Goal: Information Seeking & Learning: Learn about a topic

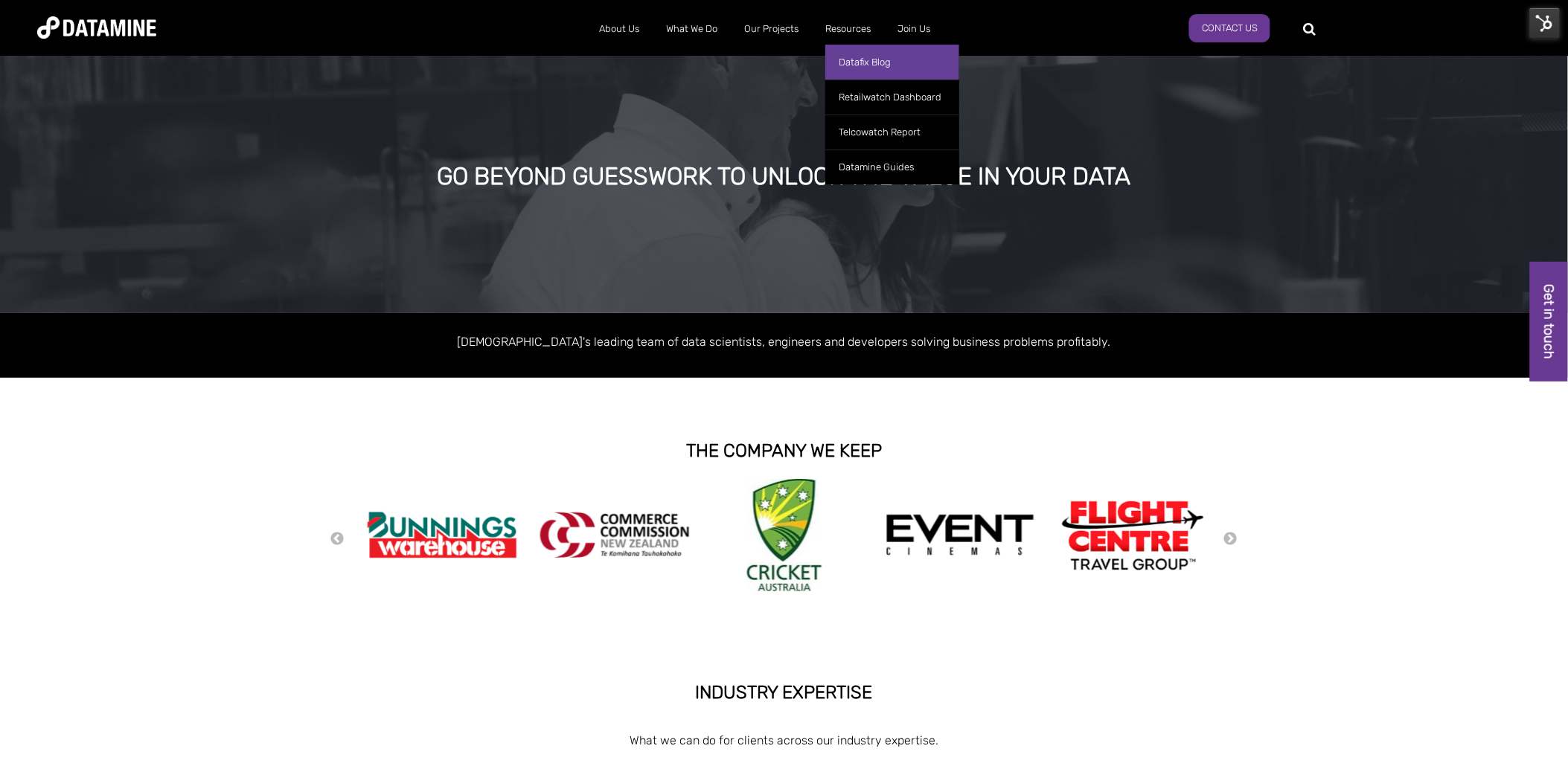
click at [857, 65] on link "Datafix Blog" at bounding box center [892, 62] width 134 height 35
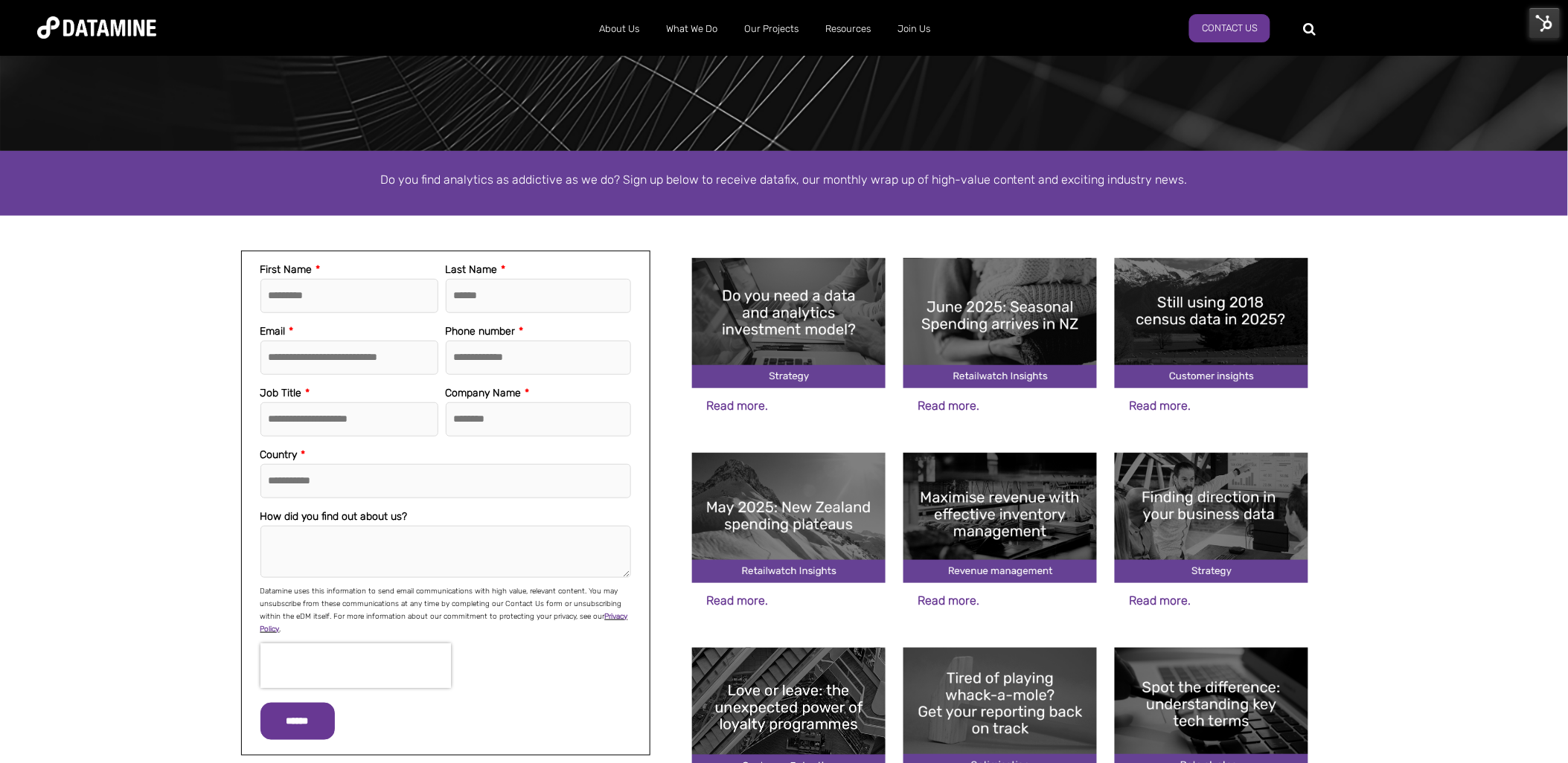
scroll to position [82, 0]
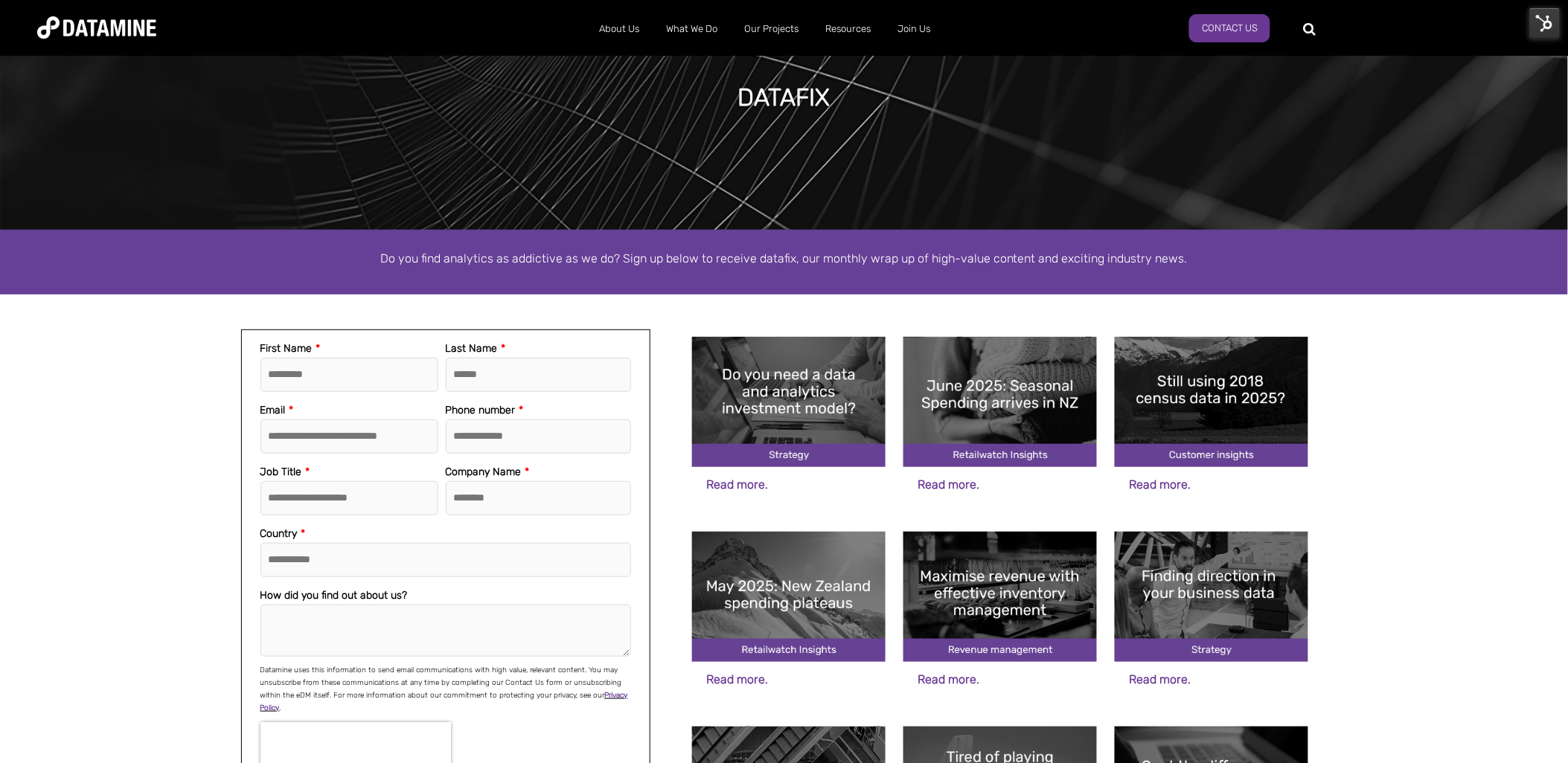
click at [970, 413] on img at bounding box center [1000, 402] width 193 height 130
click at [783, 588] on img at bounding box center [788, 597] width 193 height 130
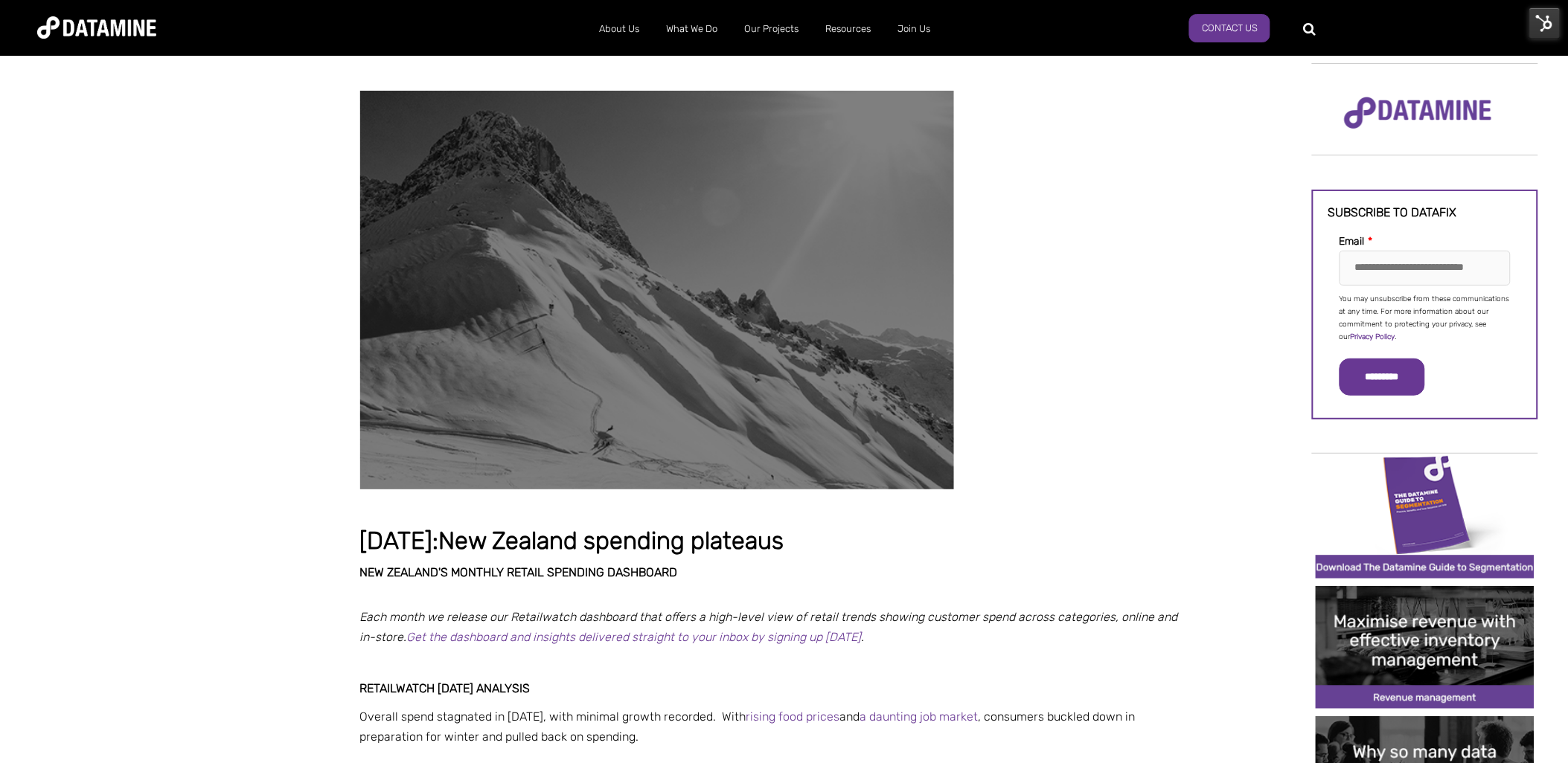
click at [1537, 27] on img at bounding box center [1545, 23] width 31 height 31
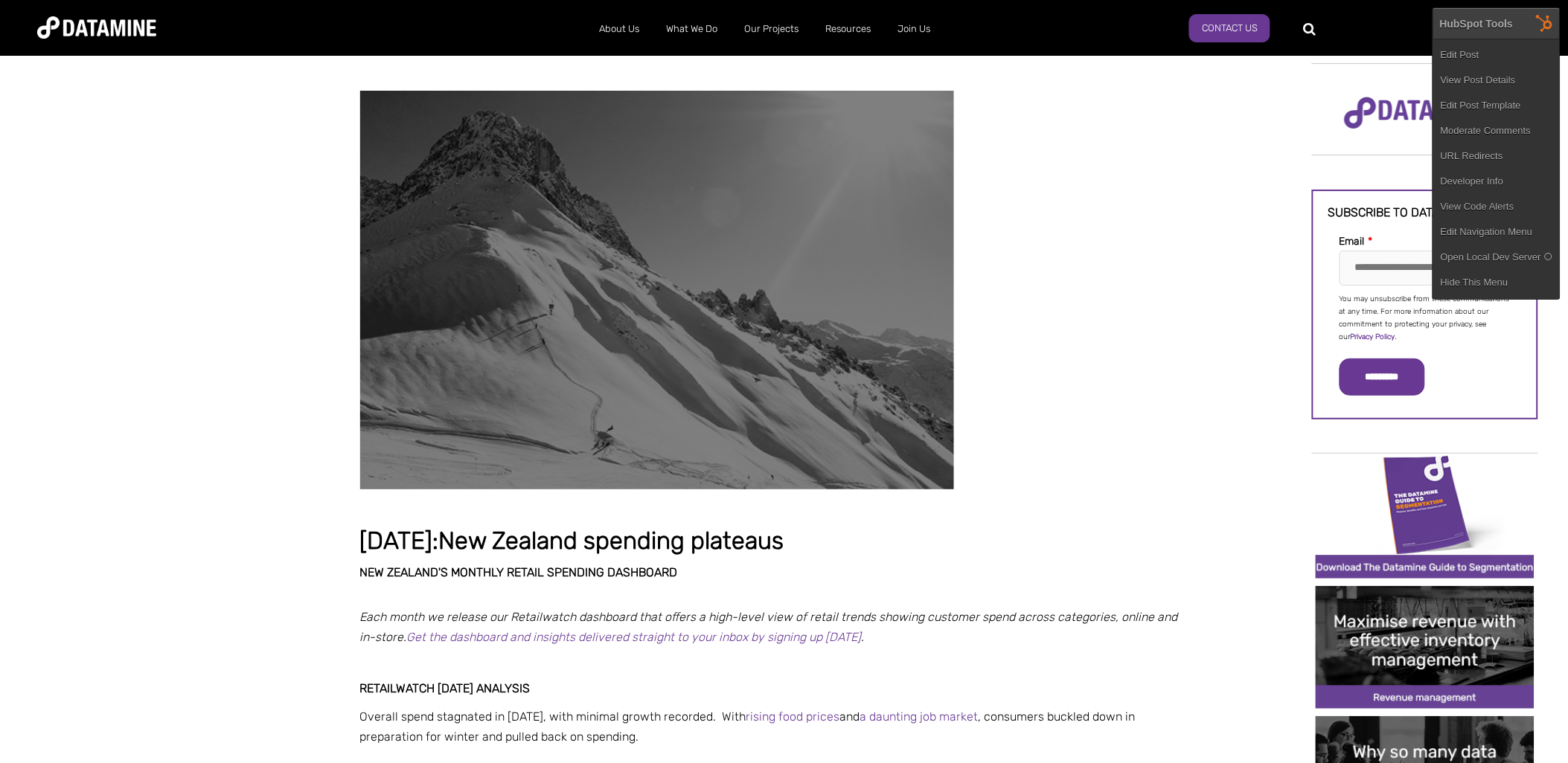
click at [1053, 209] on h3 at bounding box center [769, 289] width 818 height 398
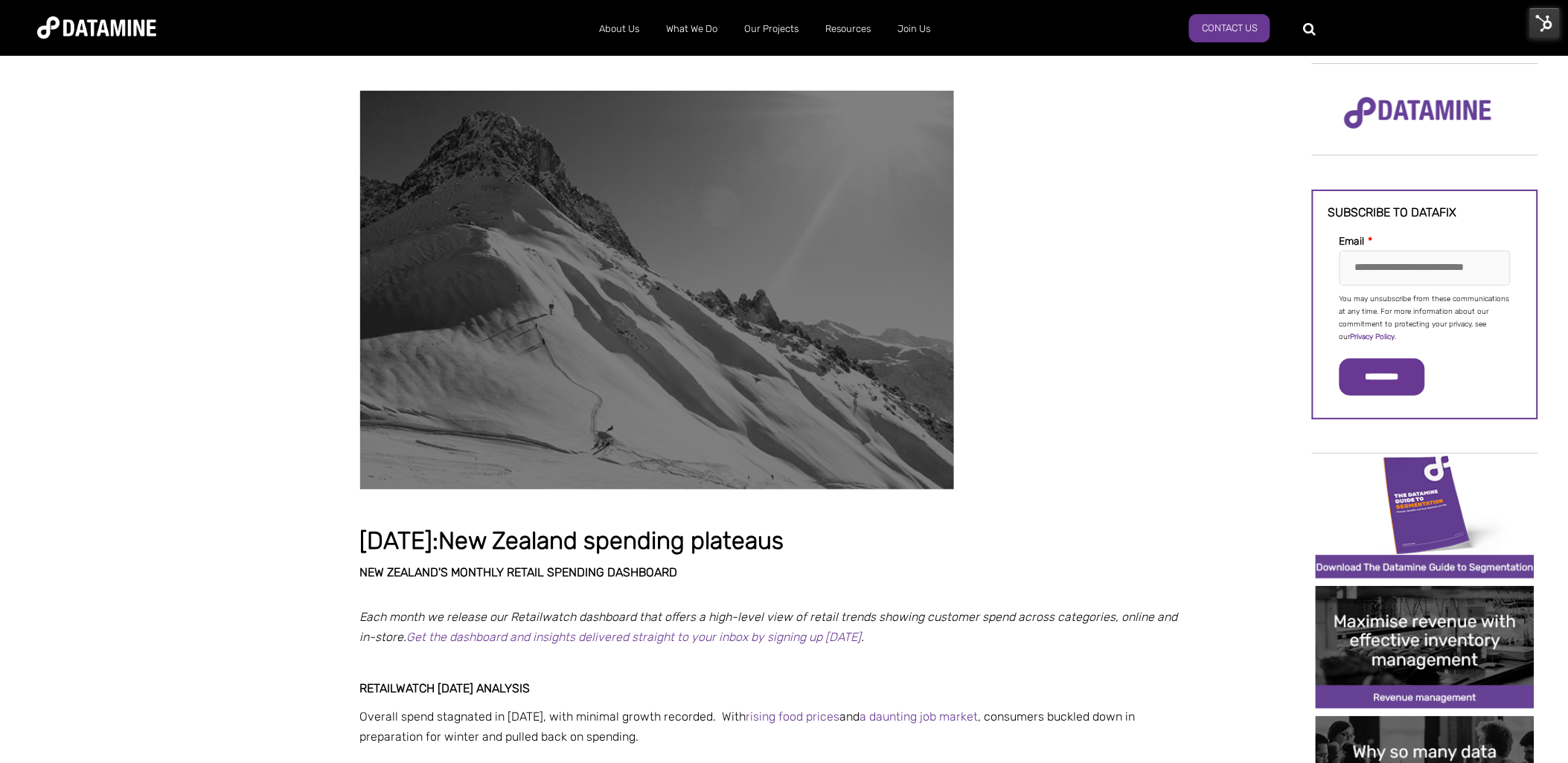
click at [1536, 20] on img at bounding box center [1545, 23] width 31 height 31
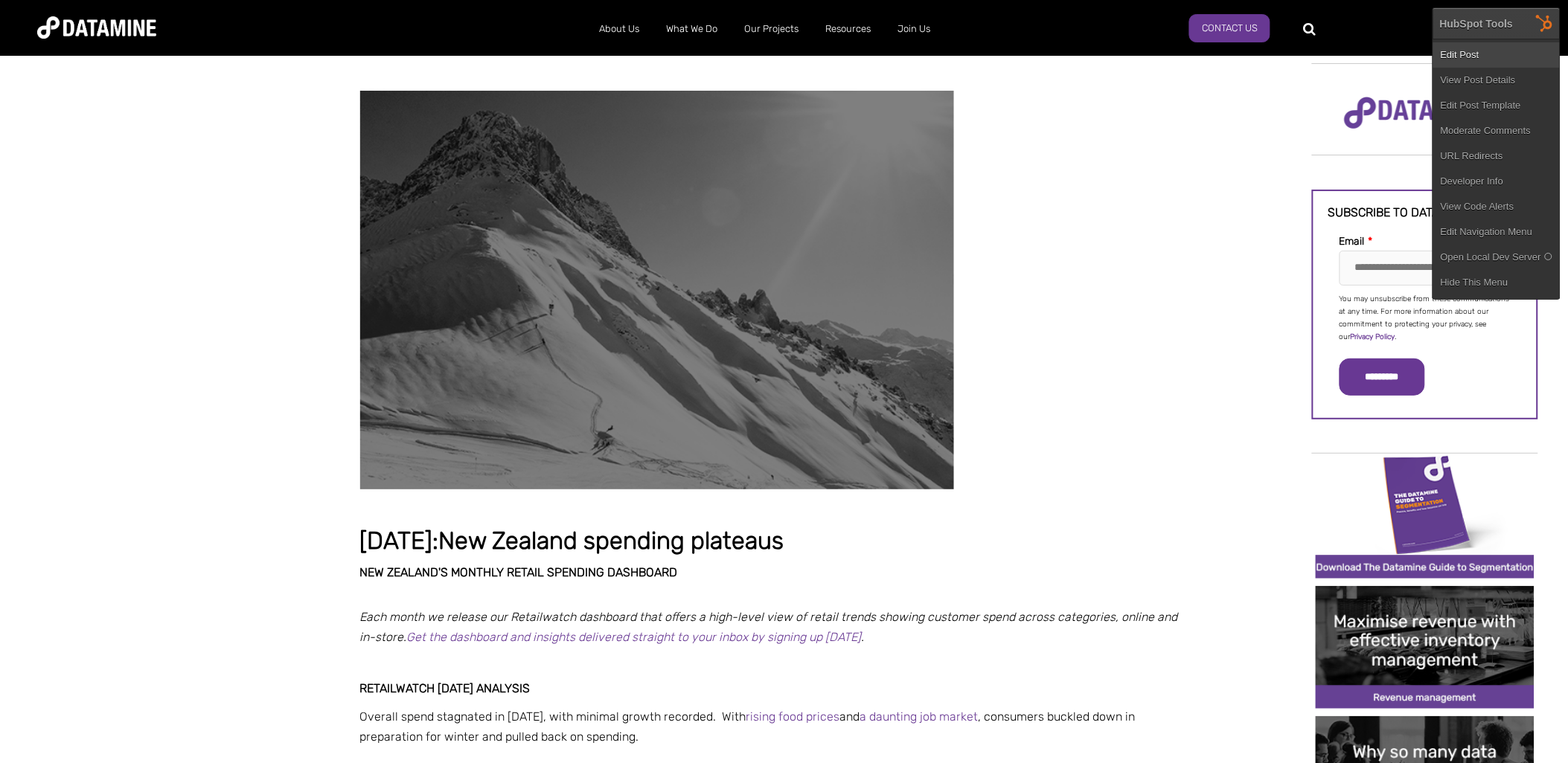
click at [1504, 49] on link "Edit Post" at bounding box center [1497, 55] width 126 height 26
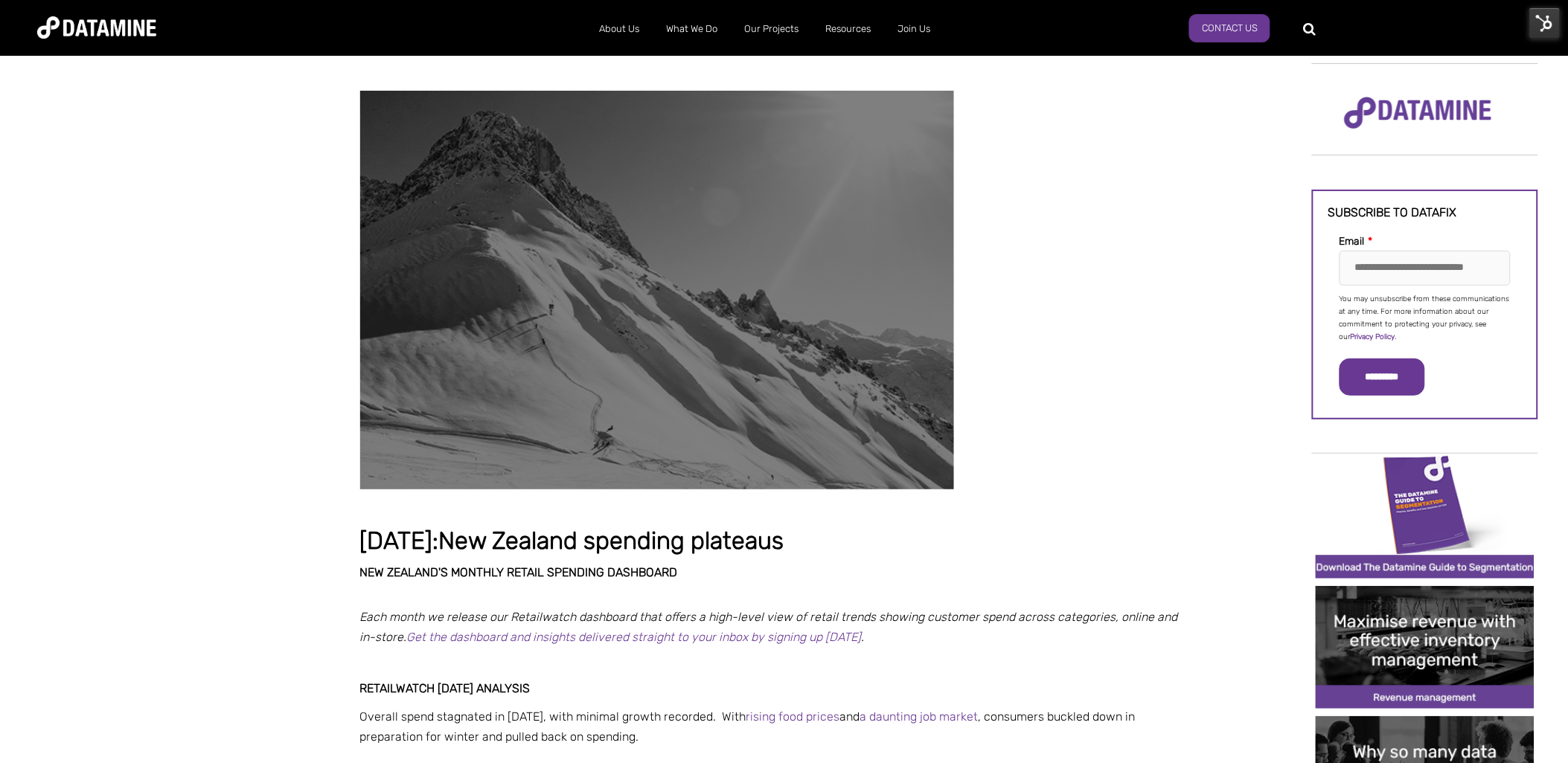
click at [1545, 20] on img at bounding box center [1545, 23] width 31 height 31
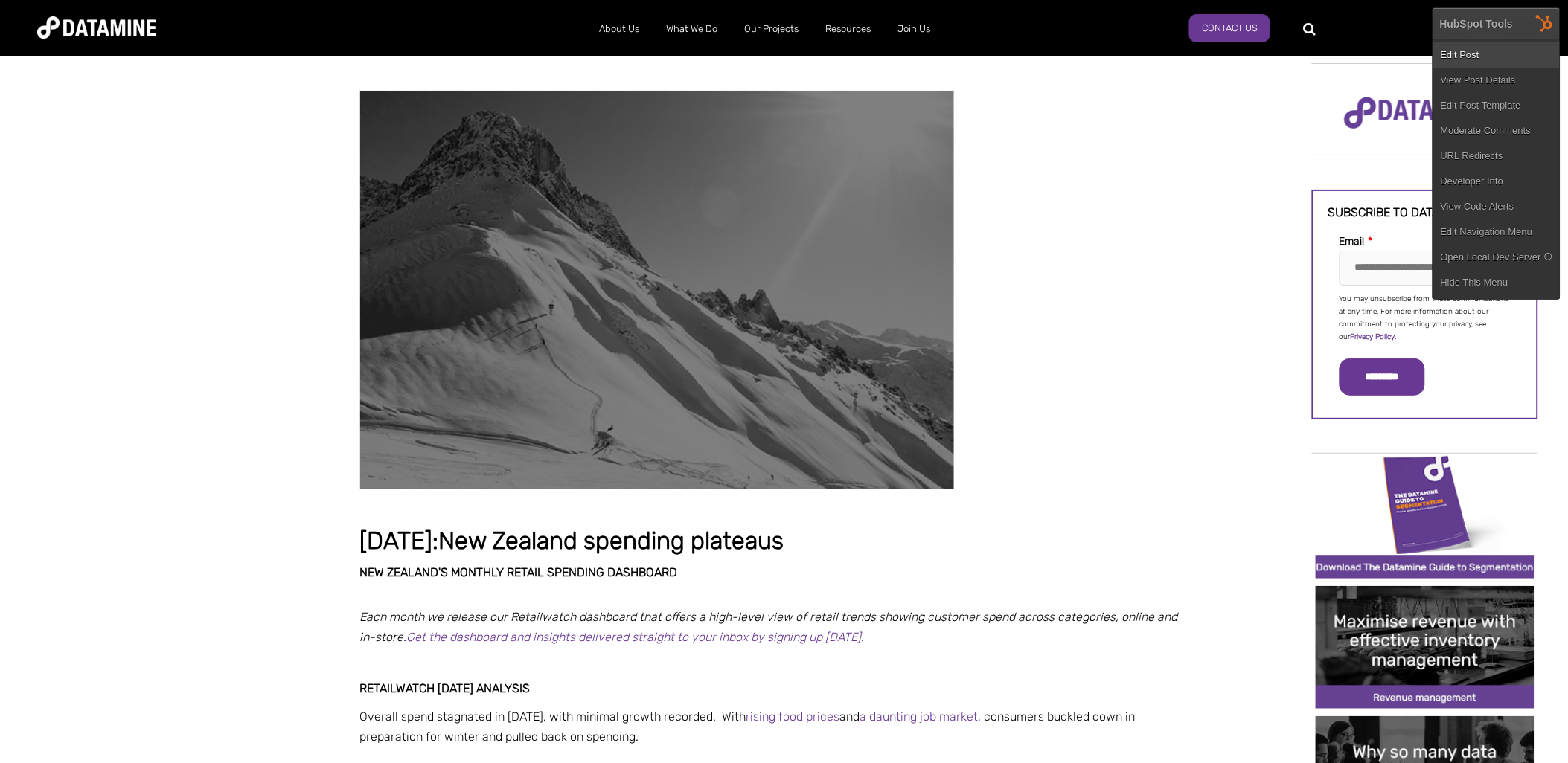
click at [1488, 52] on link "Edit Post" at bounding box center [1497, 55] width 126 height 26
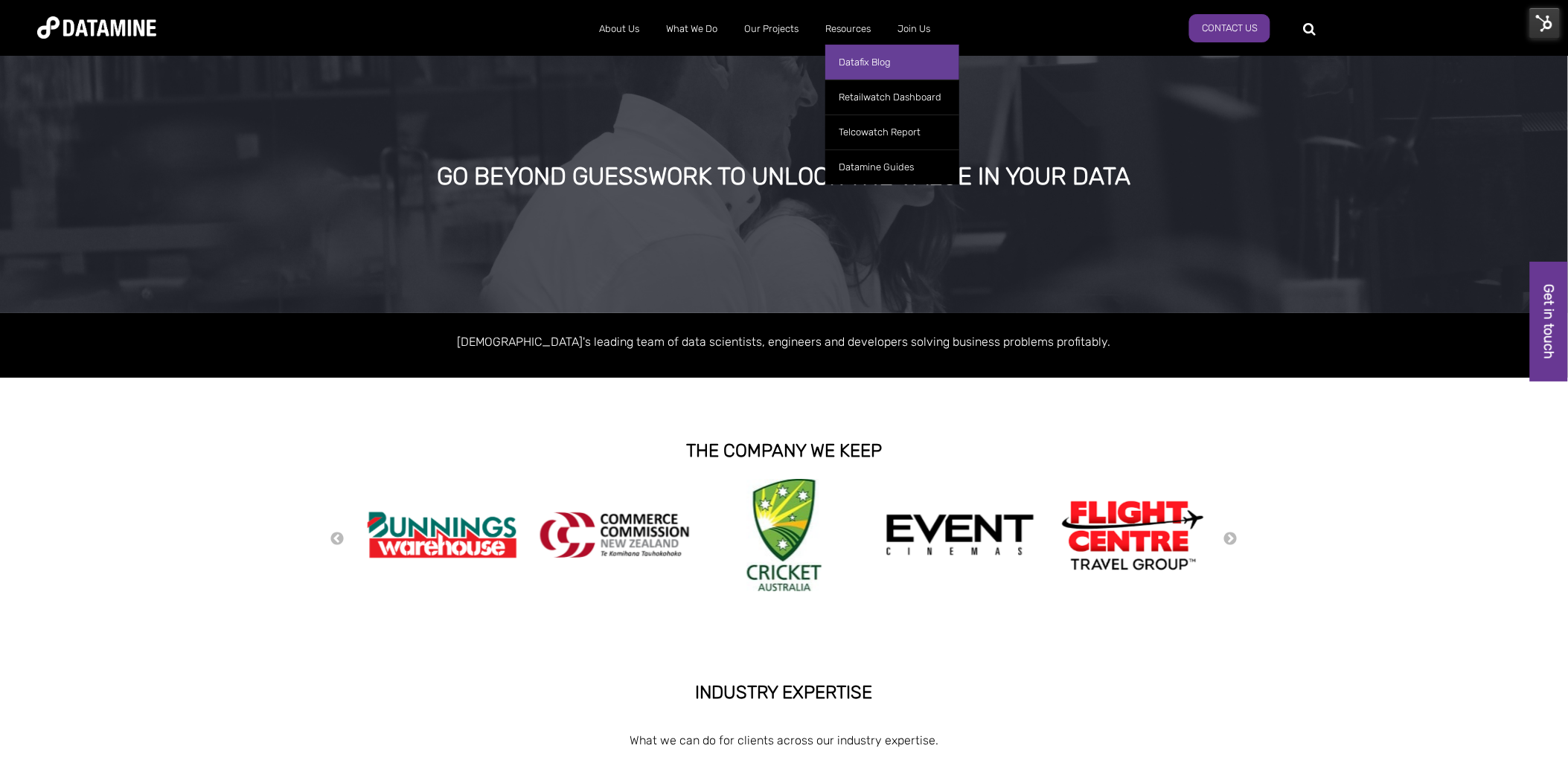
click at [871, 61] on link "Datafix Blog" at bounding box center [892, 62] width 134 height 35
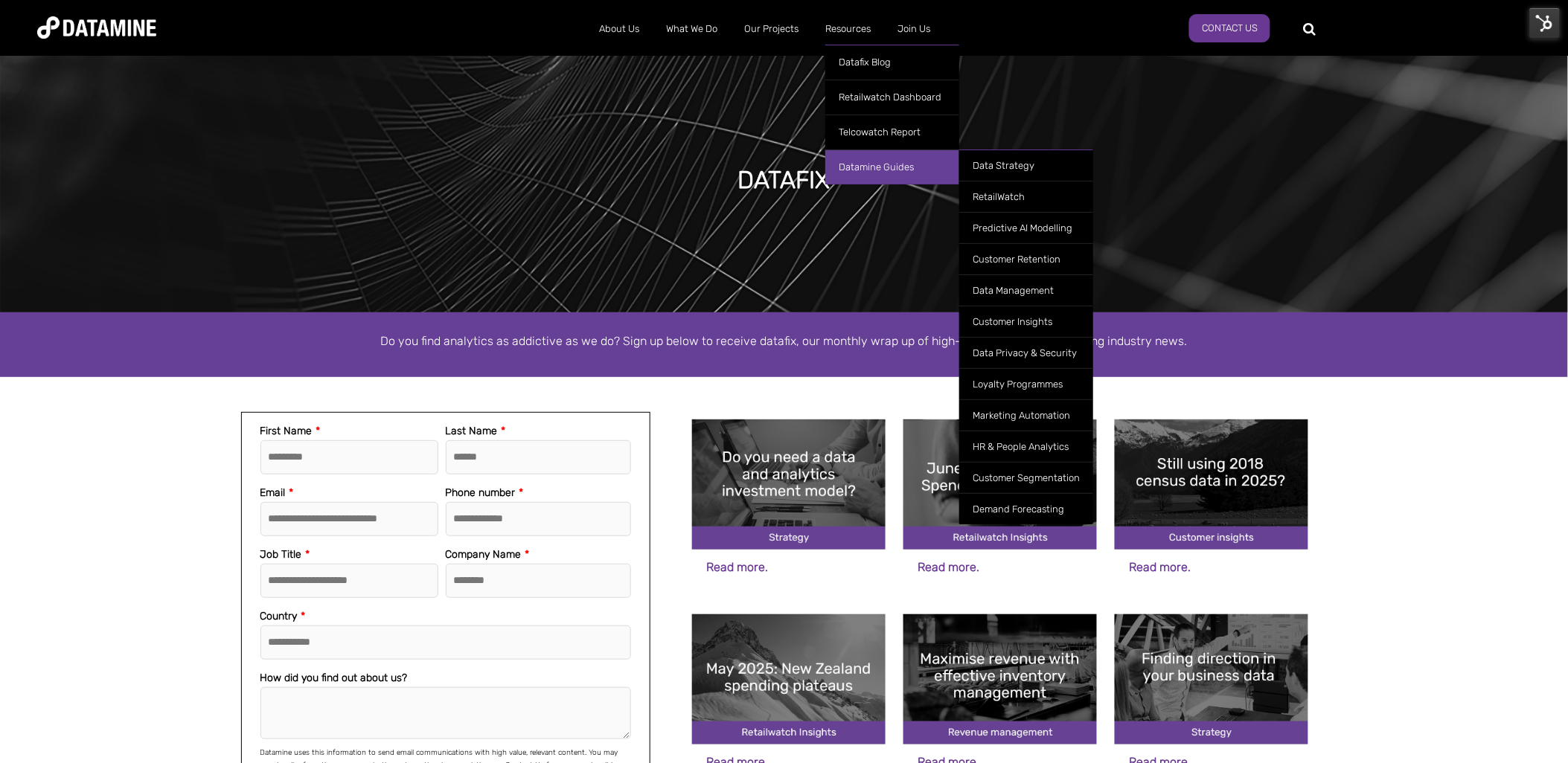
click at [875, 159] on link "Datamine Guides" at bounding box center [892, 167] width 134 height 35
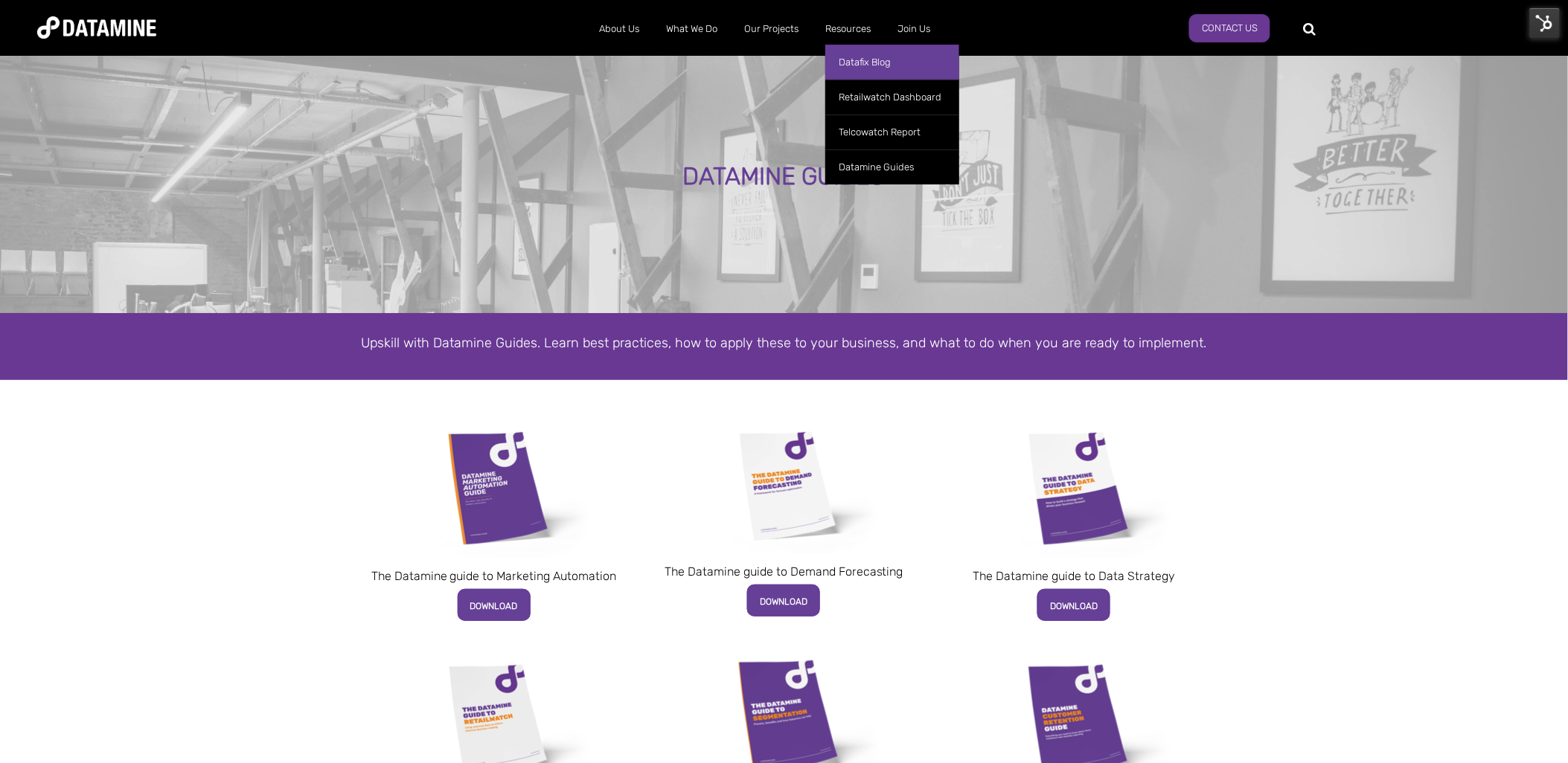
click at [858, 67] on link "Datafix Blog" at bounding box center [892, 62] width 134 height 35
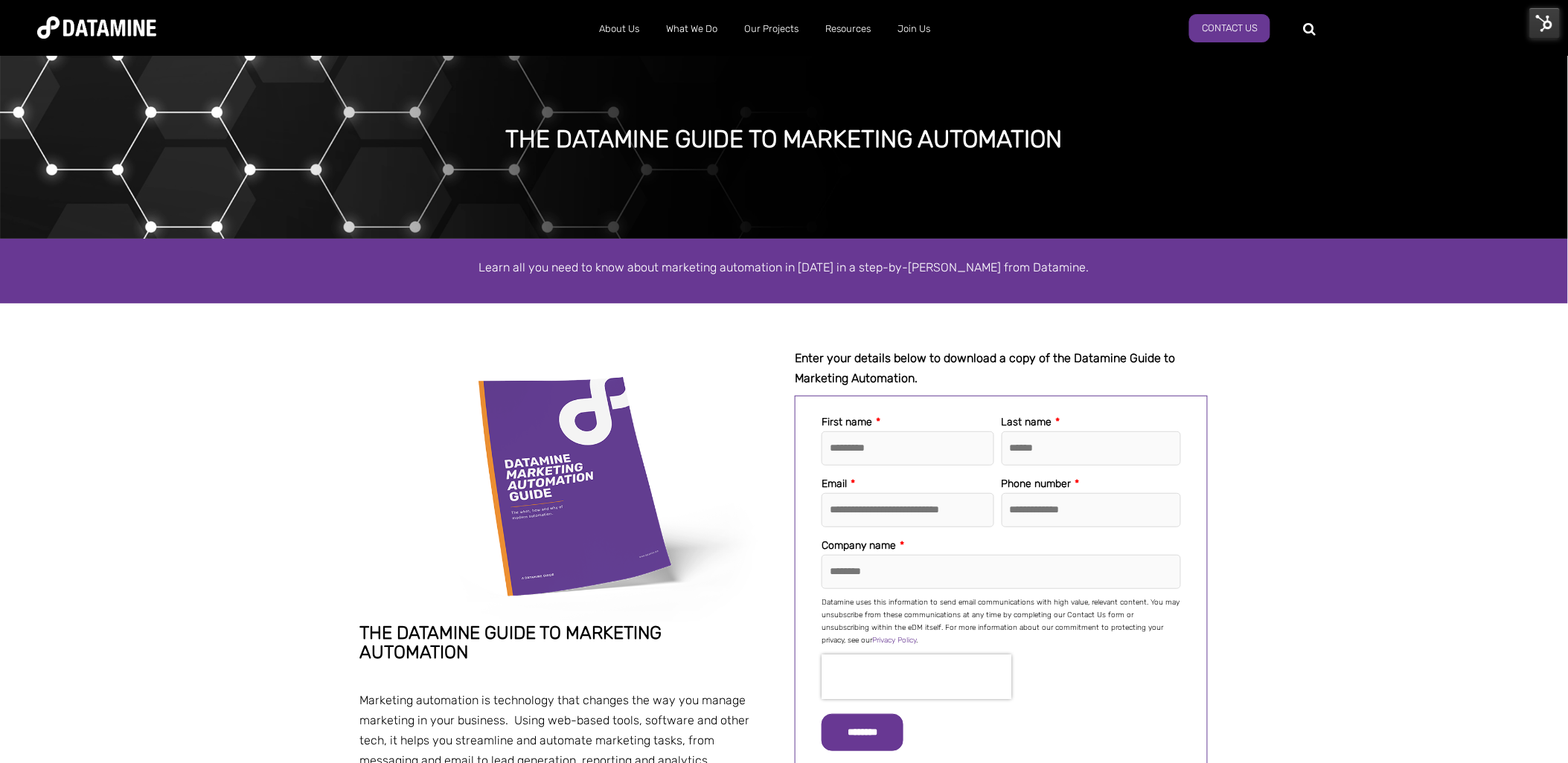
click at [1541, 20] on img at bounding box center [1545, 23] width 31 height 31
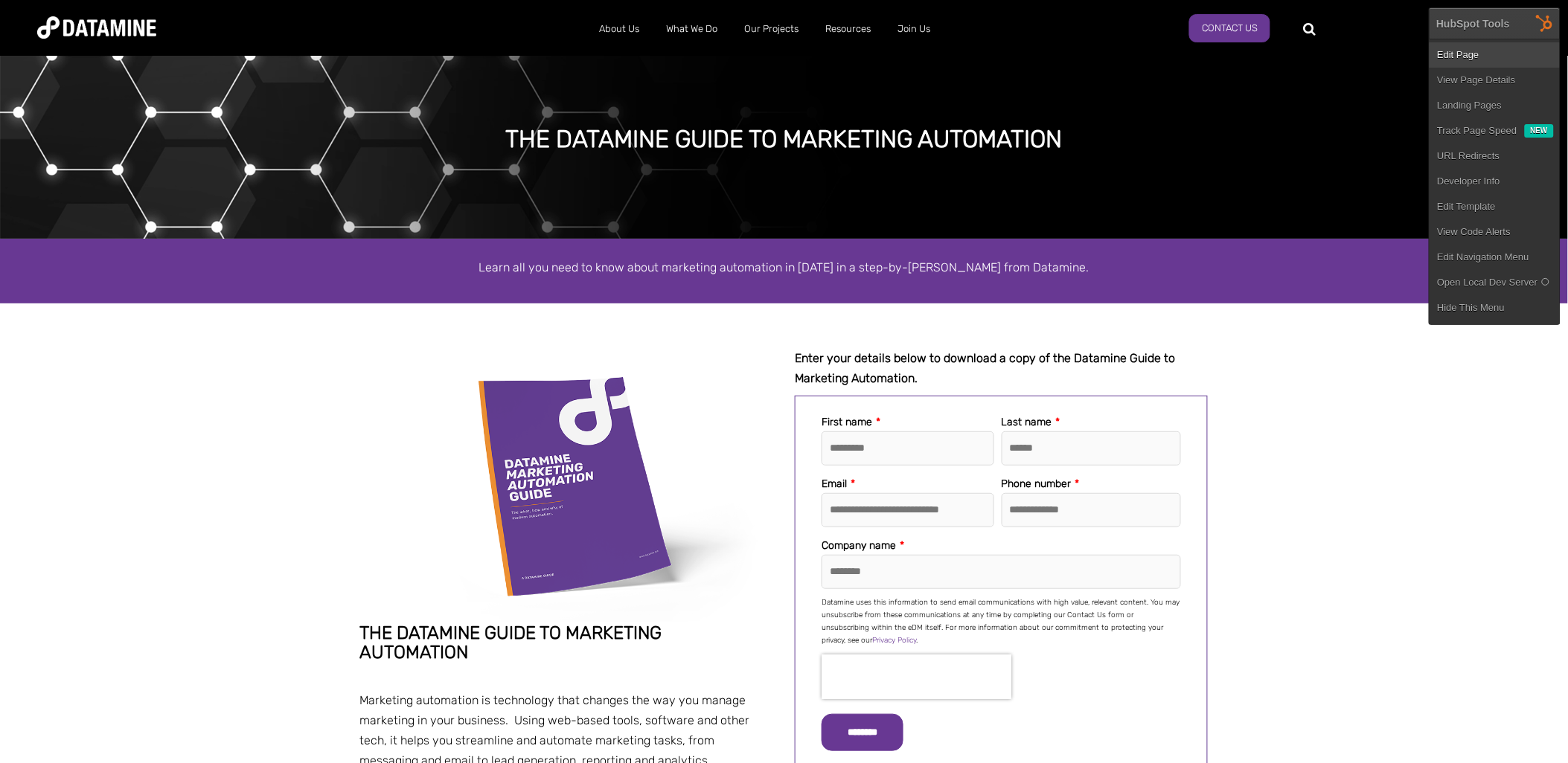
click at [1478, 46] on link "Edit Page" at bounding box center [1495, 55] width 130 height 26
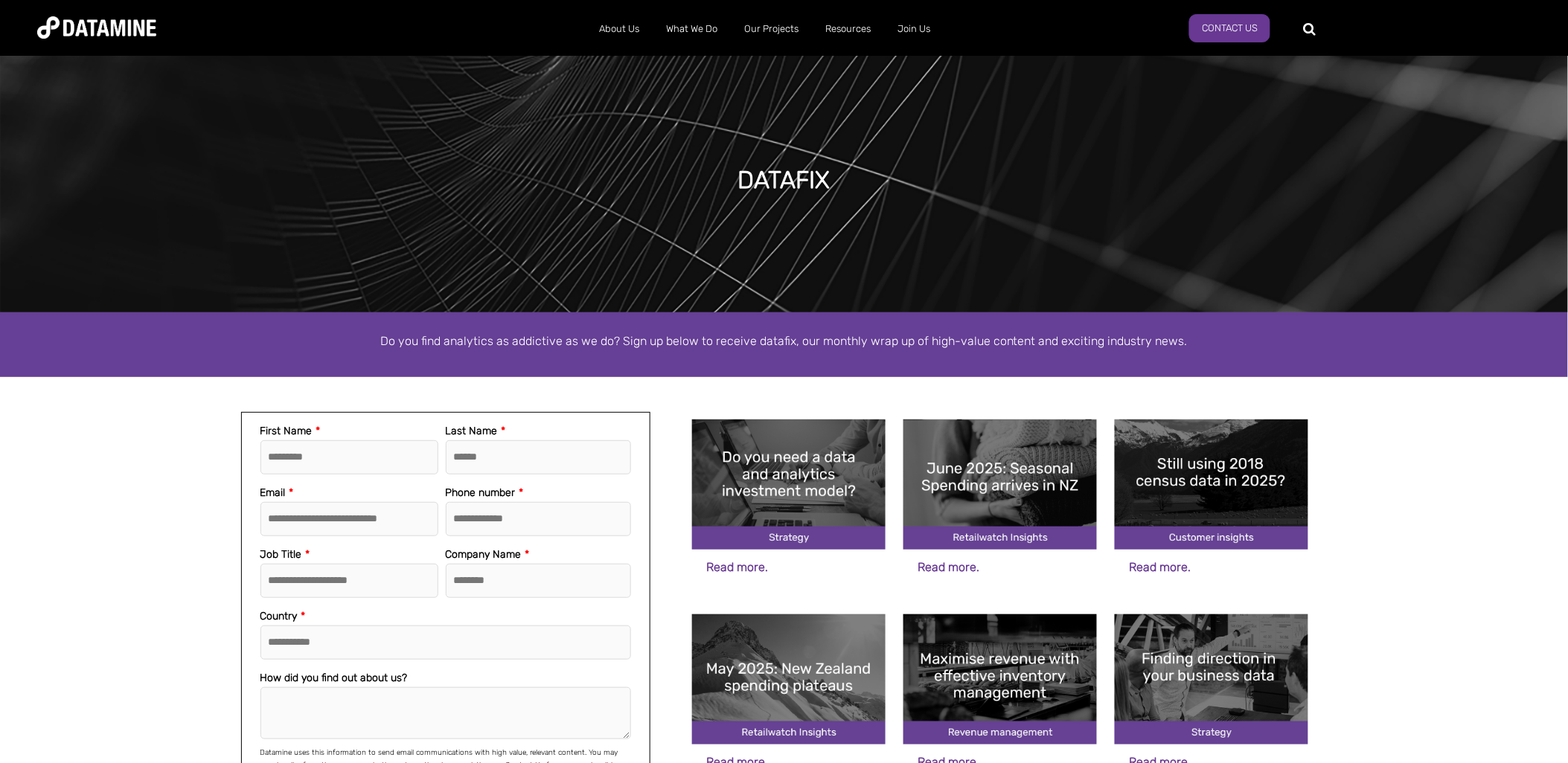
click at [1201, 487] on img at bounding box center [1211, 485] width 193 height 130
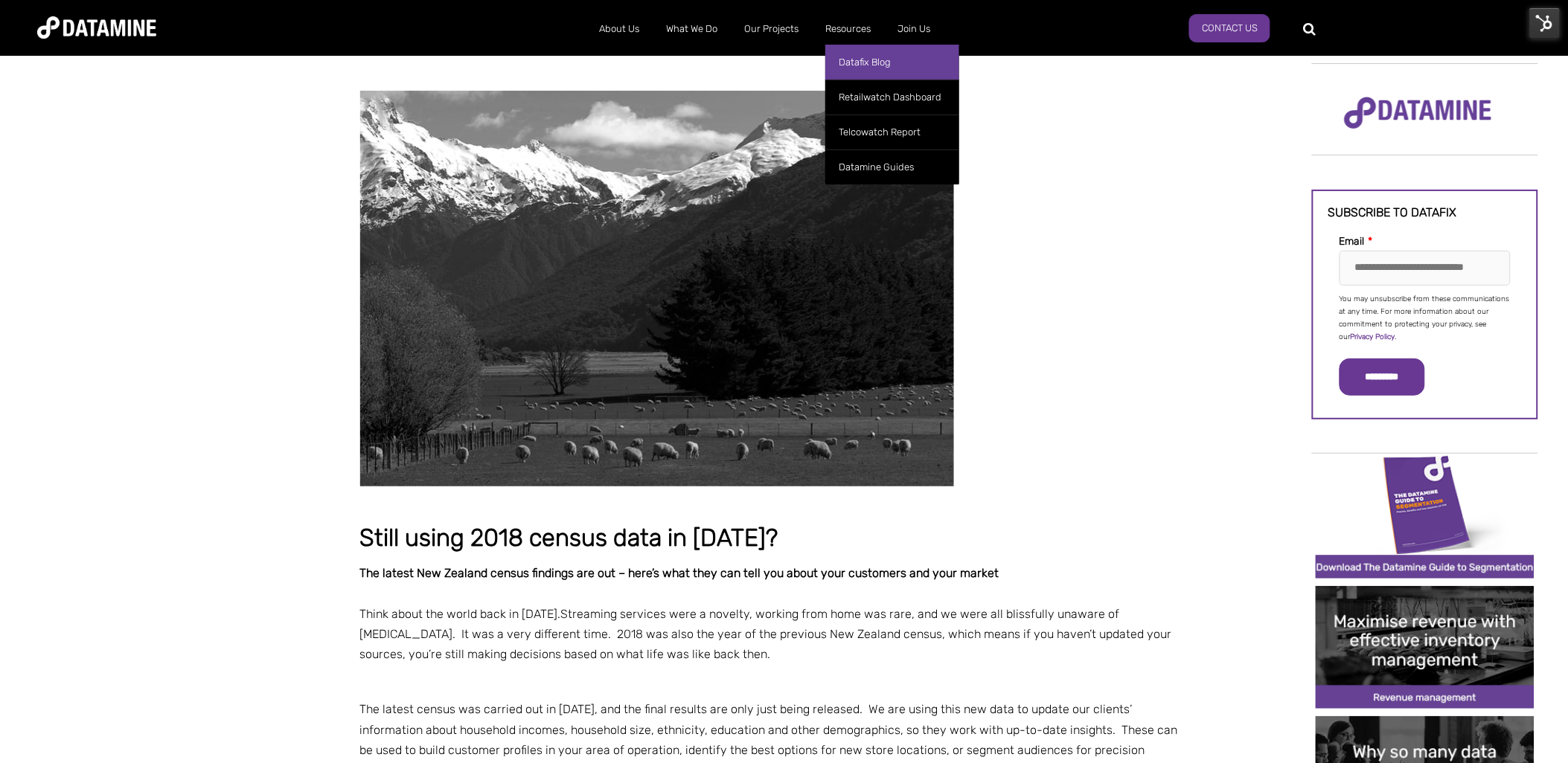
click at [878, 61] on link "Datafix Blog" at bounding box center [892, 62] width 134 height 35
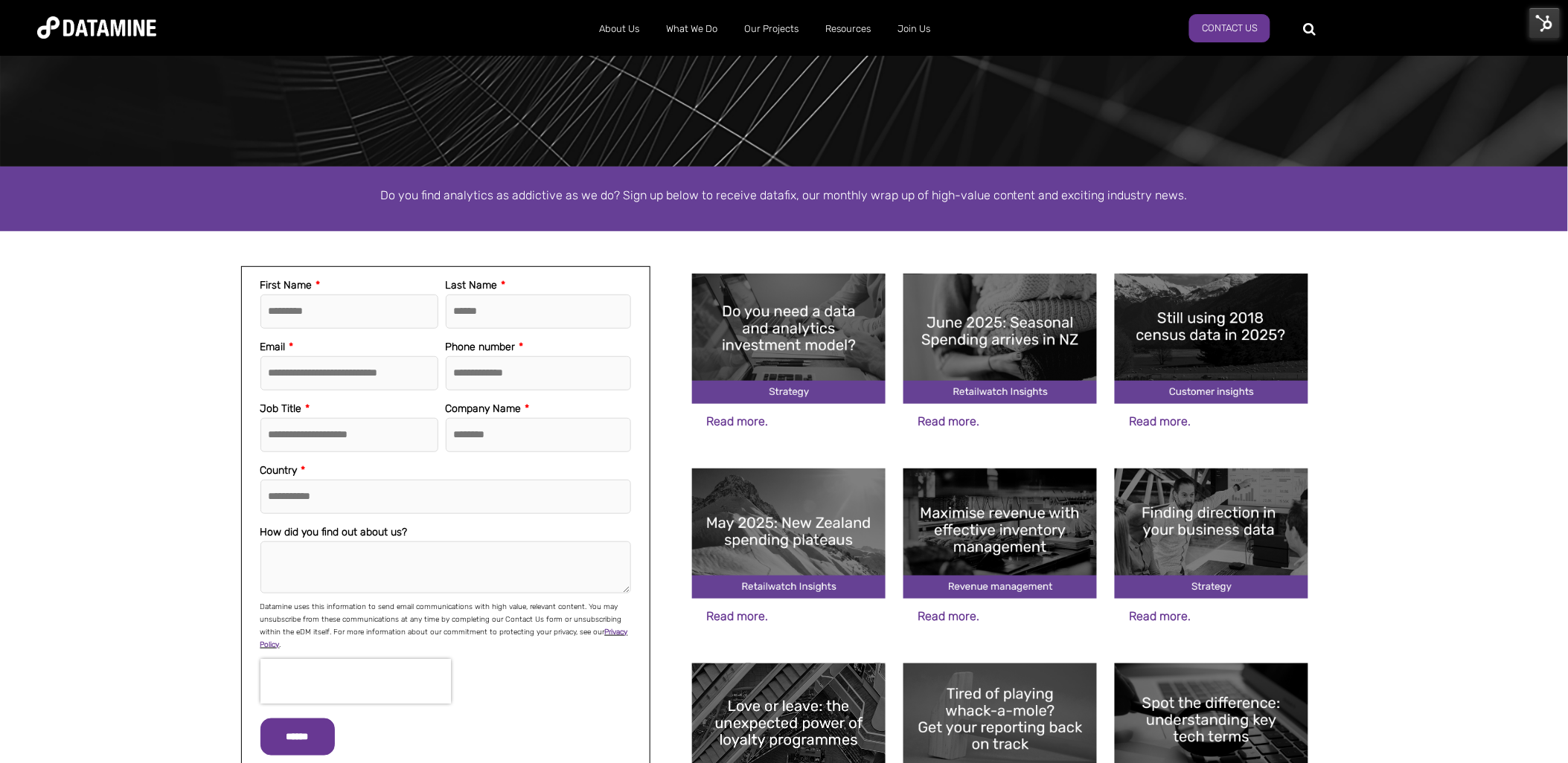
scroll to position [82, 0]
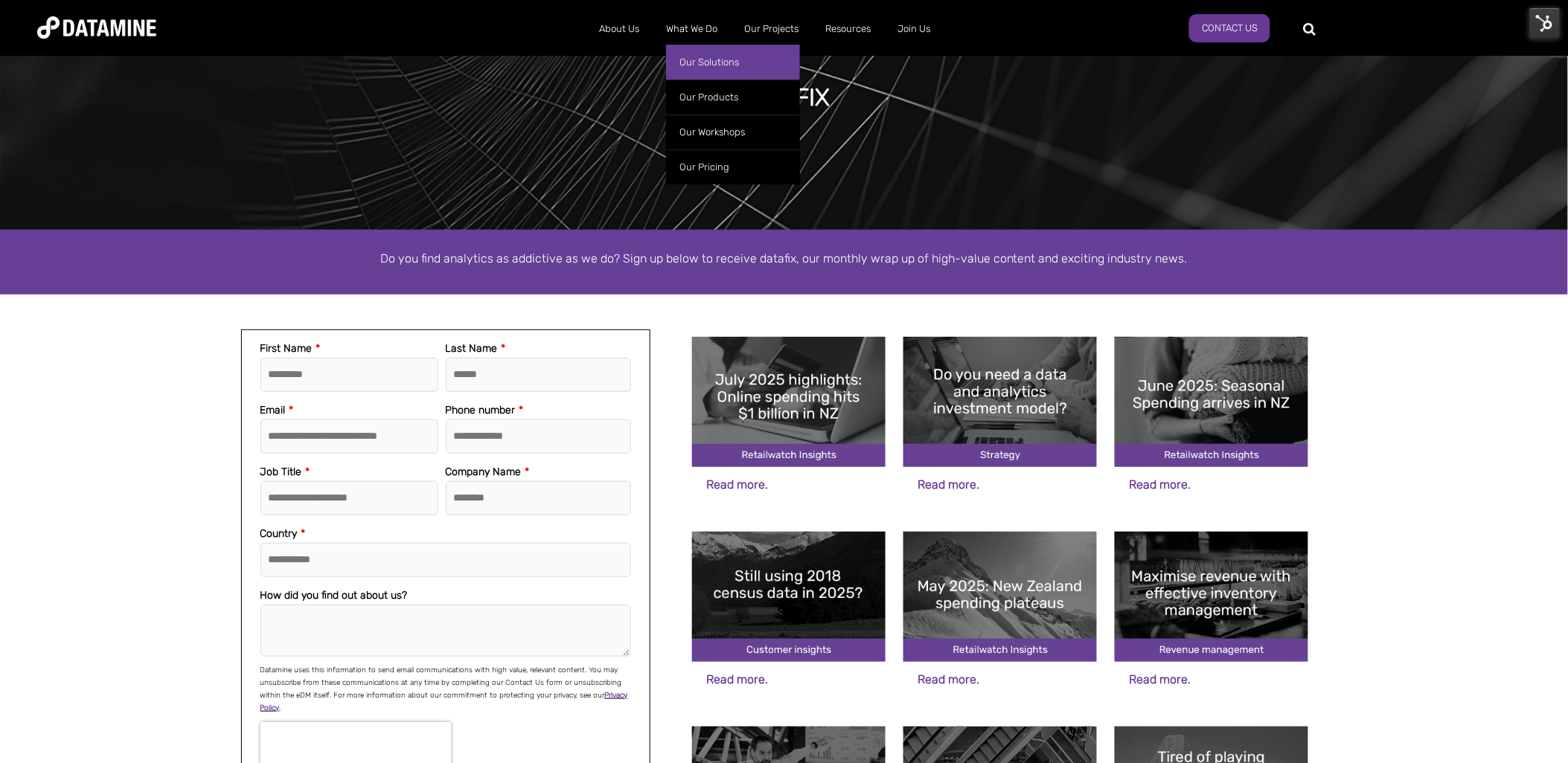
click at [700, 62] on link "Our Solutions" at bounding box center [733, 62] width 134 height 35
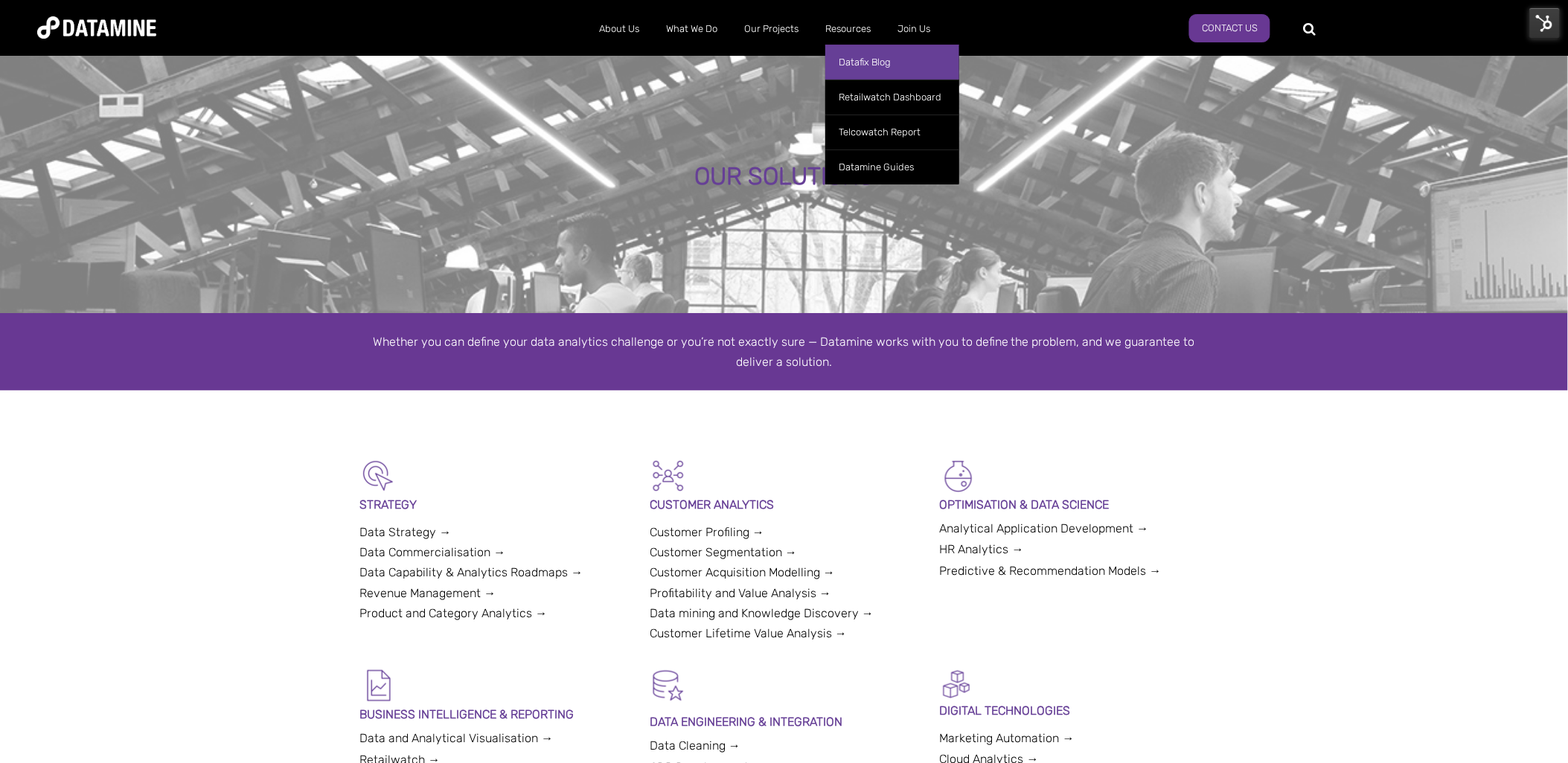
click at [866, 64] on link "Datafix Blog" at bounding box center [892, 62] width 134 height 35
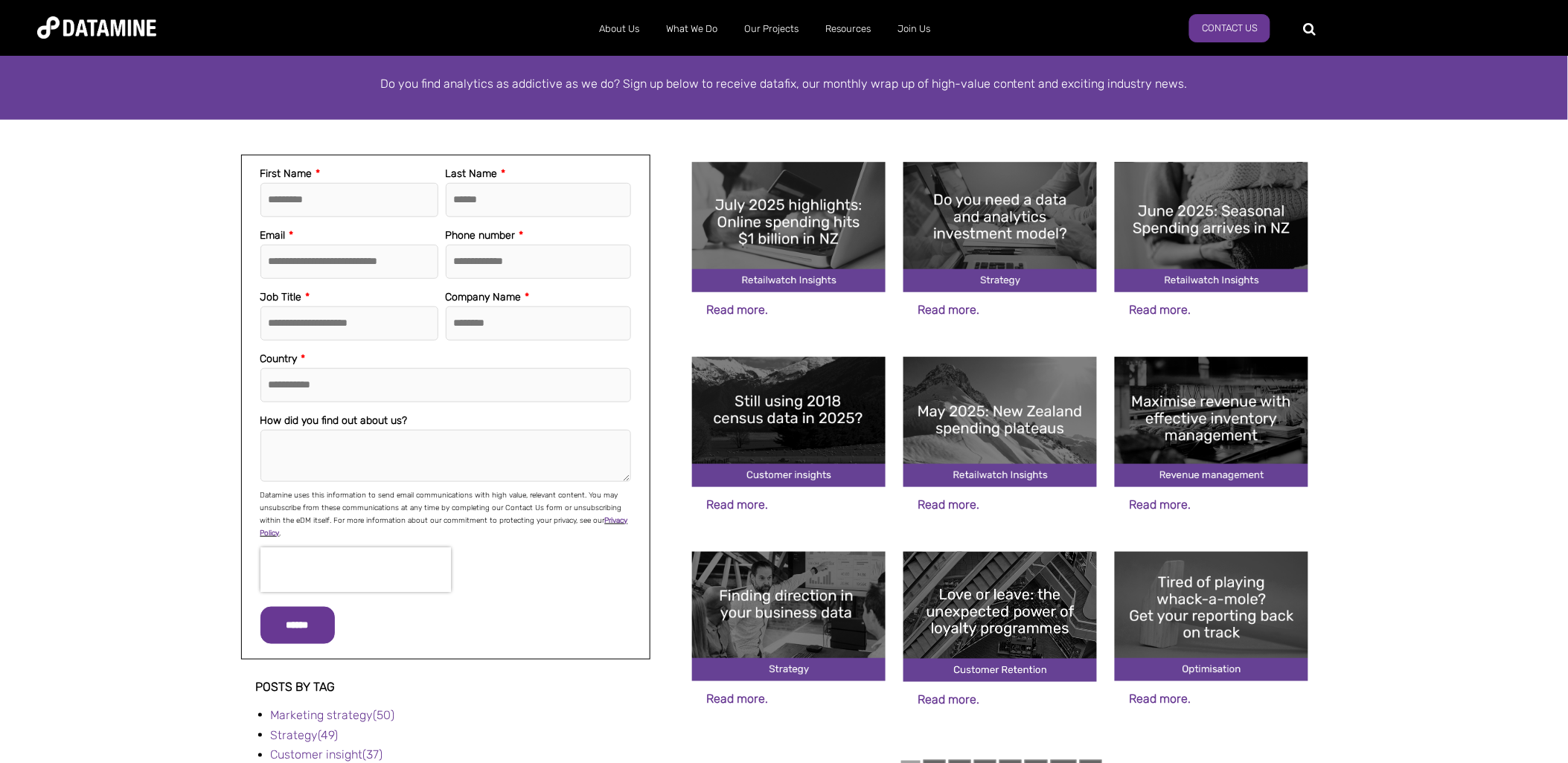
scroll to position [331, 0]
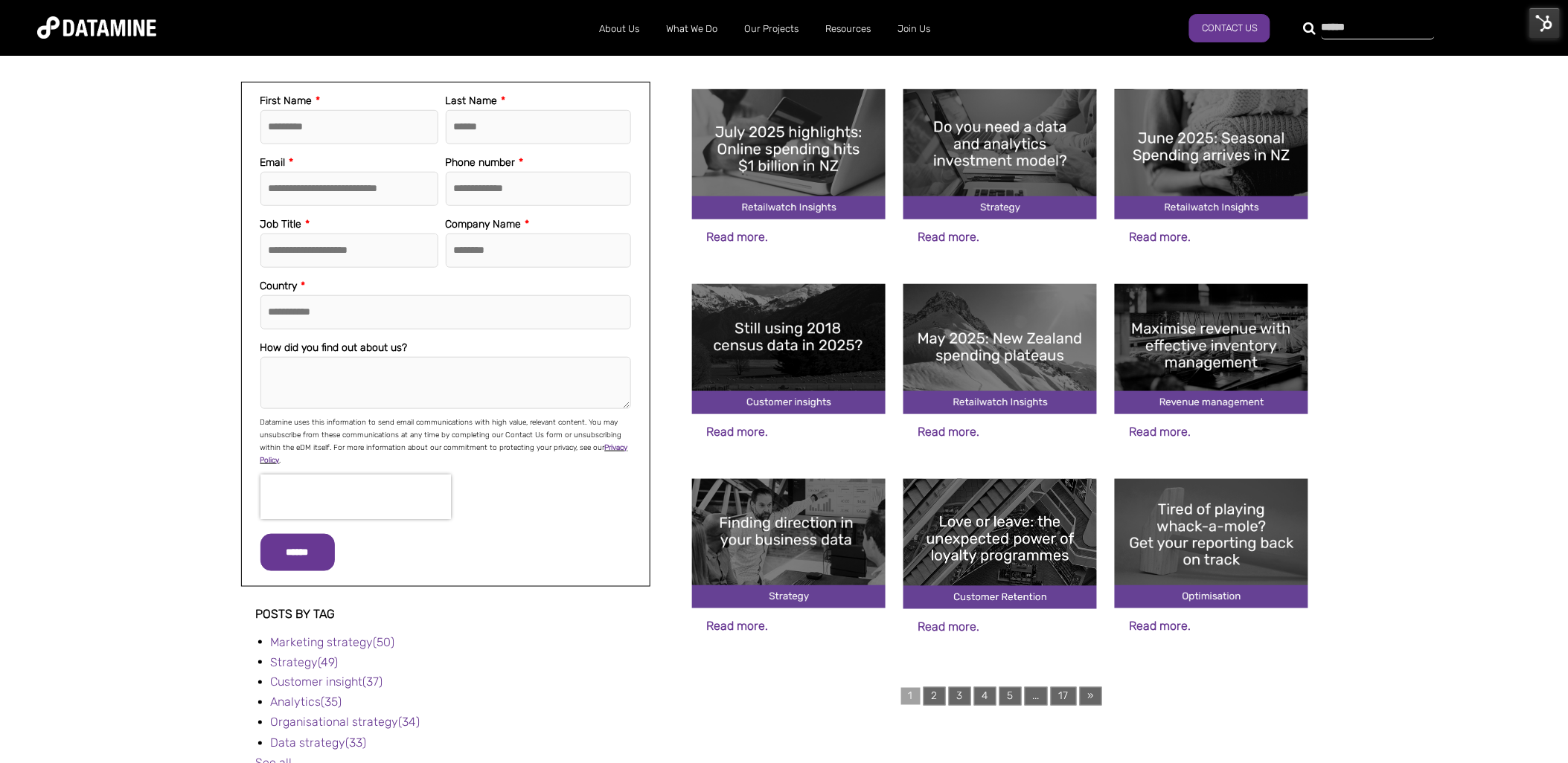
click at [1321, 26] on input "text" at bounding box center [1377, 28] width 113 height 21
type input "*****"
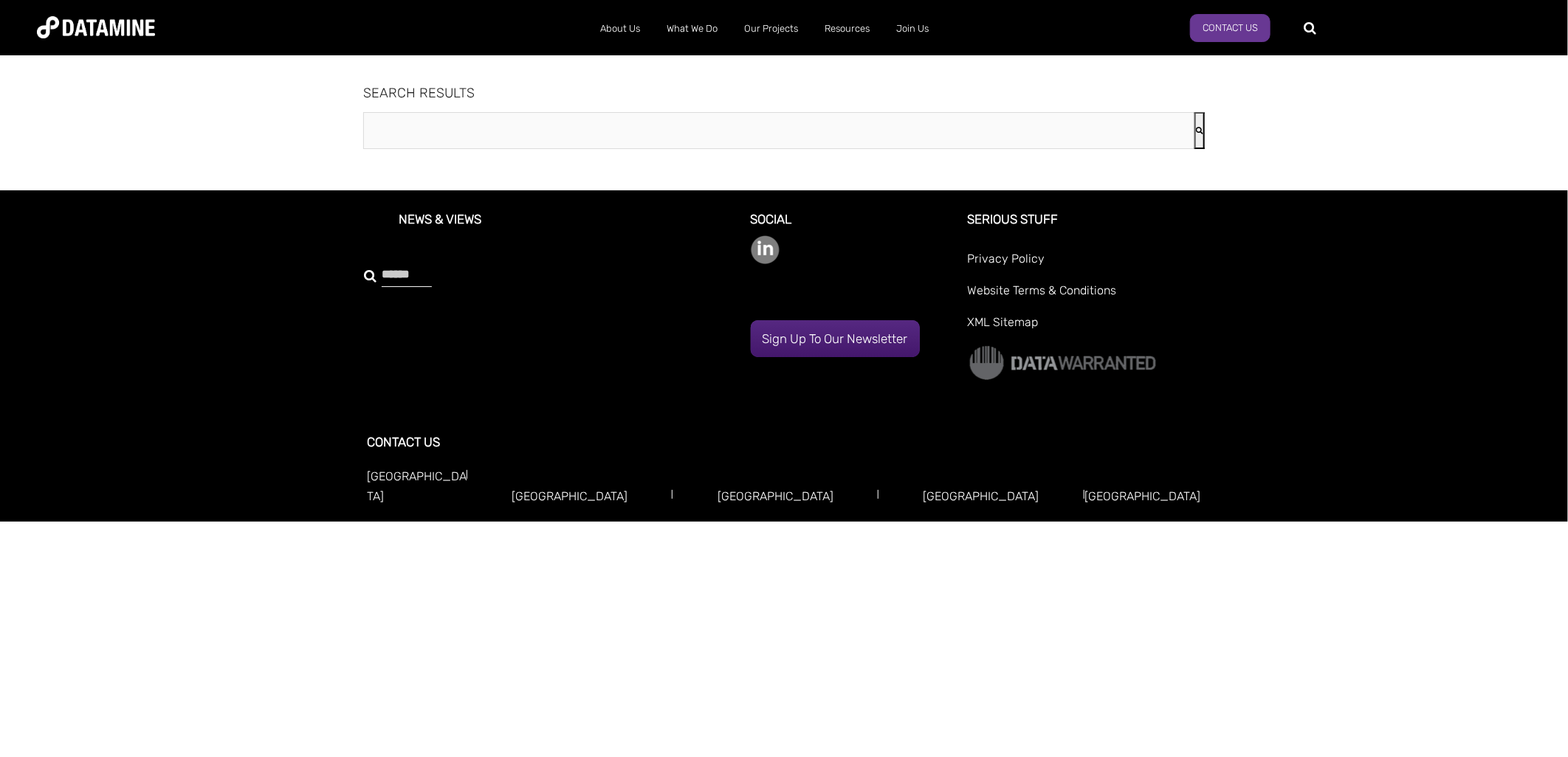
type input "*****"
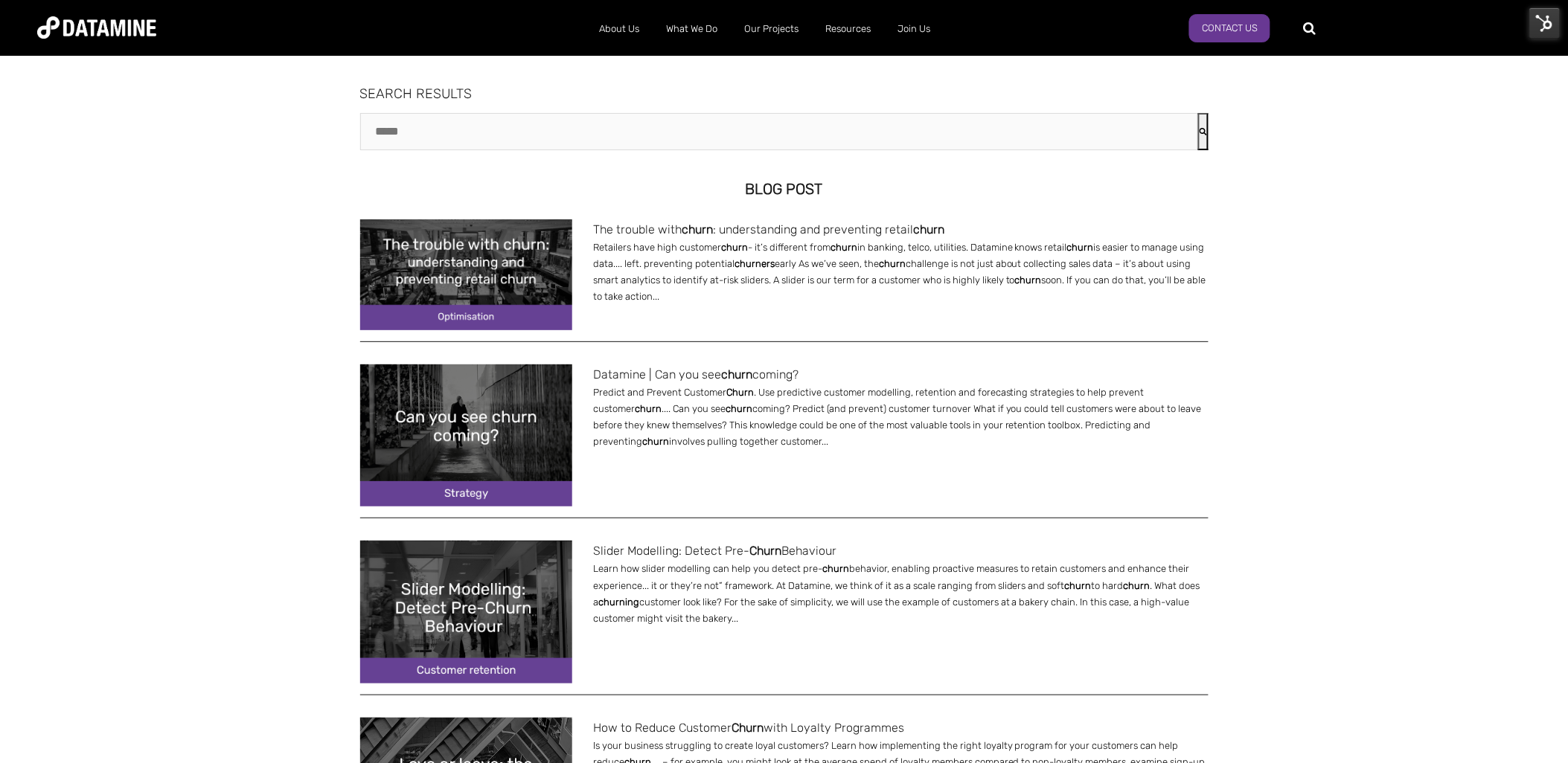
click at [437, 420] on img at bounding box center [466, 435] width 212 height 142
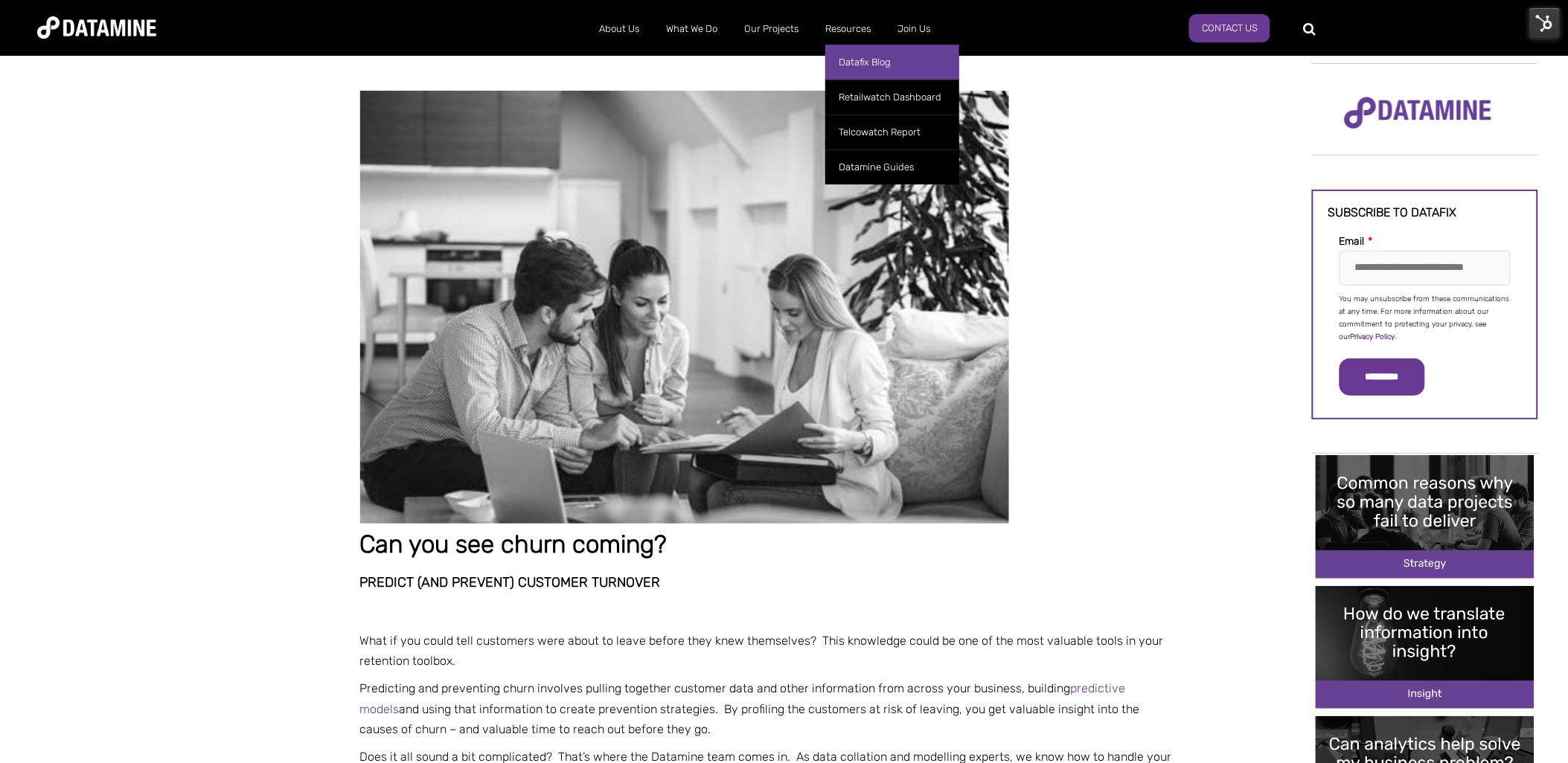
click at [854, 61] on link "Datafix Blog" at bounding box center [892, 62] width 134 height 35
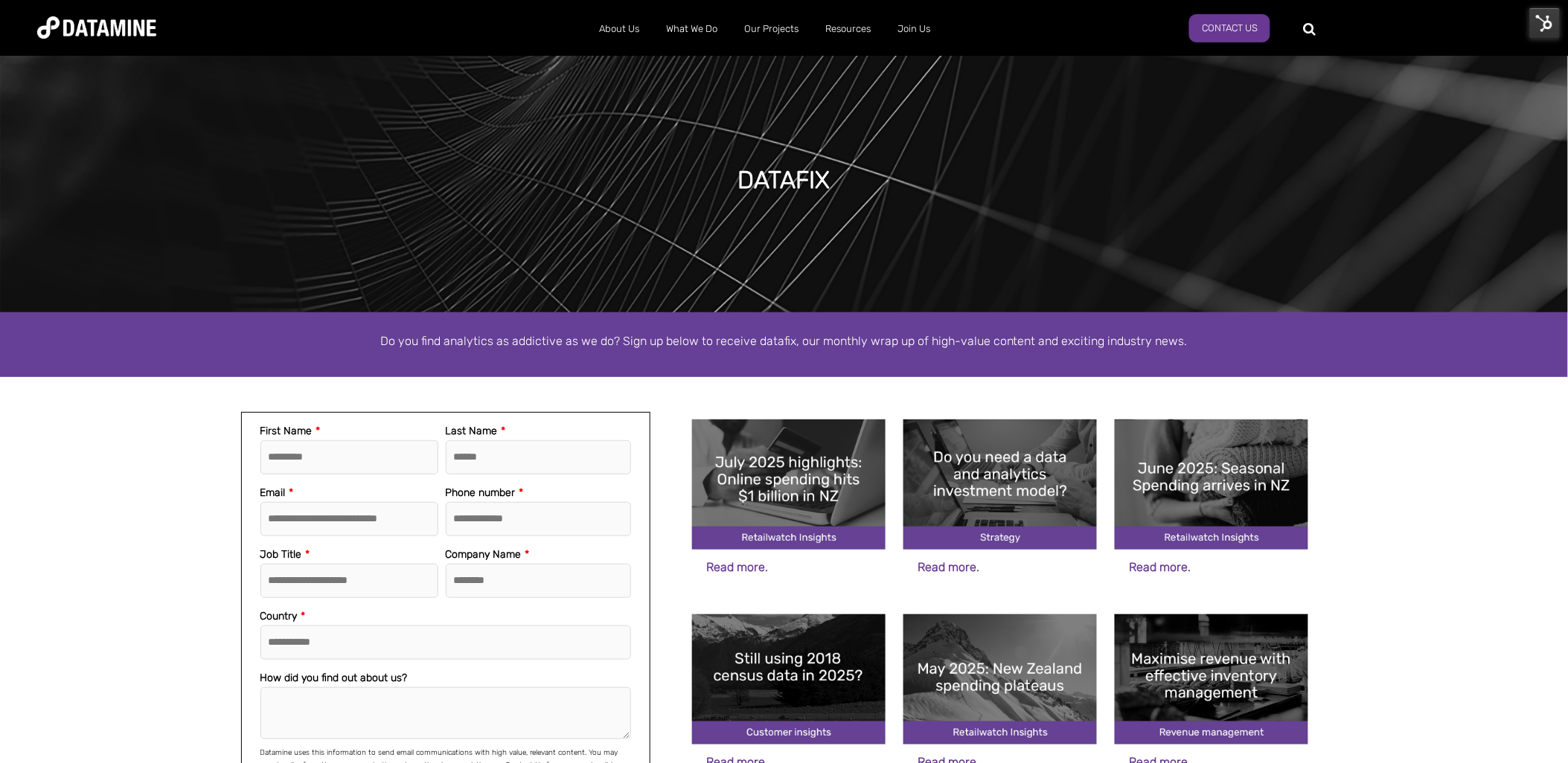
click at [818, 682] on img at bounding box center [788, 680] width 193 height 130
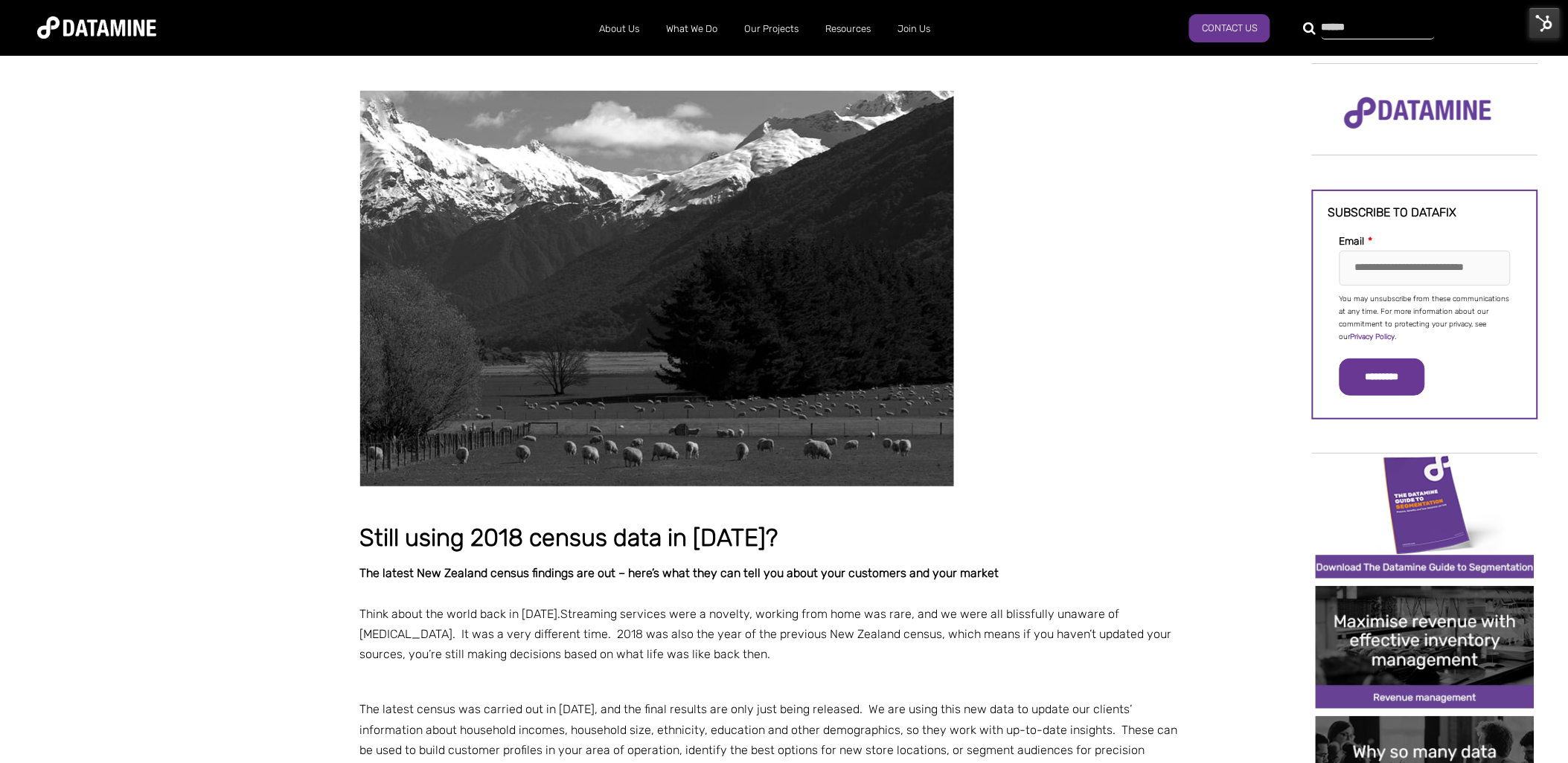
click at [1321, 26] on input "text" at bounding box center [1377, 28] width 113 height 21
type input "*******"
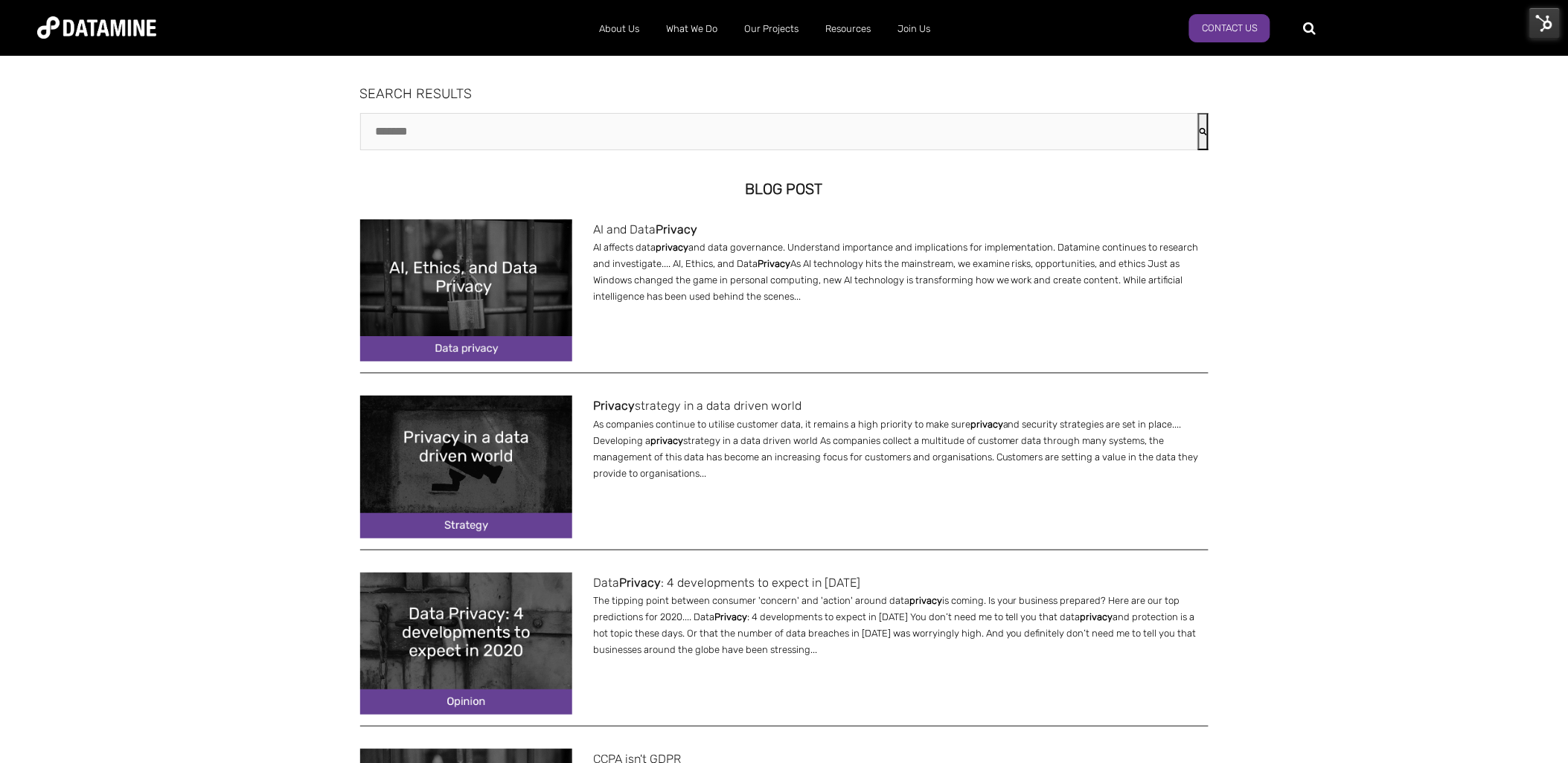
click img
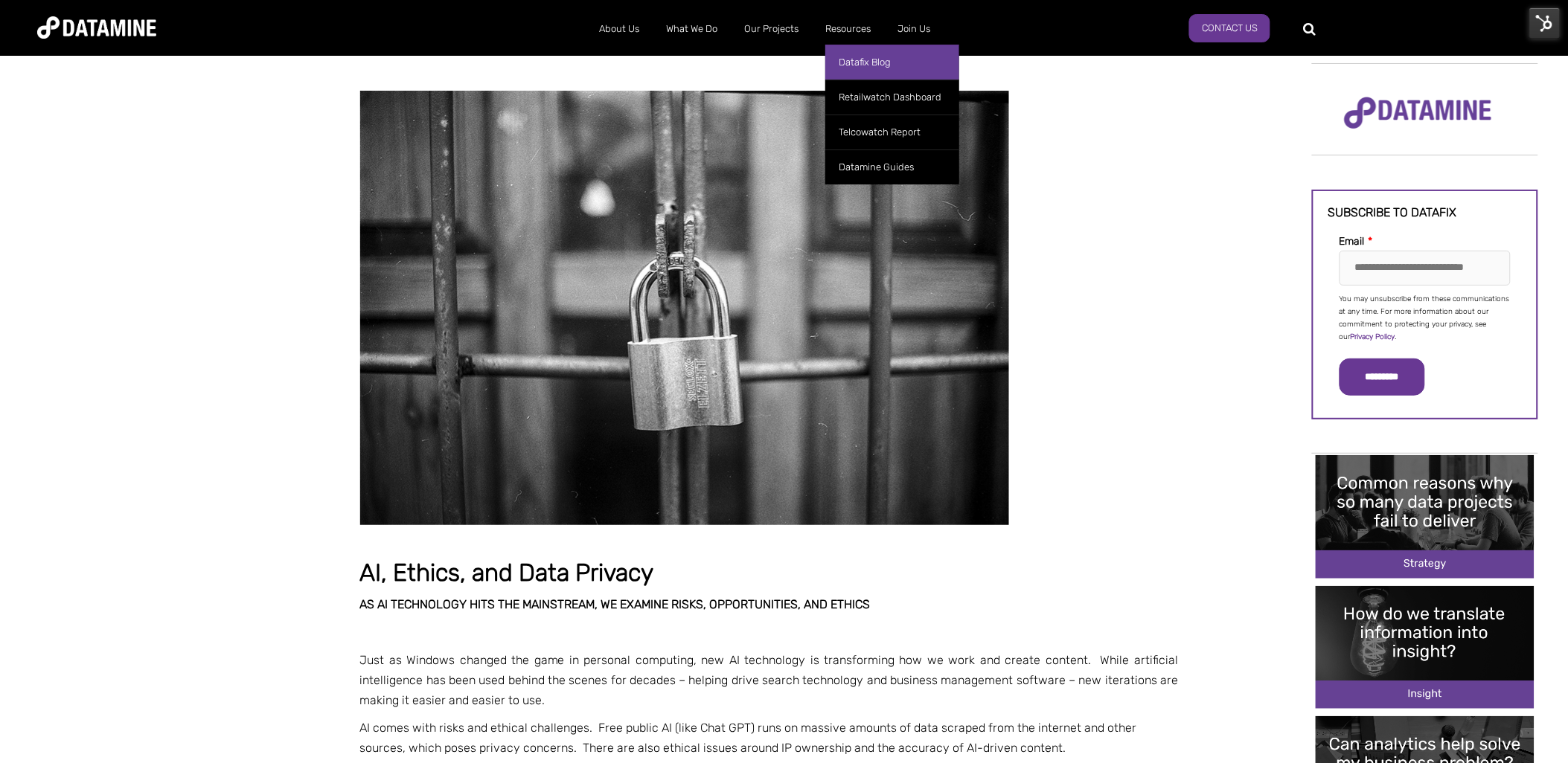
click at [864, 61] on link "Datafix Blog" at bounding box center [892, 62] width 134 height 35
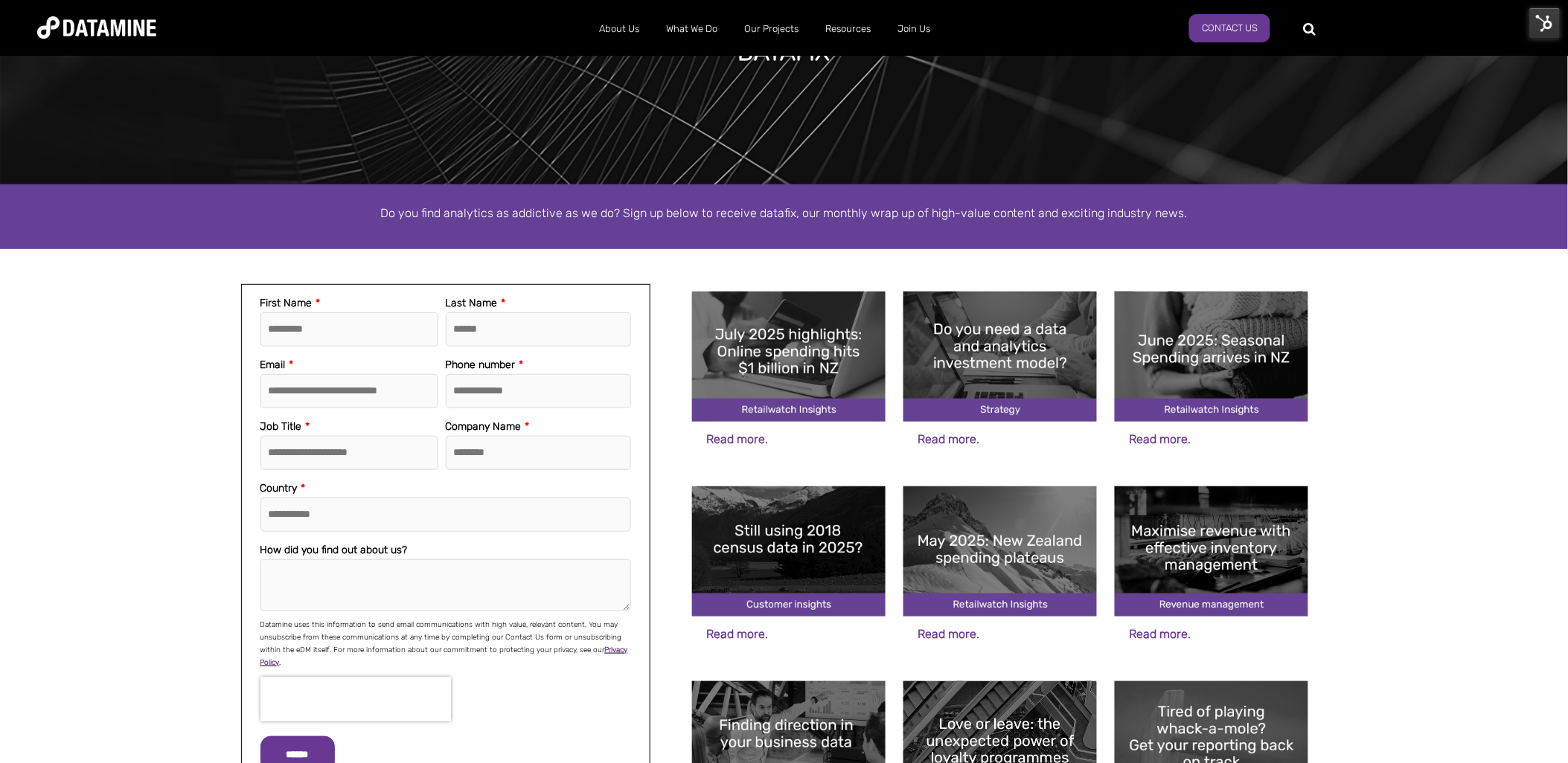
scroll to position [165, 0]
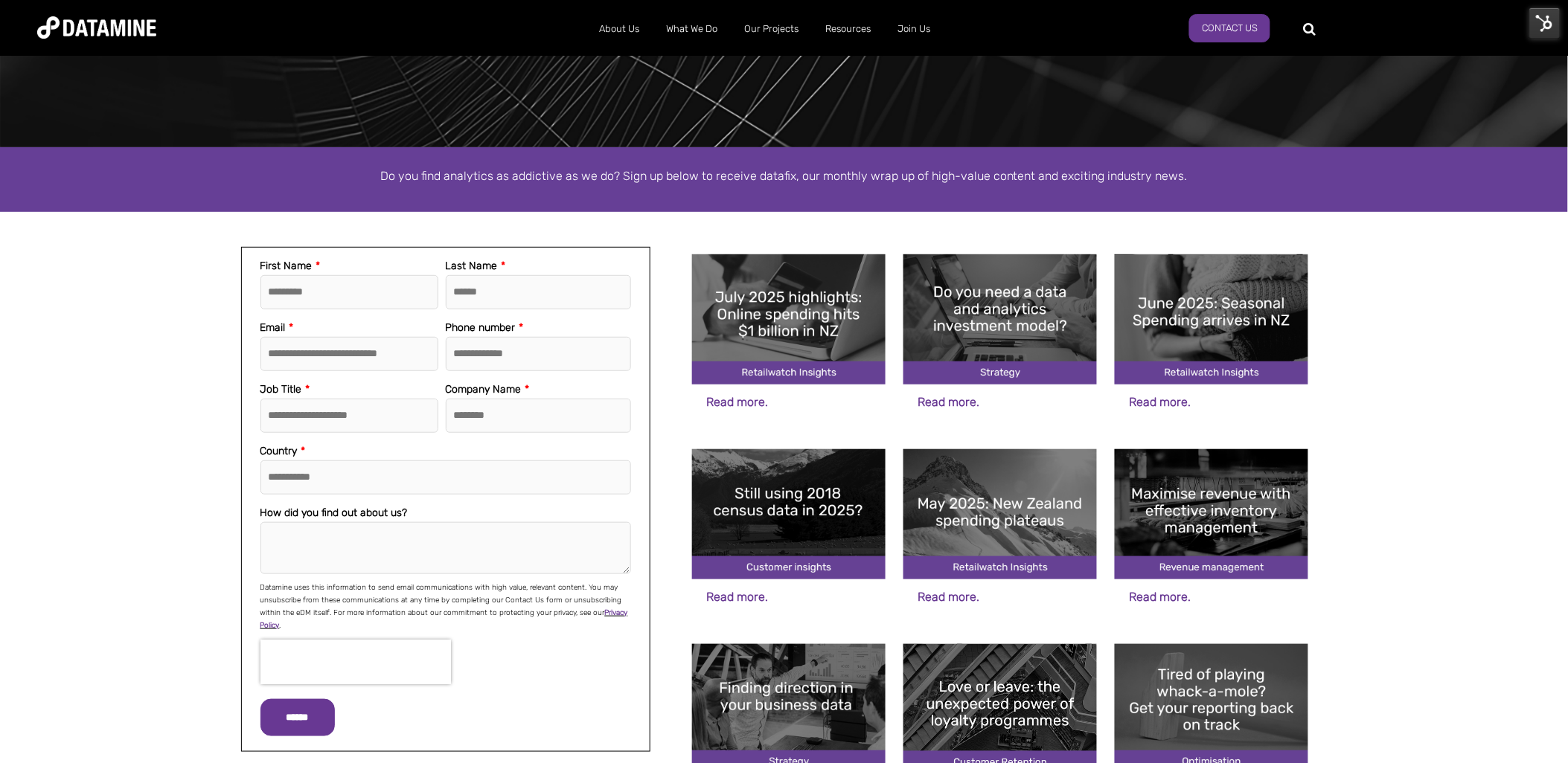
click at [1035, 678] on img at bounding box center [1000, 709] width 193 height 130
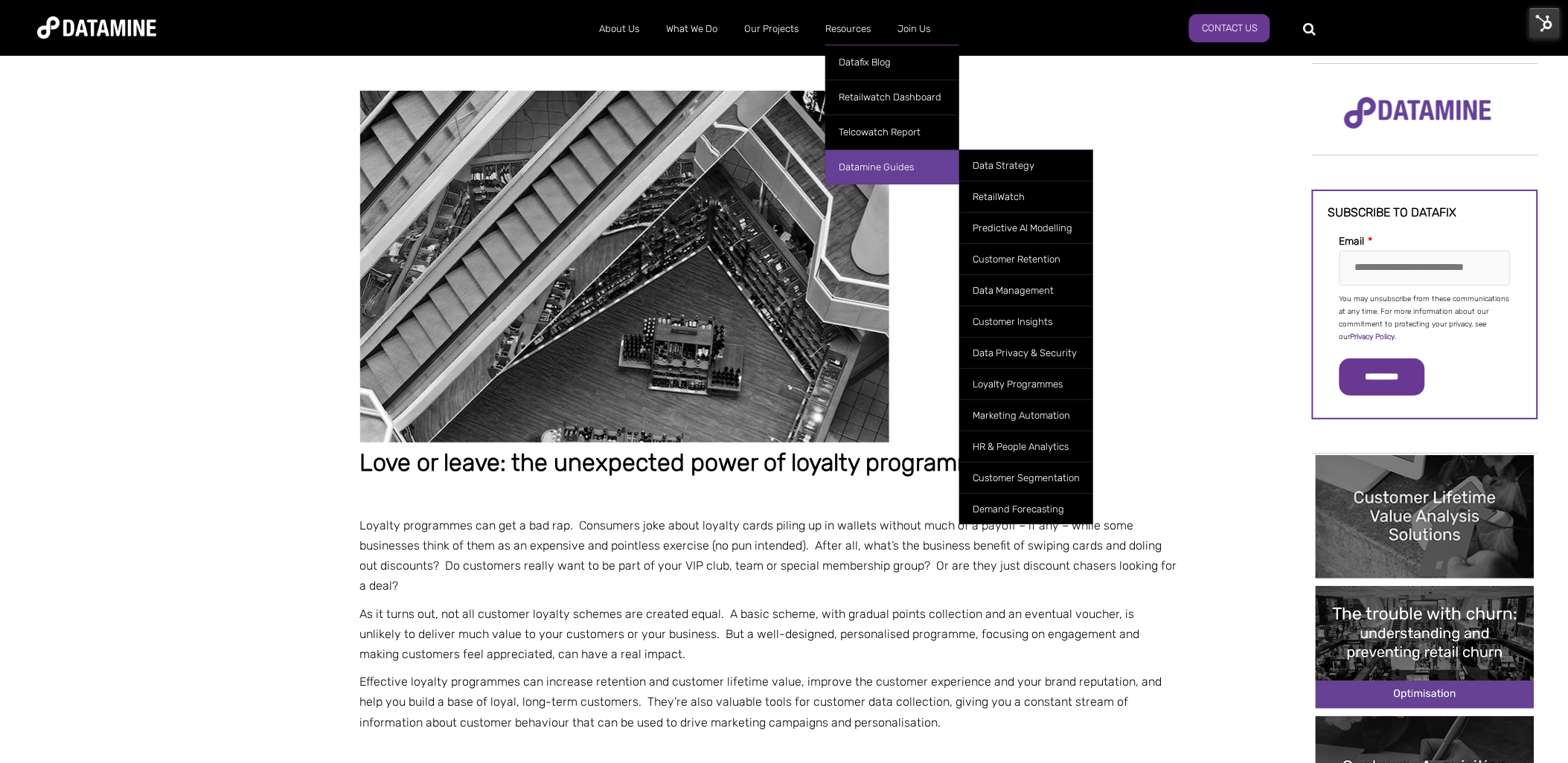
click at [872, 168] on link "Datamine Guides" at bounding box center [892, 167] width 134 height 35
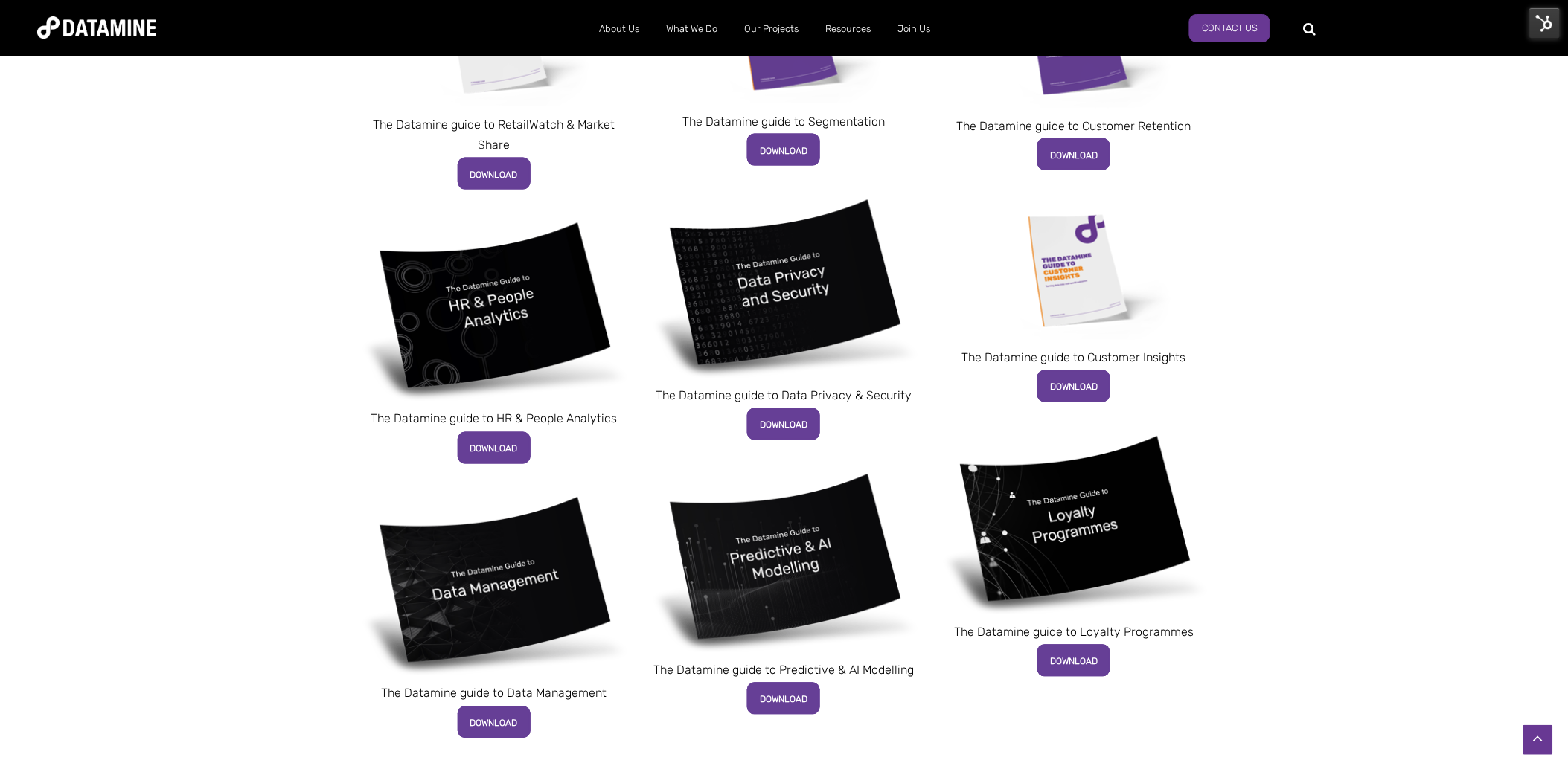
scroll to position [744, 0]
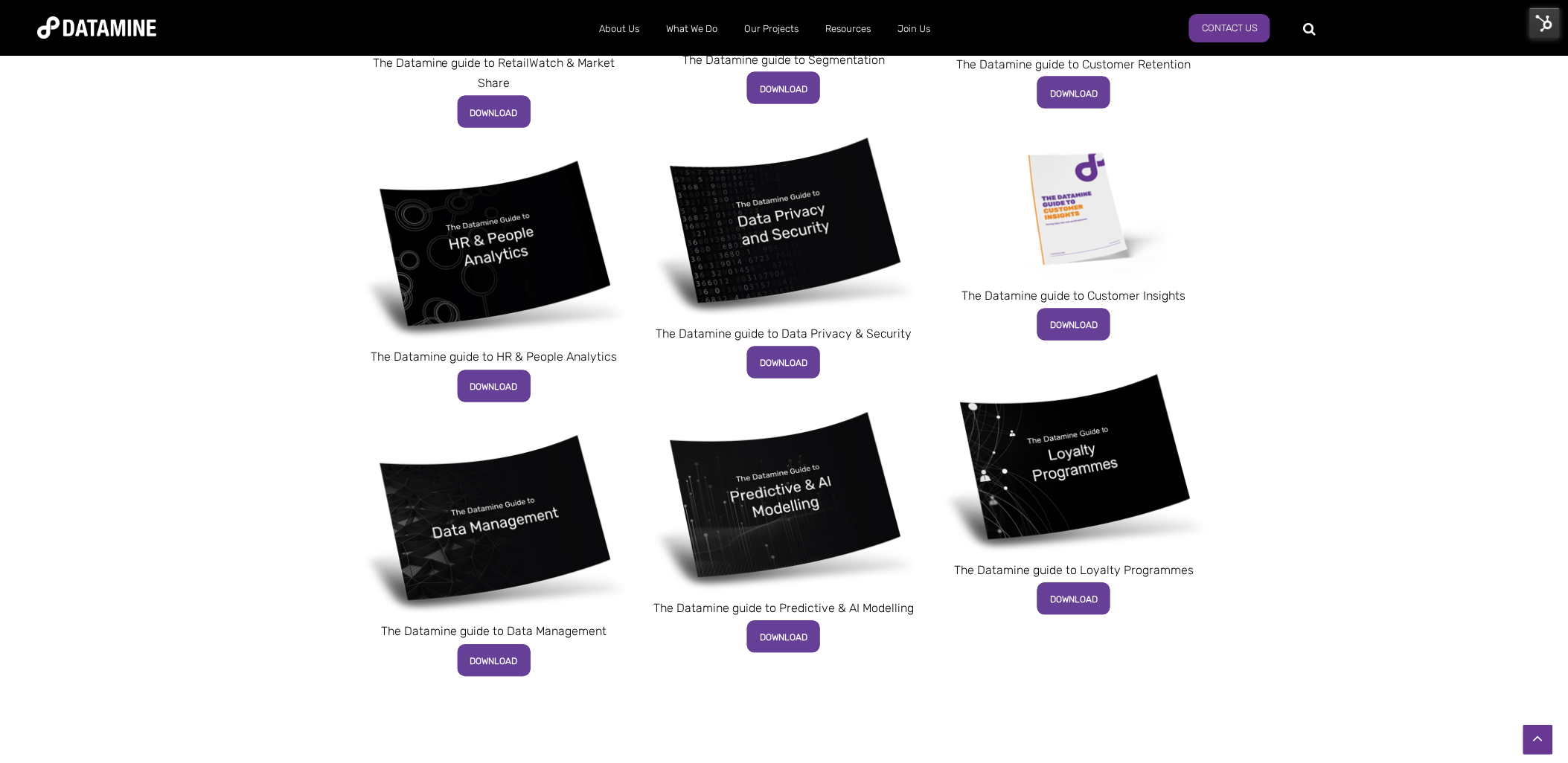
click at [1077, 484] on img at bounding box center [1073, 462] width 269 height 183
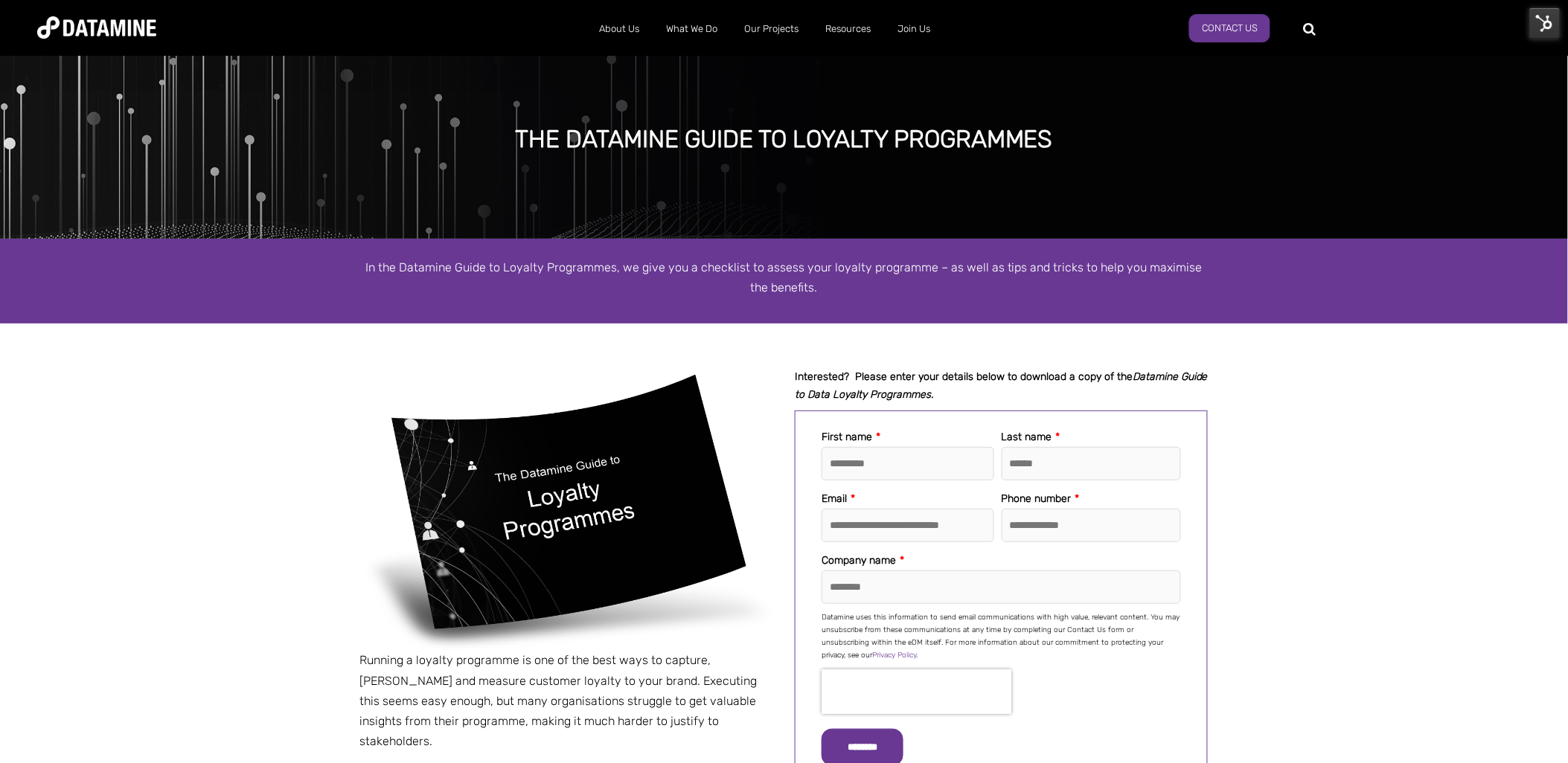
click at [1321, 24] on div at bounding box center [1421, 27] width 218 height 23
click at [1302, 29] on div "About Us The Datamine Story Our People Our Values Our Process Our Partners What…" at bounding box center [784, 27] width 1494 height 41
click at [1312, 30] on div at bounding box center [1368, 27] width 113 height 24
type input "********"
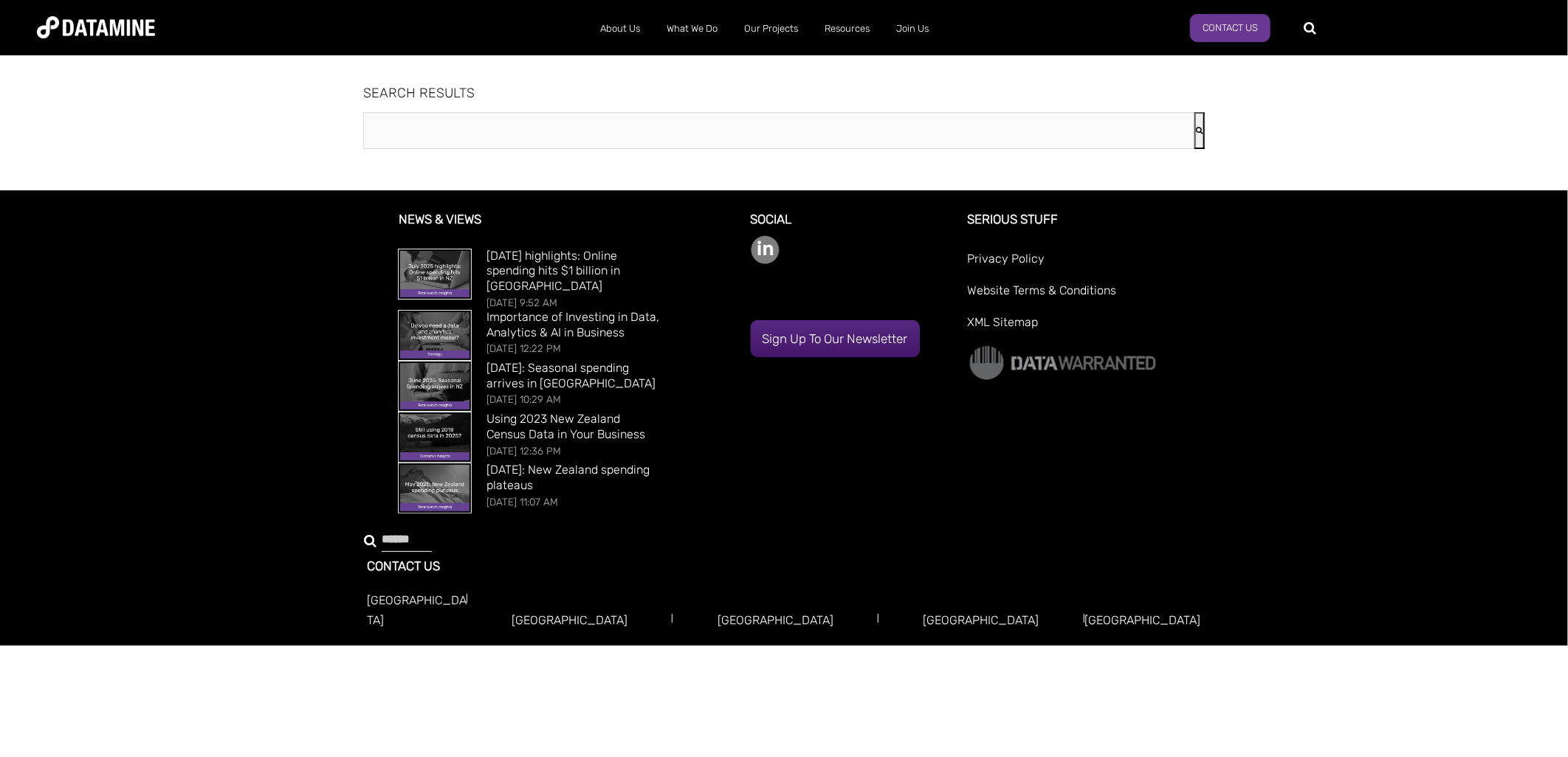
type input "********"
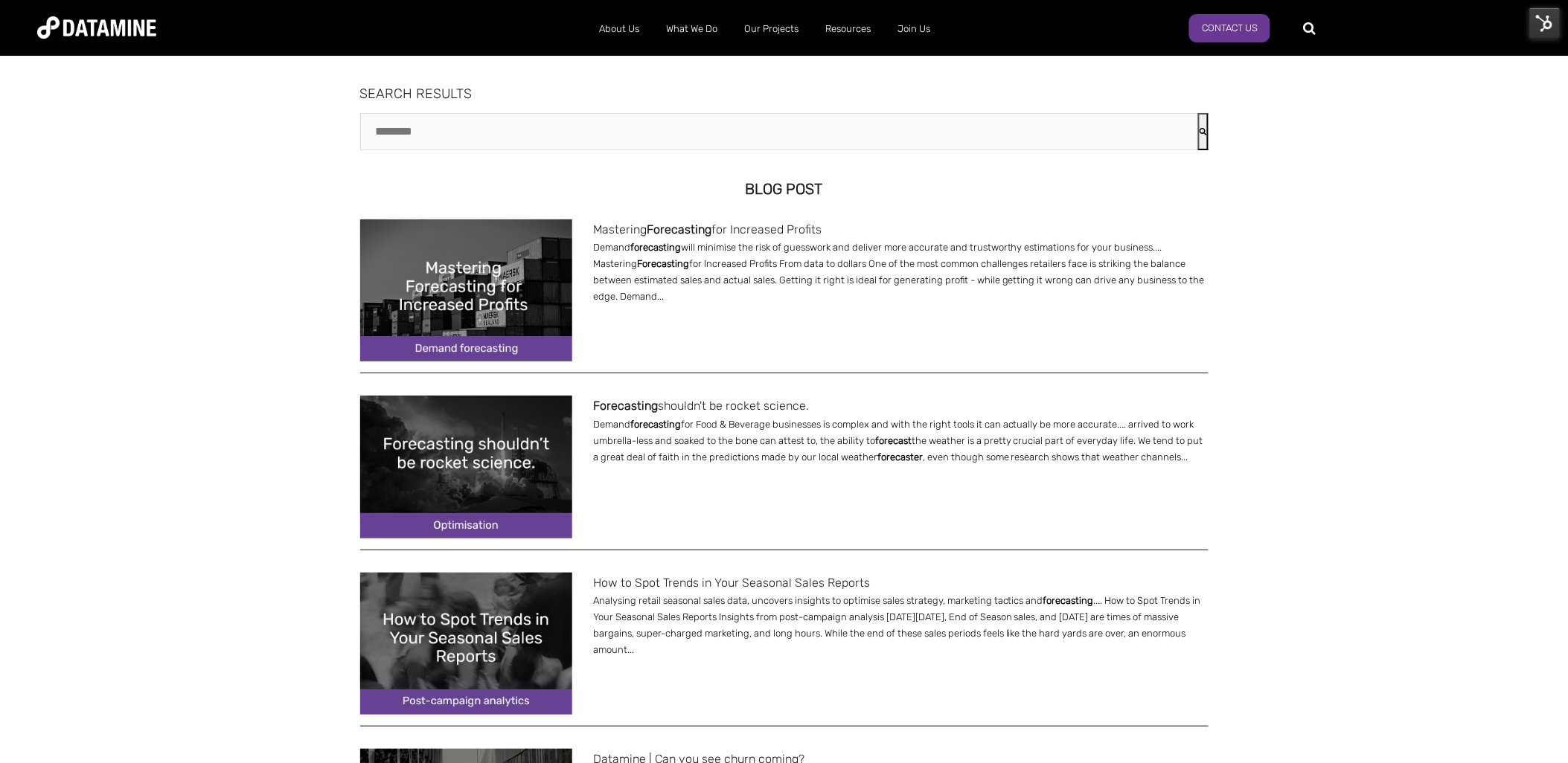
click at [686, 227] on span "Forecasting" at bounding box center [679, 229] width 65 height 14
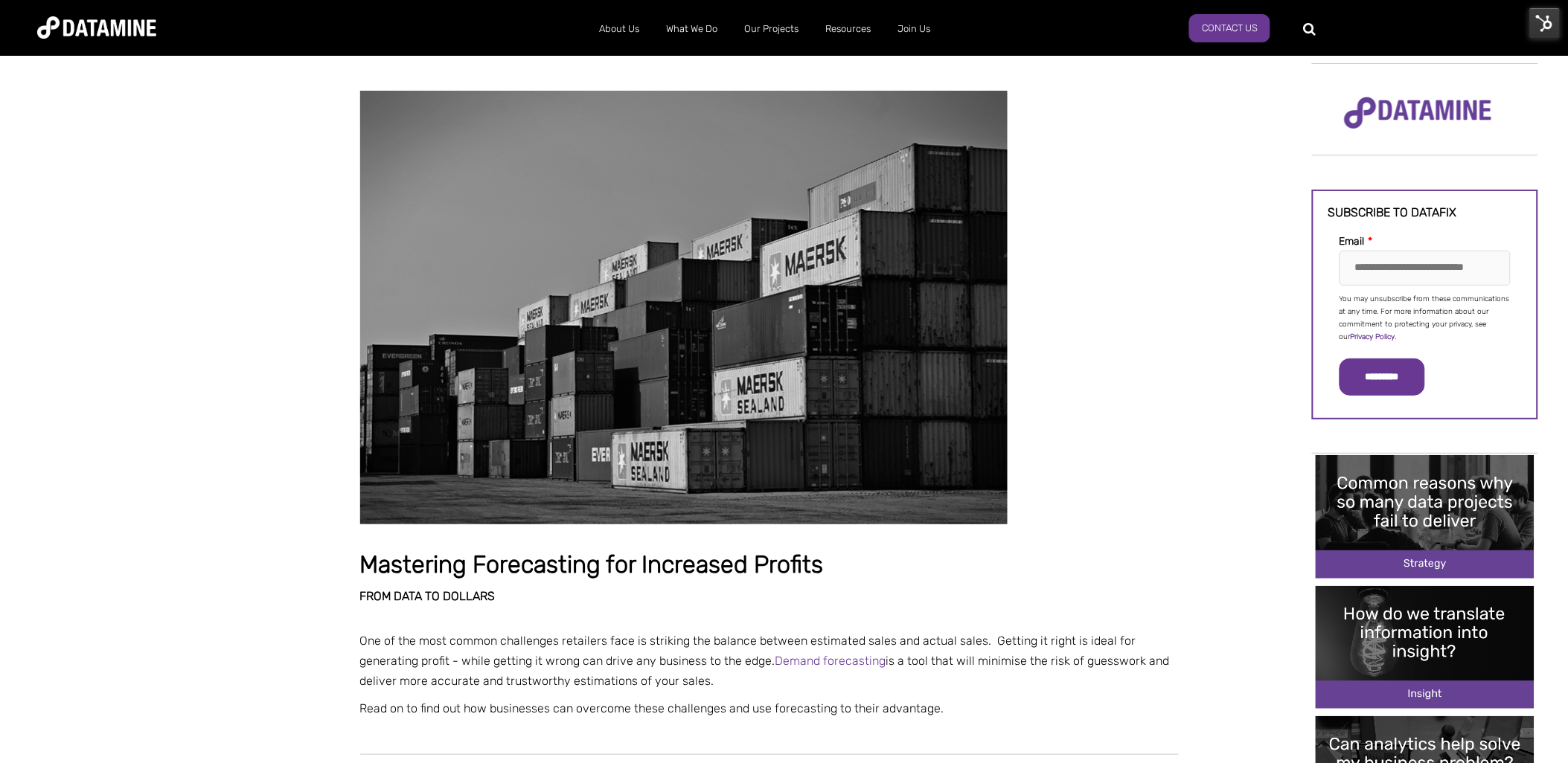
click at [1318, 27] on div at bounding box center [1421, 27] width 218 height 23
click at [1312, 29] on div at bounding box center [1368, 27] width 113 height 24
type input "**********"
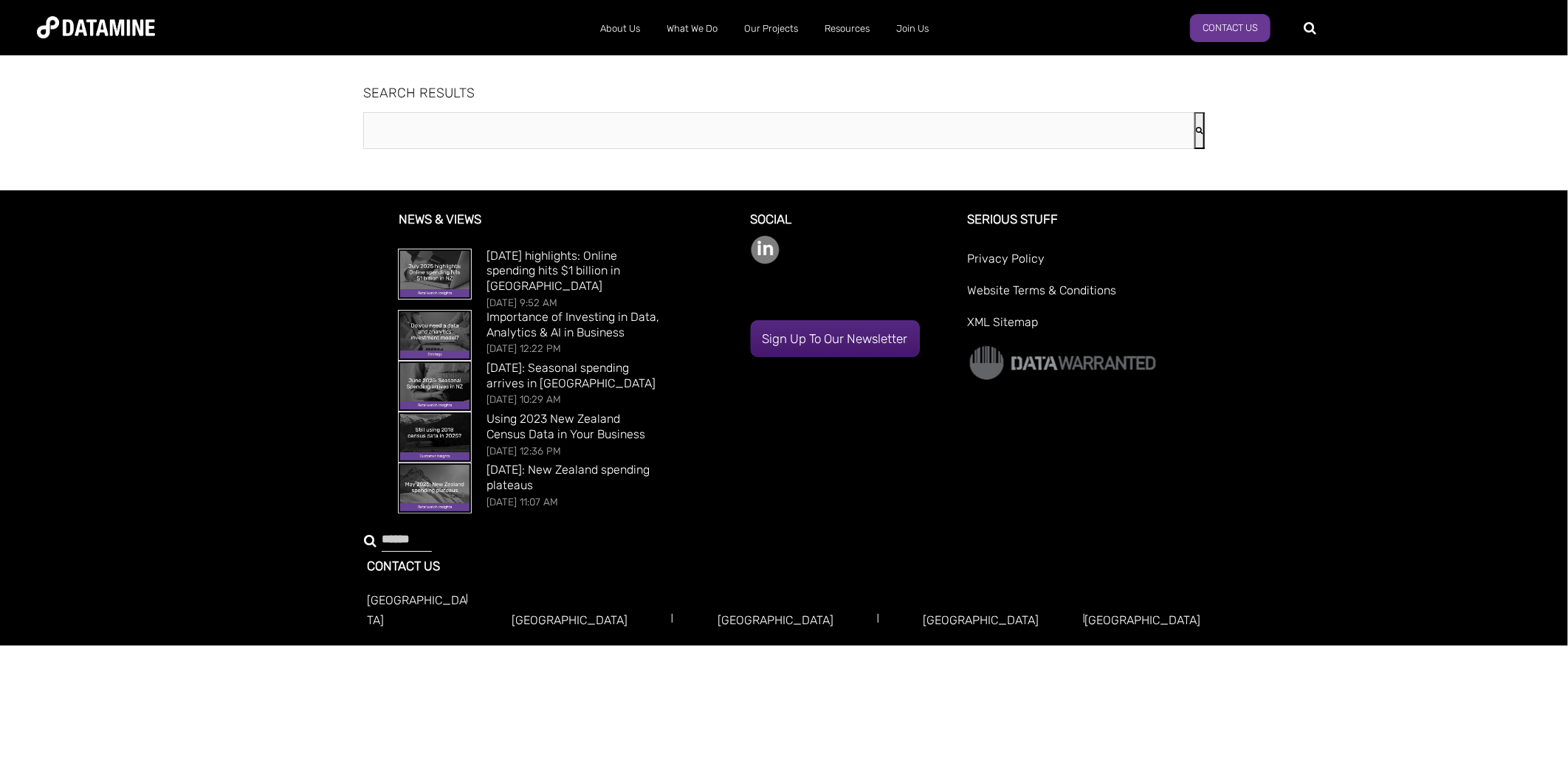
type input "**********"
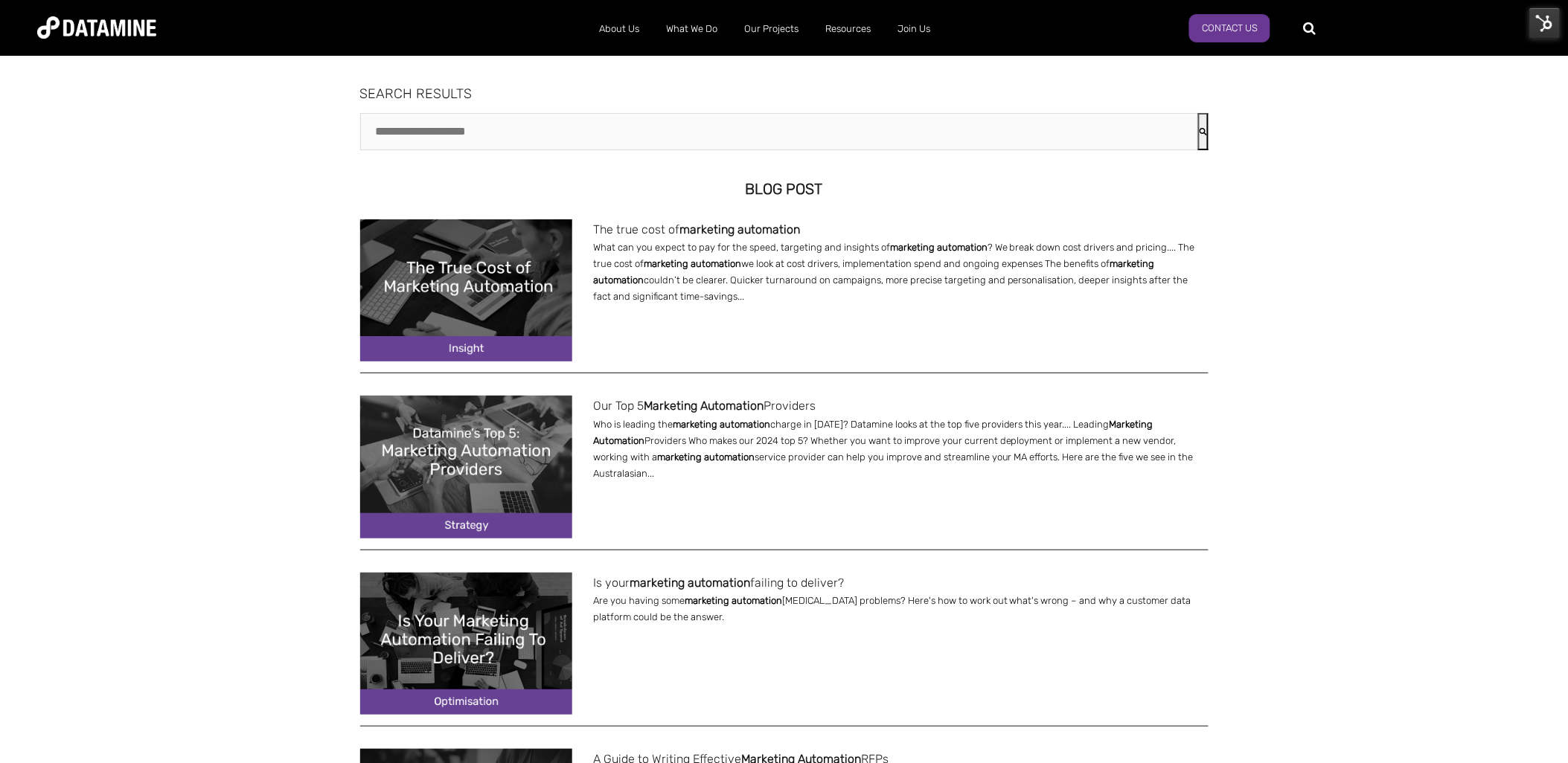
click at [625, 227] on link "The true cost of marketing automation" at bounding box center [696, 229] width 207 height 14
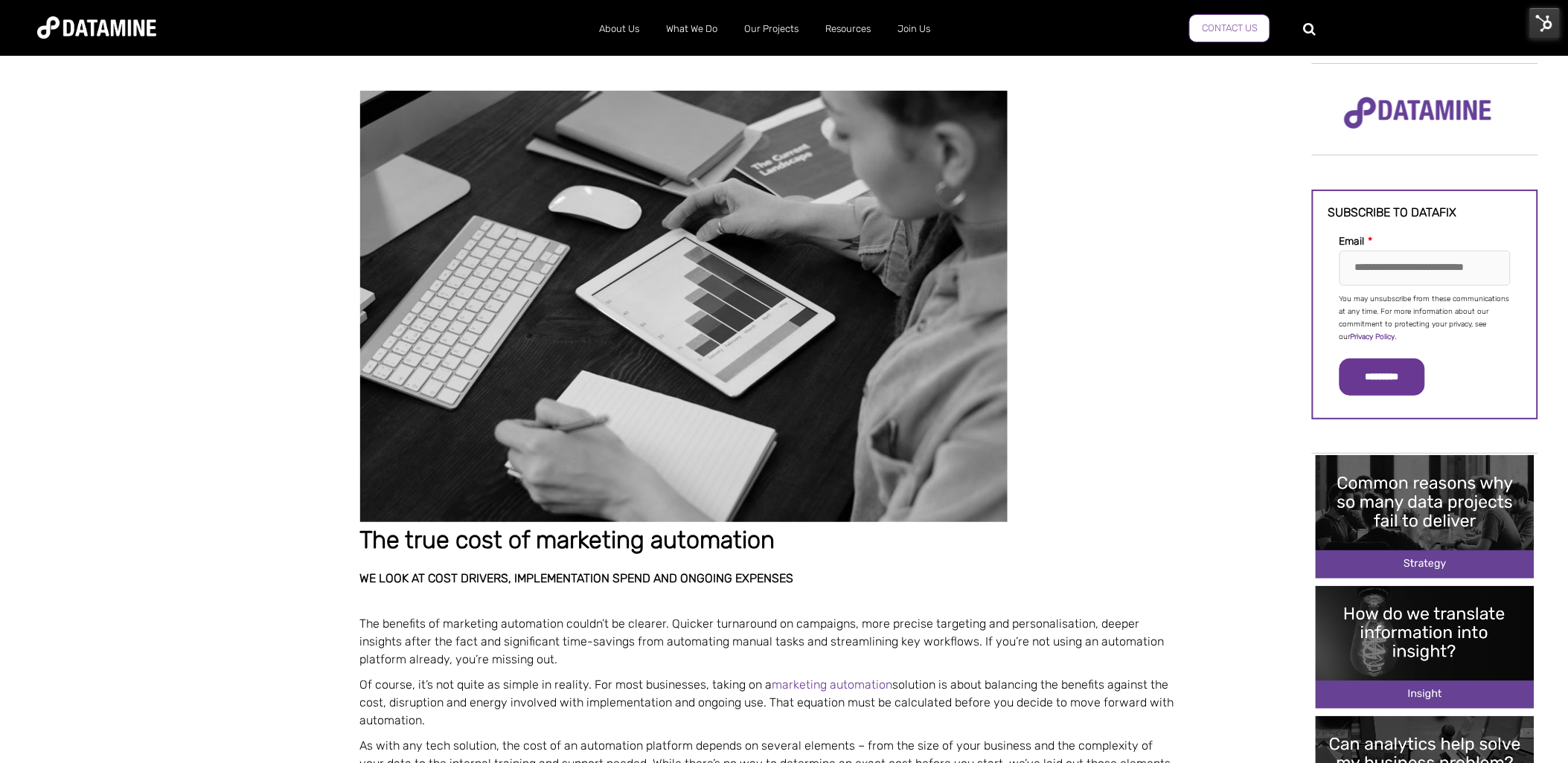
click at [1241, 22] on link "Contact Us" at bounding box center [1229, 27] width 82 height 28
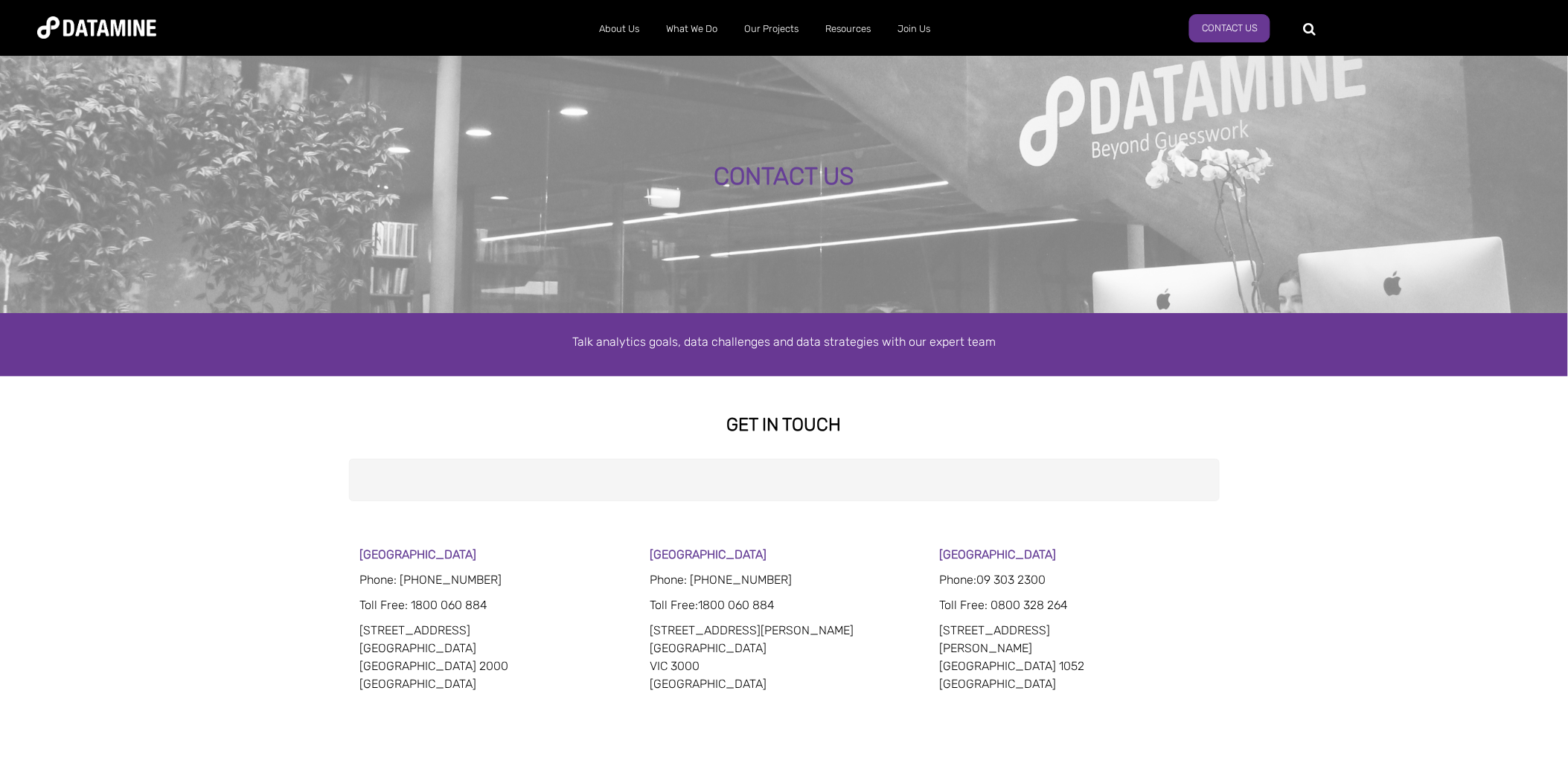
select select "**********"
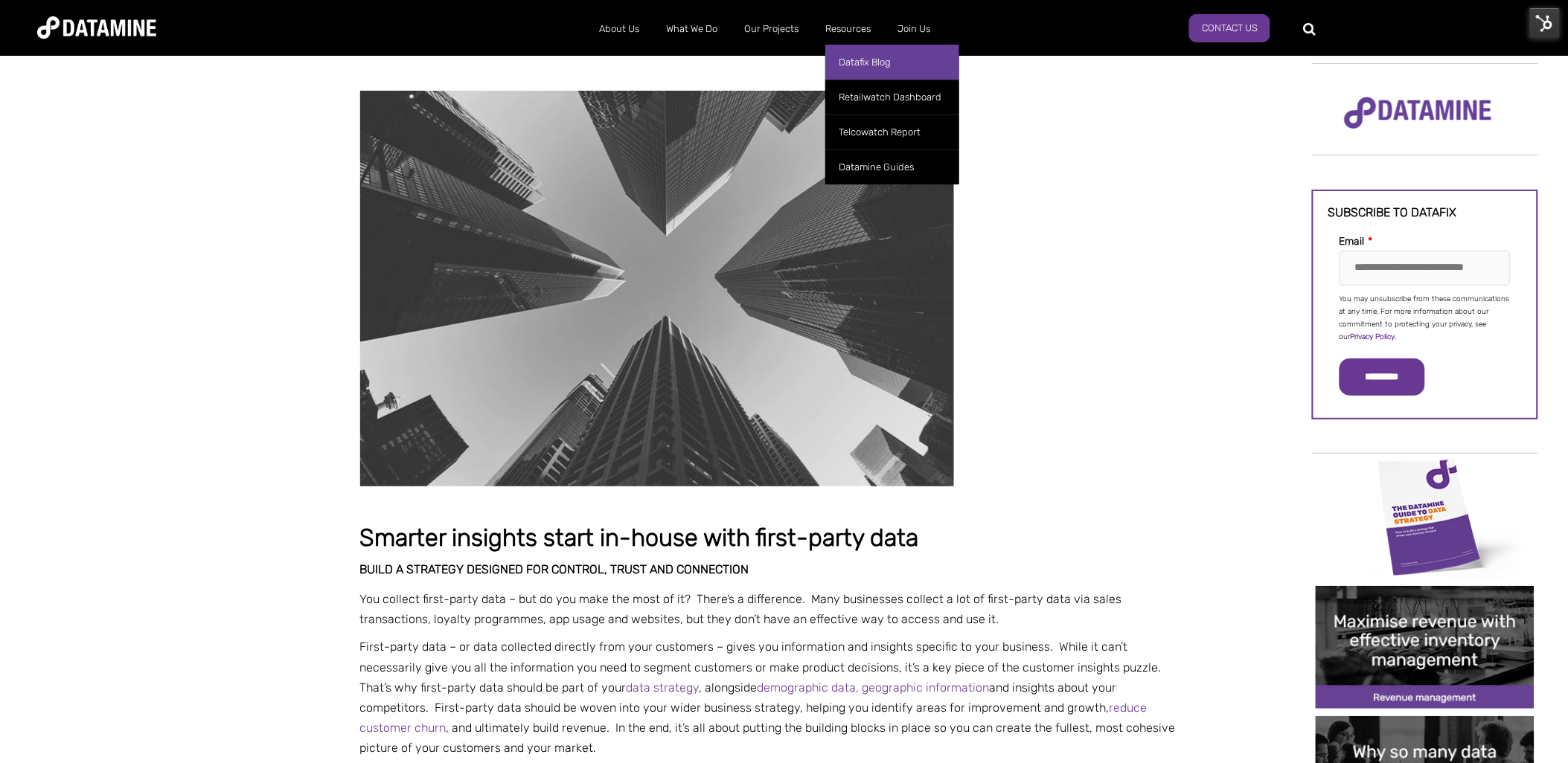
click at [852, 53] on link "Datafix Blog" at bounding box center [892, 62] width 134 height 35
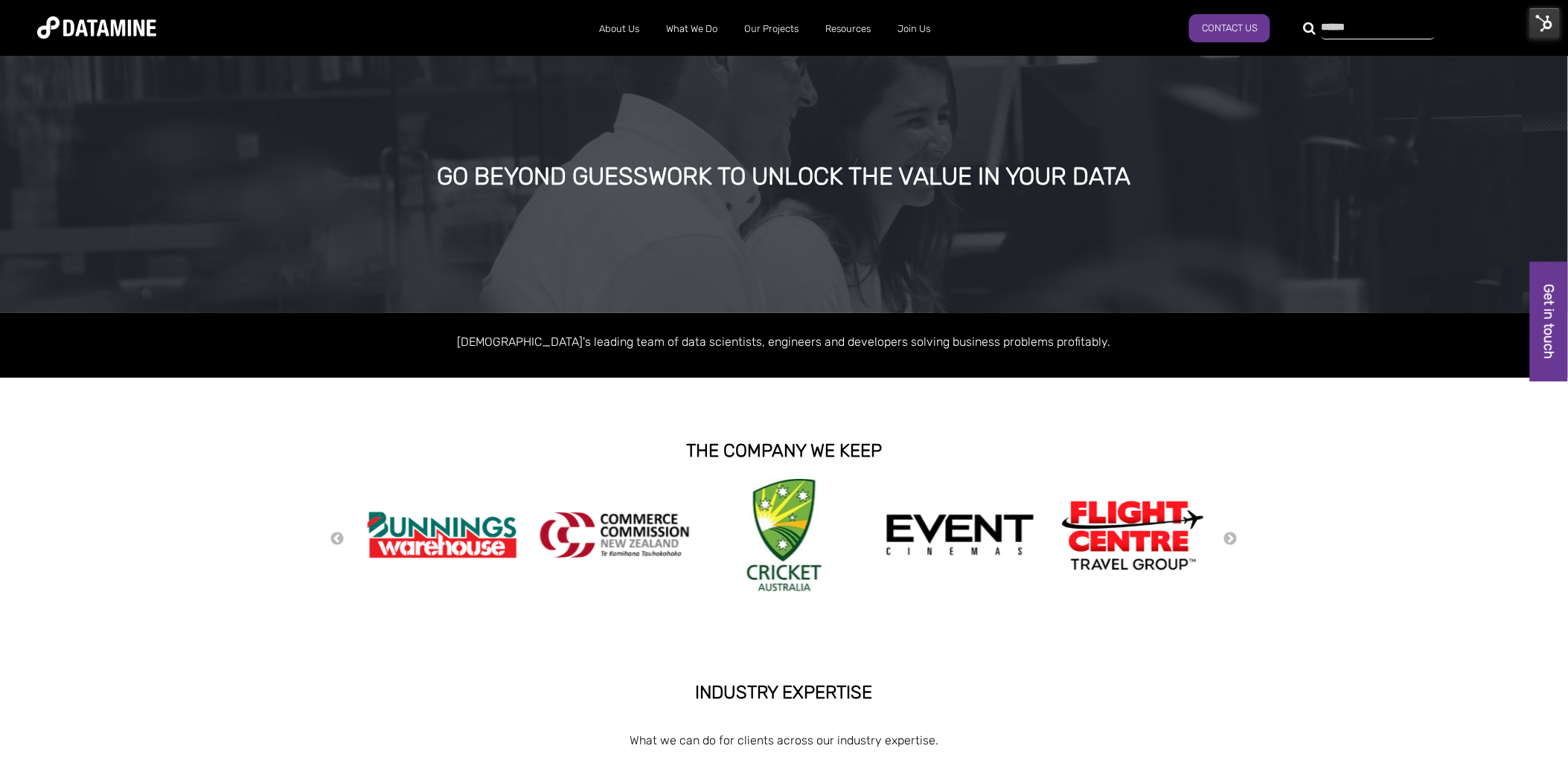
click at [1312, 27] on div at bounding box center [1368, 27] width 113 height 24
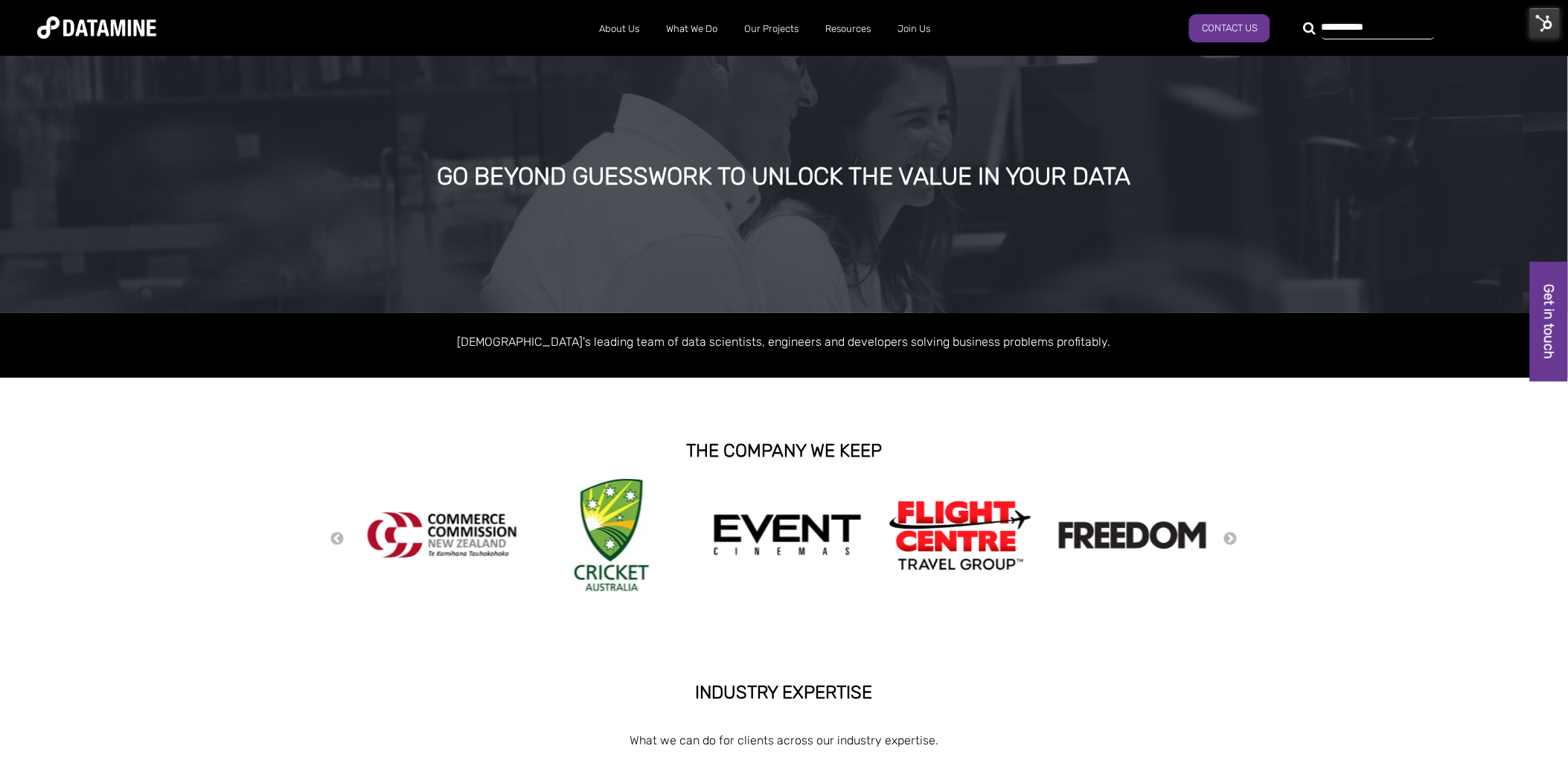
type input "**********"
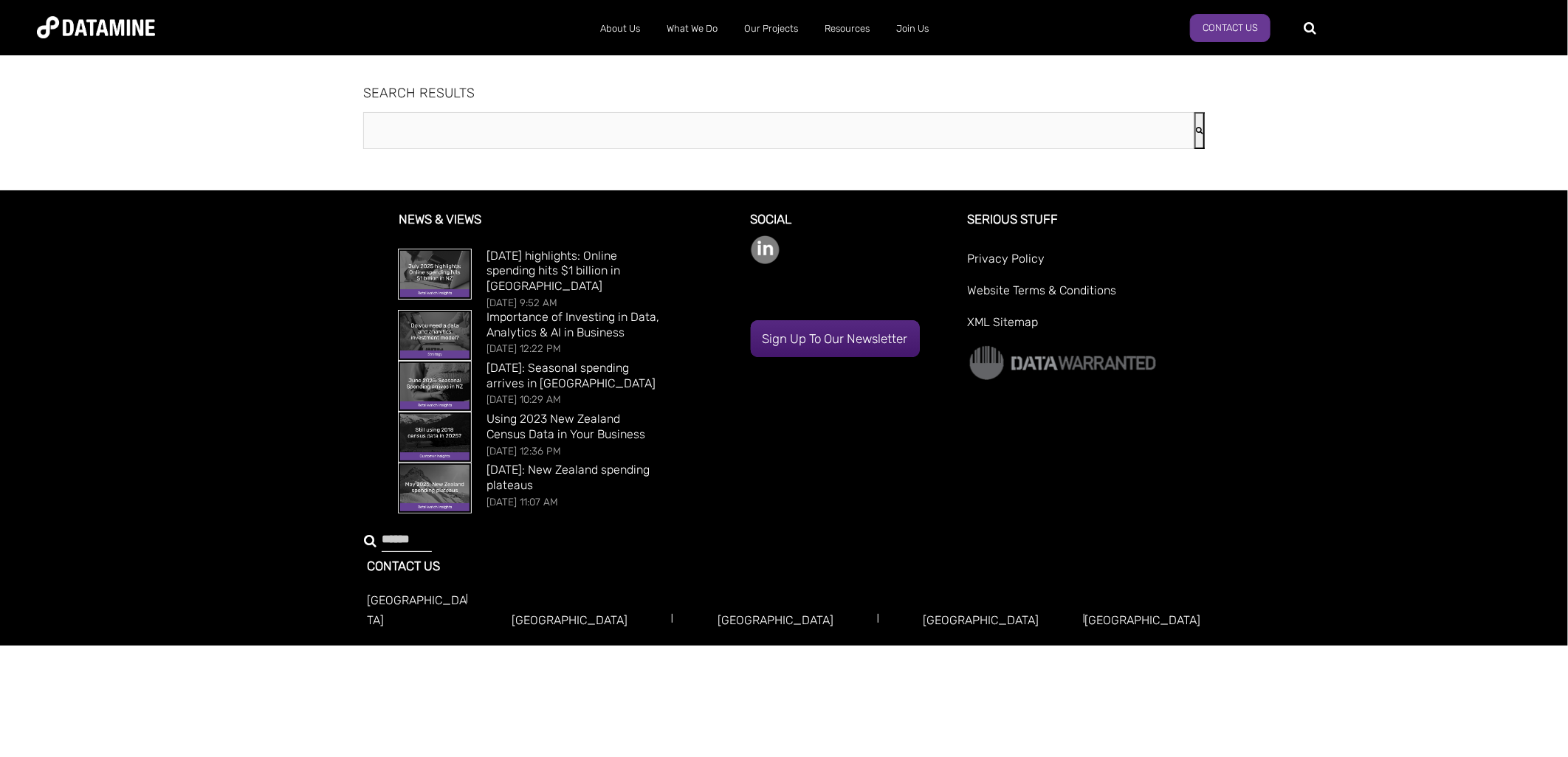
type input "**********"
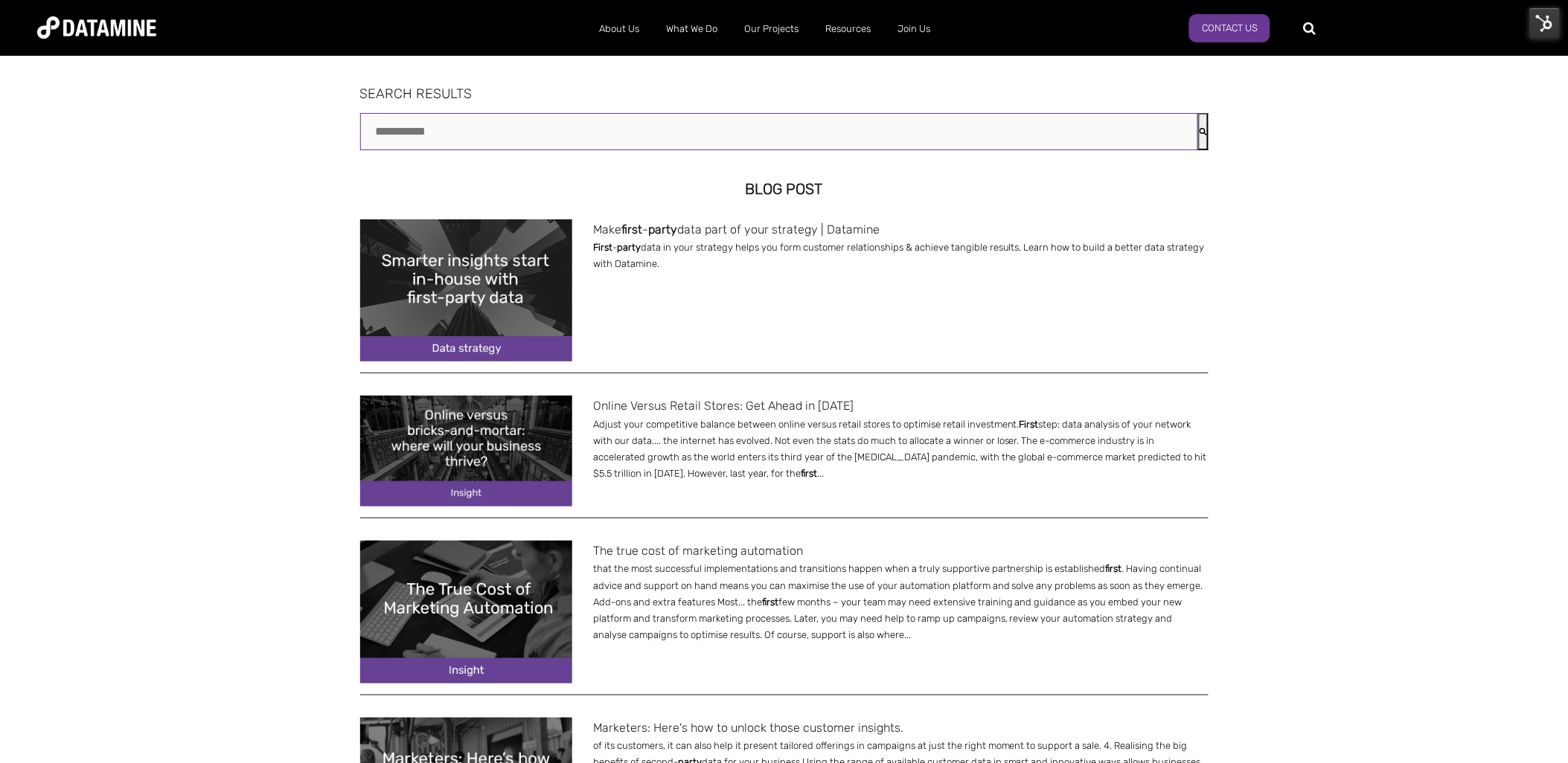
click at [429, 131] on input "**********" at bounding box center [779, 131] width 838 height 38
click at [398, 129] on input "**********" at bounding box center [779, 131] width 838 height 38
drag, startPoint x: 432, startPoint y: 128, endPoint x: 279, endPoint y: 125, distance: 153.0
click at [400, 133] on input "**********" at bounding box center [779, 131] width 838 height 38
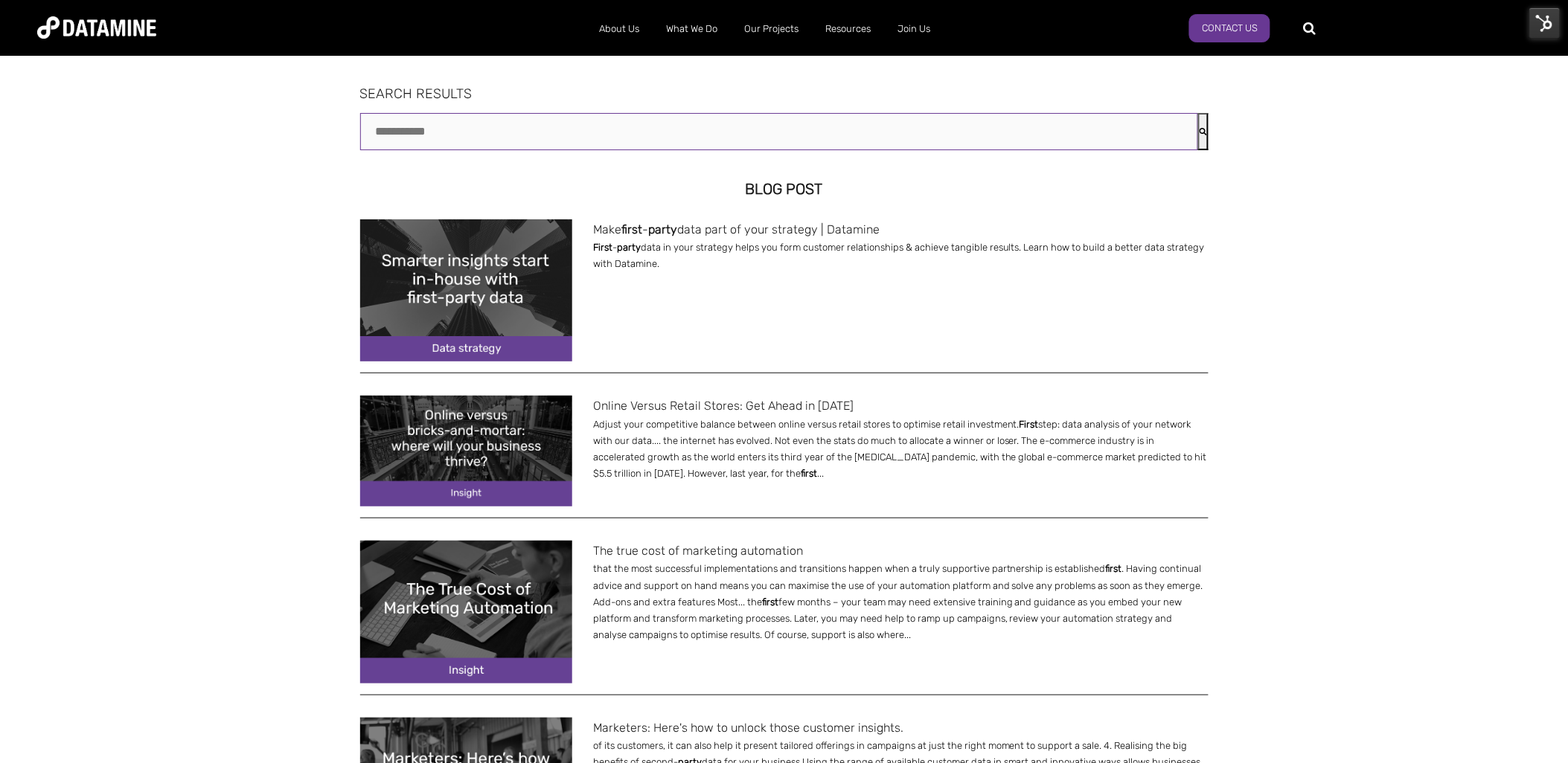
type input "**********"
click at [1198, 113] on button "Search" at bounding box center [1202, 131] width 10 height 38
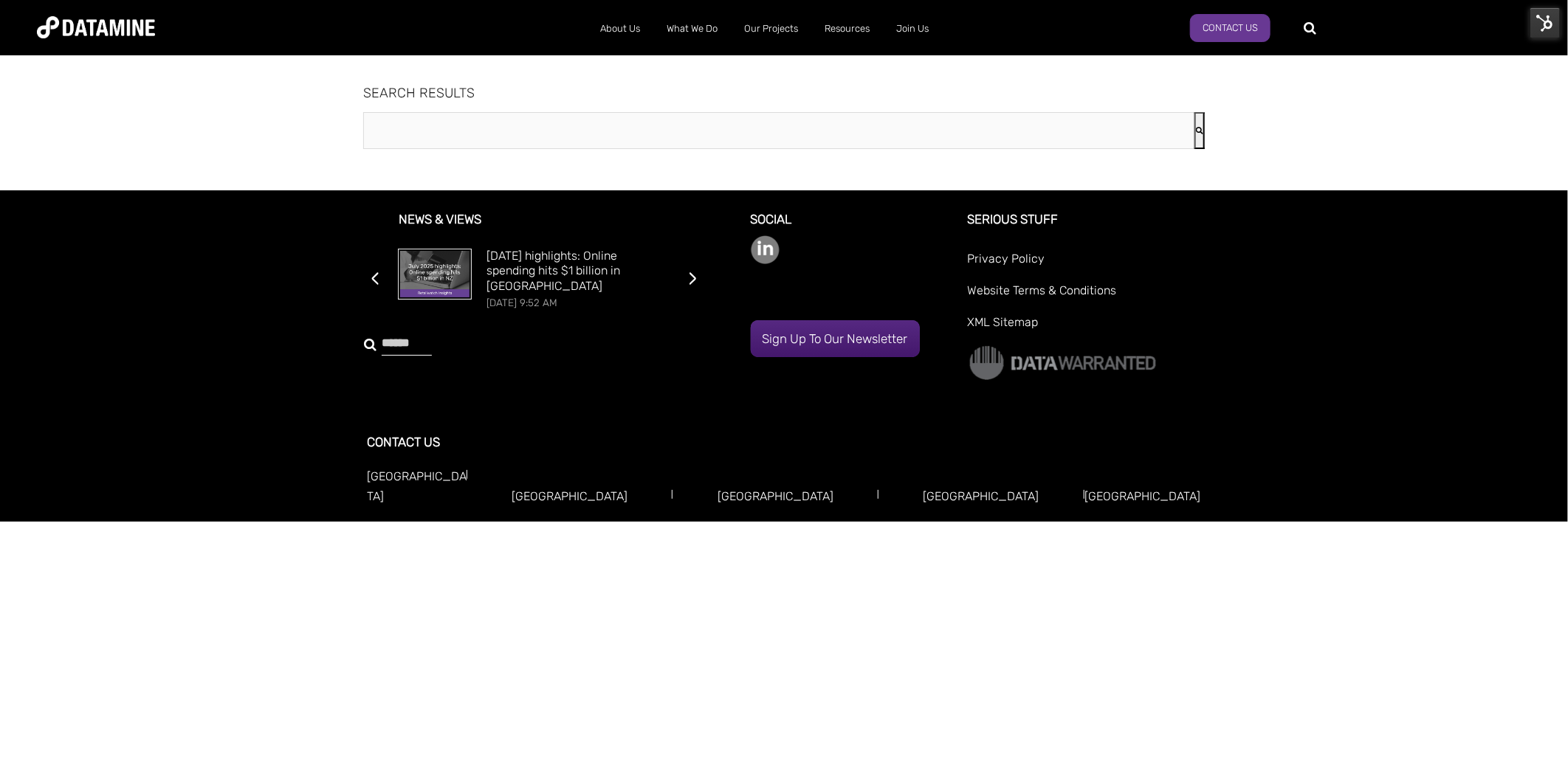
click at [1297, 25] on div "About Us The Datamine Story Our People Our Values Our Process Our Partners What…" at bounding box center [784, 26] width 1493 height 41
click at [1313, 25] on div at bounding box center [1313, 26] width 2 height 23
click at [1321, 25] on input "text" at bounding box center [1384, 27] width 127 height 23
type input "**********"
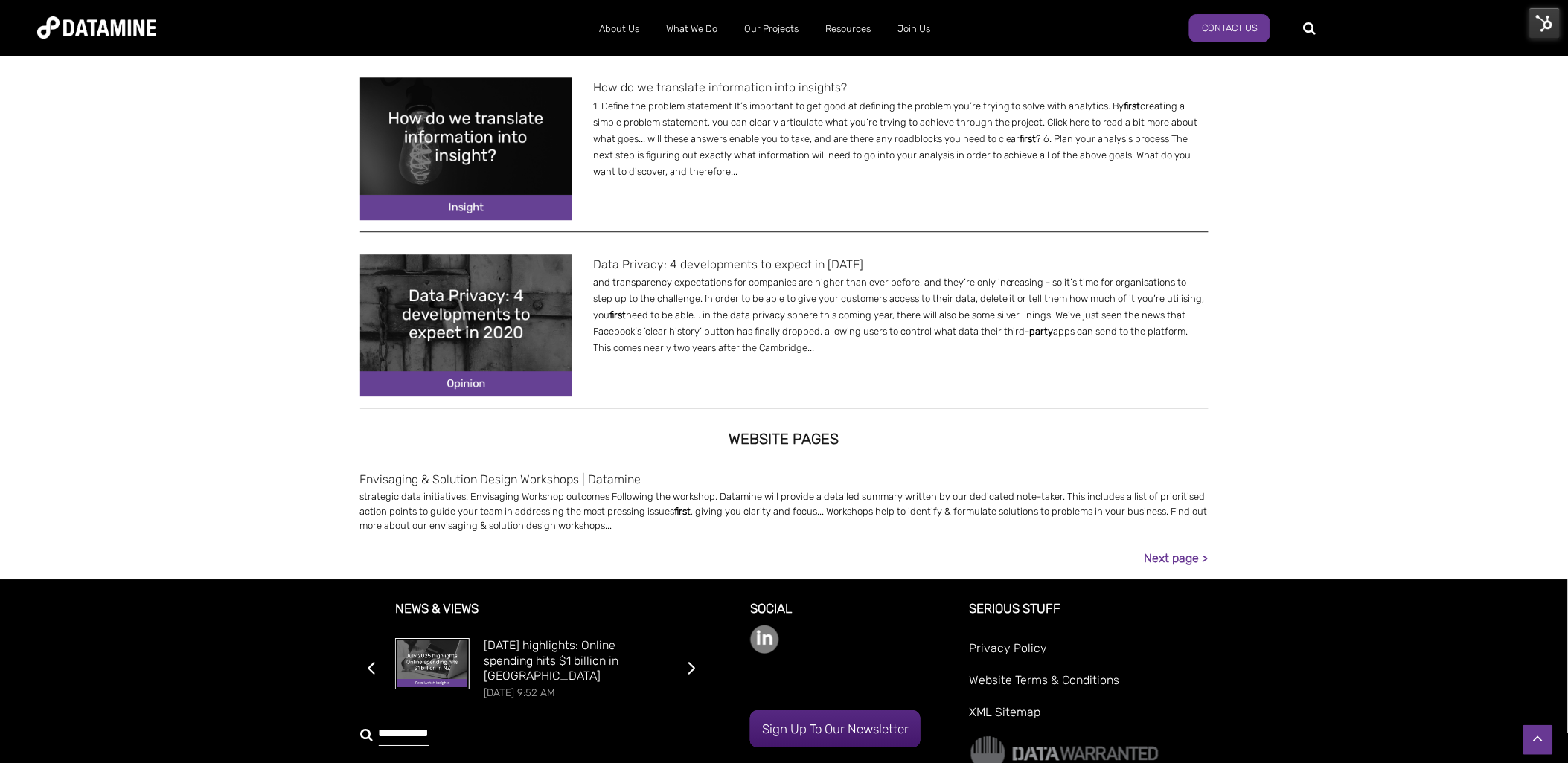
scroll to position [1404, 0]
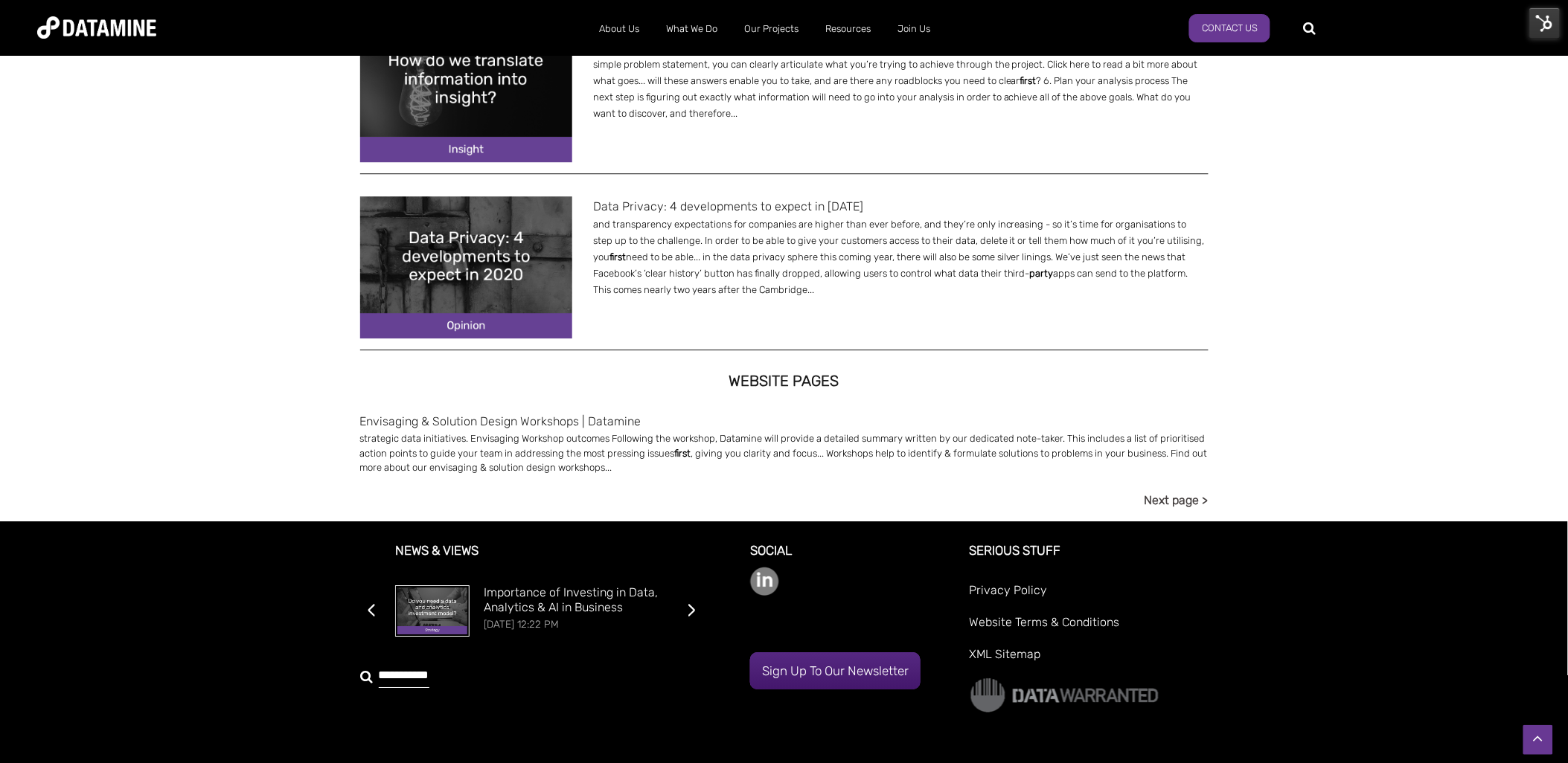
click at [1185, 504] on link "Next page >" at bounding box center [1177, 500] width 64 height 20
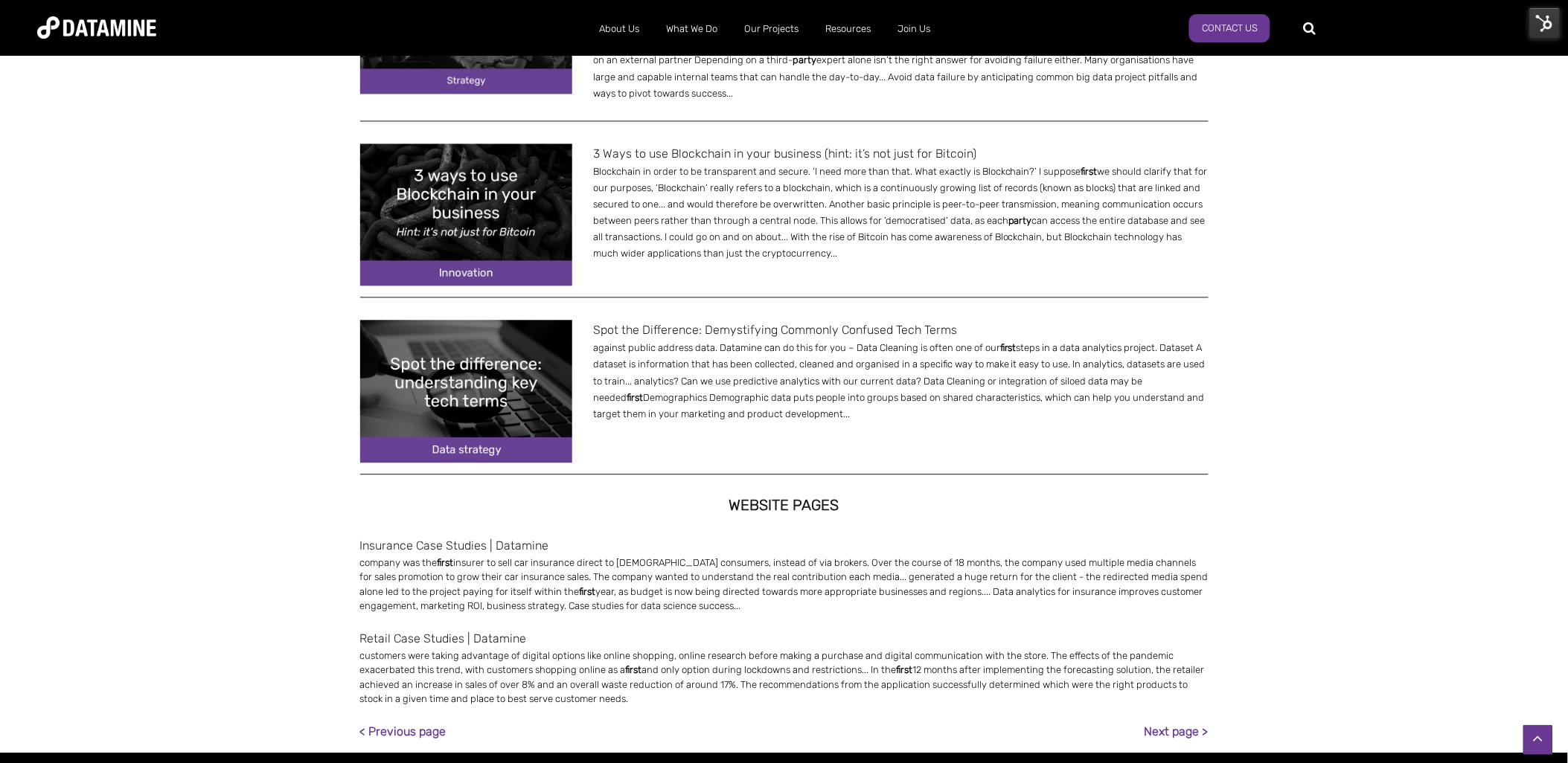
scroll to position [1157, 0]
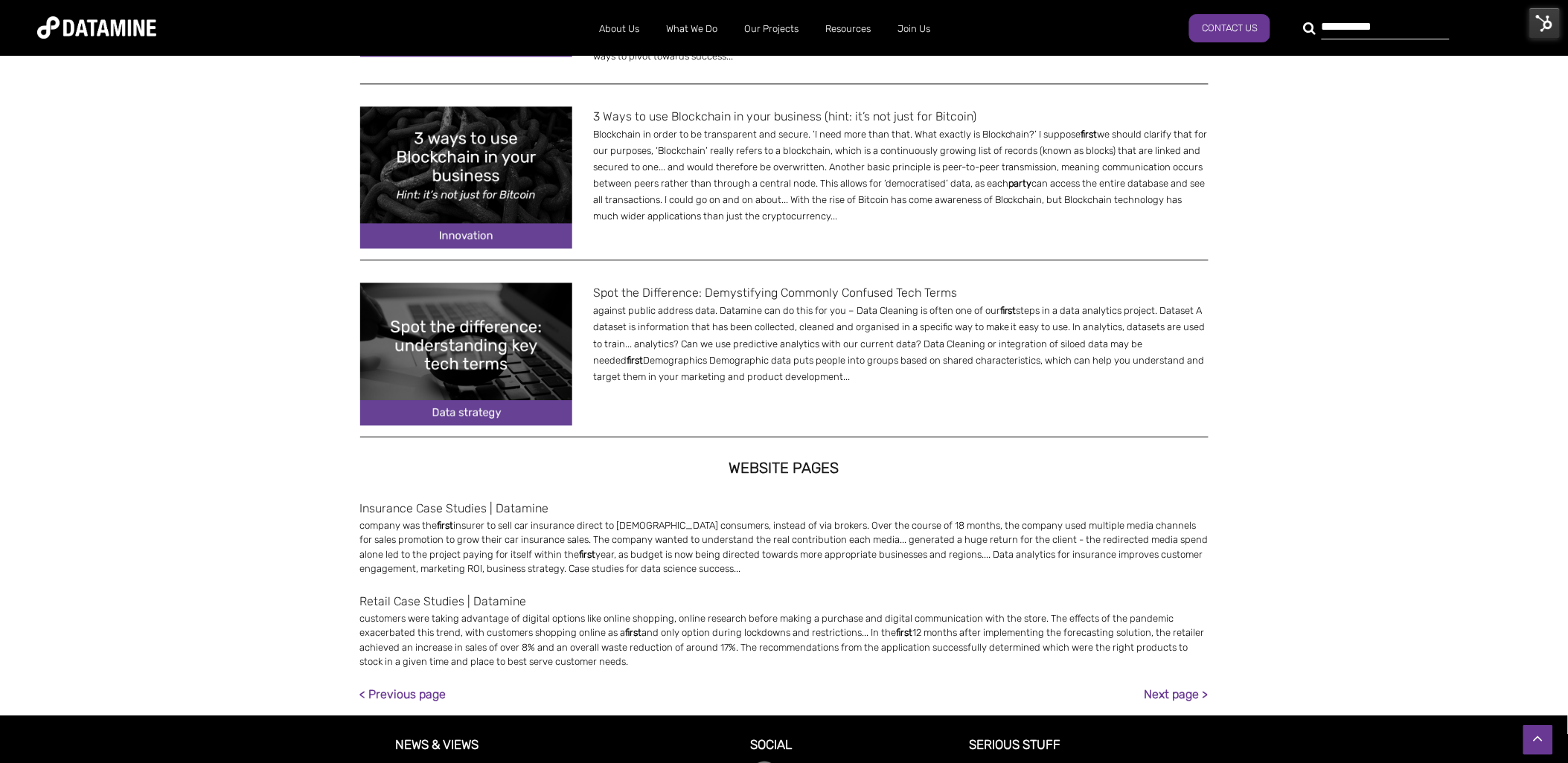
click at [1312, 34] on div "**********" at bounding box center [1376, 27] width 128 height 24
type input "*"
type input "**********"
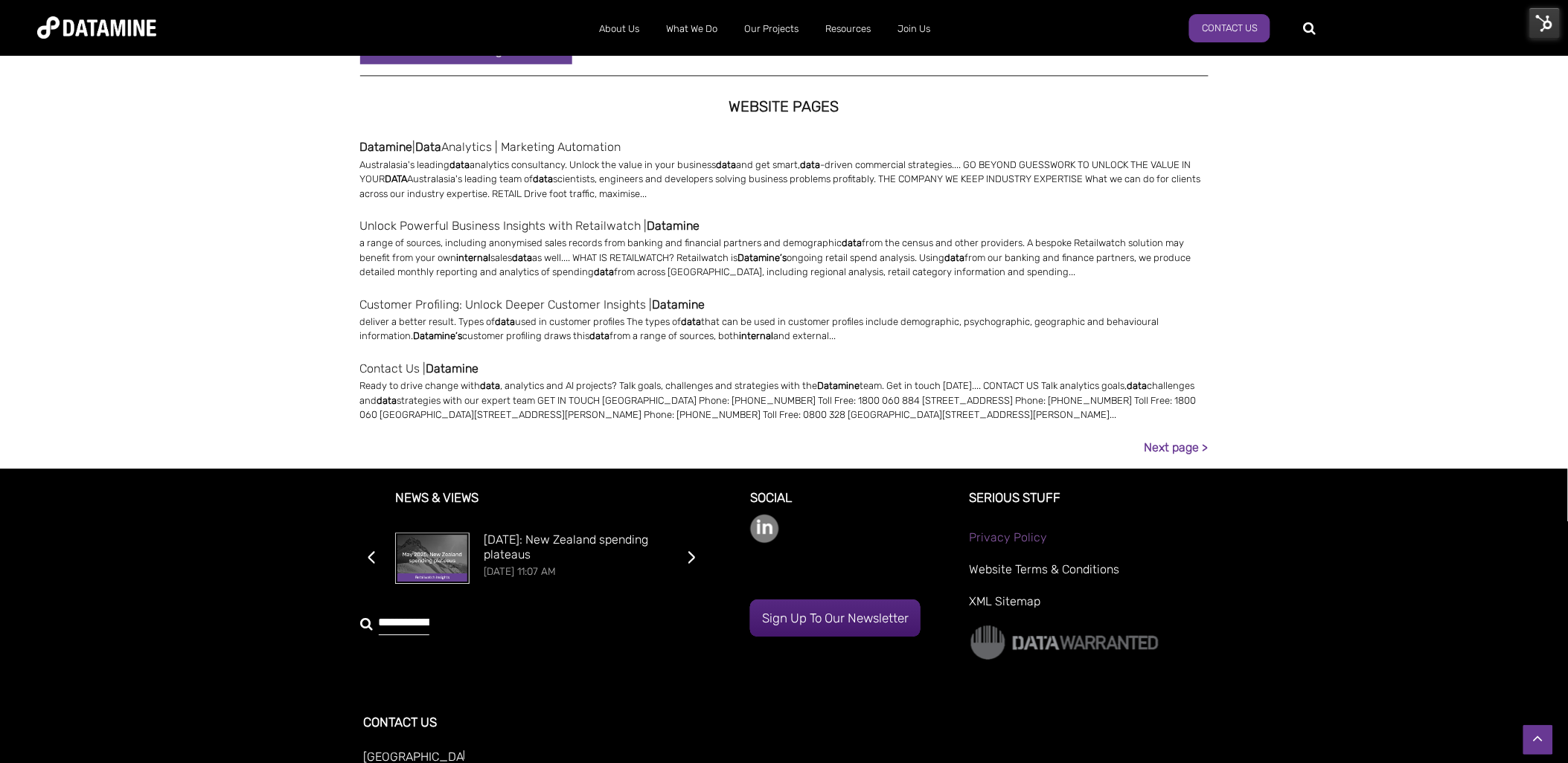
scroll to position [1200, 0]
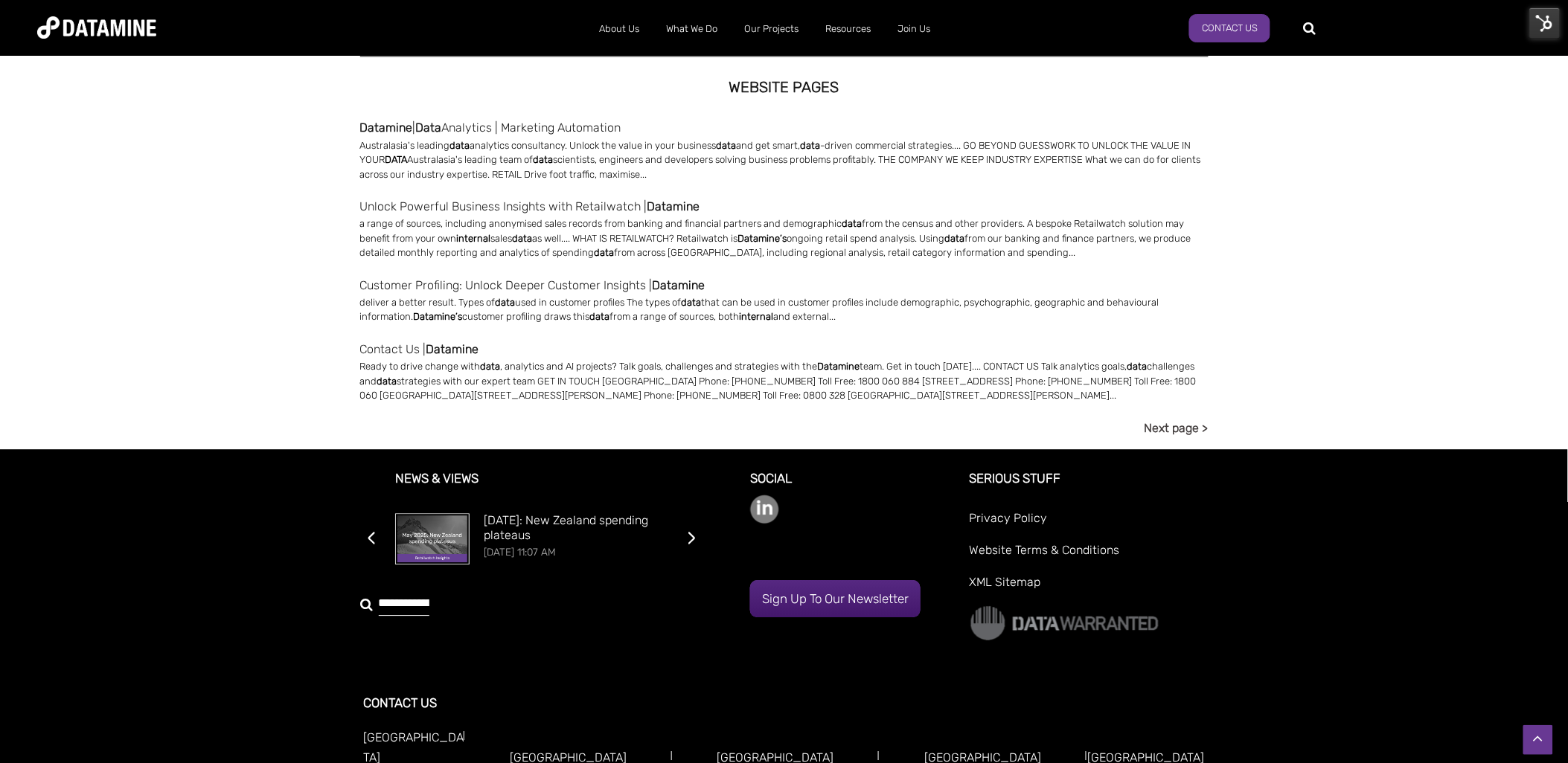
click at [1181, 428] on link "Next page >" at bounding box center [1177, 428] width 64 height 20
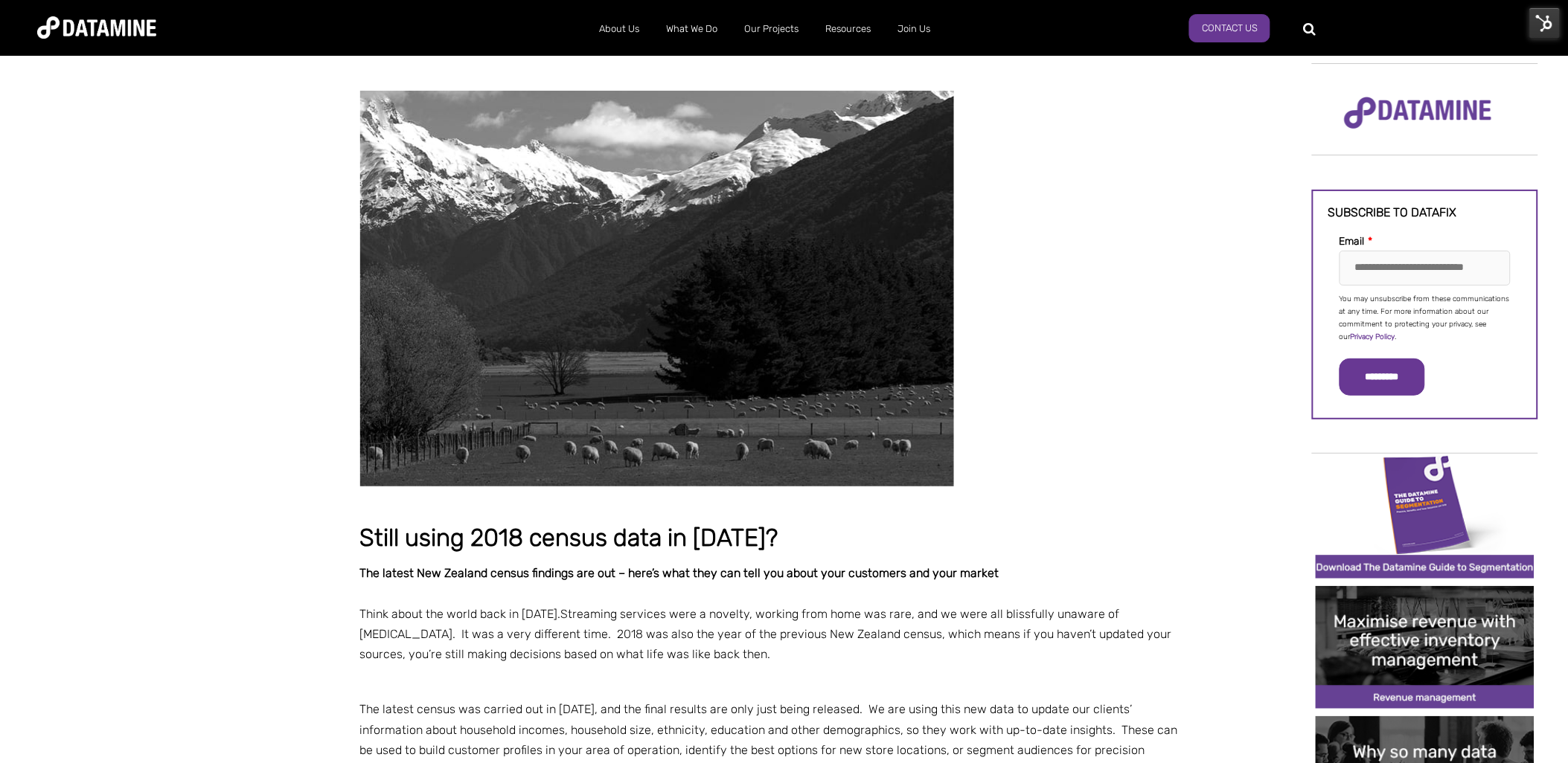
click at [1552, 27] on img at bounding box center [1545, 23] width 31 height 31
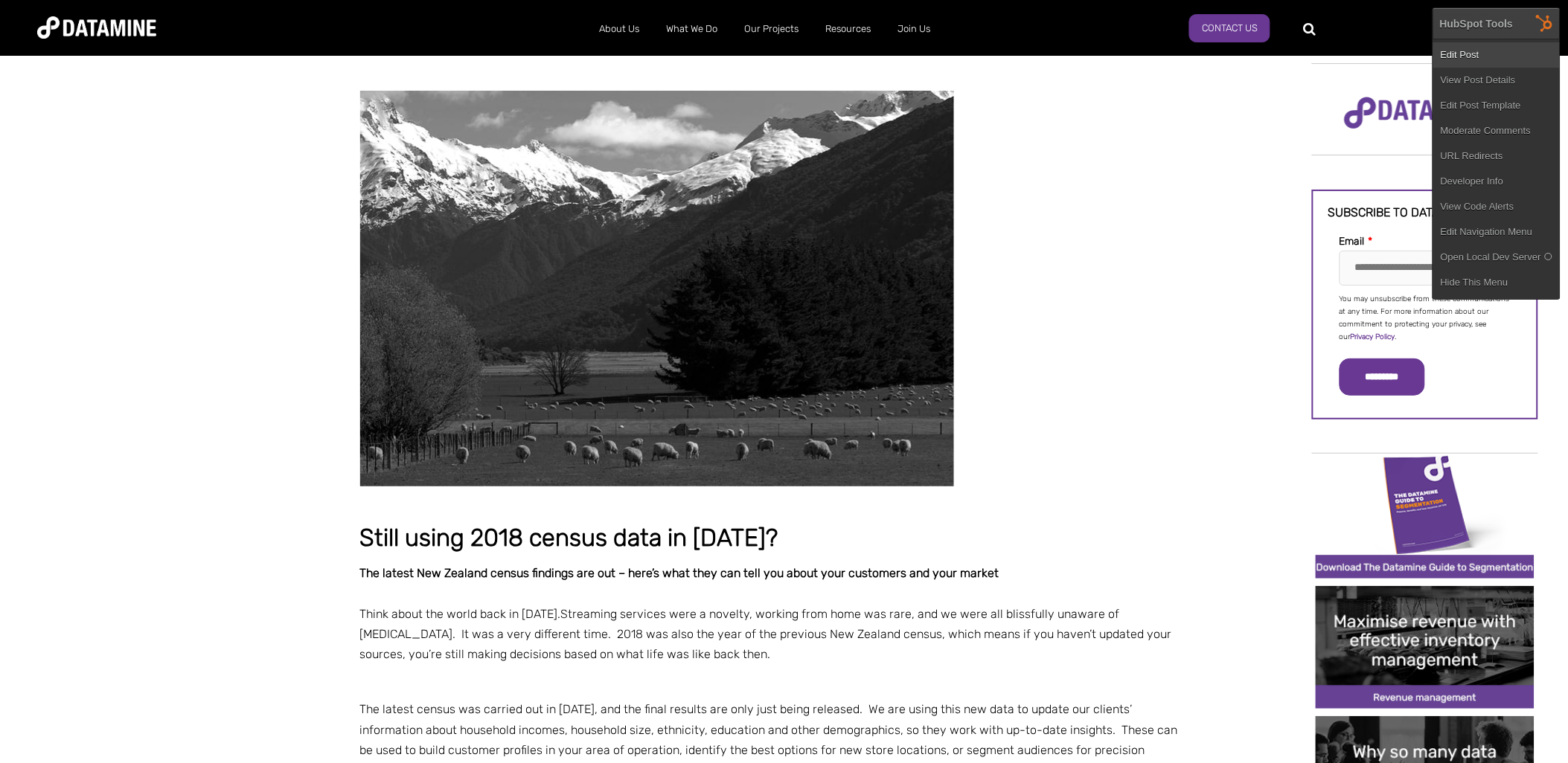
click at [1477, 54] on link "Edit Post" at bounding box center [1497, 55] width 126 height 26
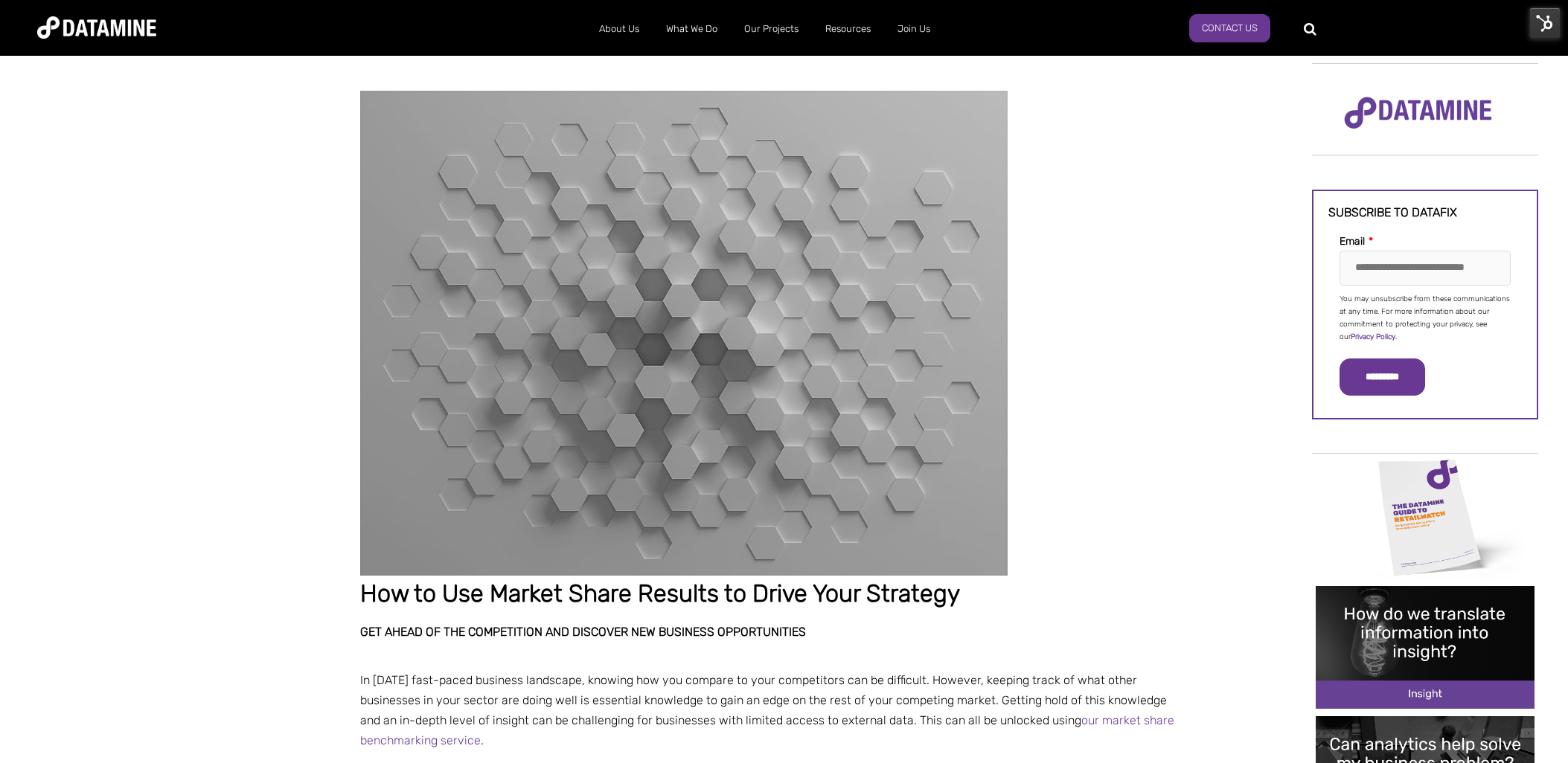
select select "**********"
click at [1541, 19] on img at bounding box center [1545, 23] width 31 height 31
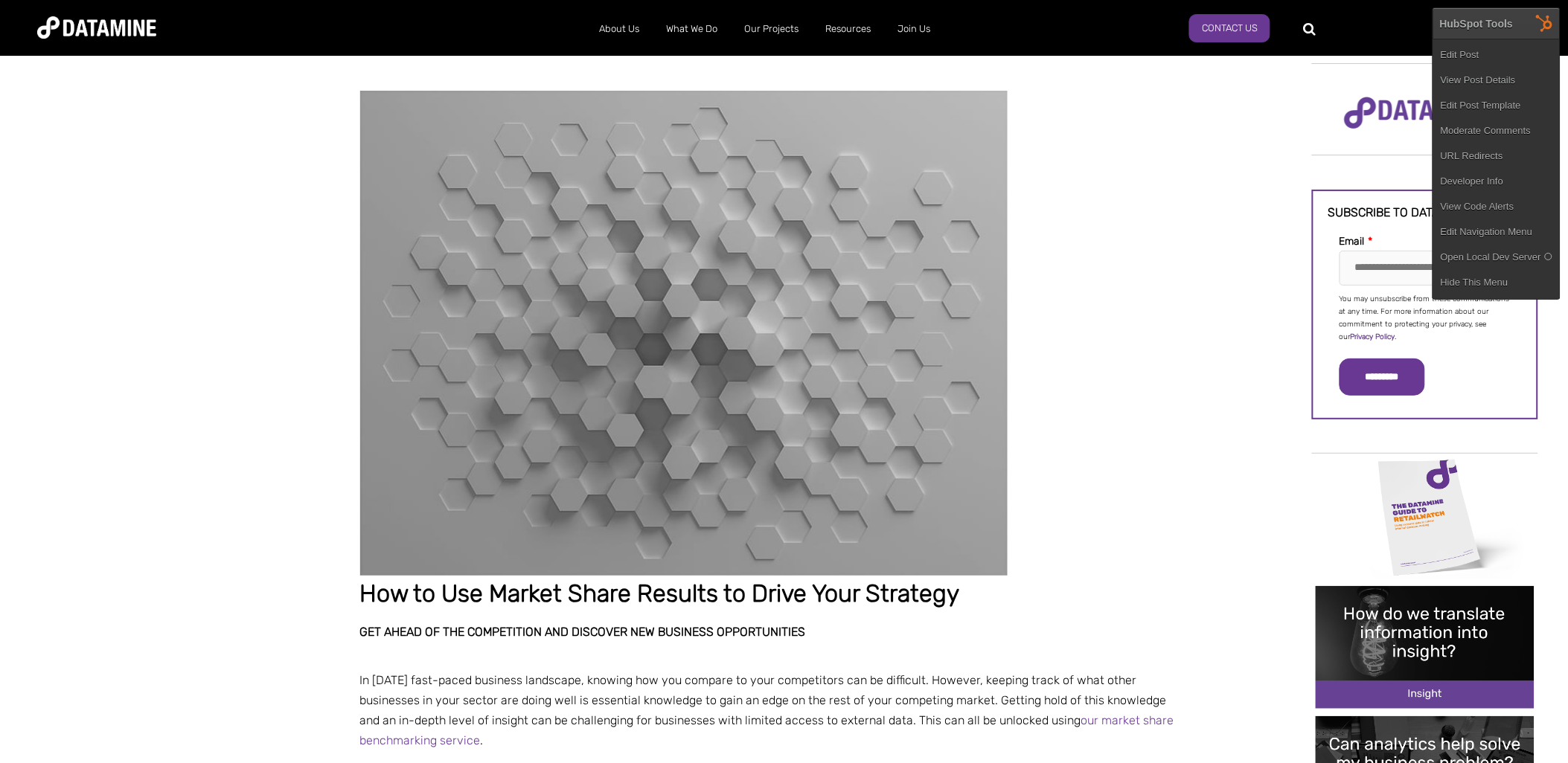
click at [1508, 47] on link "Edit Post" at bounding box center [1497, 55] width 126 height 26
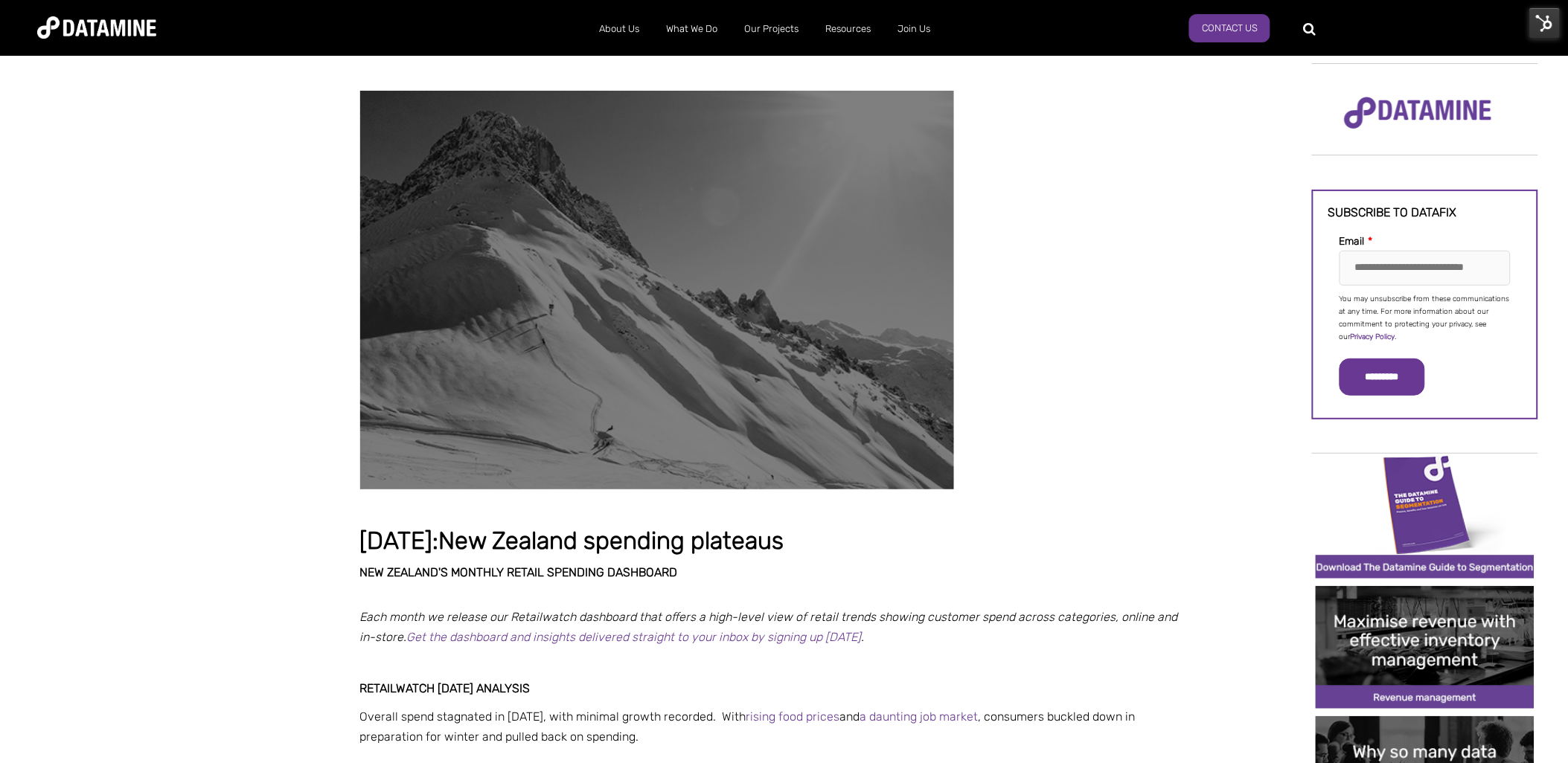
click at [1534, 17] on img at bounding box center [1545, 23] width 31 height 31
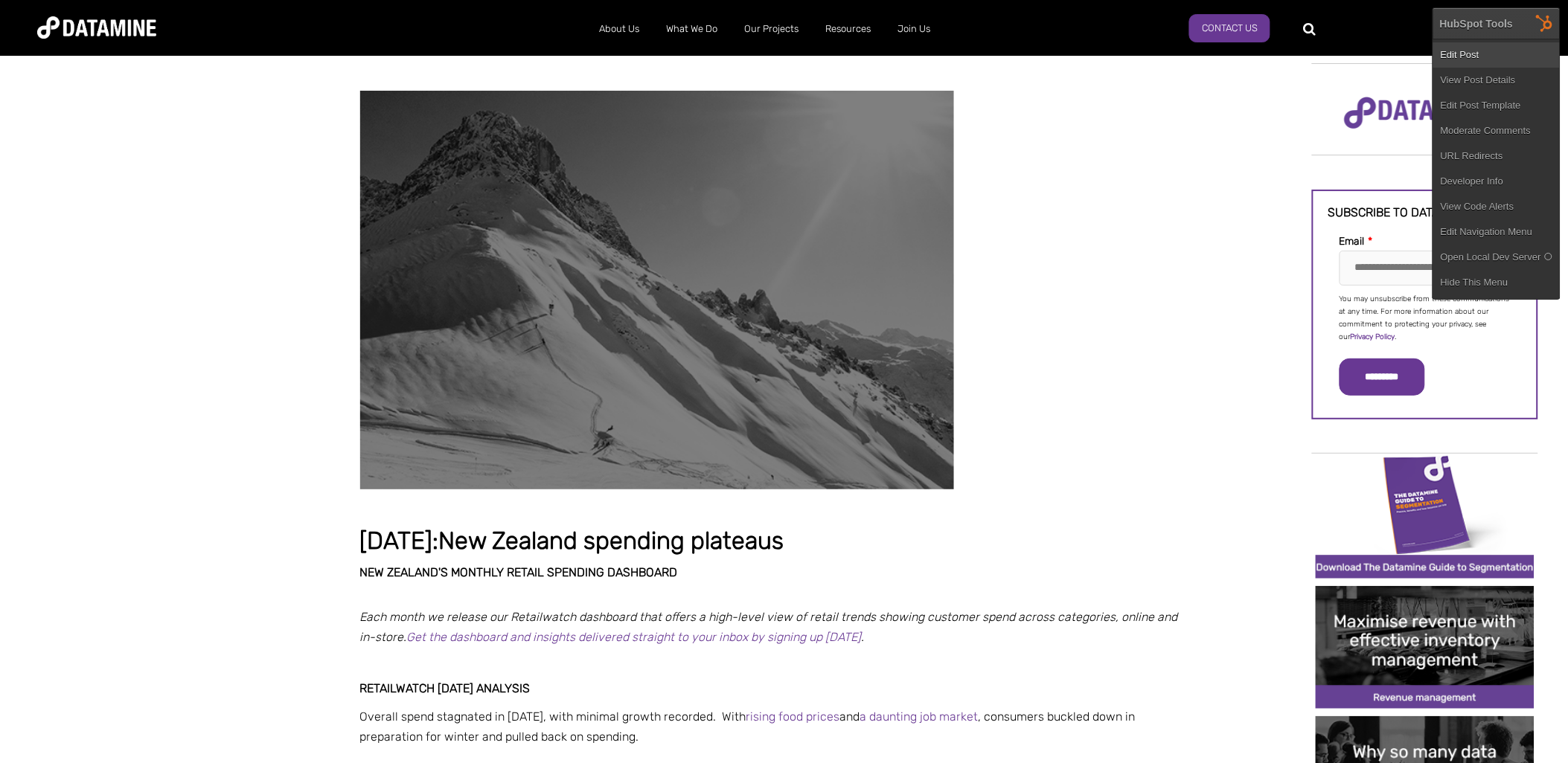
click at [1486, 53] on link "Edit Post" at bounding box center [1497, 55] width 126 height 26
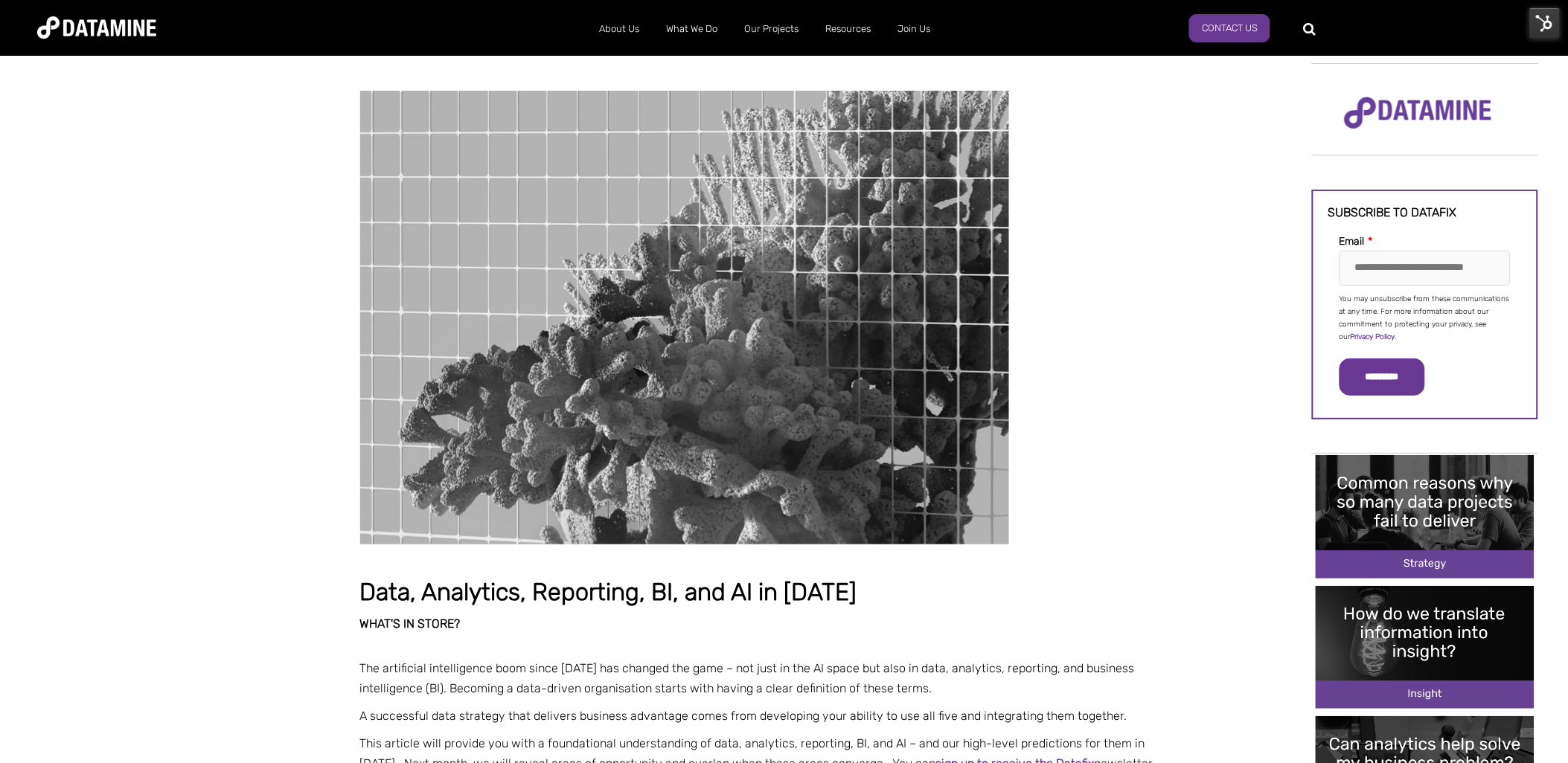
click at [1537, 17] on img at bounding box center [1545, 23] width 31 height 31
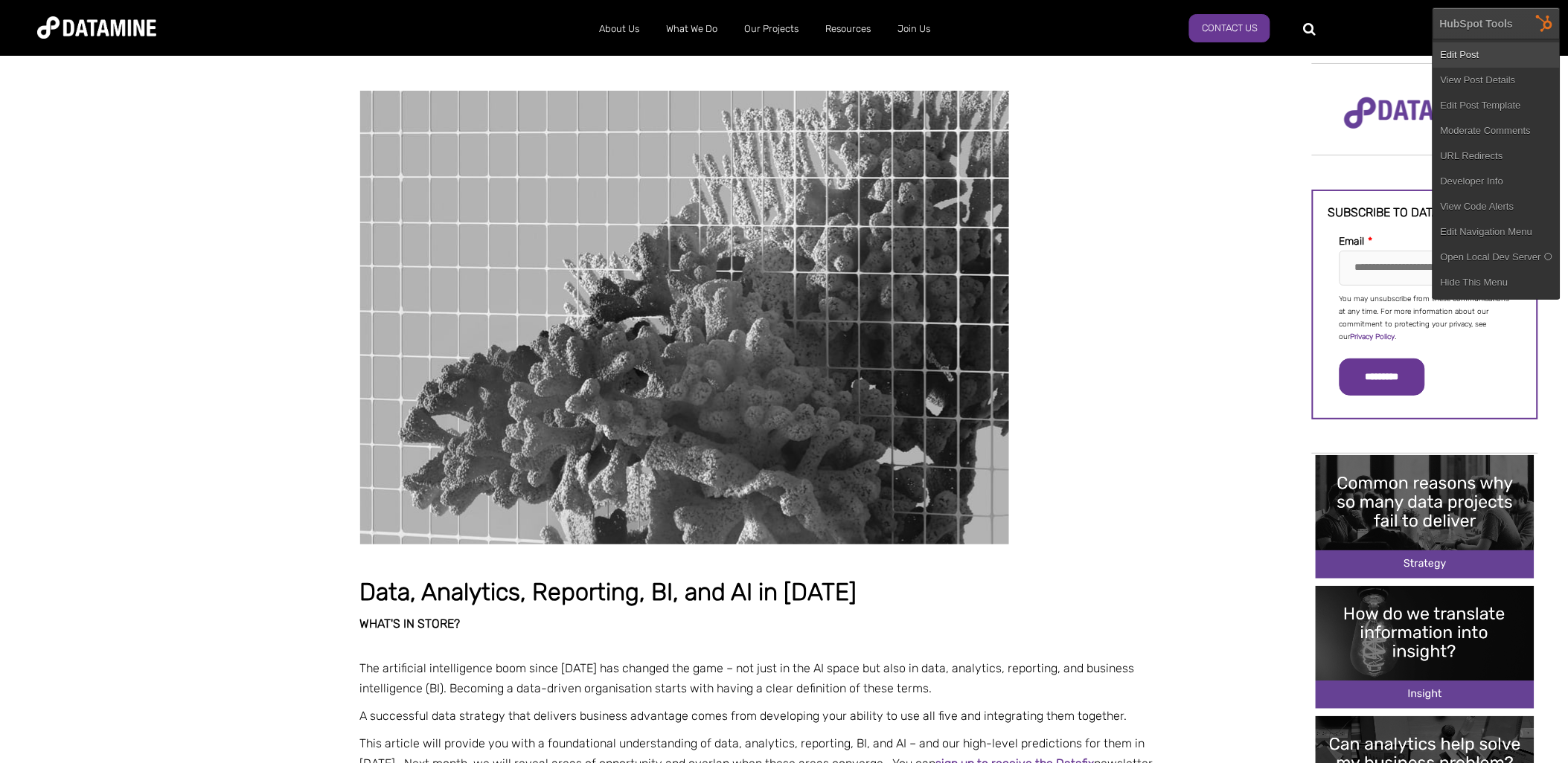
click at [1503, 53] on link "Edit Post" at bounding box center [1497, 55] width 126 height 26
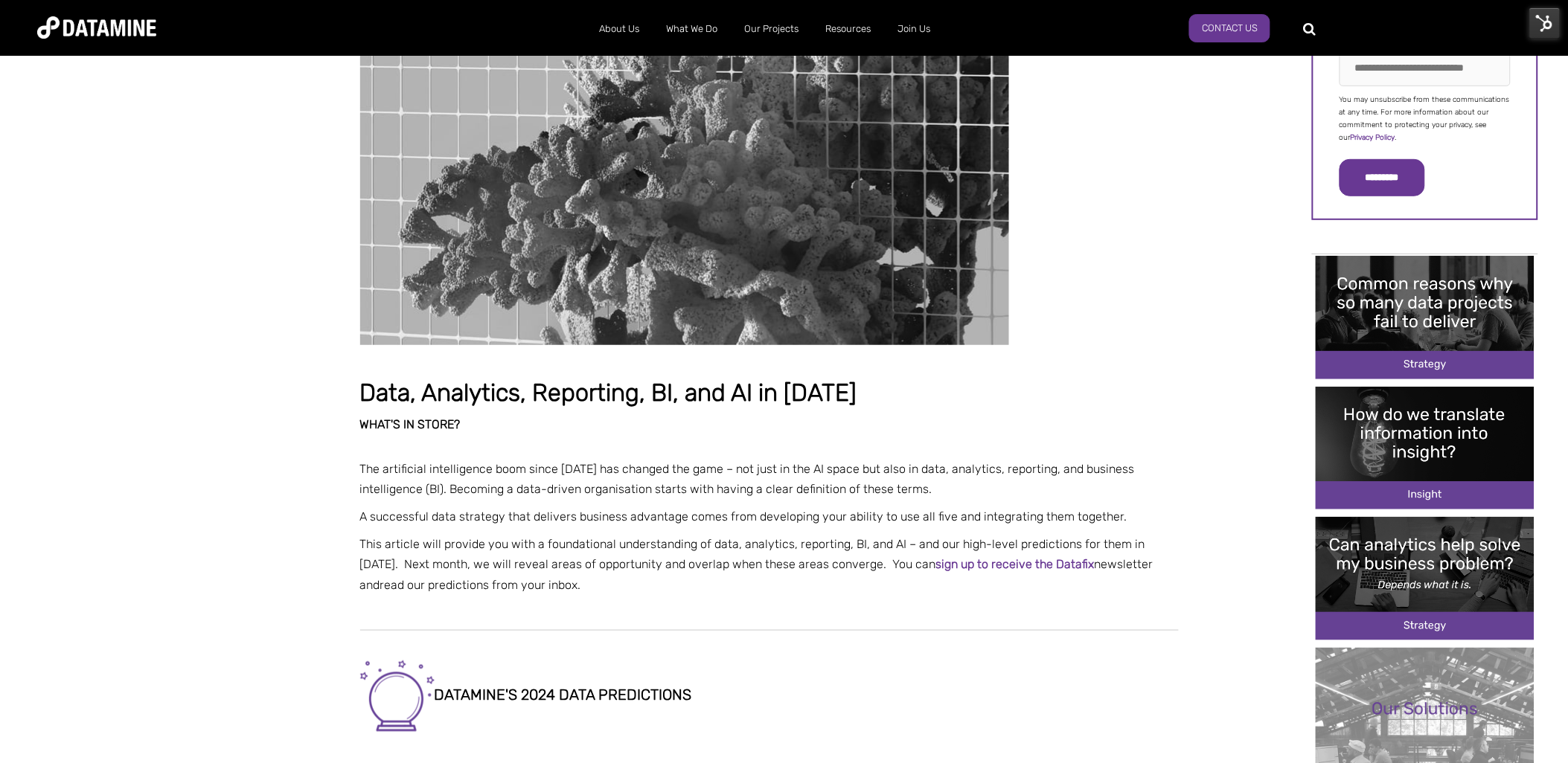
scroll to position [413, 0]
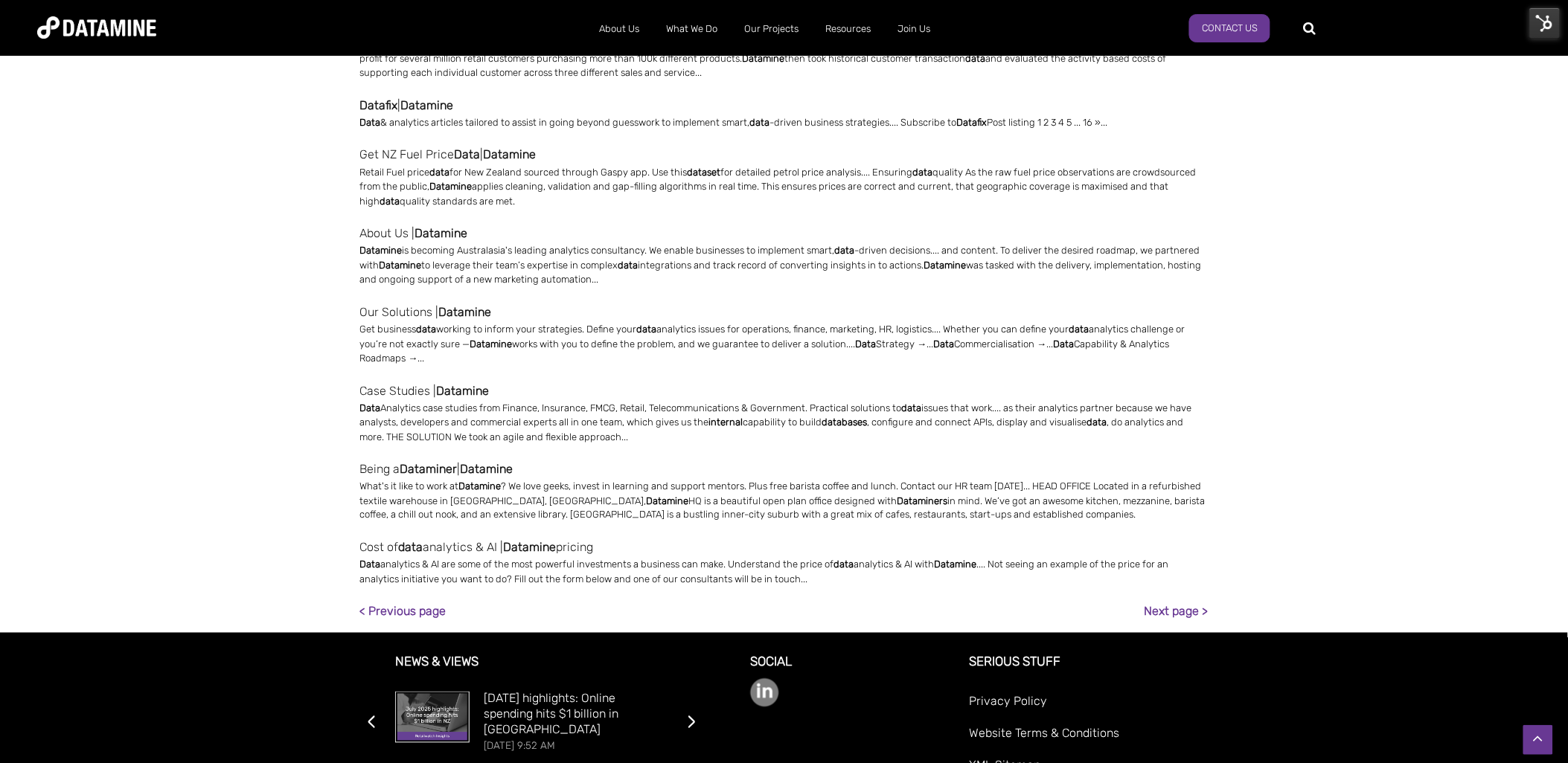
scroll to position [681, 0]
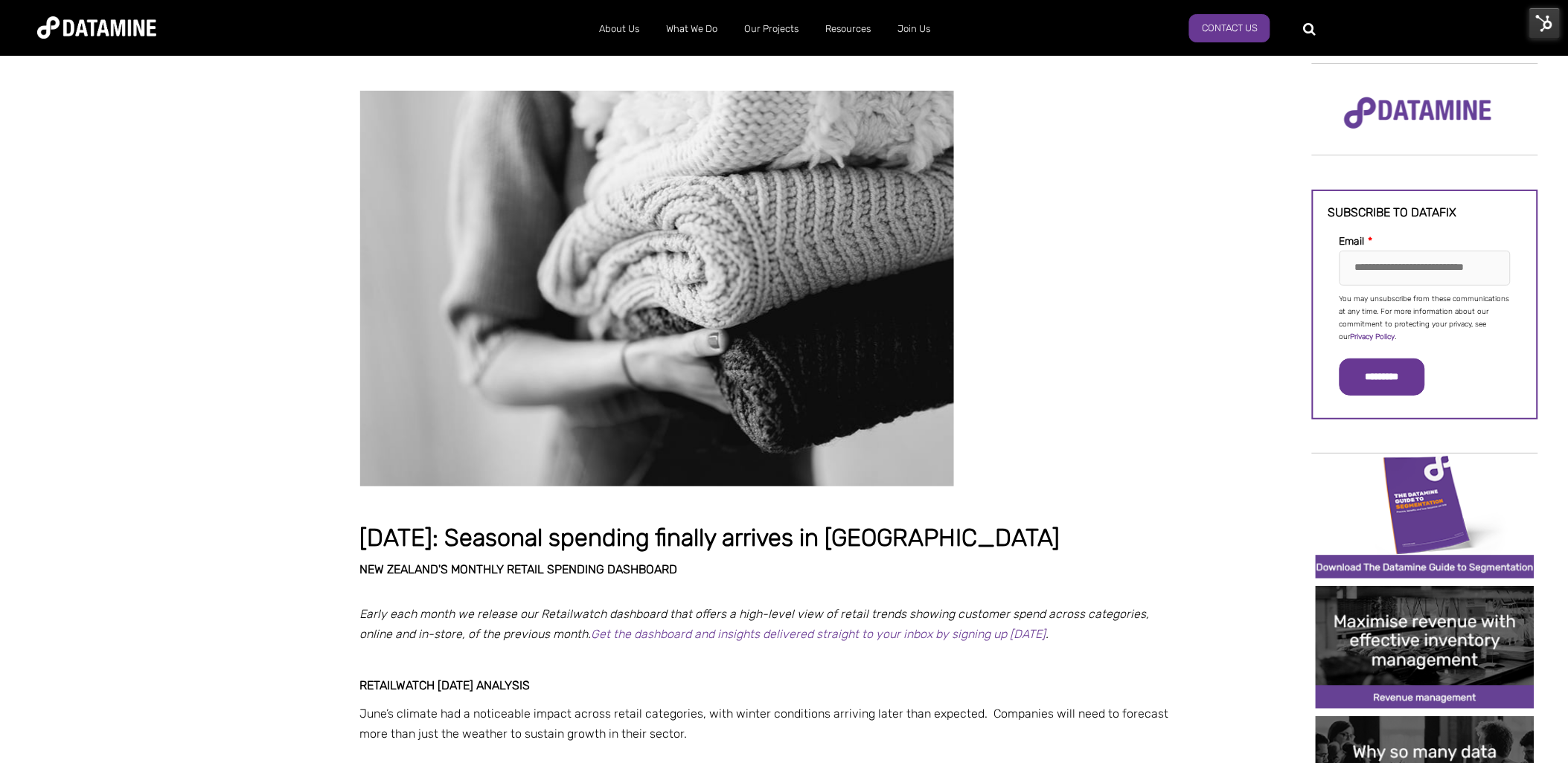
click at [1541, 17] on img at bounding box center [1545, 23] width 31 height 31
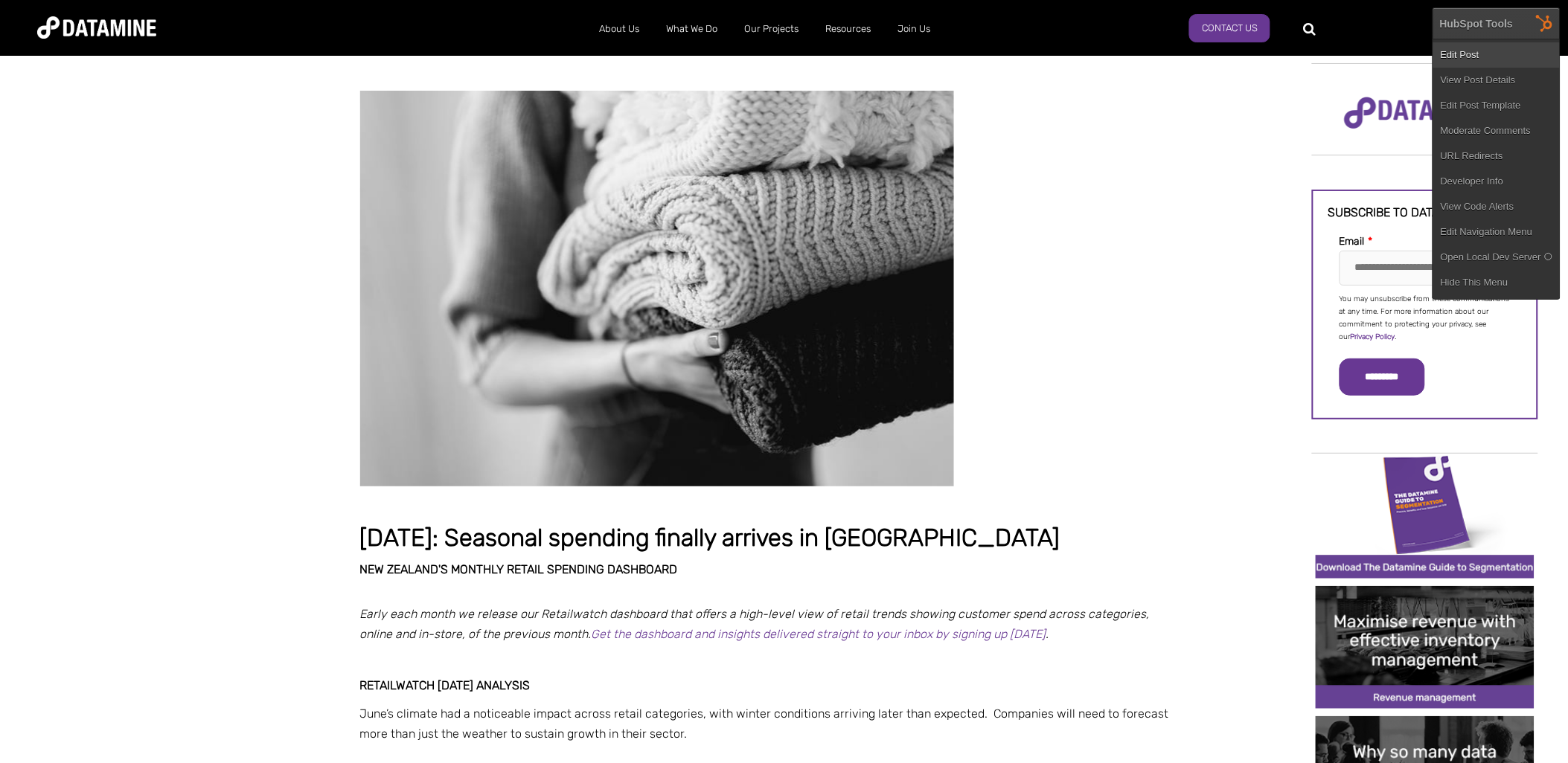
click at [1501, 52] on link "Edit Post" at bounding box center [1497, 55] width 126 height 26
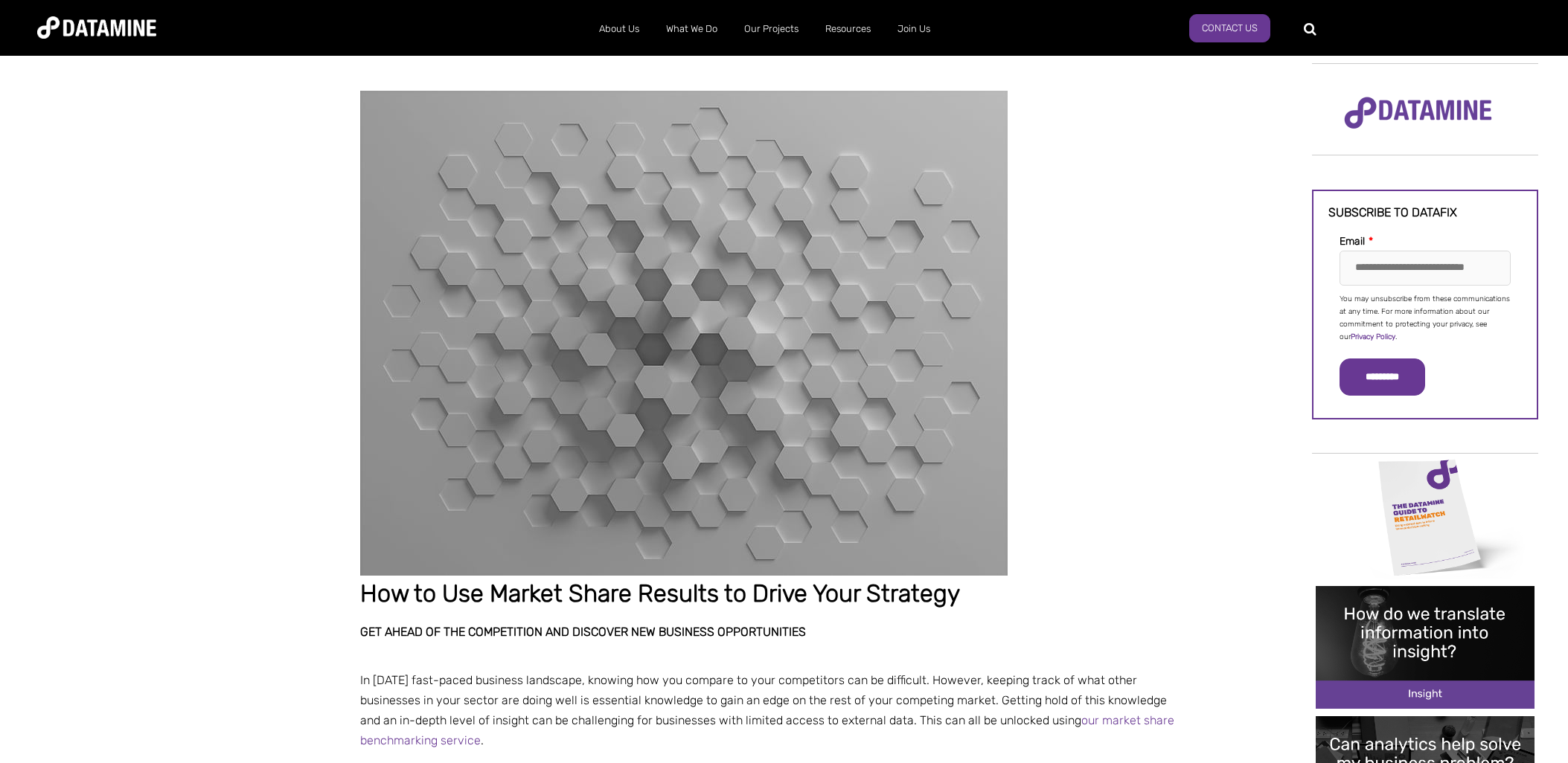
select select "**********"
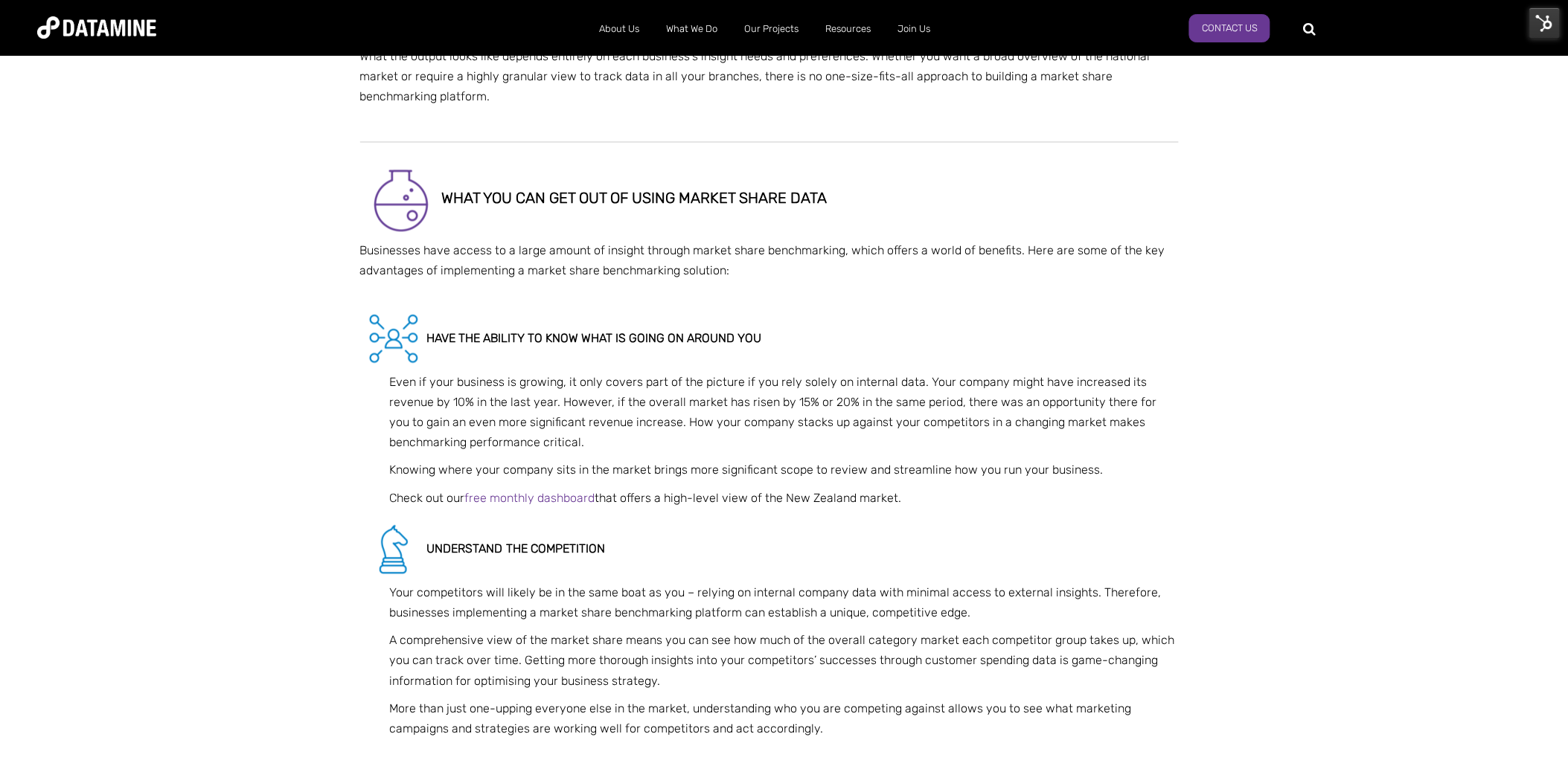
click at [1088, 330] on h5 "Have the ability to know what is going on around you" at bounding box center [769, 339] width 818 height 67
select select "**********"
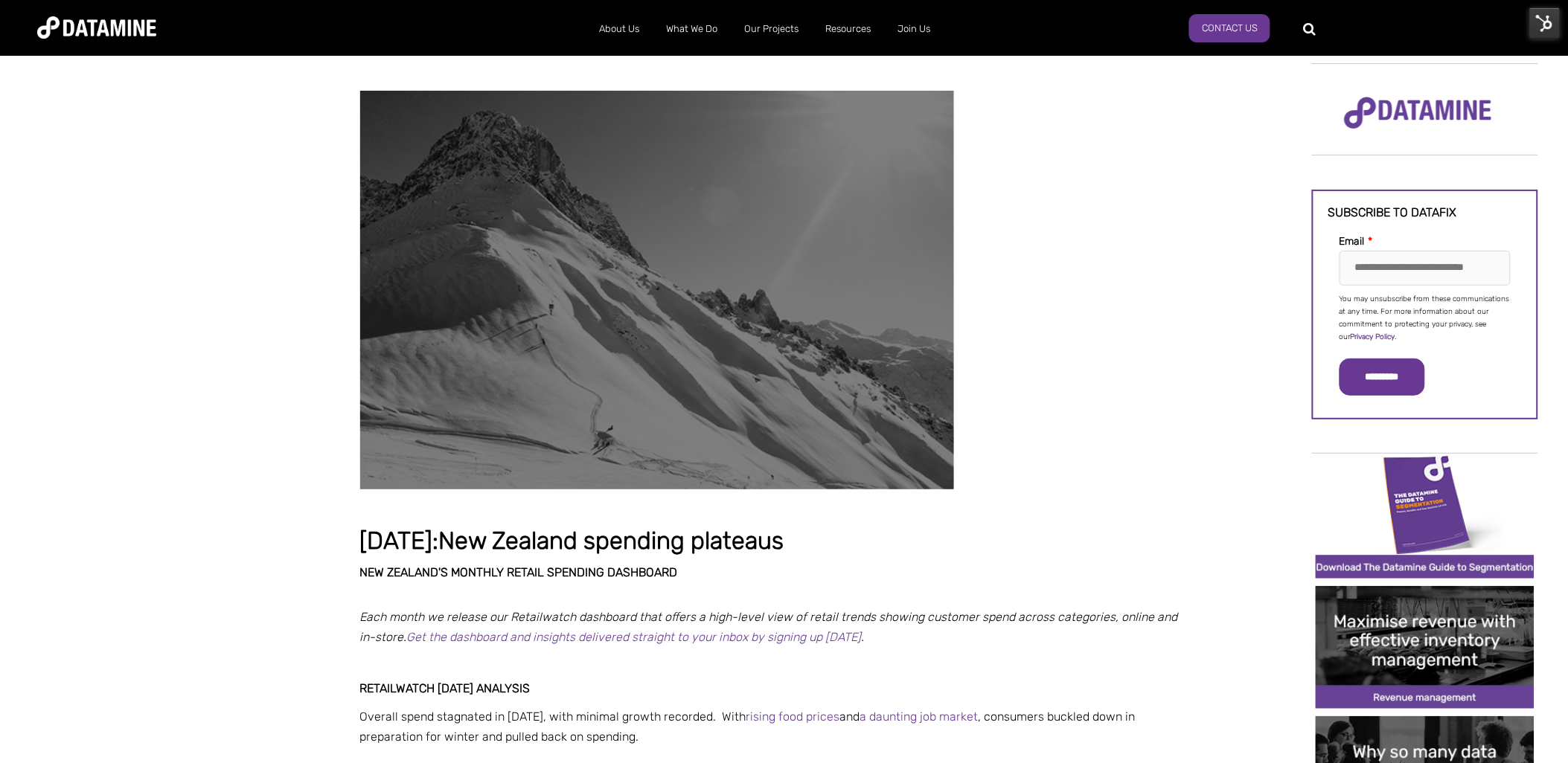
scroll to position [796, 0]
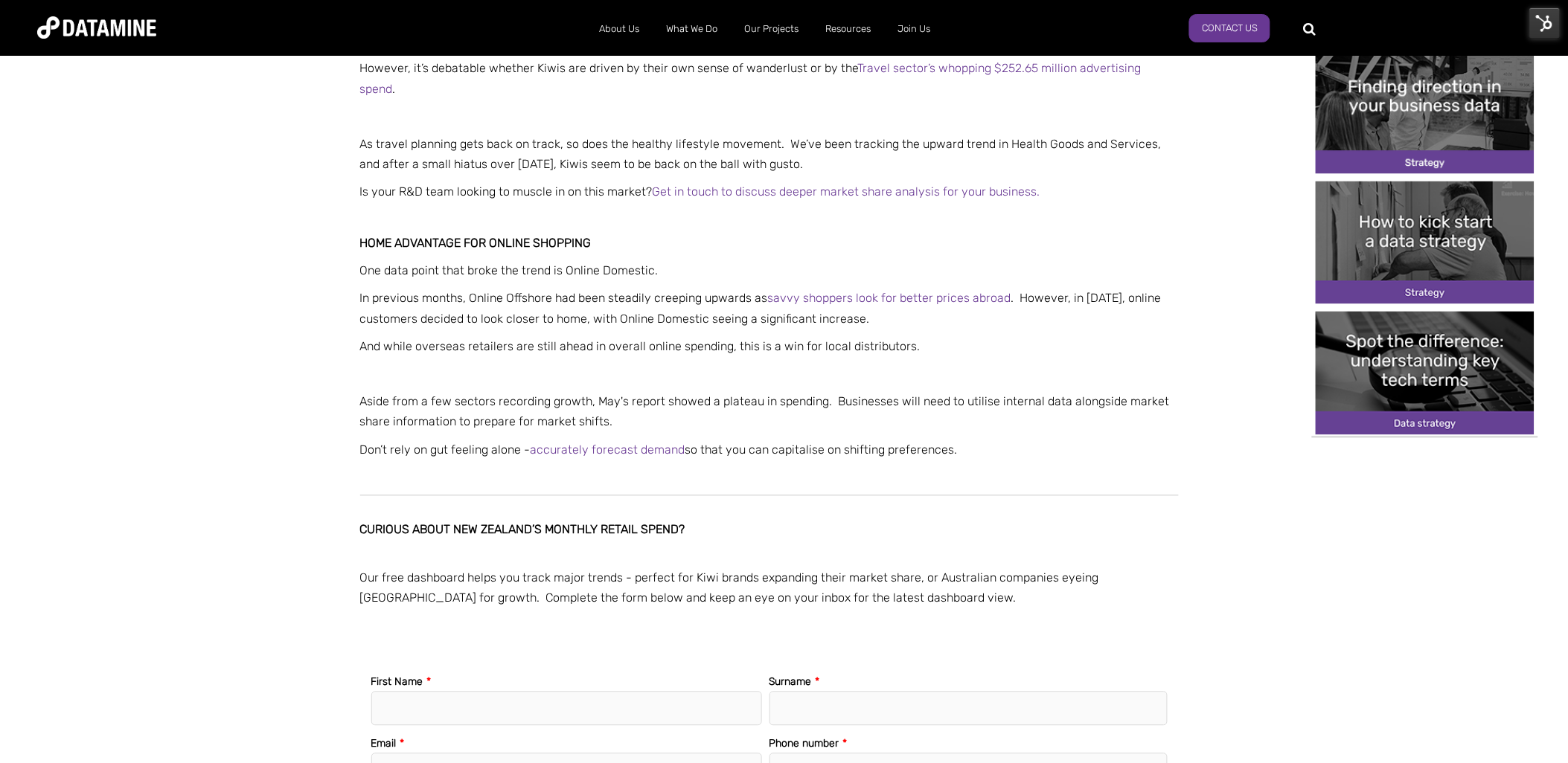
click at [1125, 468] on p at bounding box center [769, 478] width 818 height 20
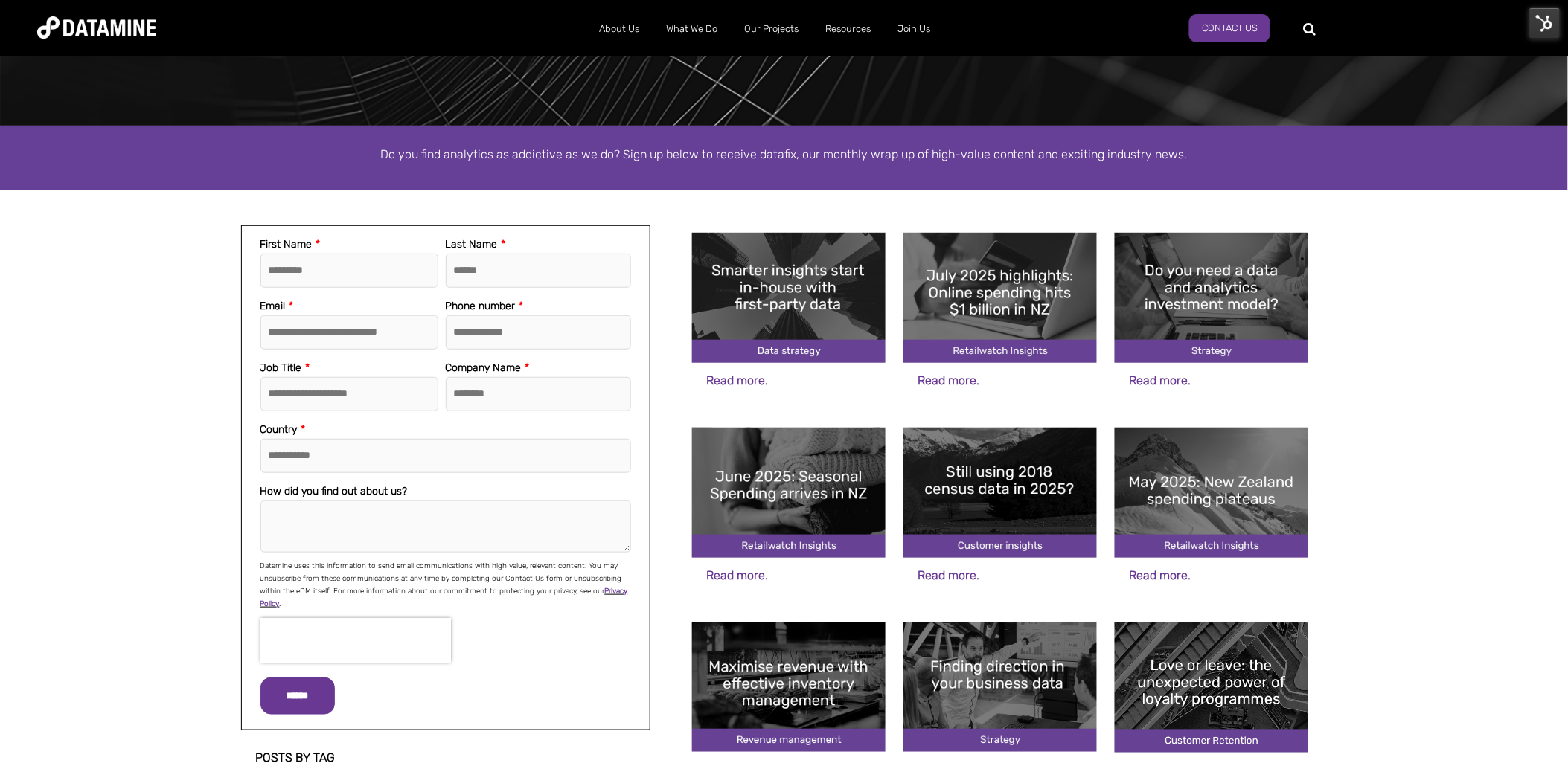
scroll to position [247, 0]
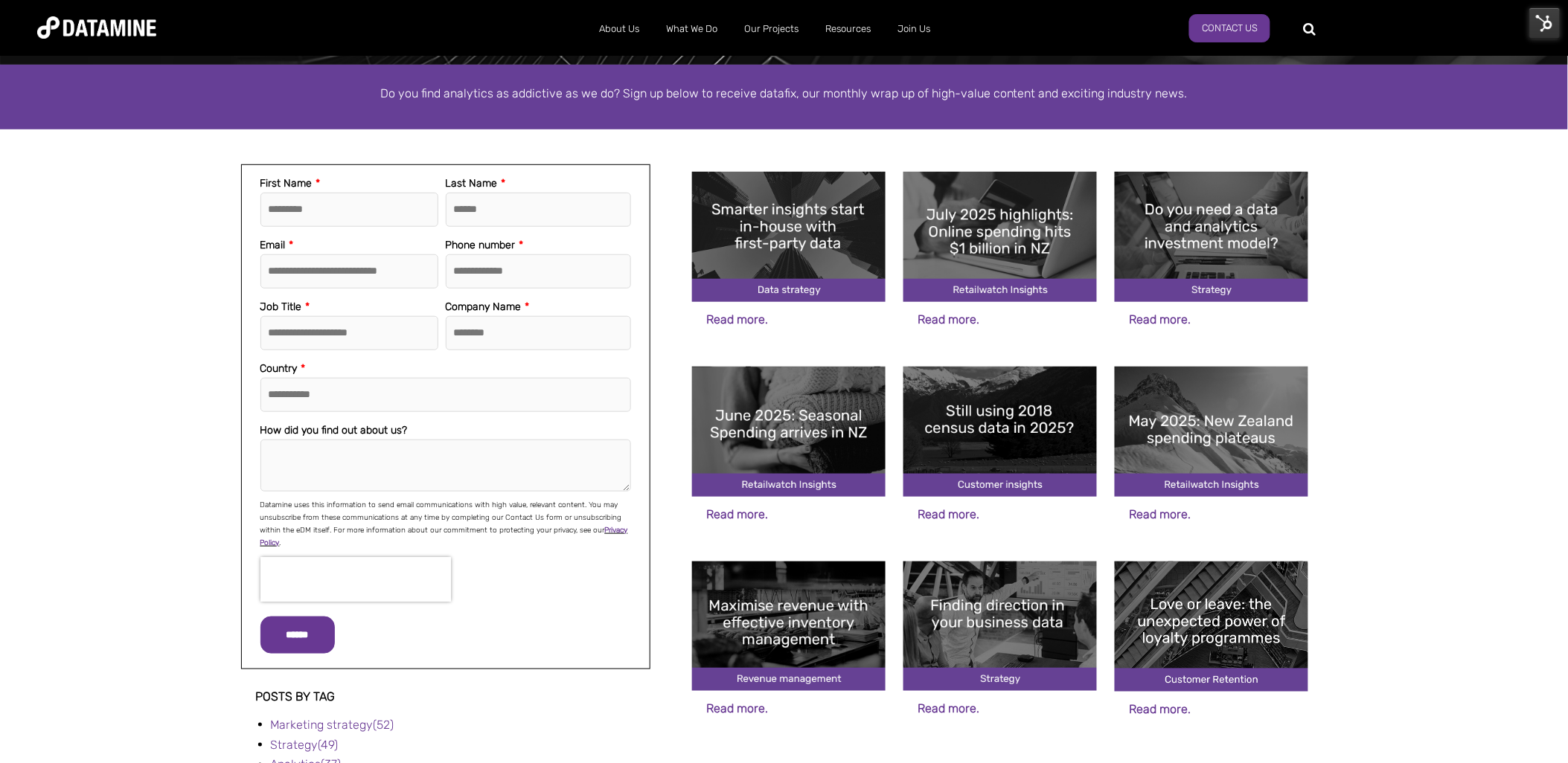
click at [1003, 226] on img at bounding box center [1000, 237] width 193 height 130
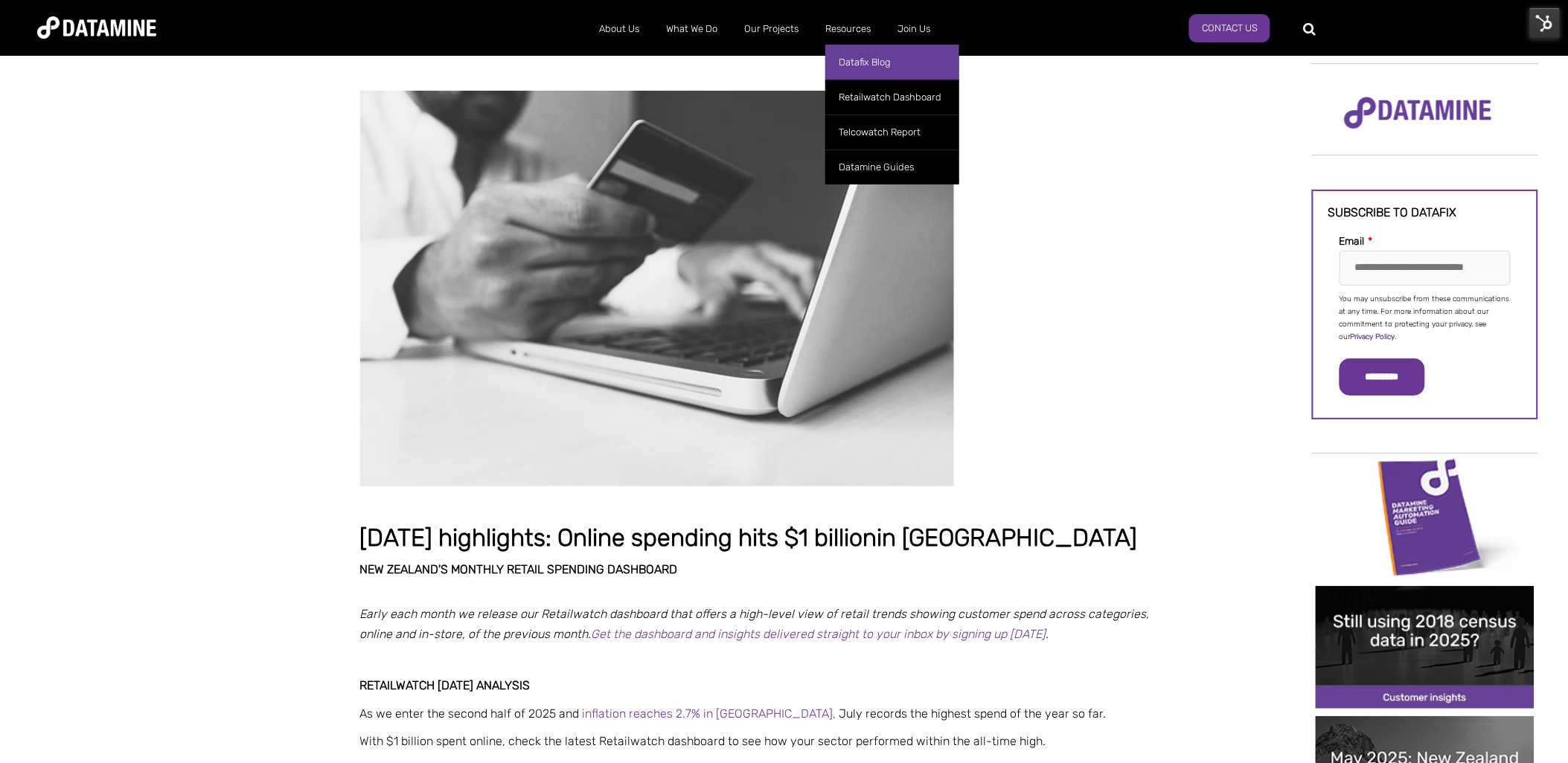
click at [872, 61] on link "Datafix Blog" at bounding box center [892, 62] width 134 height 35
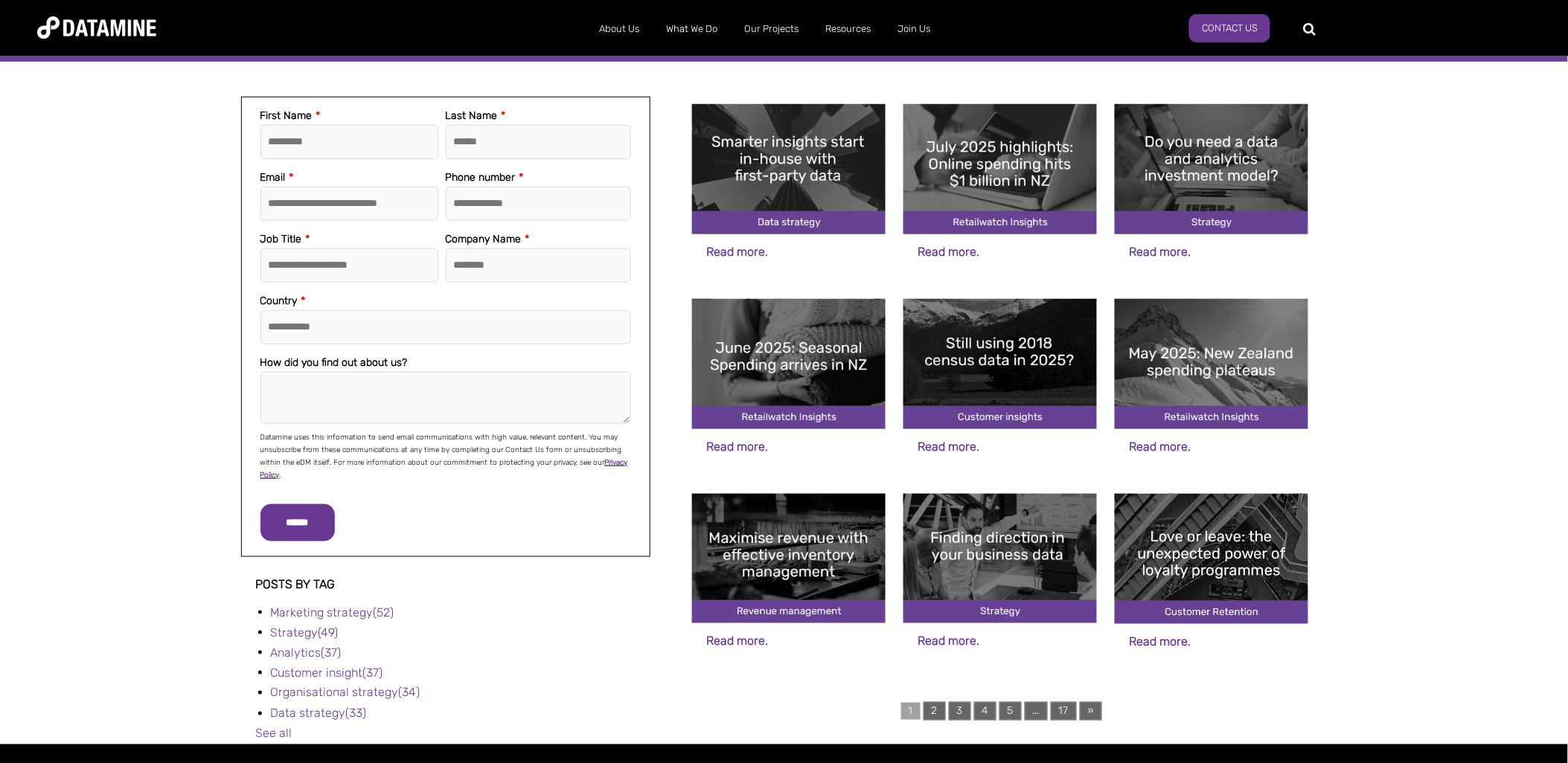
scroll to position [331, 0]
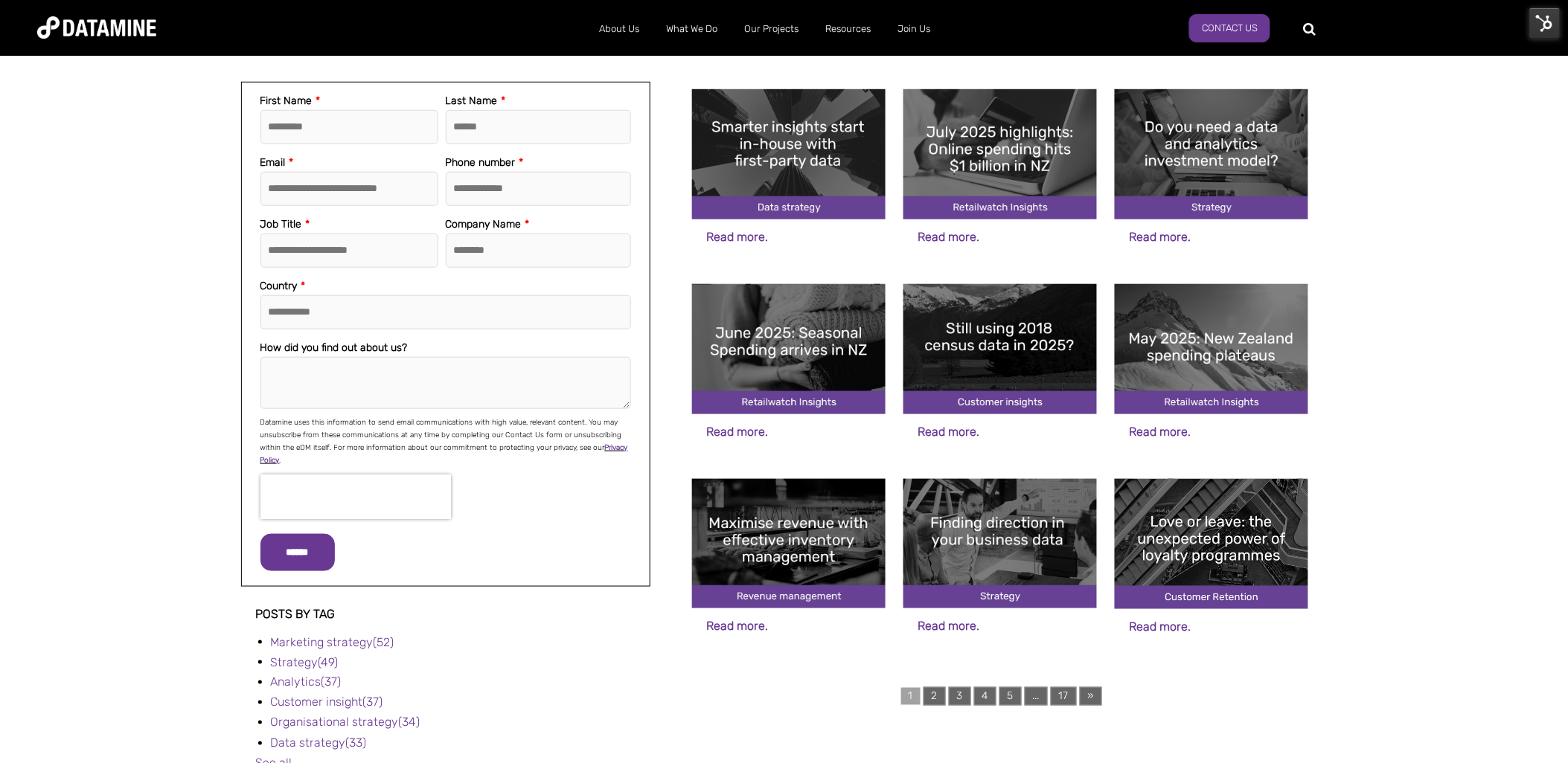
click at [1253, 365] on img at bounding box center [1211, 349] width 193 height 130
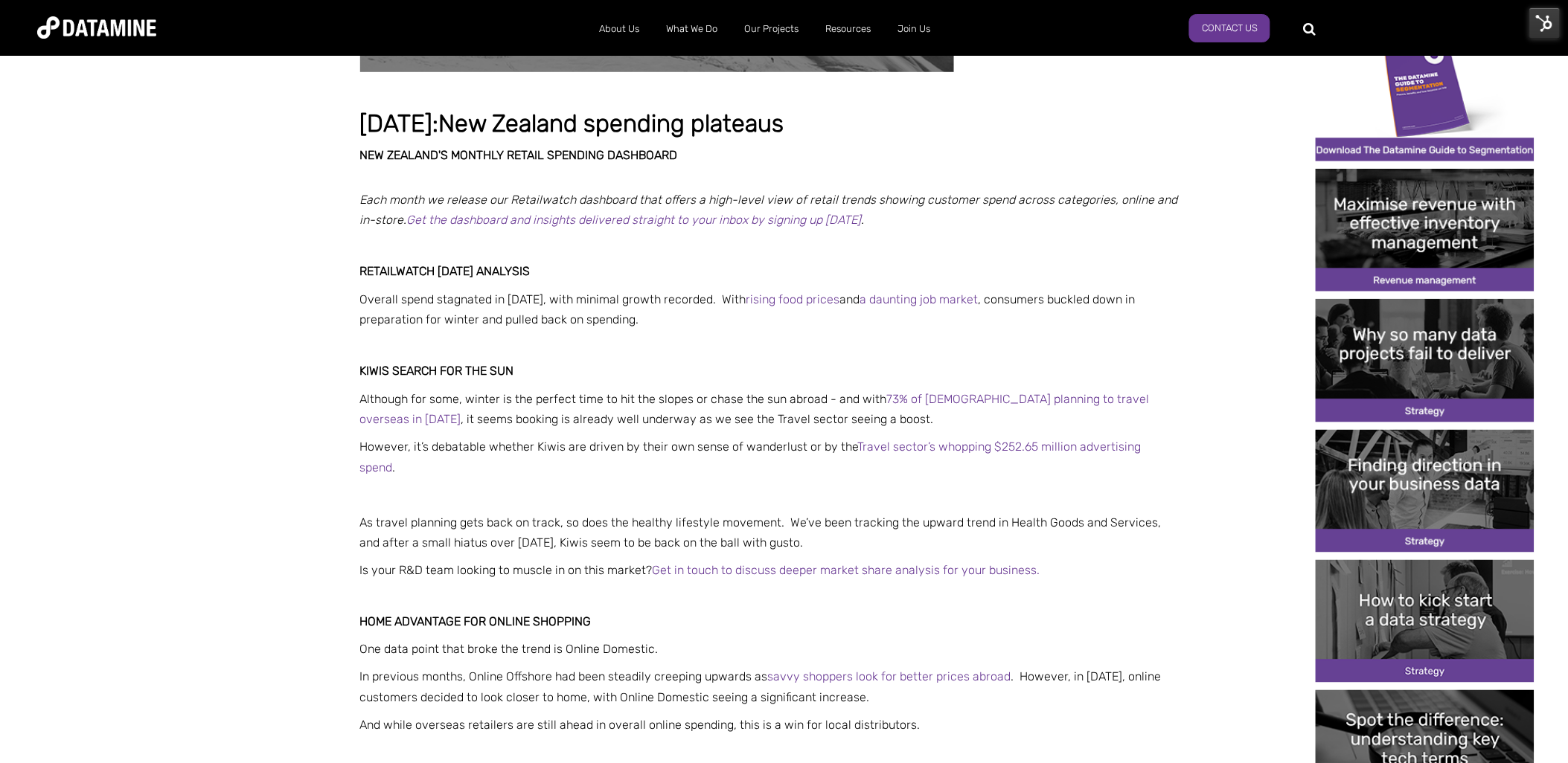
scroll to position [413, 0]
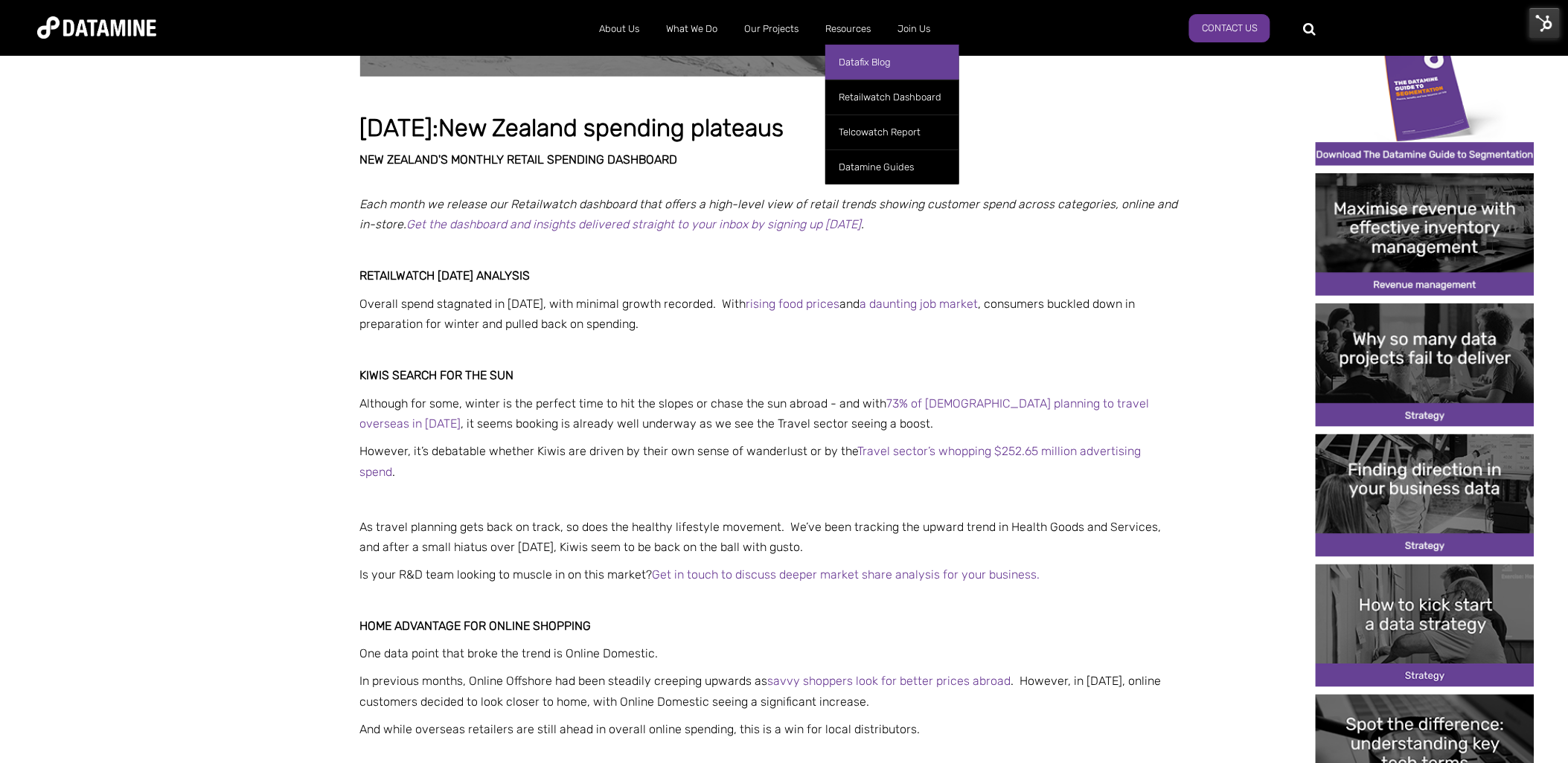
click at [864, 70] on link "Datafix Blog" at bounding box center [892, 62] width 134 height 35
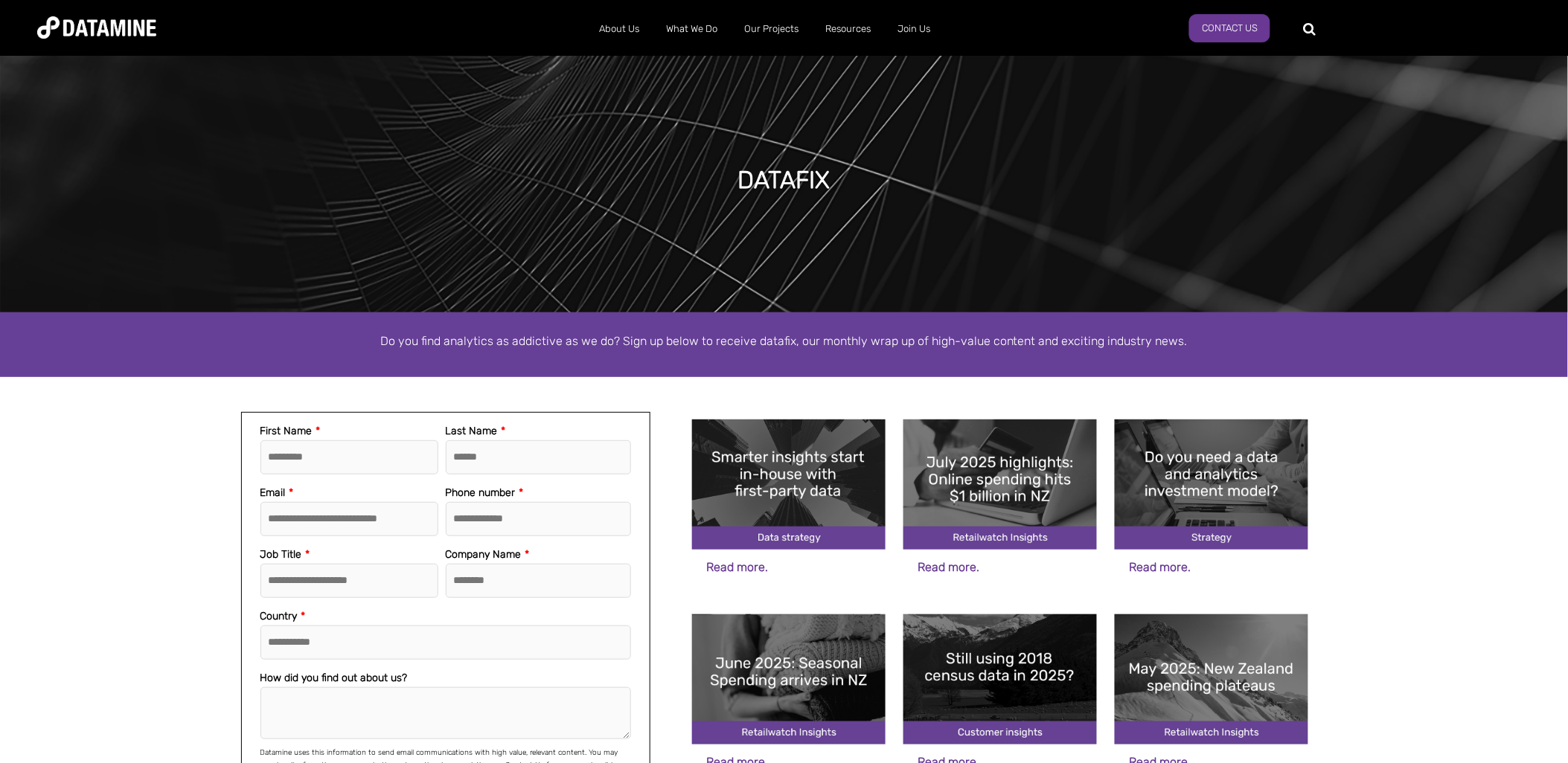
click at [817, 660] on img at bounding box center [788, 680] width 193 height 130
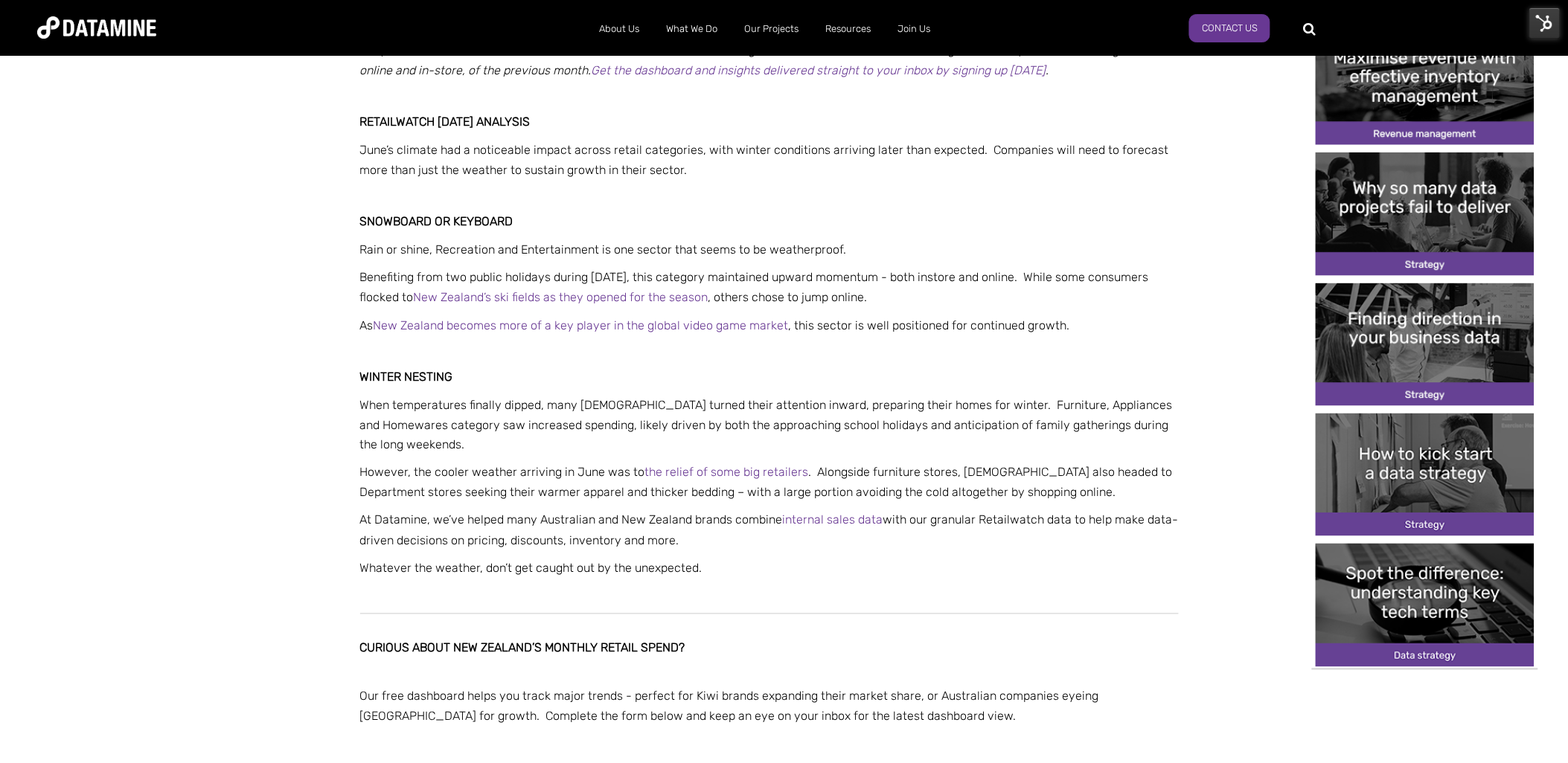
scroll to position [578, 0]
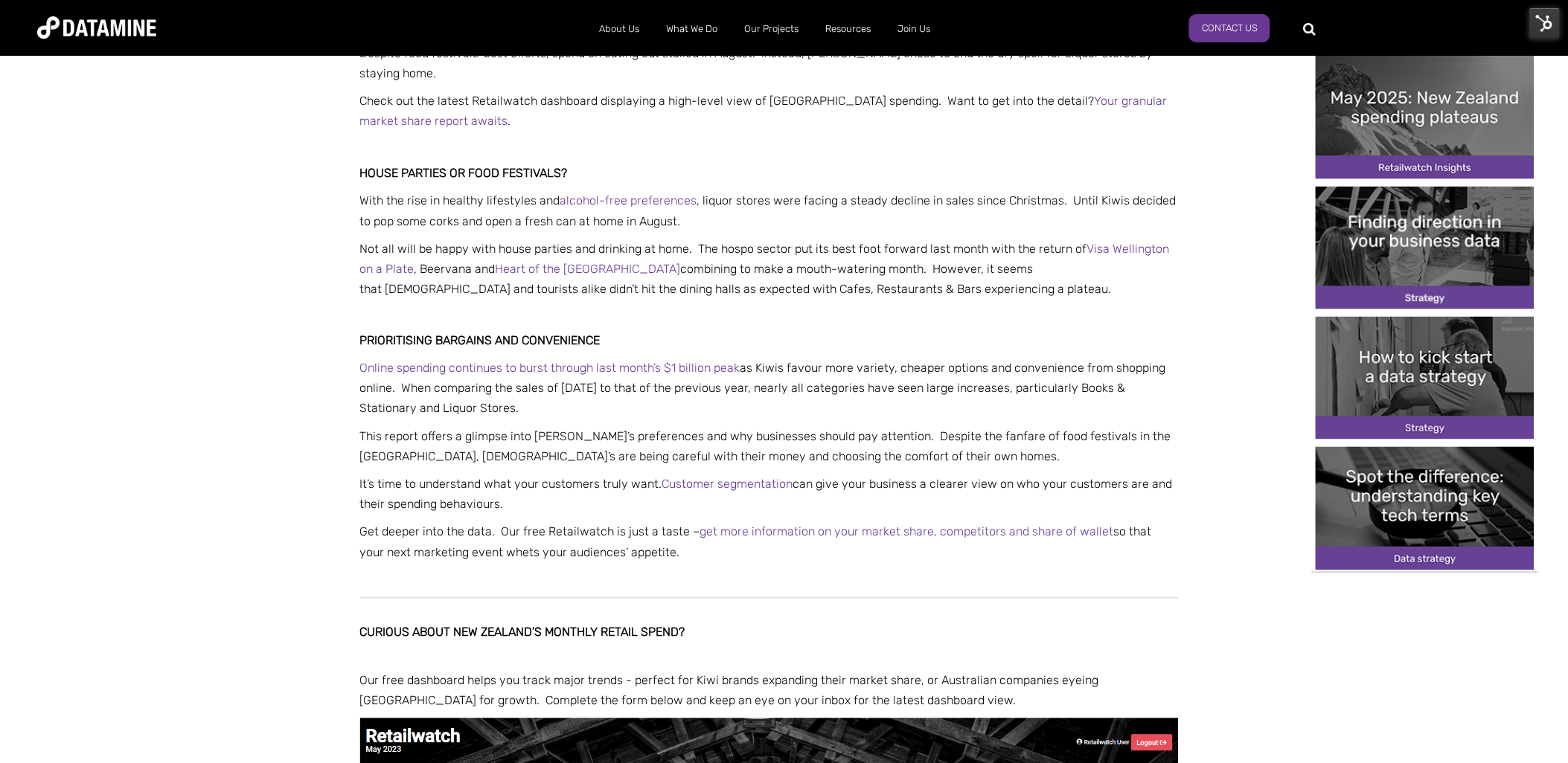
scroll to position [331, 0]
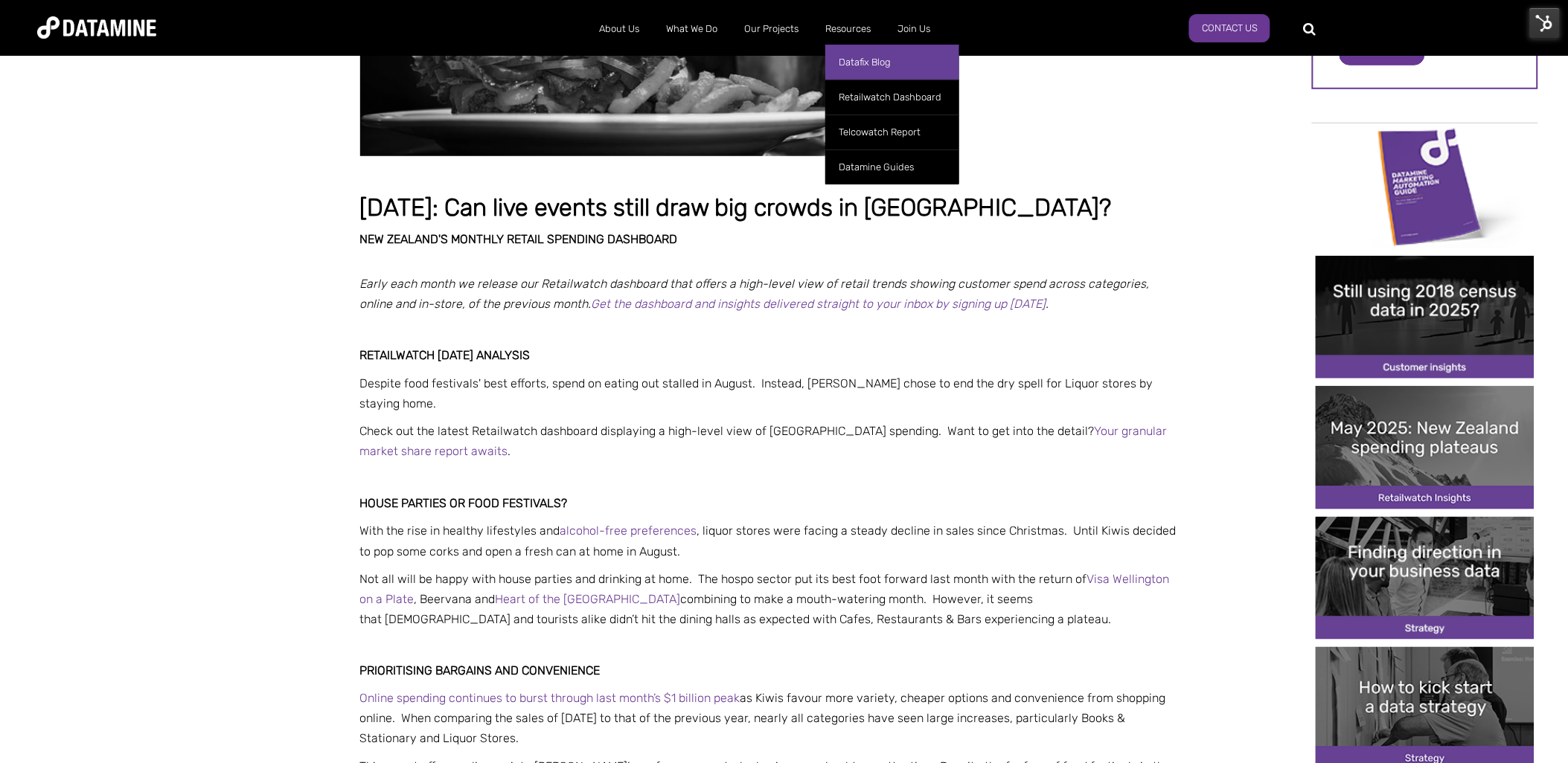
click at [857, 70] on link "Datafix Blog" at bounding box center [892, 62] width 134 height 35
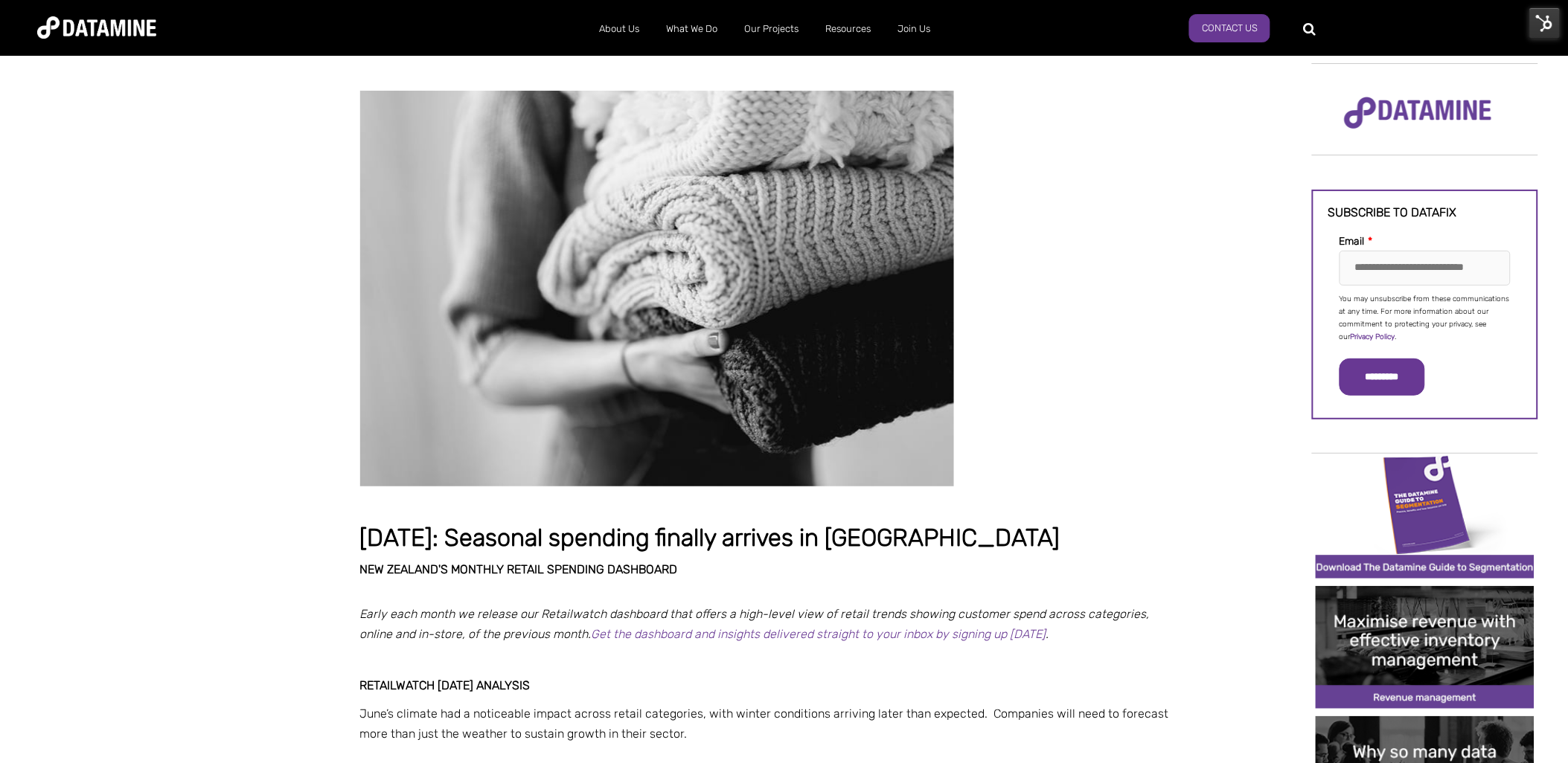
scroll to position [702, 0]
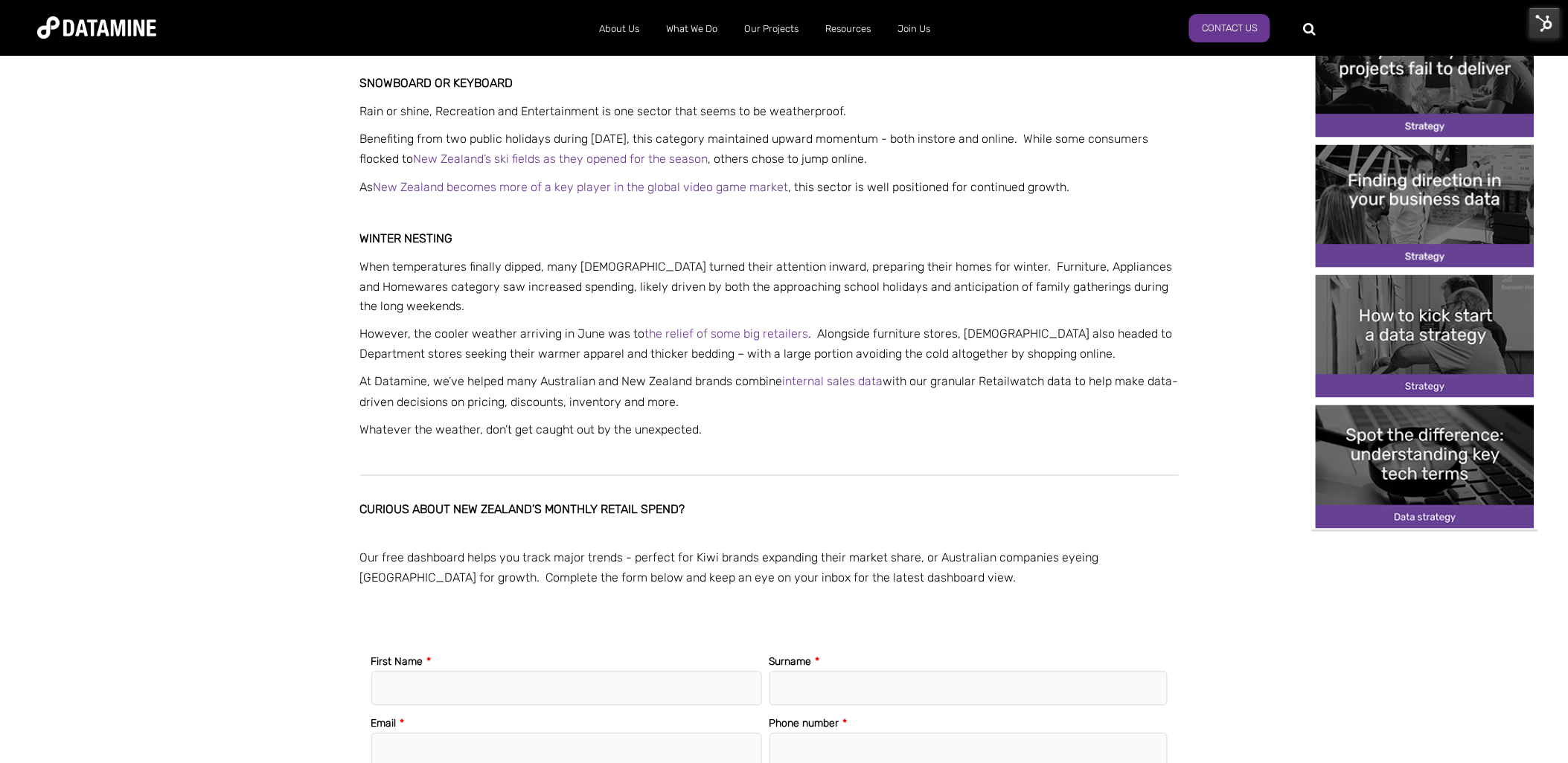
click at [881, 444] on div "June 2025: Seasonal spending finally arrives in New Zealand New Zealand's month…" at bounding box center [769, 387] width 818 height 1996
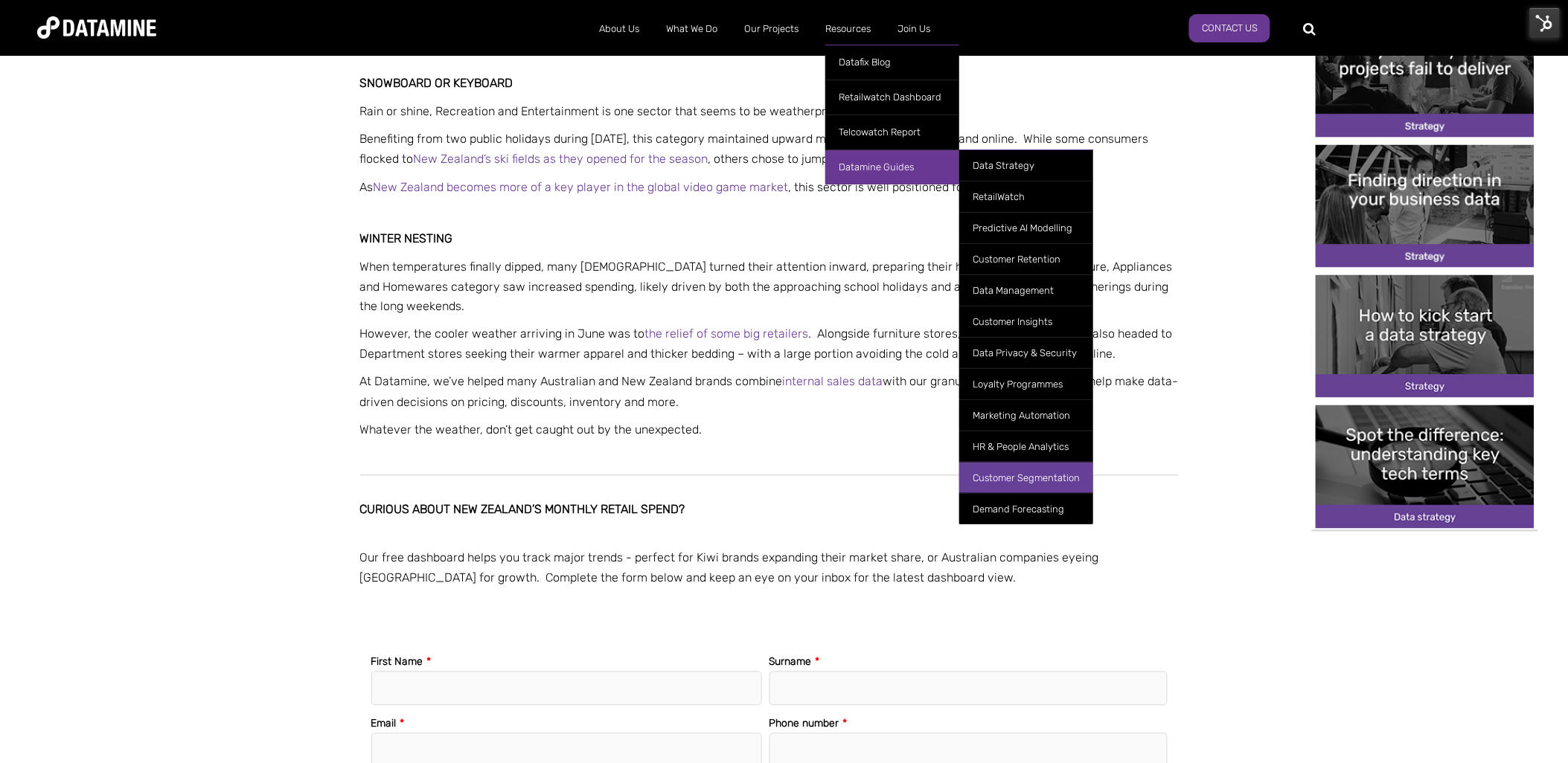
click at [1031, 479] on link "Customer Segmentation" at bounding box center [1026, 477] width 134 height 31
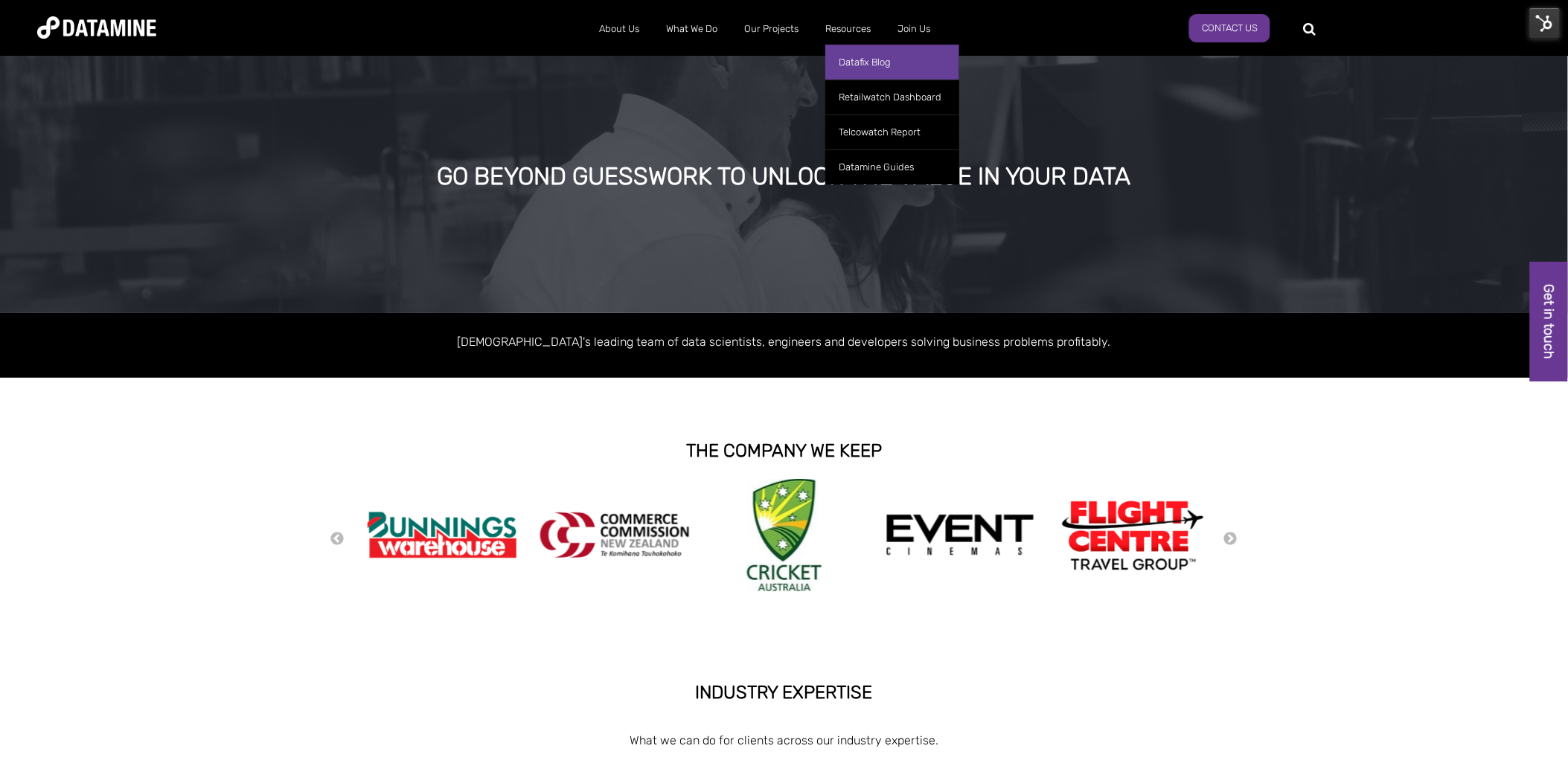
click at [861, 63] on link "Datafix Blog" at bounding box center [892, 62] width 134 height 35
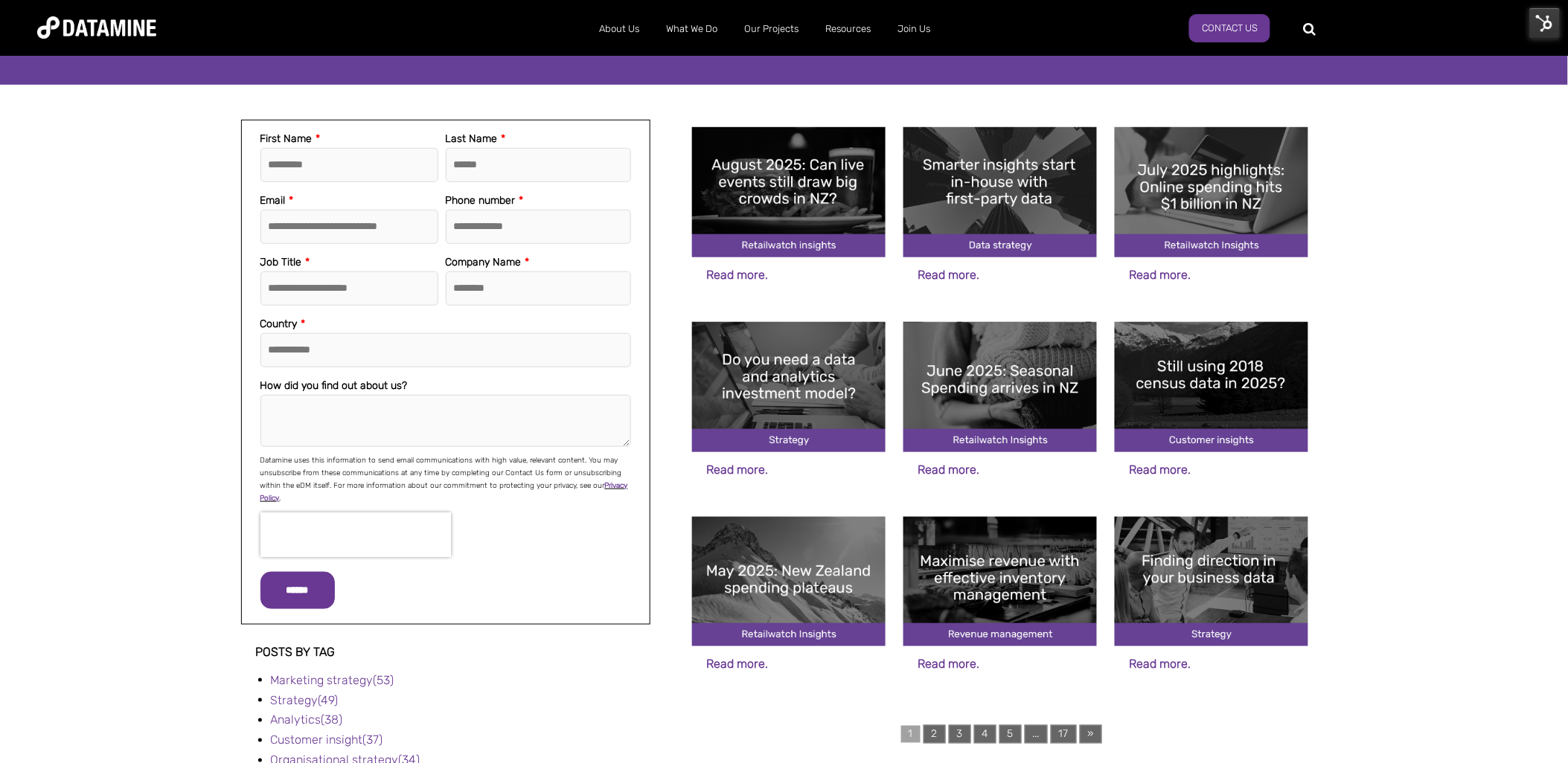
scroll to position [331, 0]
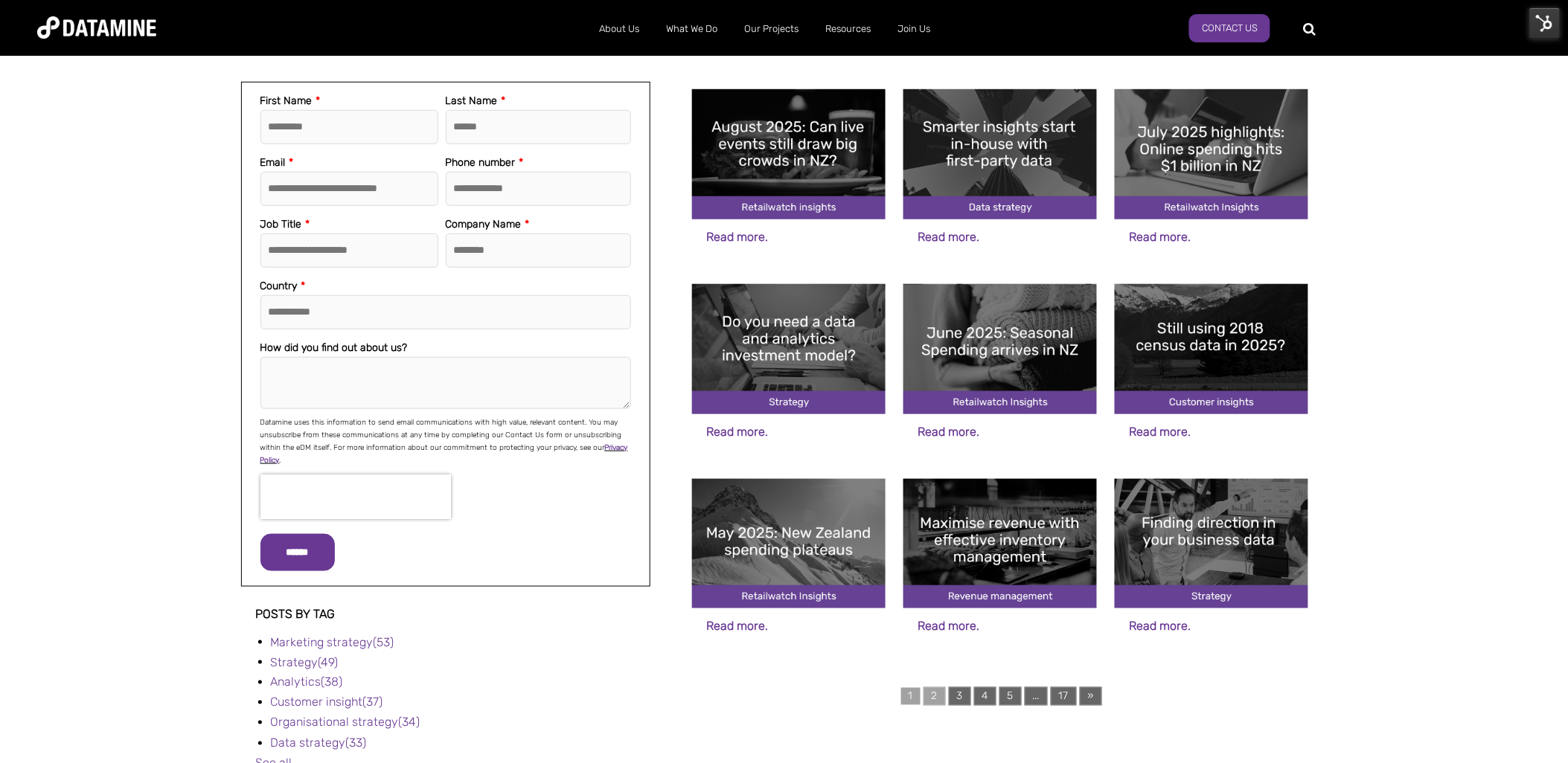
click at [928, 694] on link "2" at bounding box center [935, 696] width 22 height 18
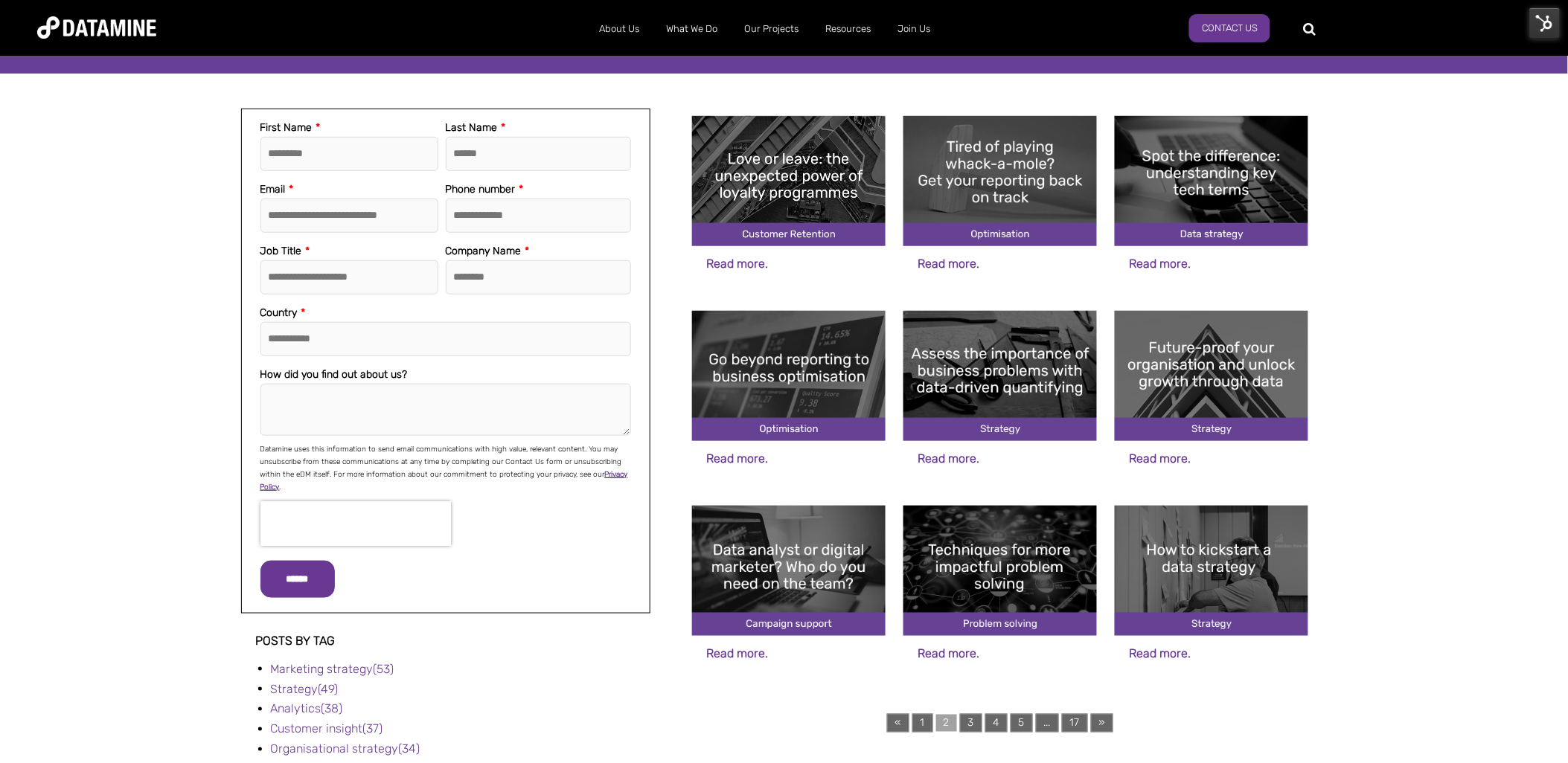
scroll to position [331, 0]
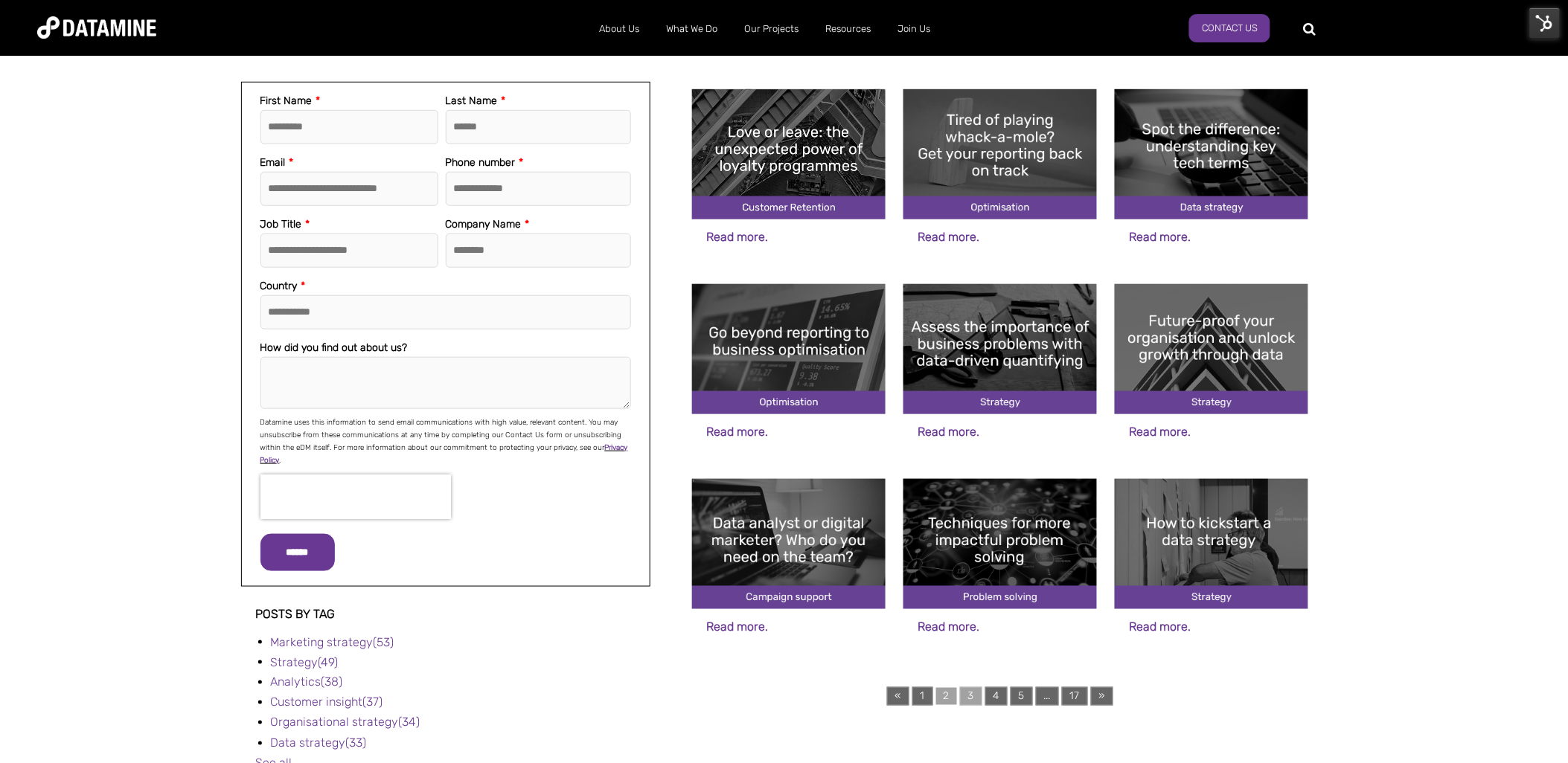
click at [968, 695] on link "3" at bounding box center [970, 696] width 22 height 18
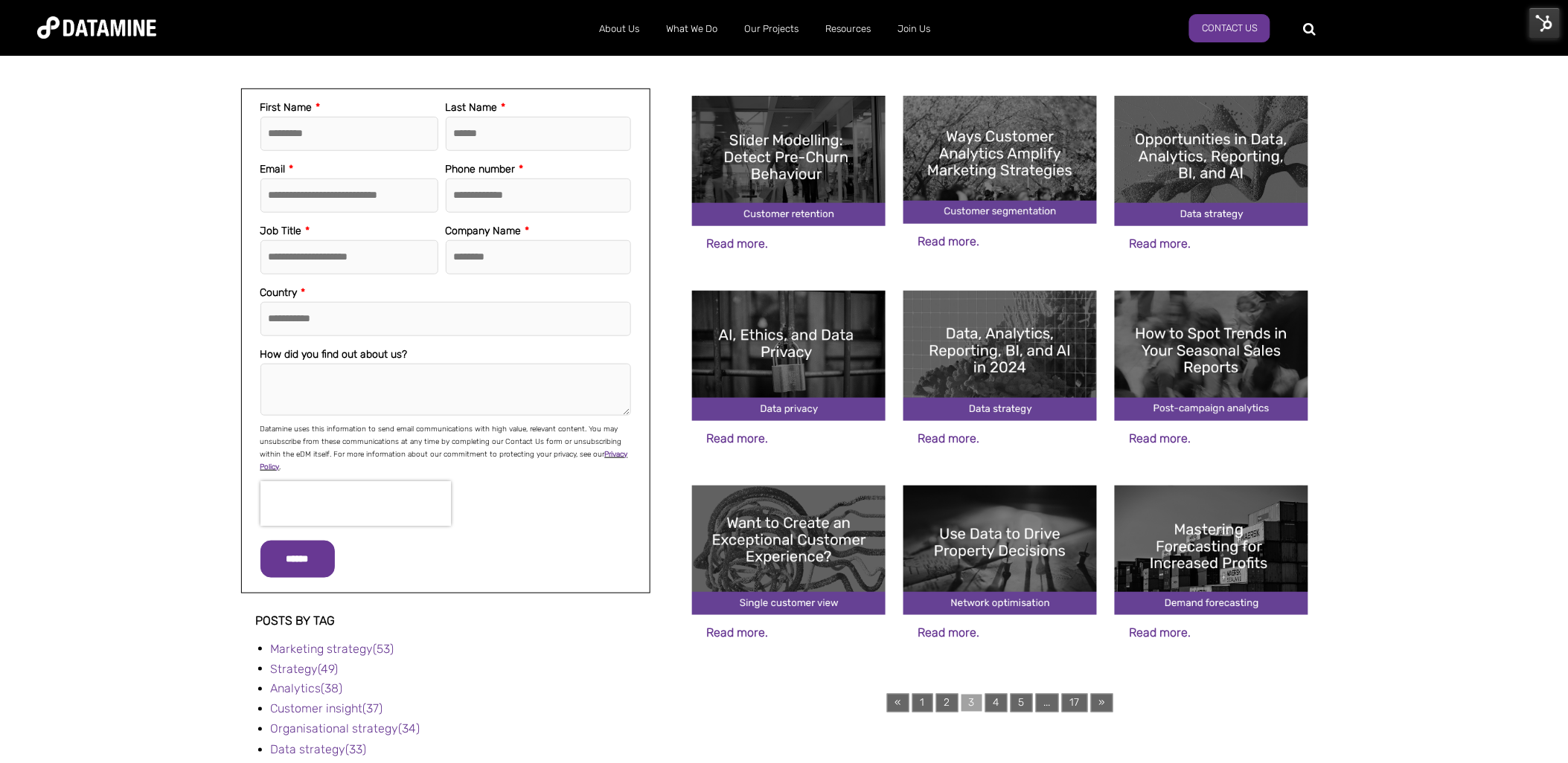
scroll to position [331, 0]
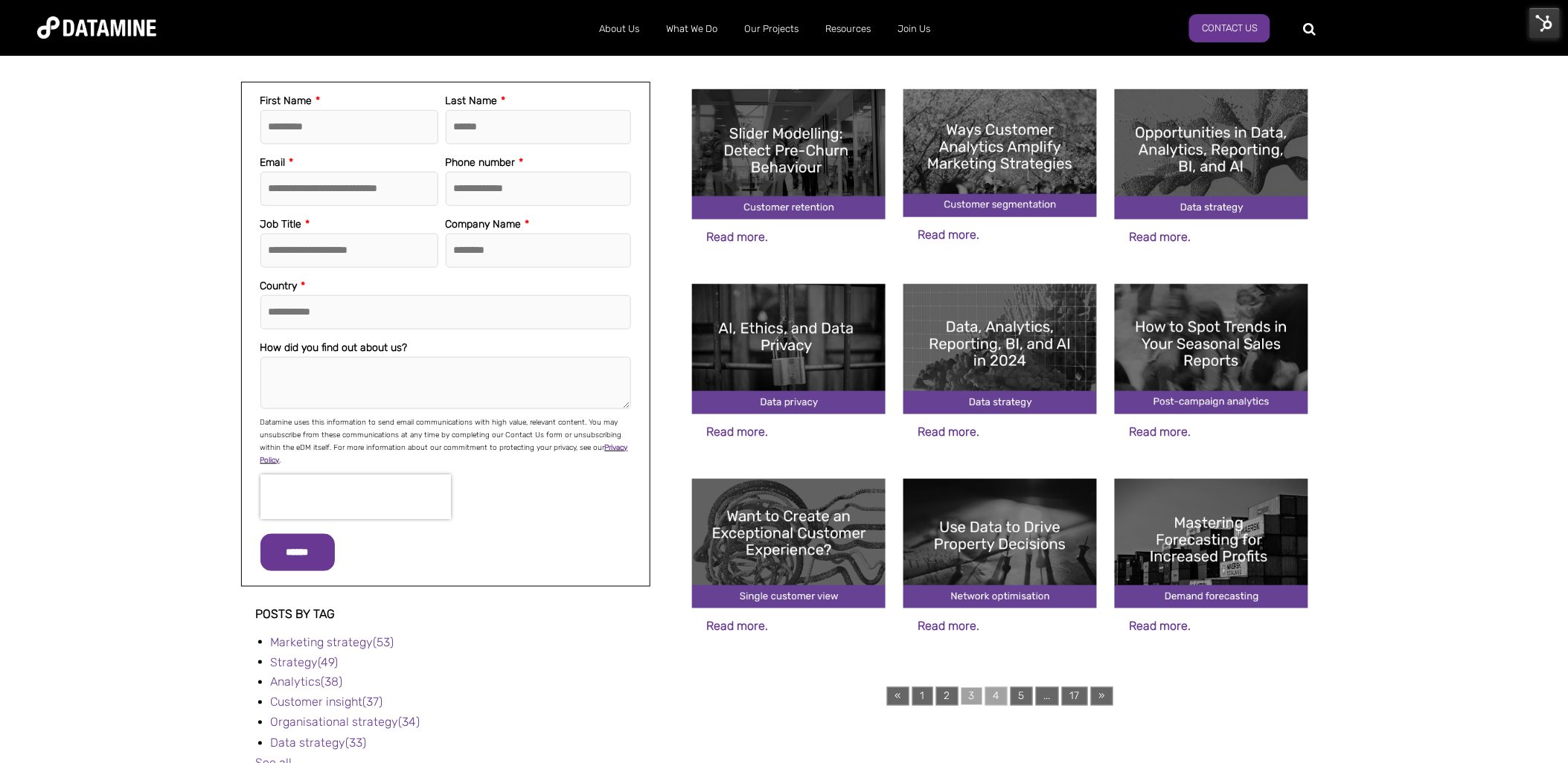
click at [999, 694] on link "4" at bounding box center [996, 696] width 22 height 18
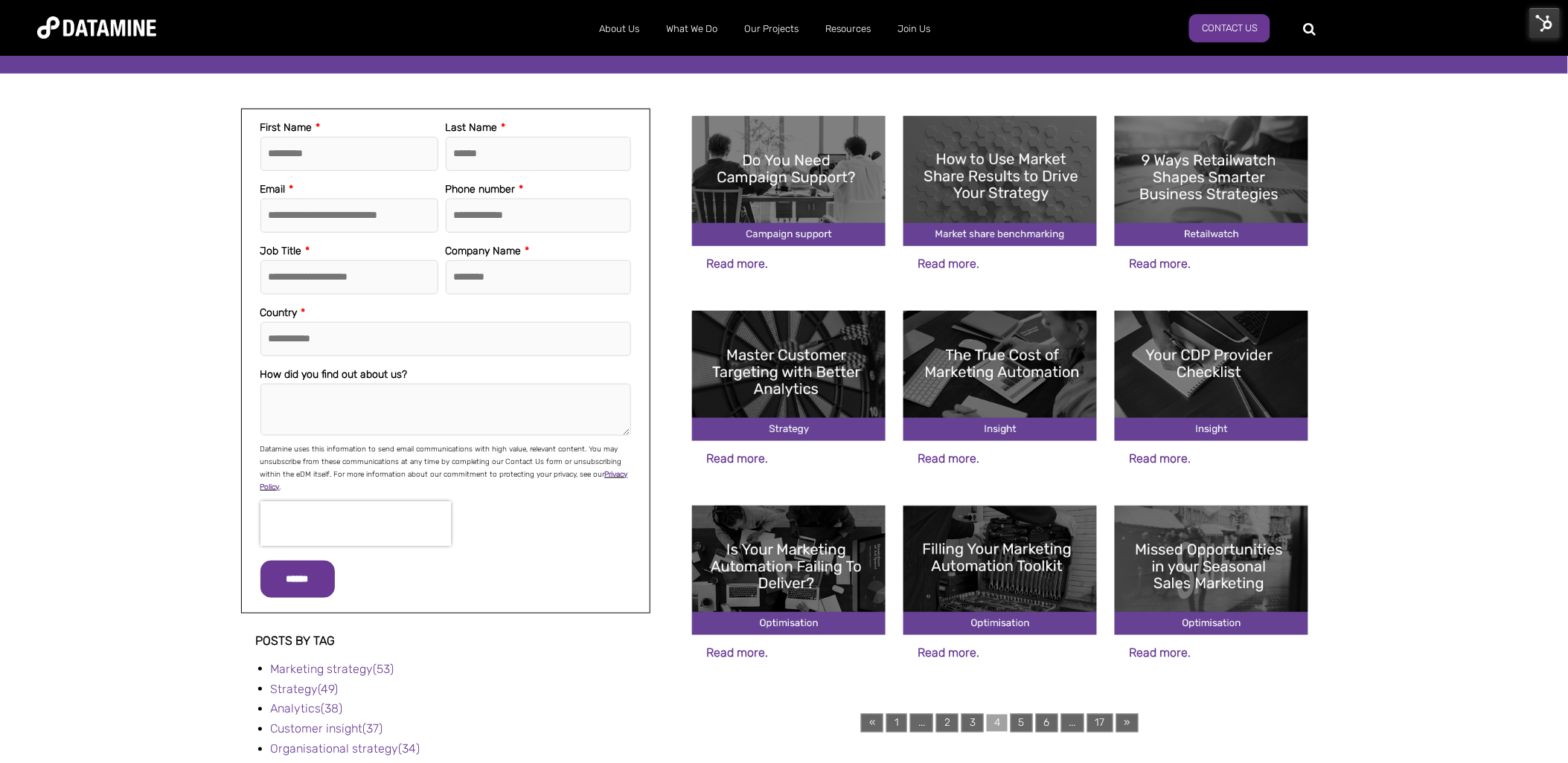
scroll to position [331, 0]
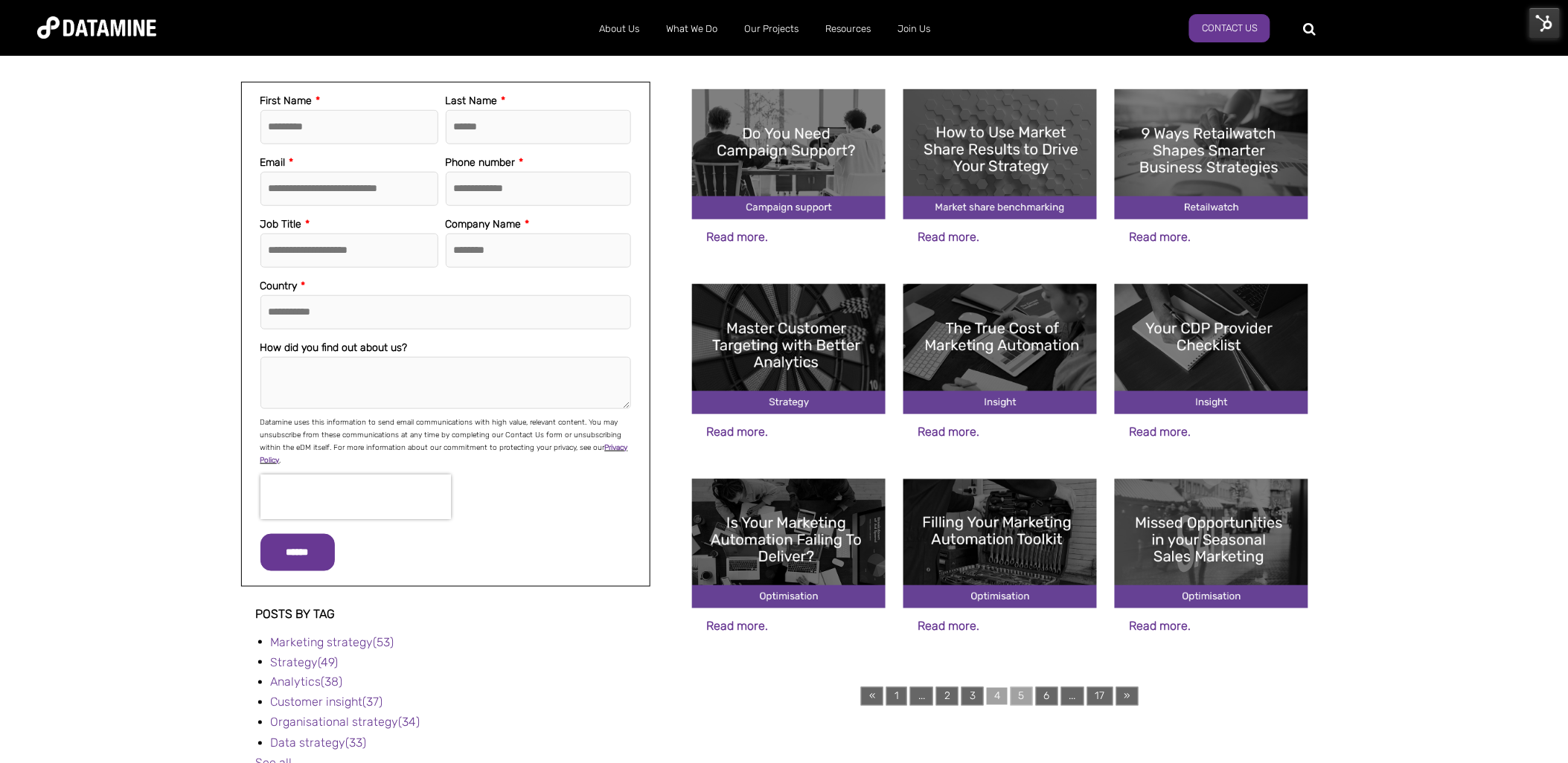
click at [1023, 695] on link "5" at bounding box center [1022, 696] width 22 height 18
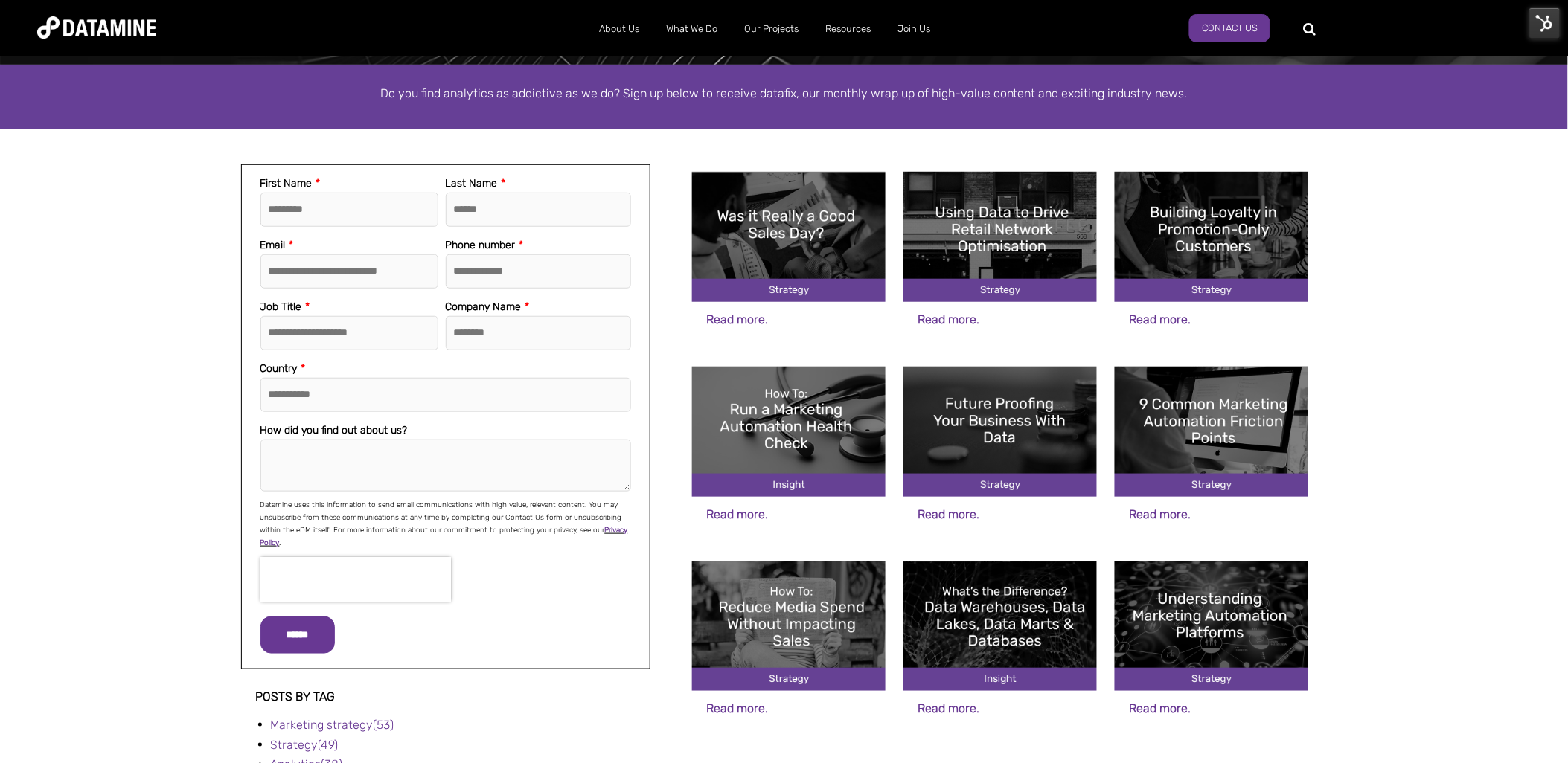
scroll to position [331, 0]
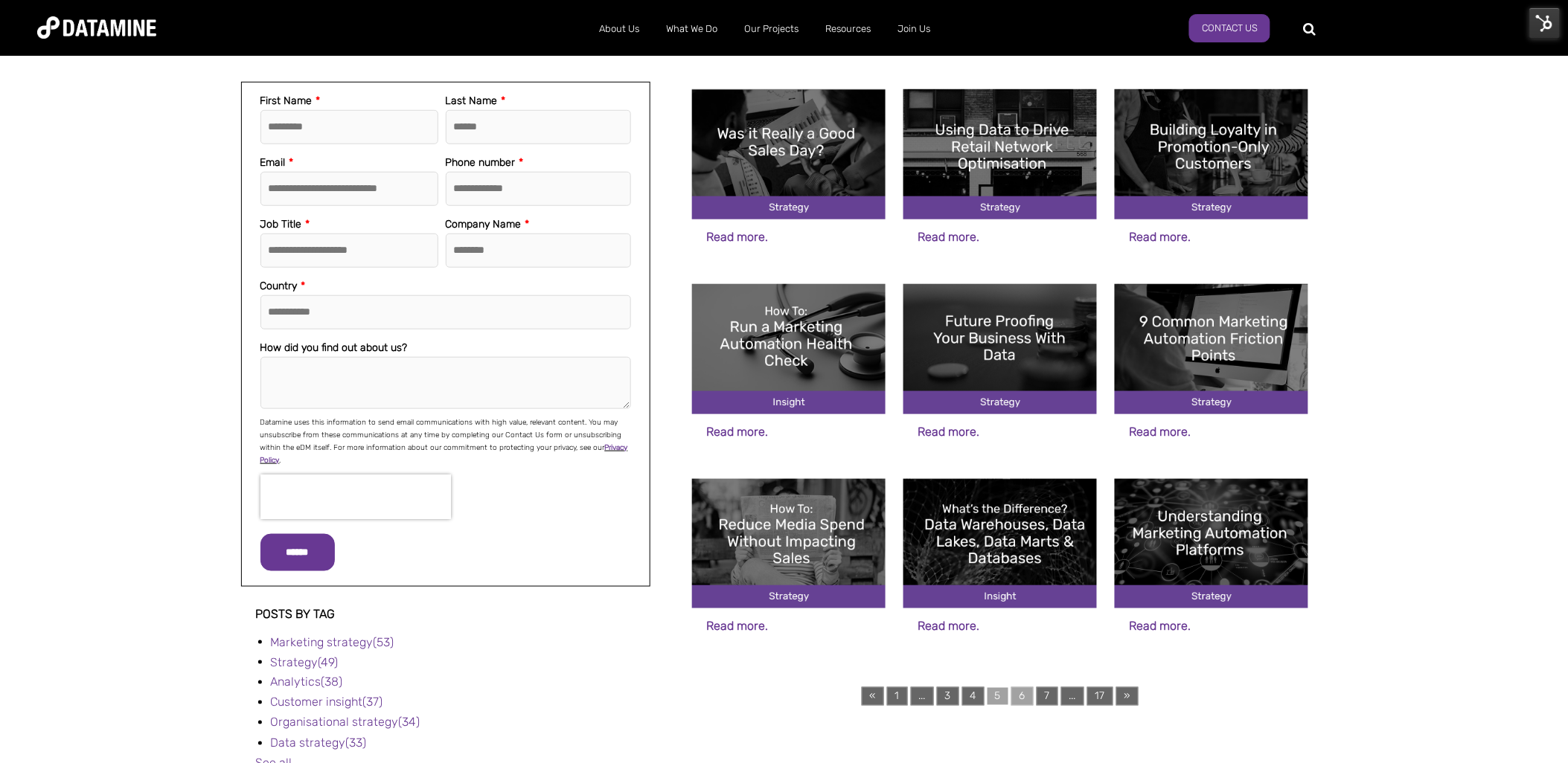
click at [1025, 694] on link "6" at bounding box center [1022, 696] width 22 height 18
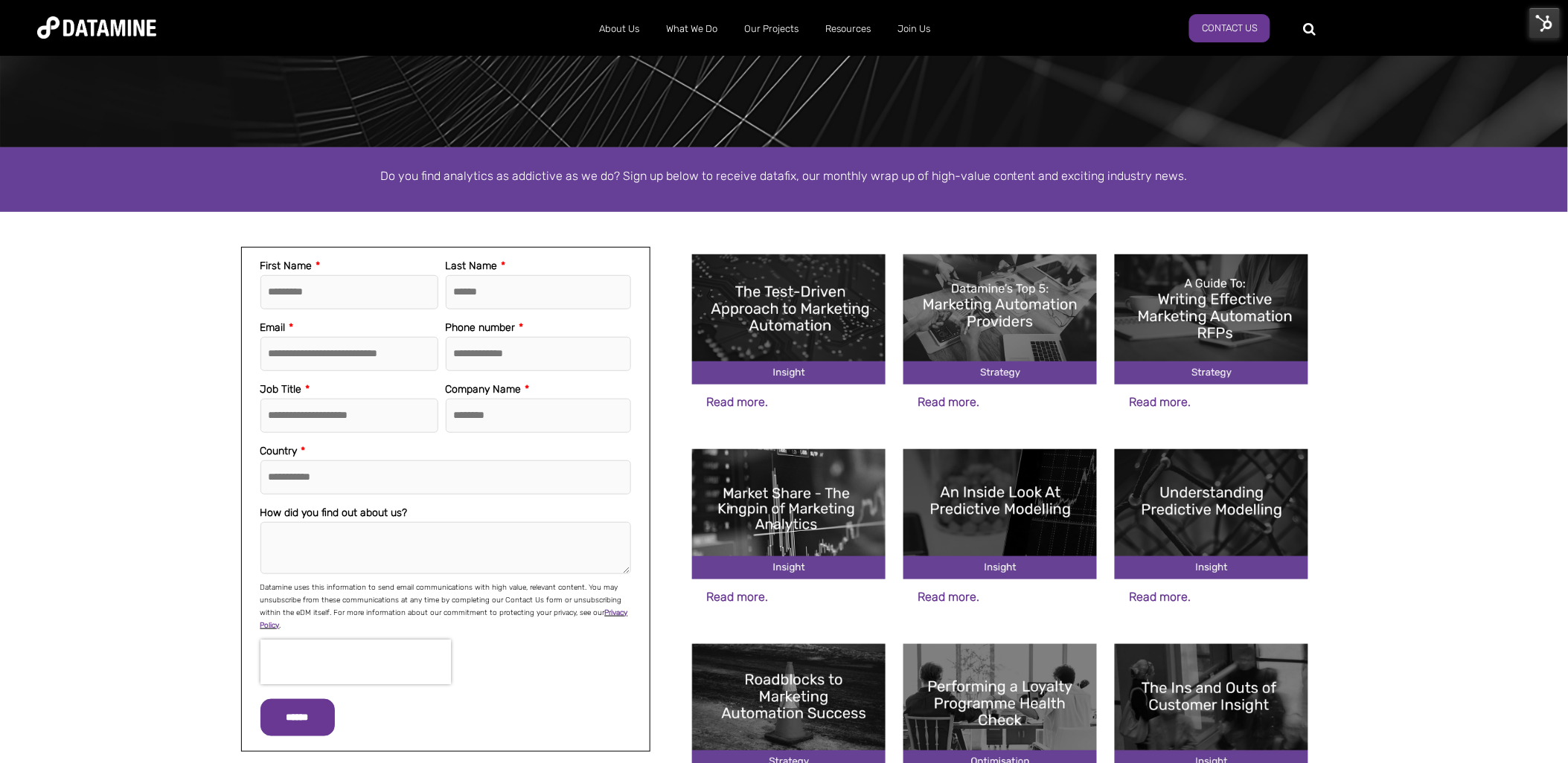
scroll to position [578, 0]
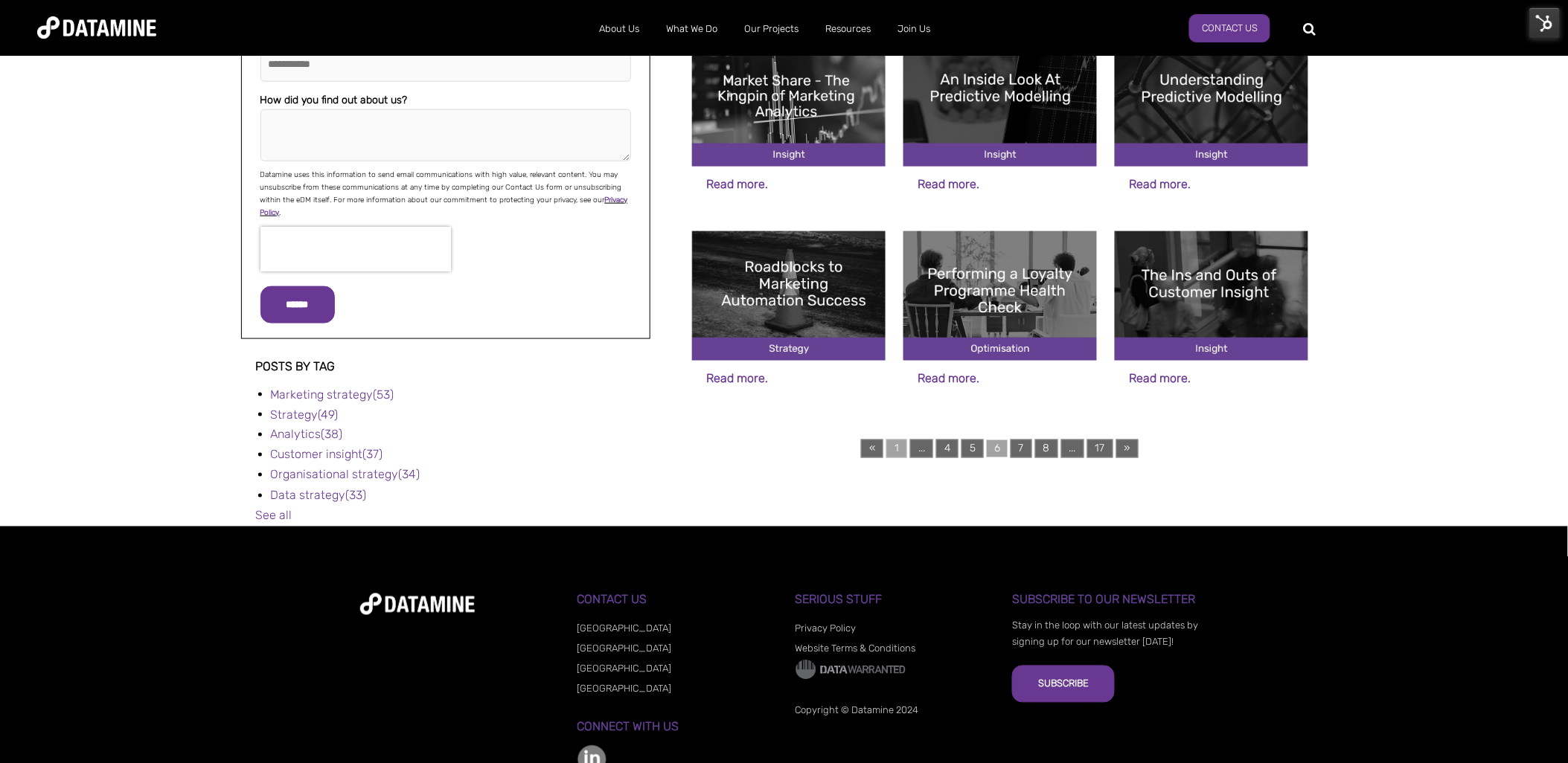
click at [892, 450] on link "1" at bounding box center [896, 449] width 21 height 18
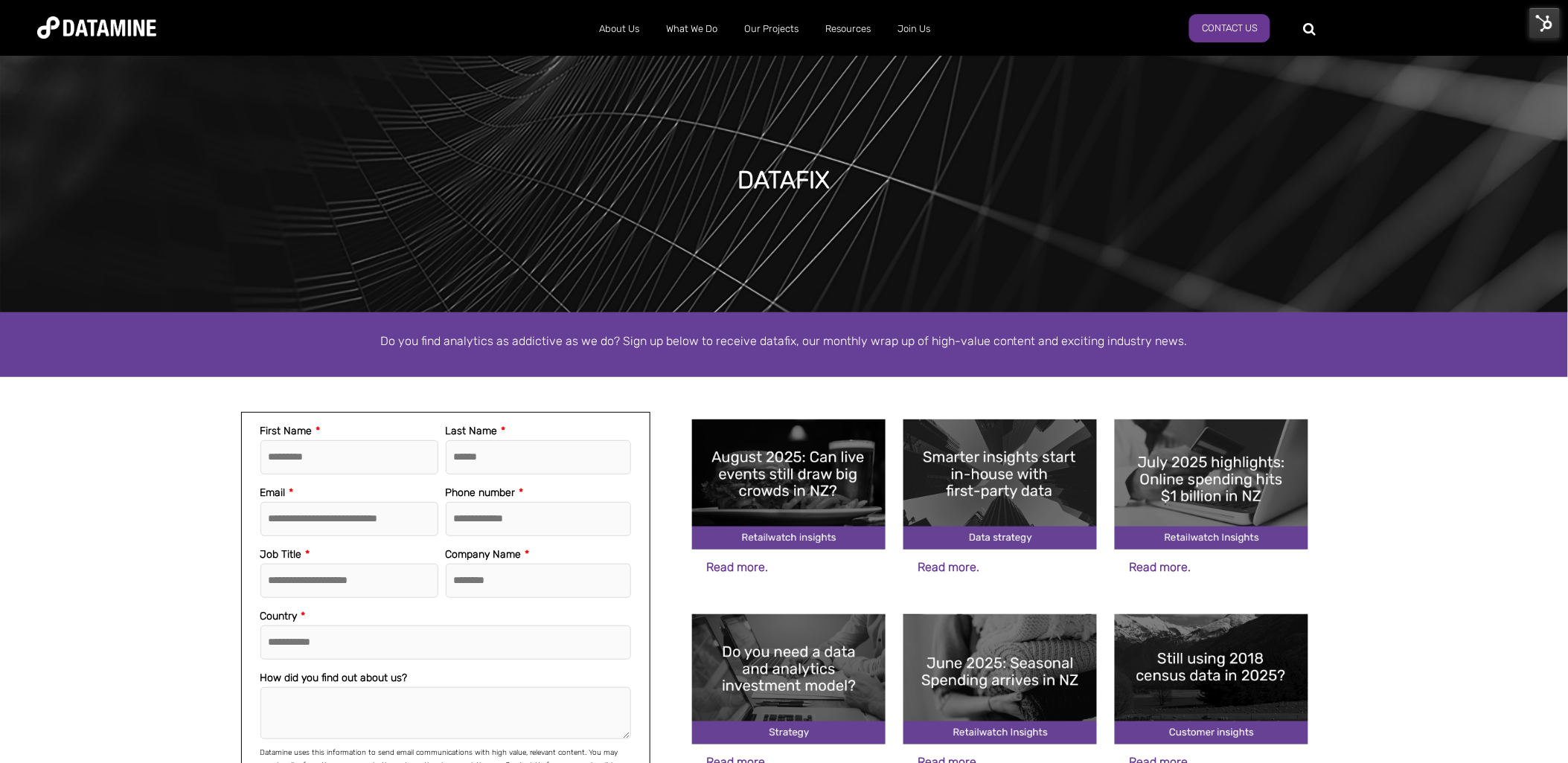
click at [1017, 504] on img at bounding box center [1000, 485] width 193 height 130
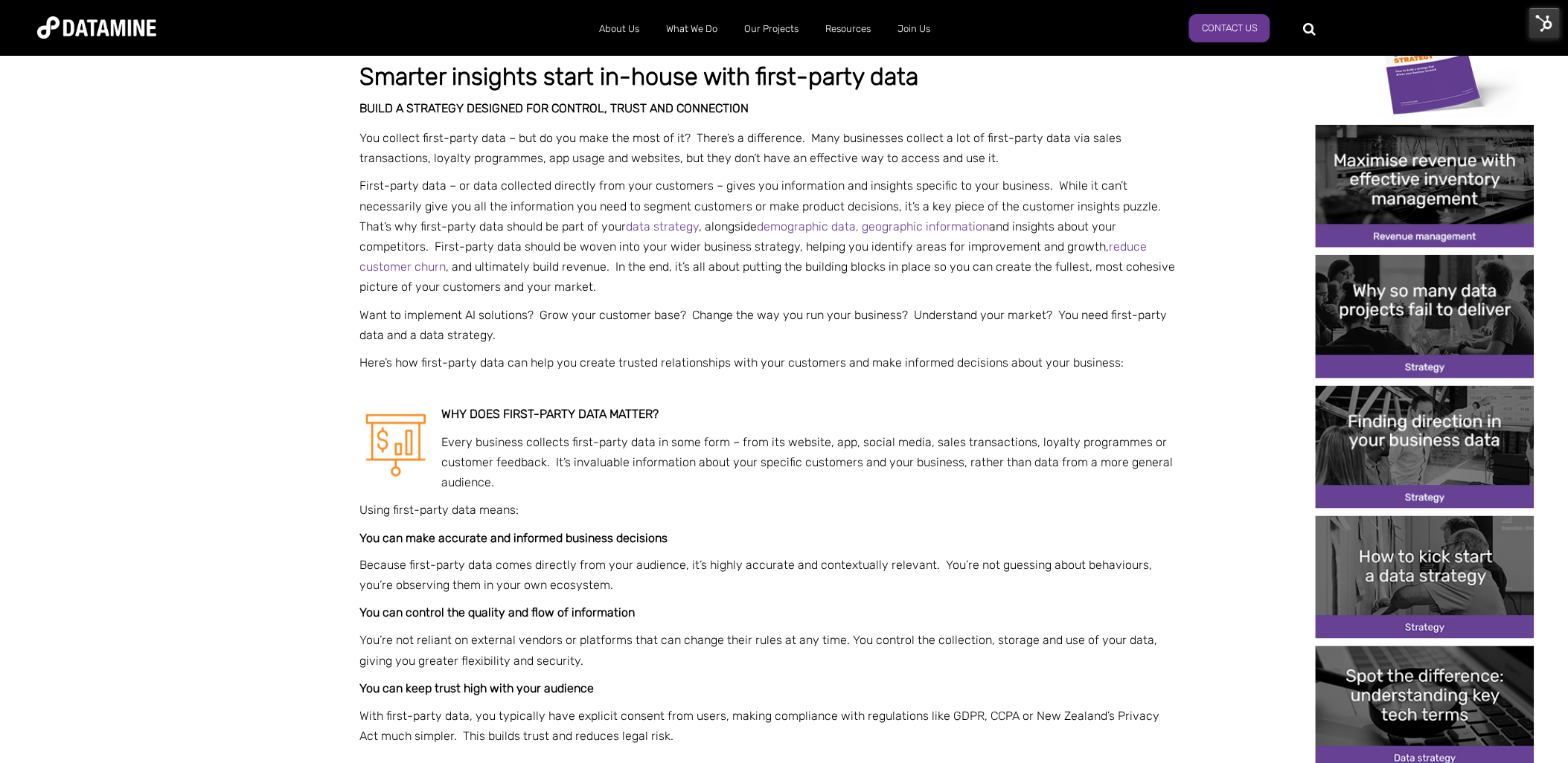
scroll to position [496, 0]
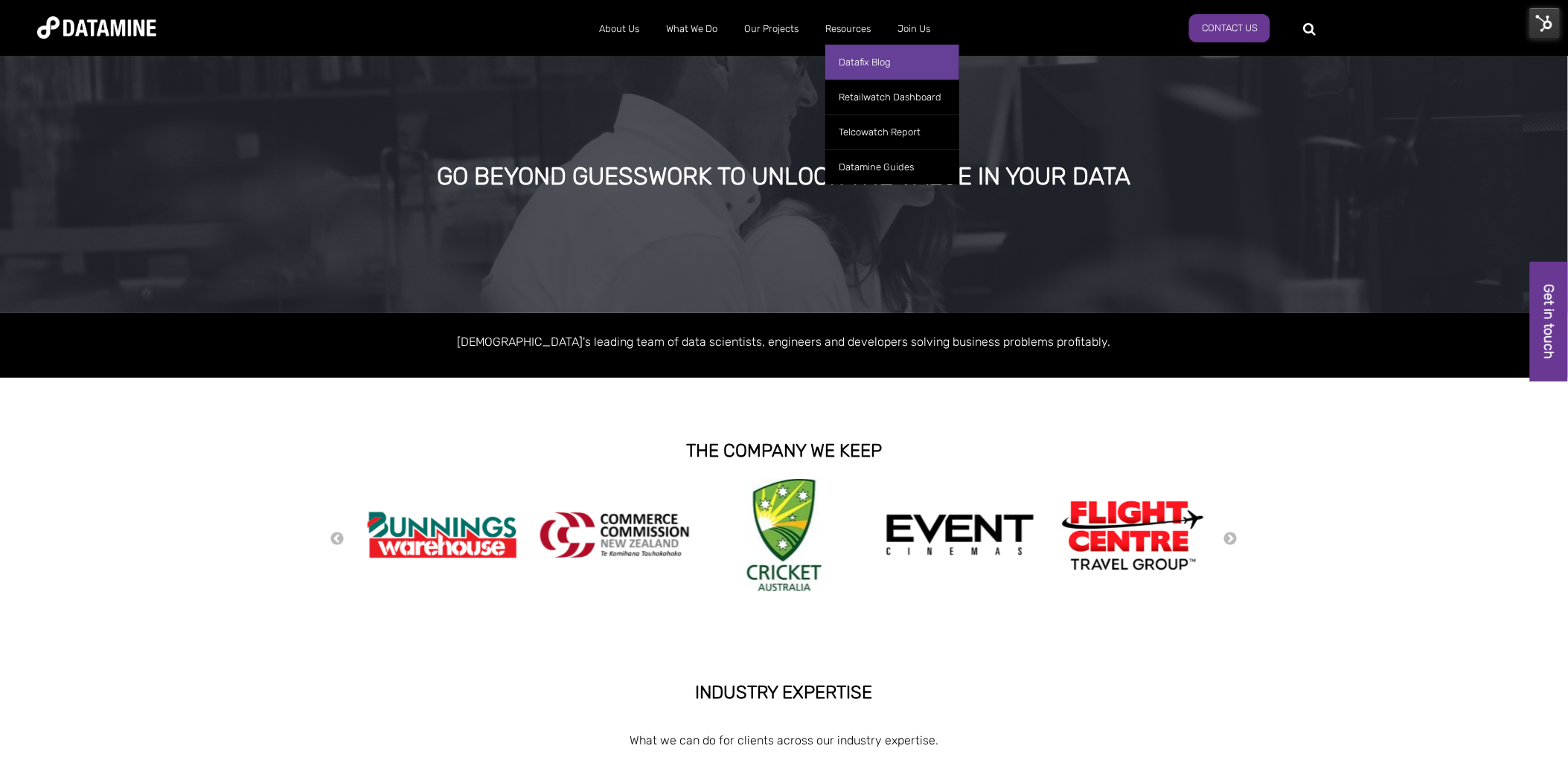
click at [845, 64] on link "Datafix Blog" at bounding box center [892, 62] width 134 height 35
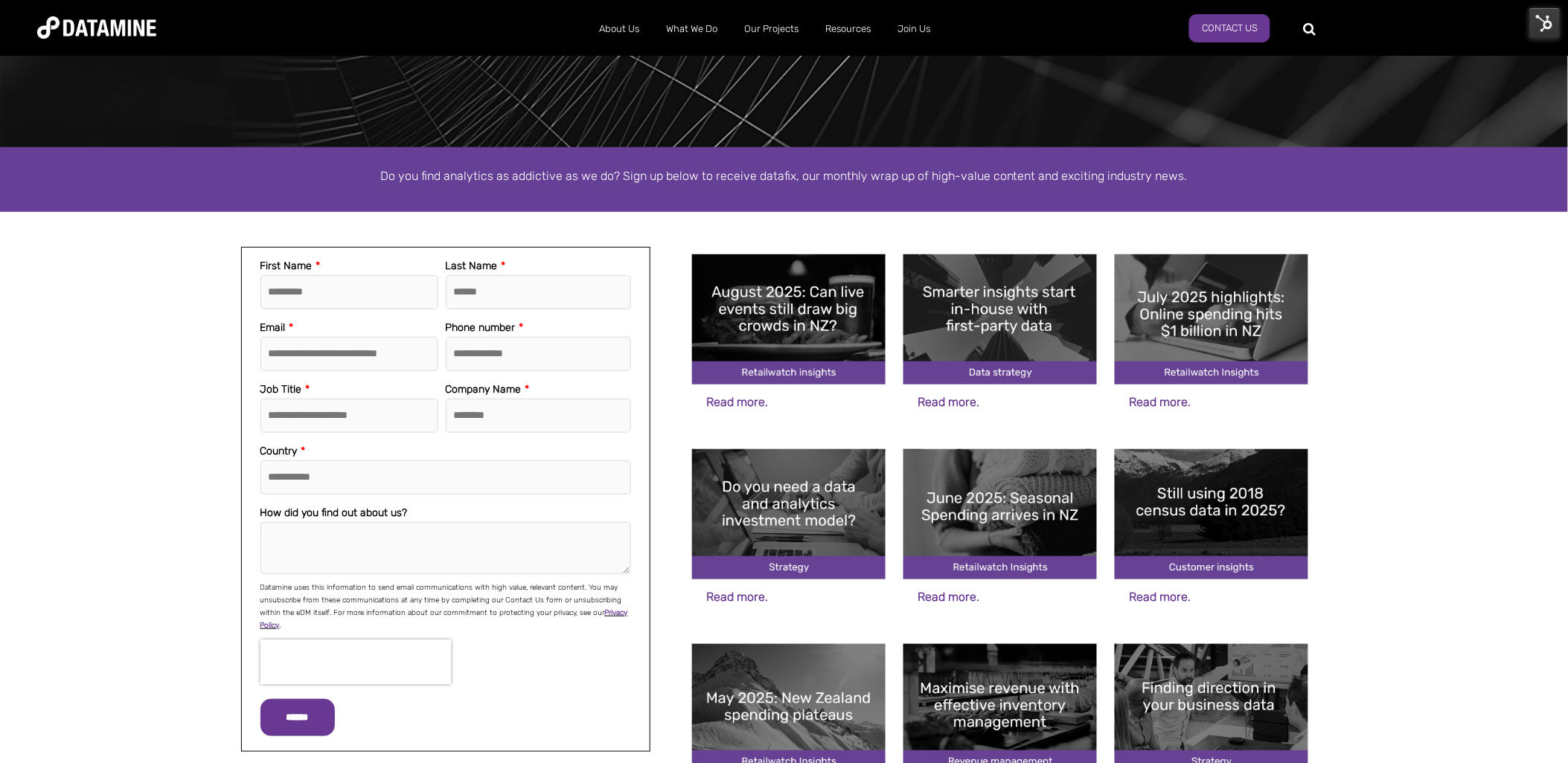
scroll to position [496, 0]
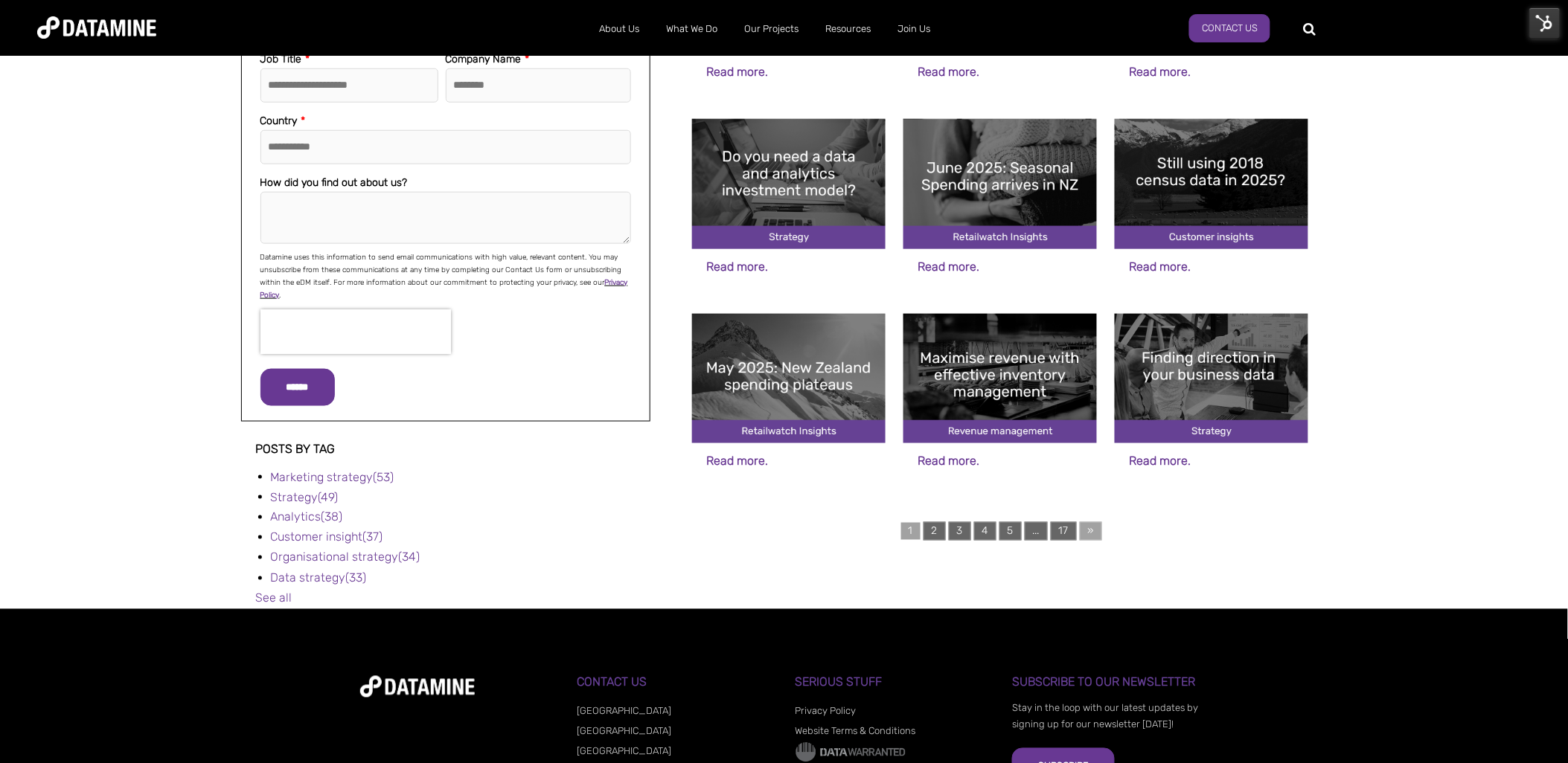
click at [1096, 526] on link "»" at bounding box center [1091, 531] width 22 height 18
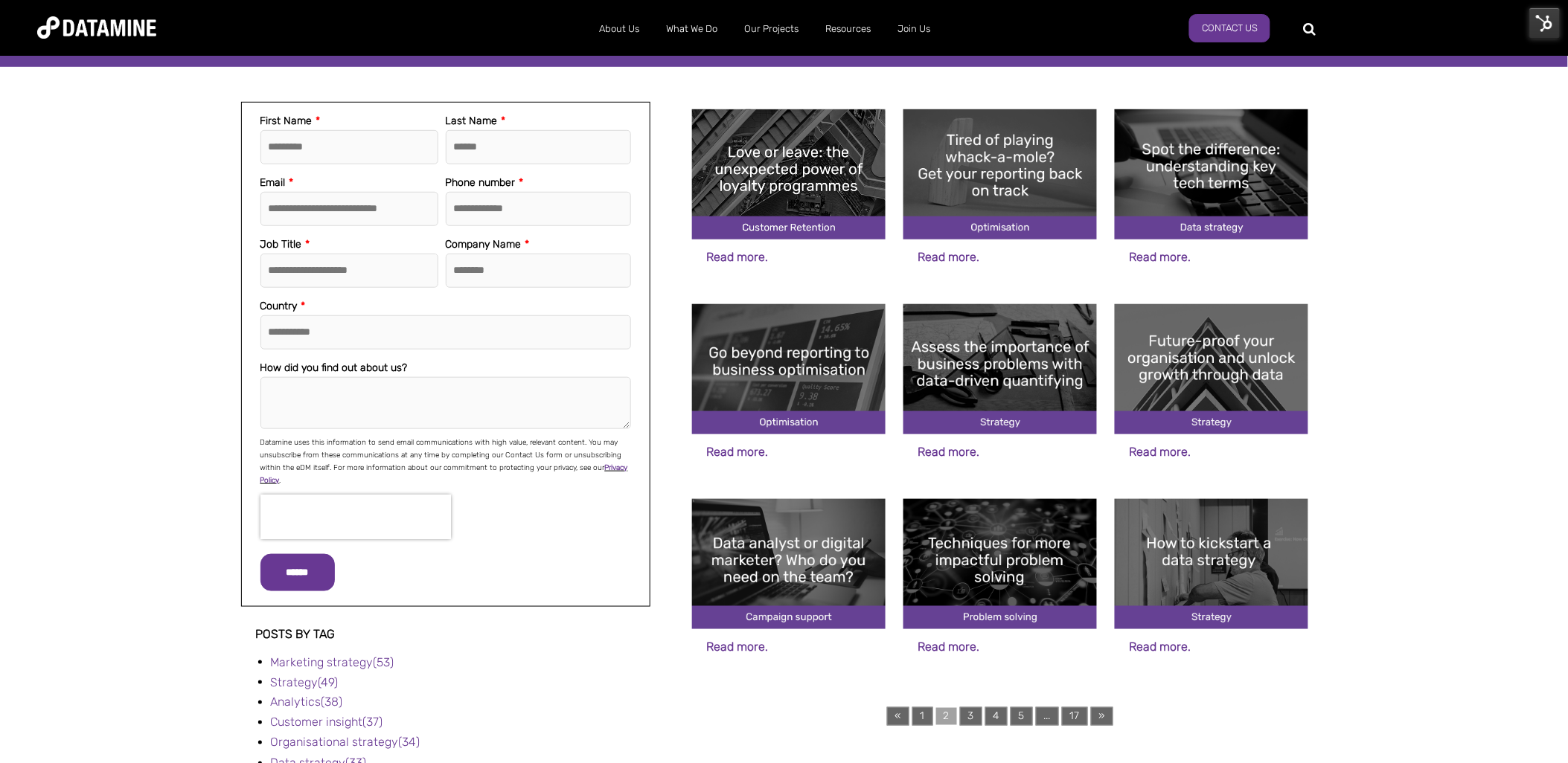
scroll to position [331, 0]
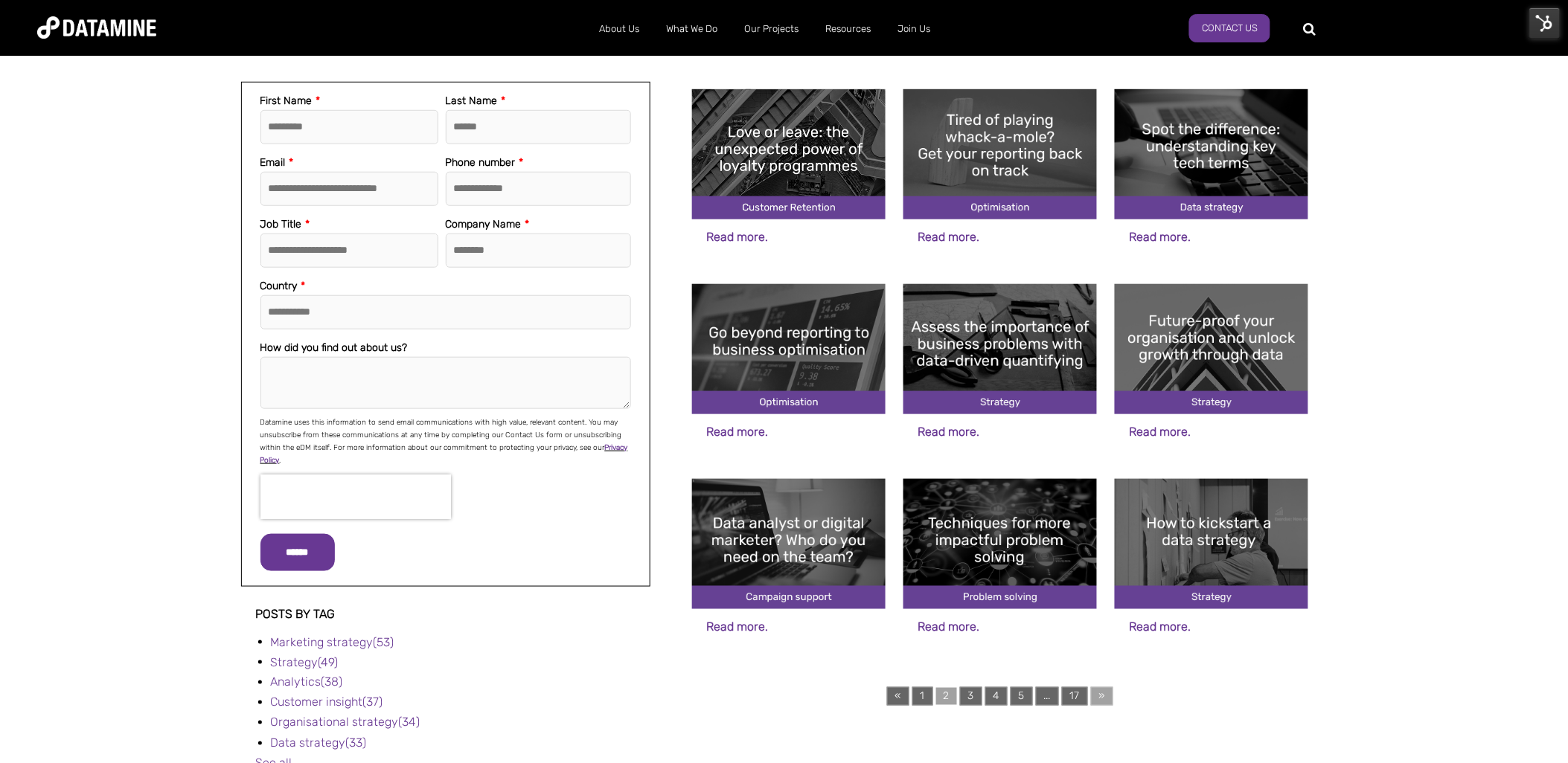
click at [1106, 695] on link "»" at bounding box center [1102, 696] width 22 height 18
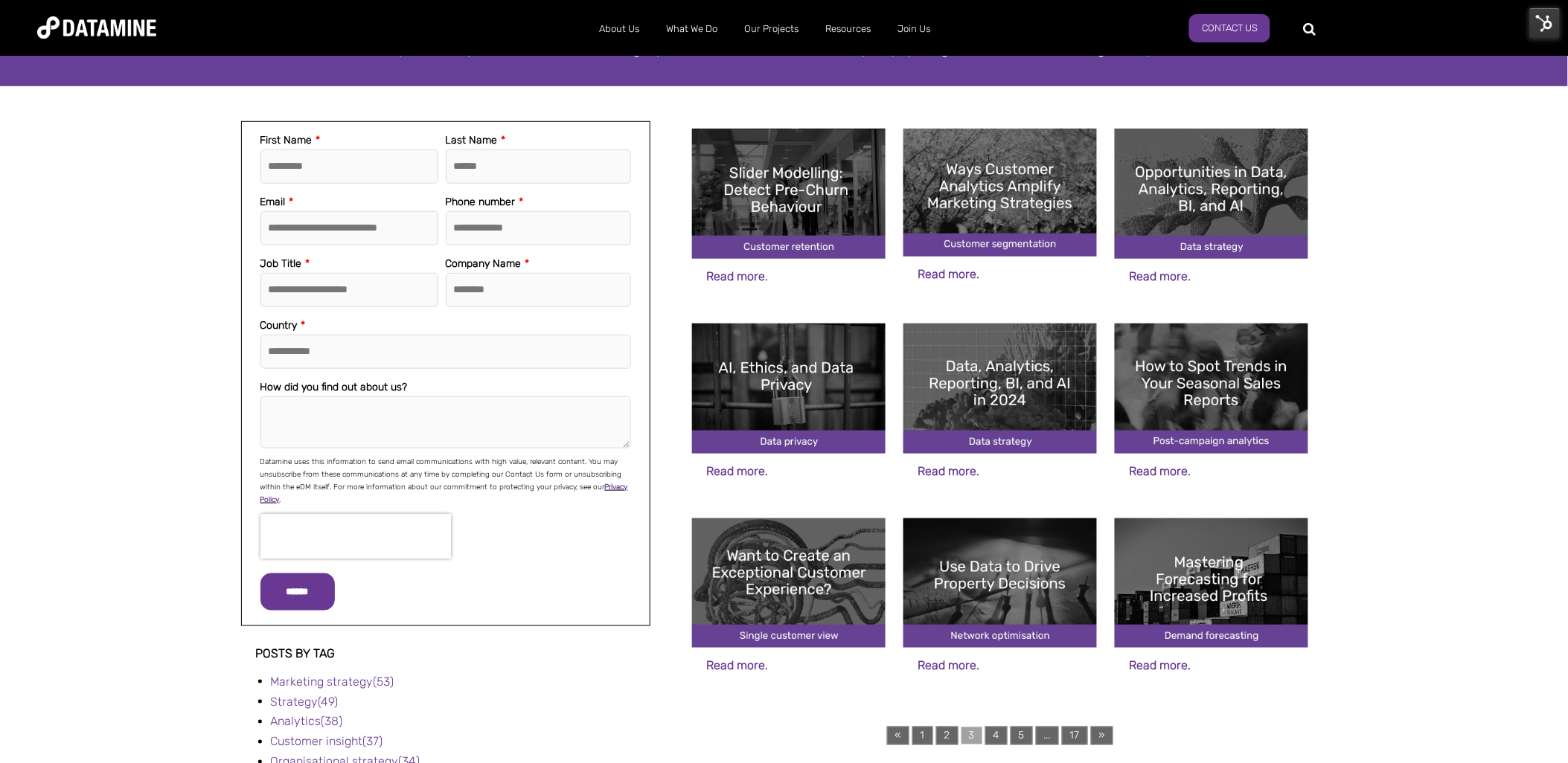
scroll to position [331, 0]
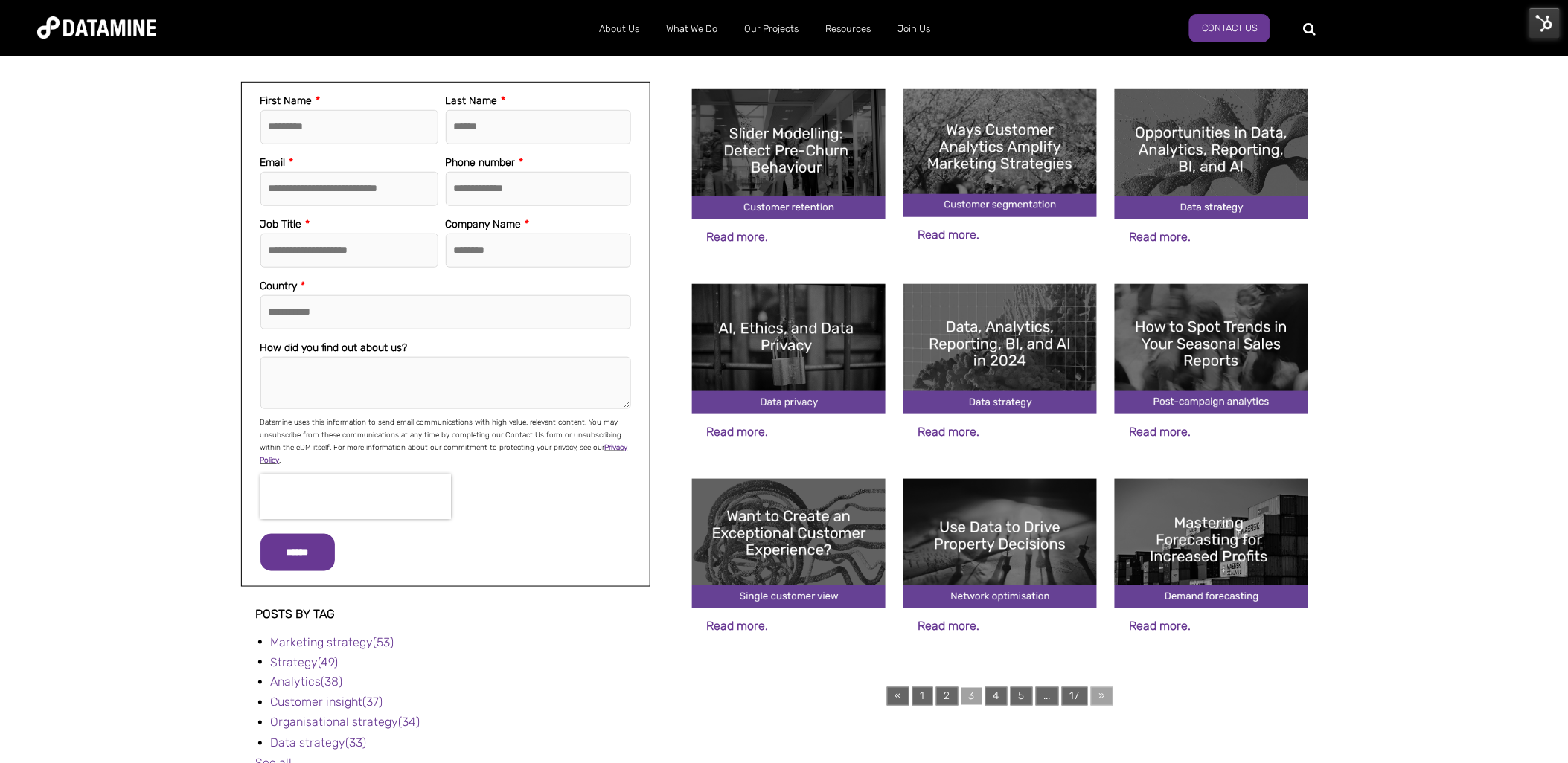
click at [1102, 698] on link "»" at bounding box center [1102, 696] width 22 height 18
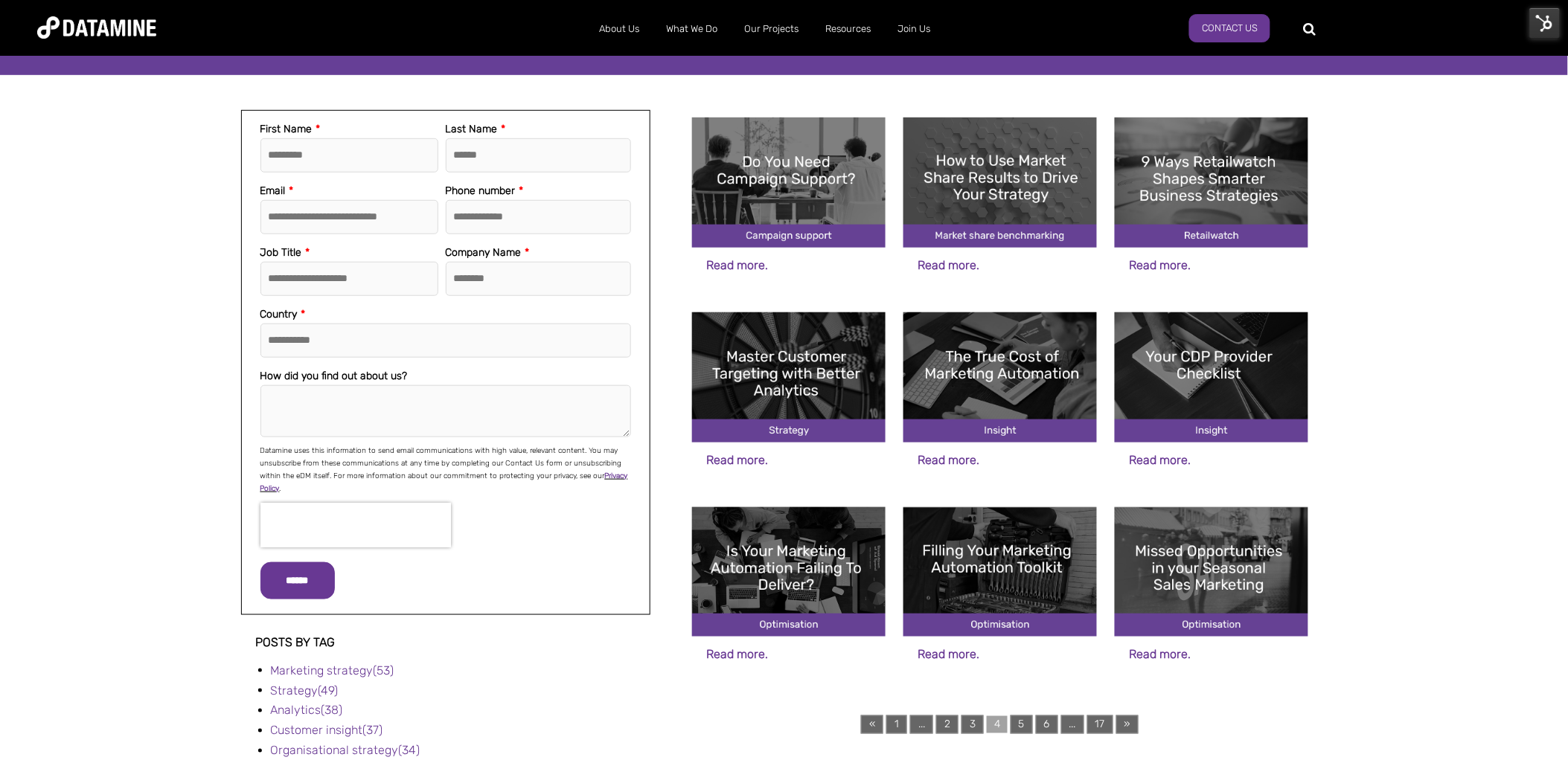
scroll to position [331, 0]
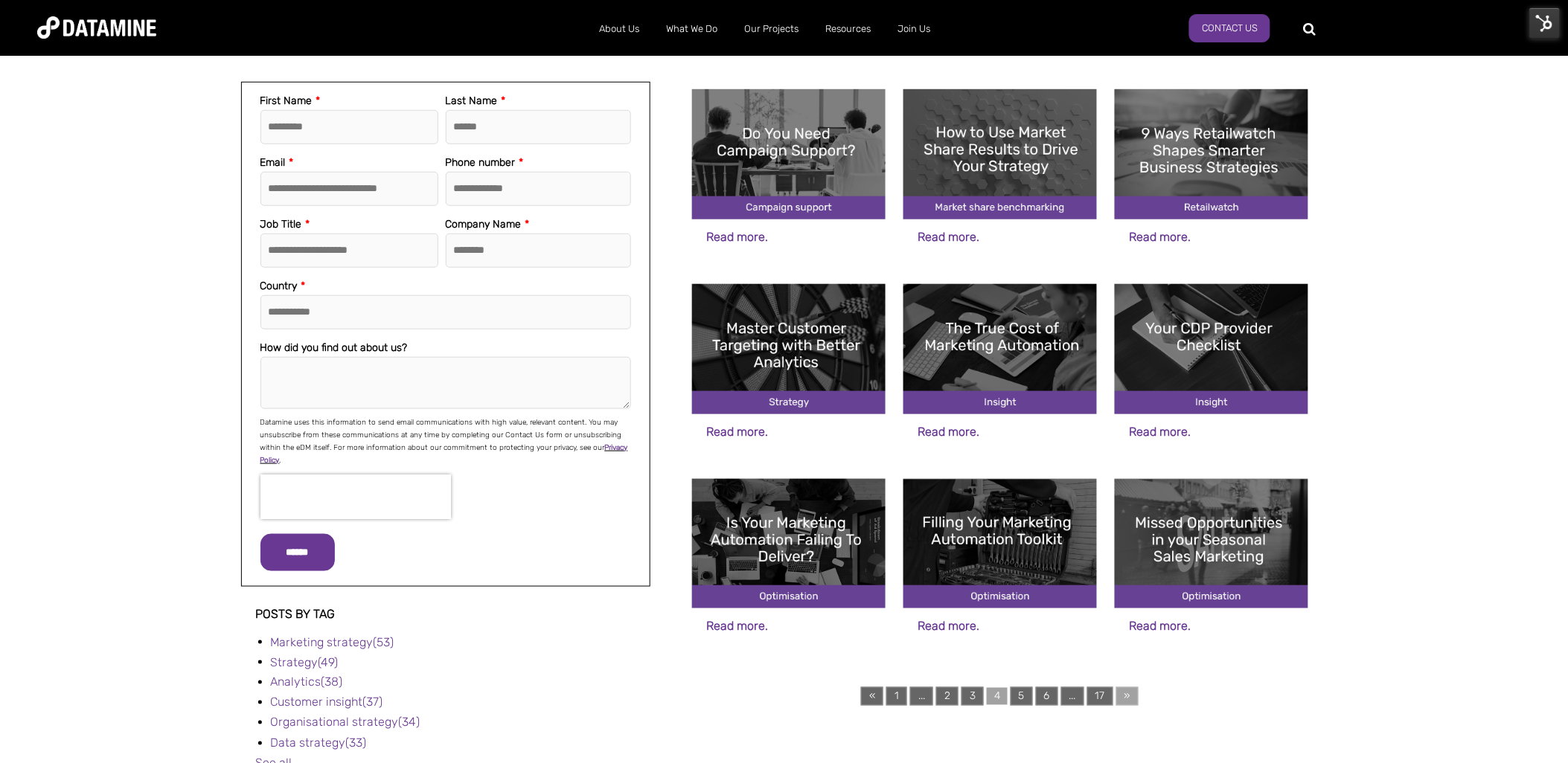
click at [1131, 693] on link "»" at bounding box center [1127, 696] width 22 height 18
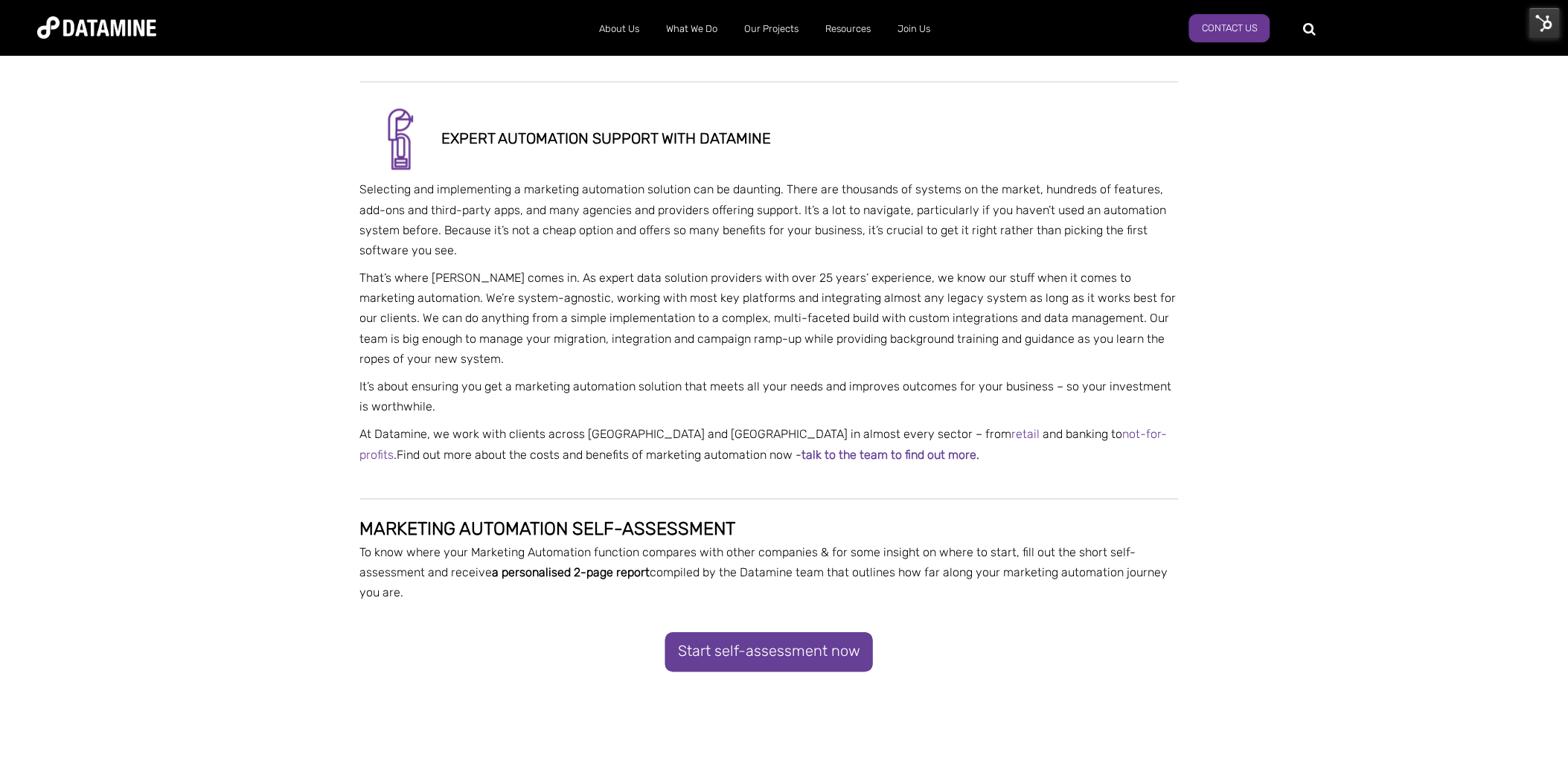
scroll to position [2975, 0]
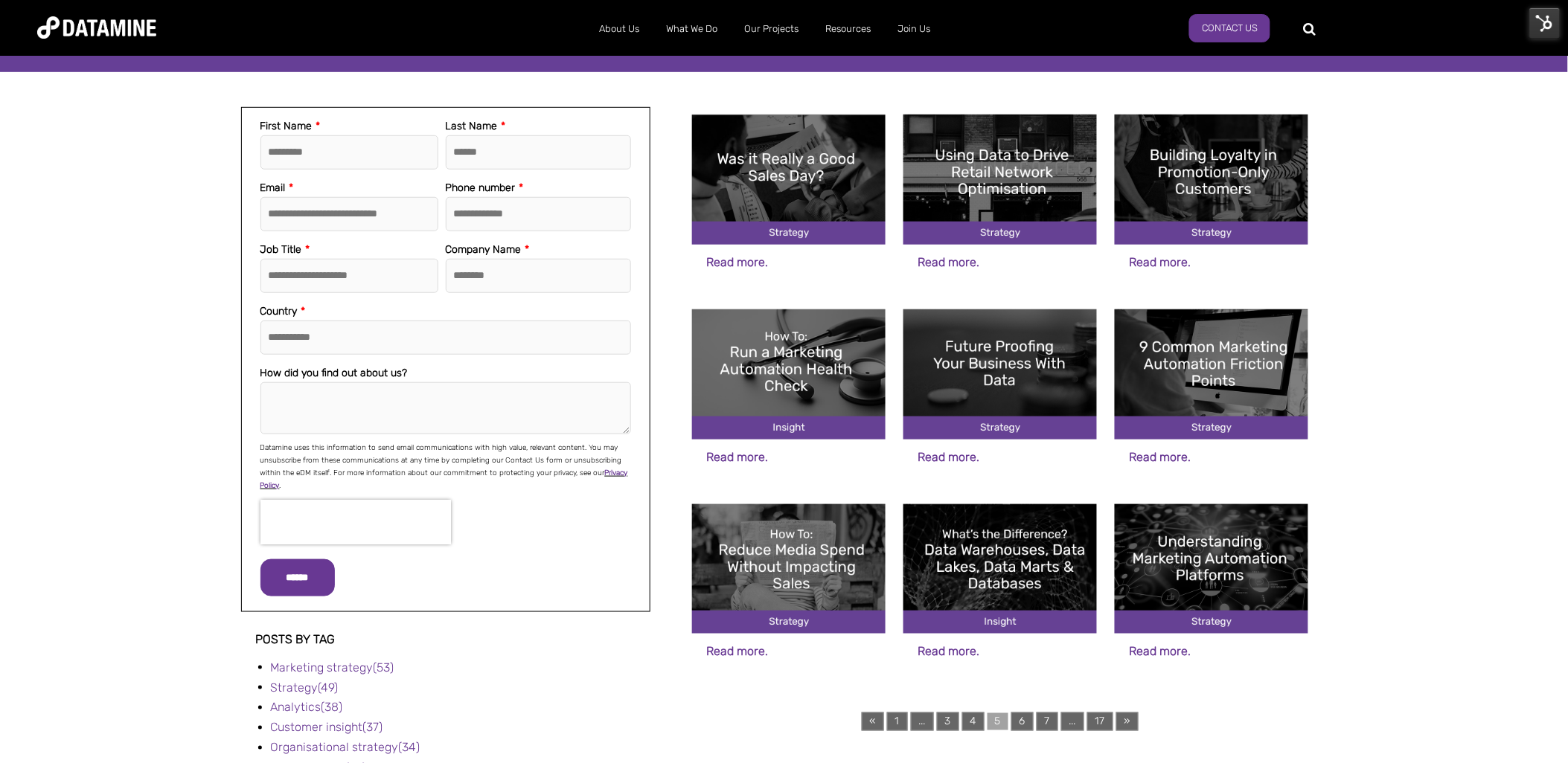
scroll to position [331, 0]
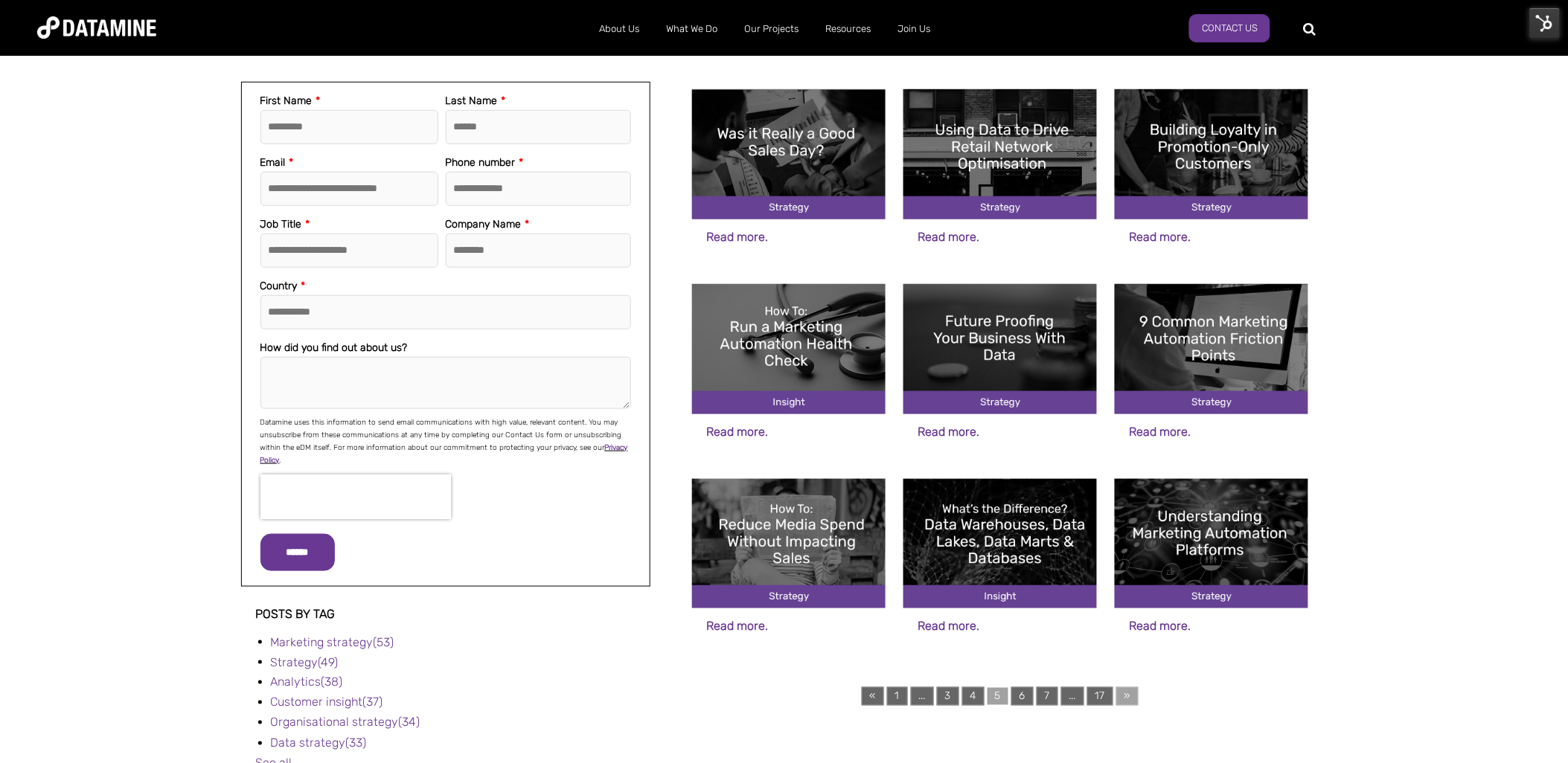
click at [1131, 690] on link "»" at bounding box center [1127, 696] width 22 height 18
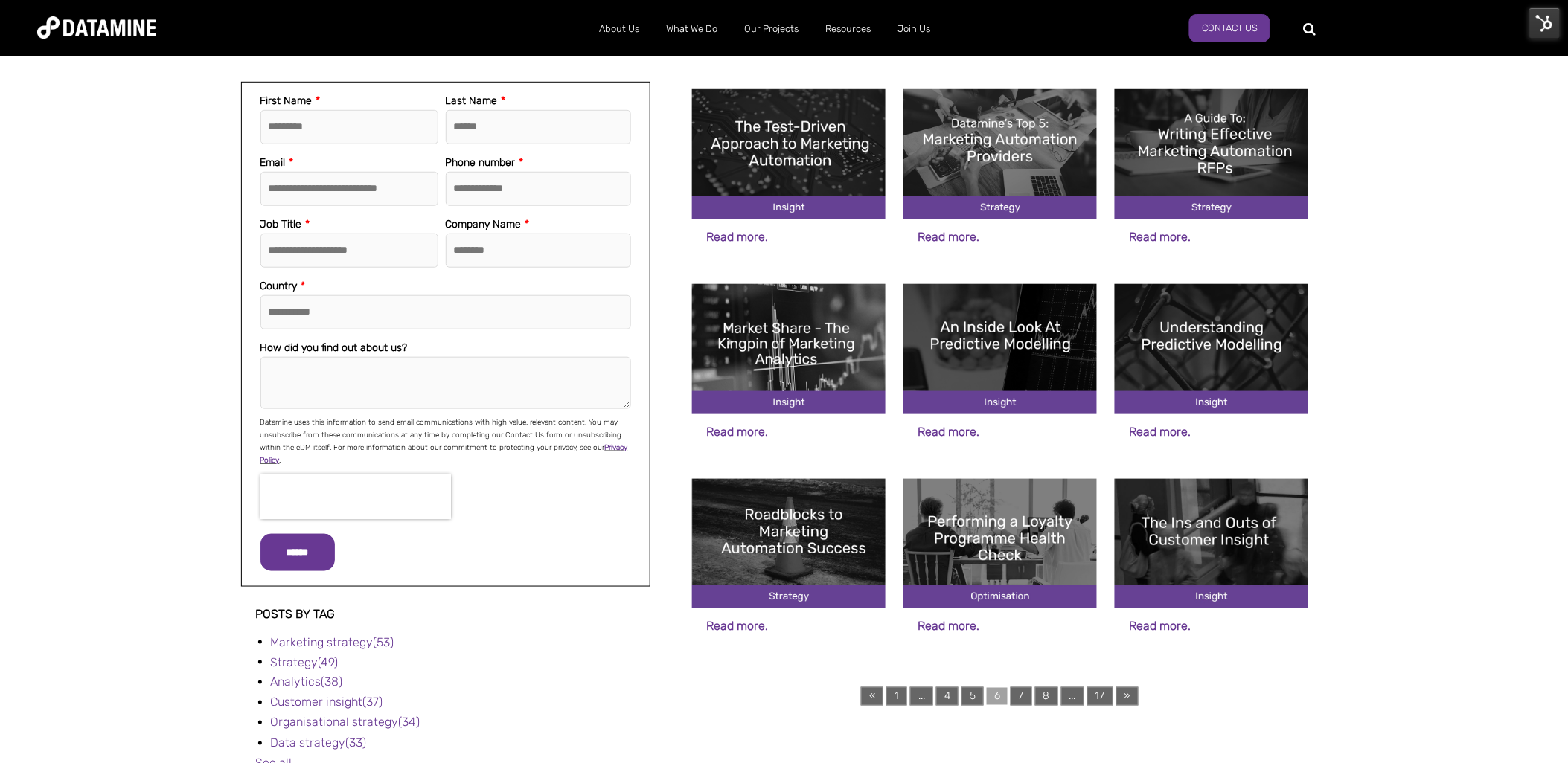
scroll to position [413, 0]
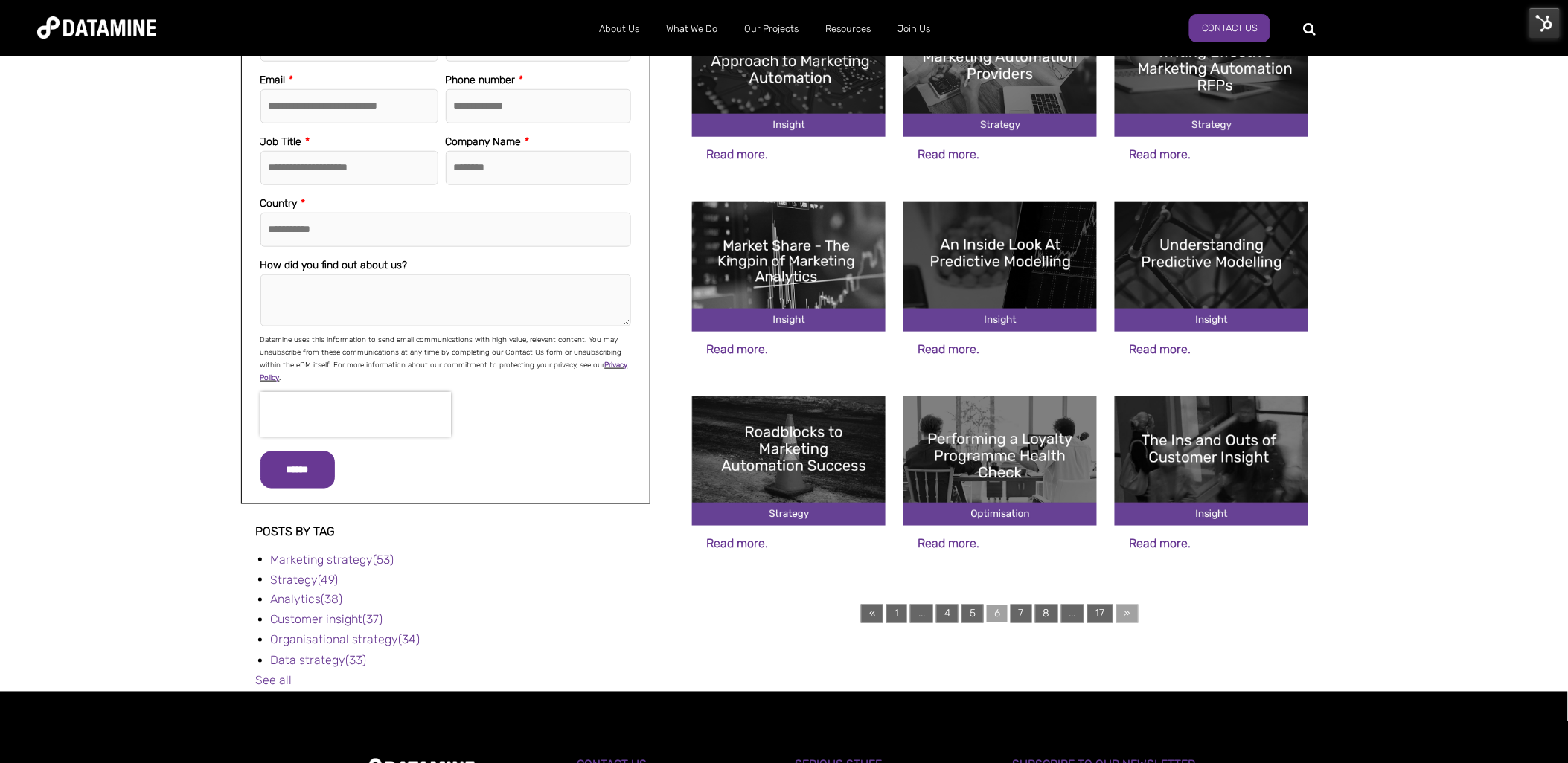
click at [1126, 615] on link "»" at bounding box center [1127, 614] width 22 height 18
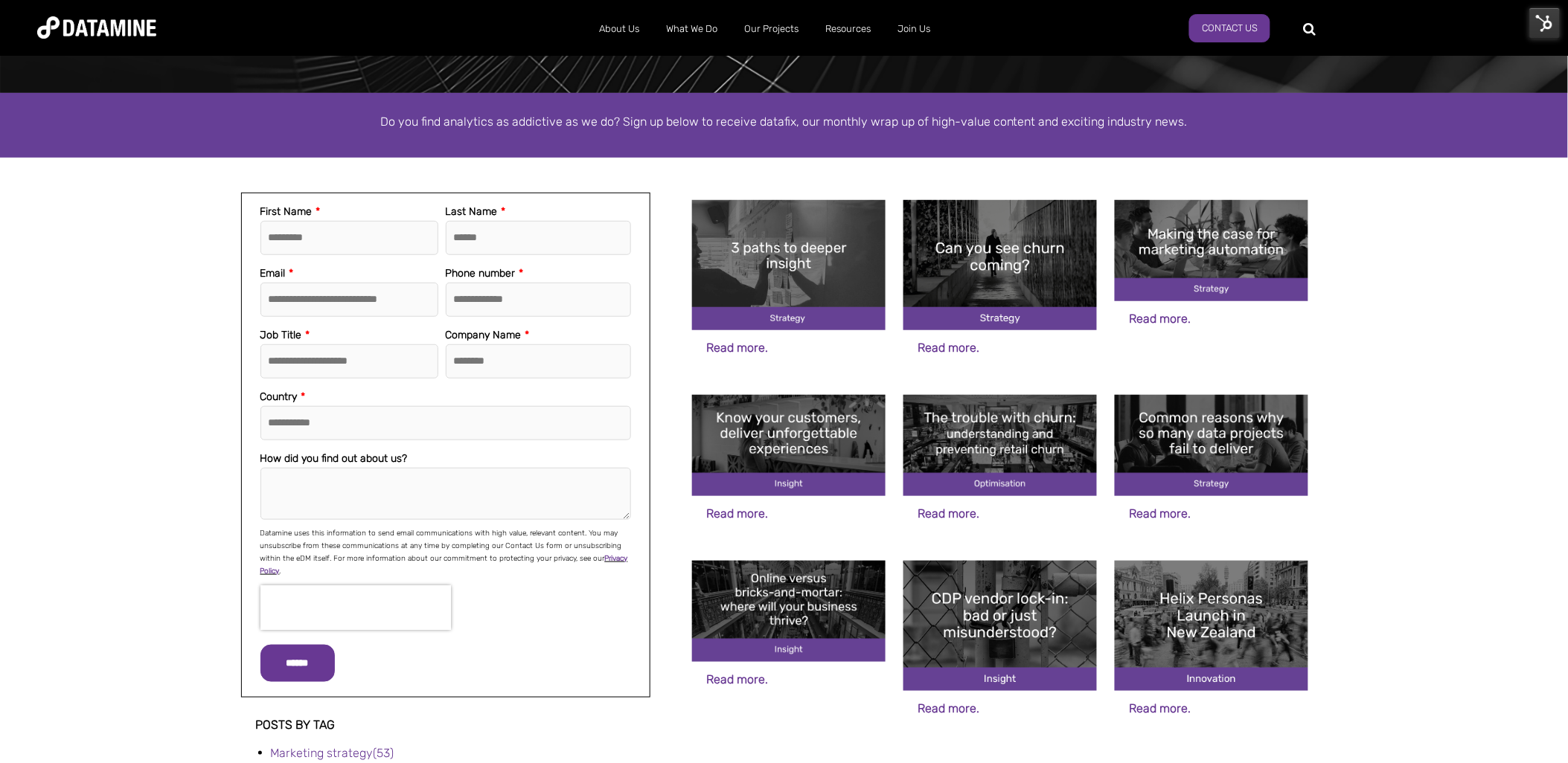
scroll to position [331, 0]
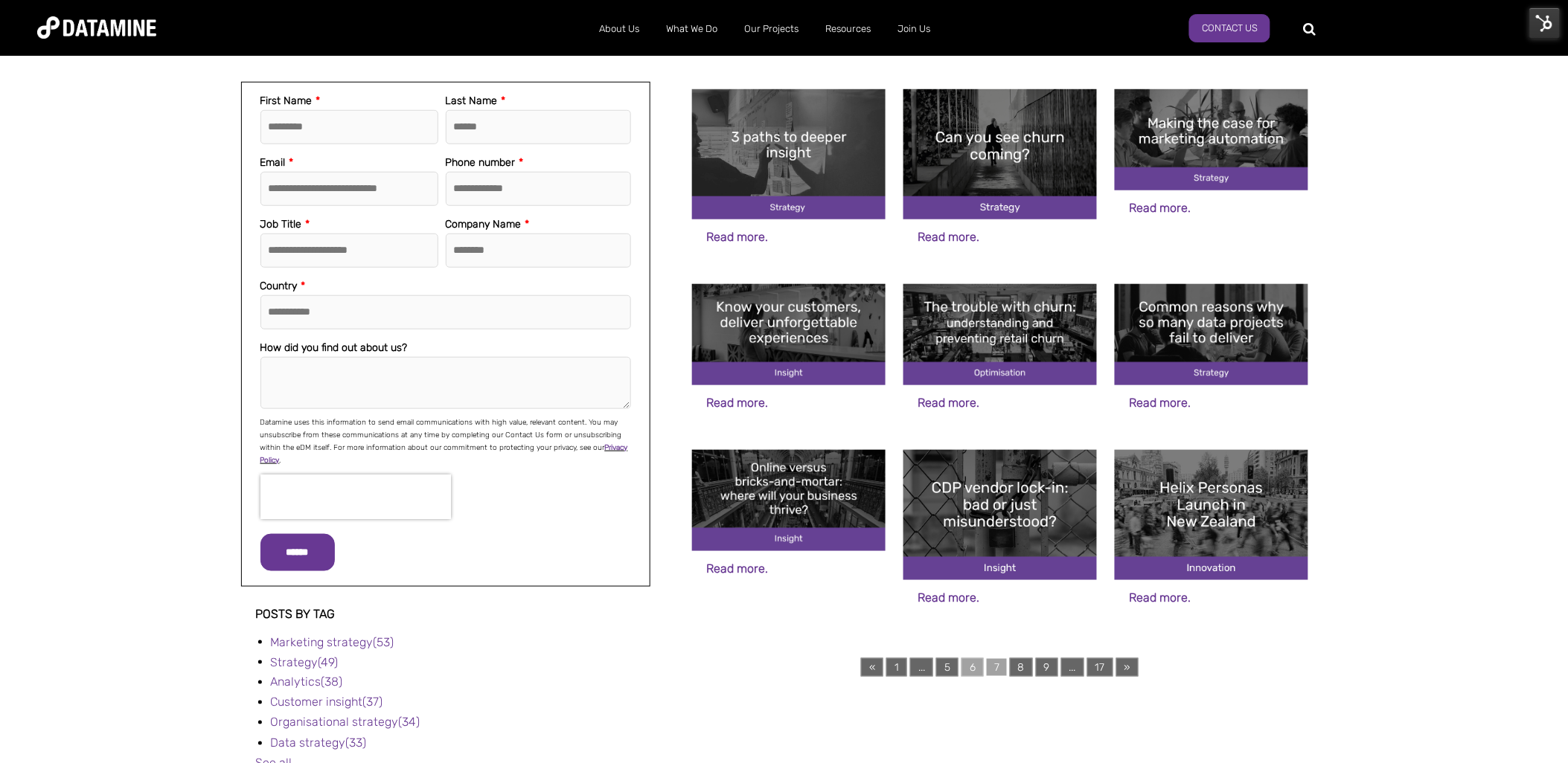
click at [976, 670] on link "6" at bounding box center [972, 668] width 22 height 18
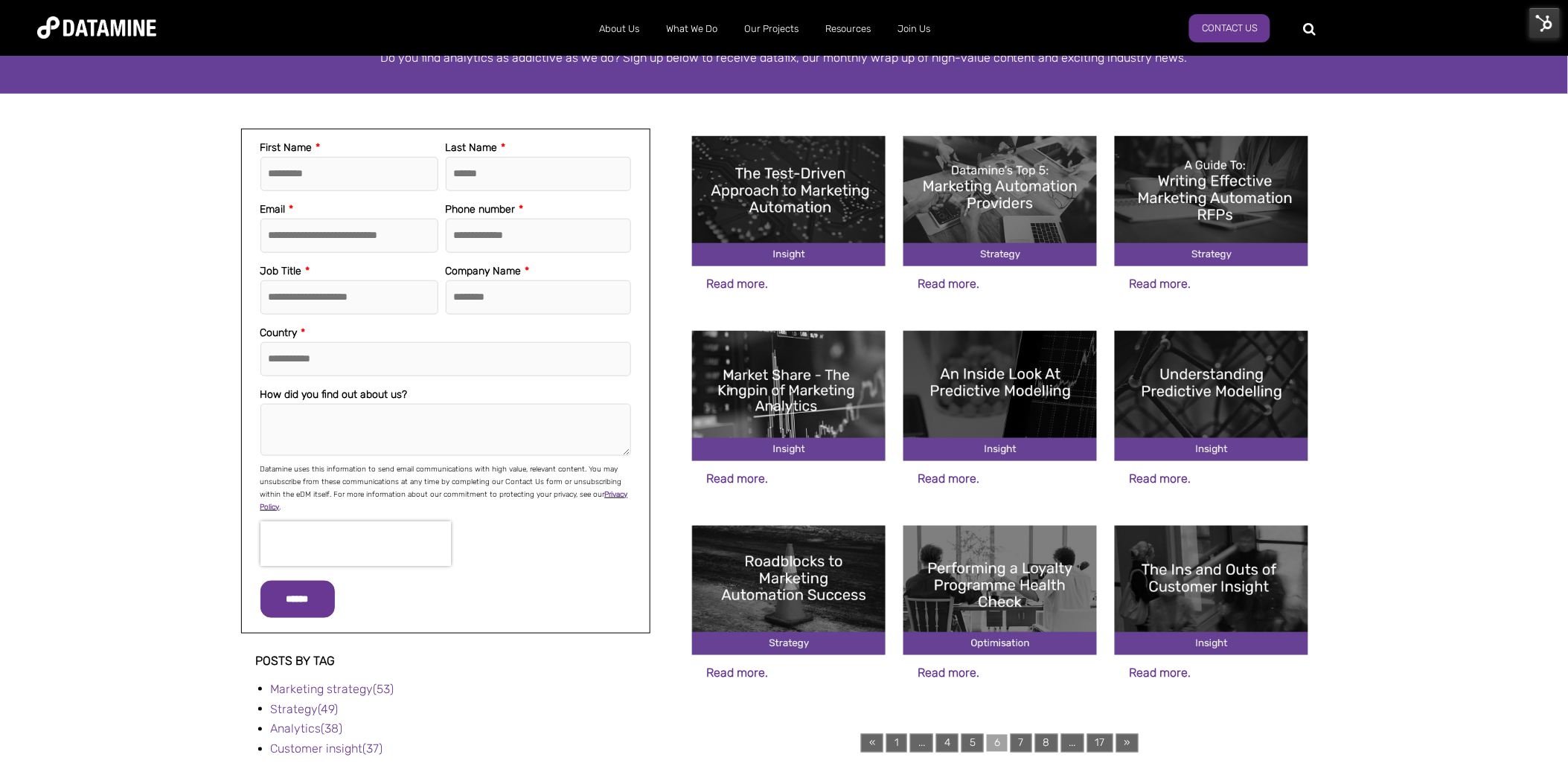
scroll to position [331, 0]
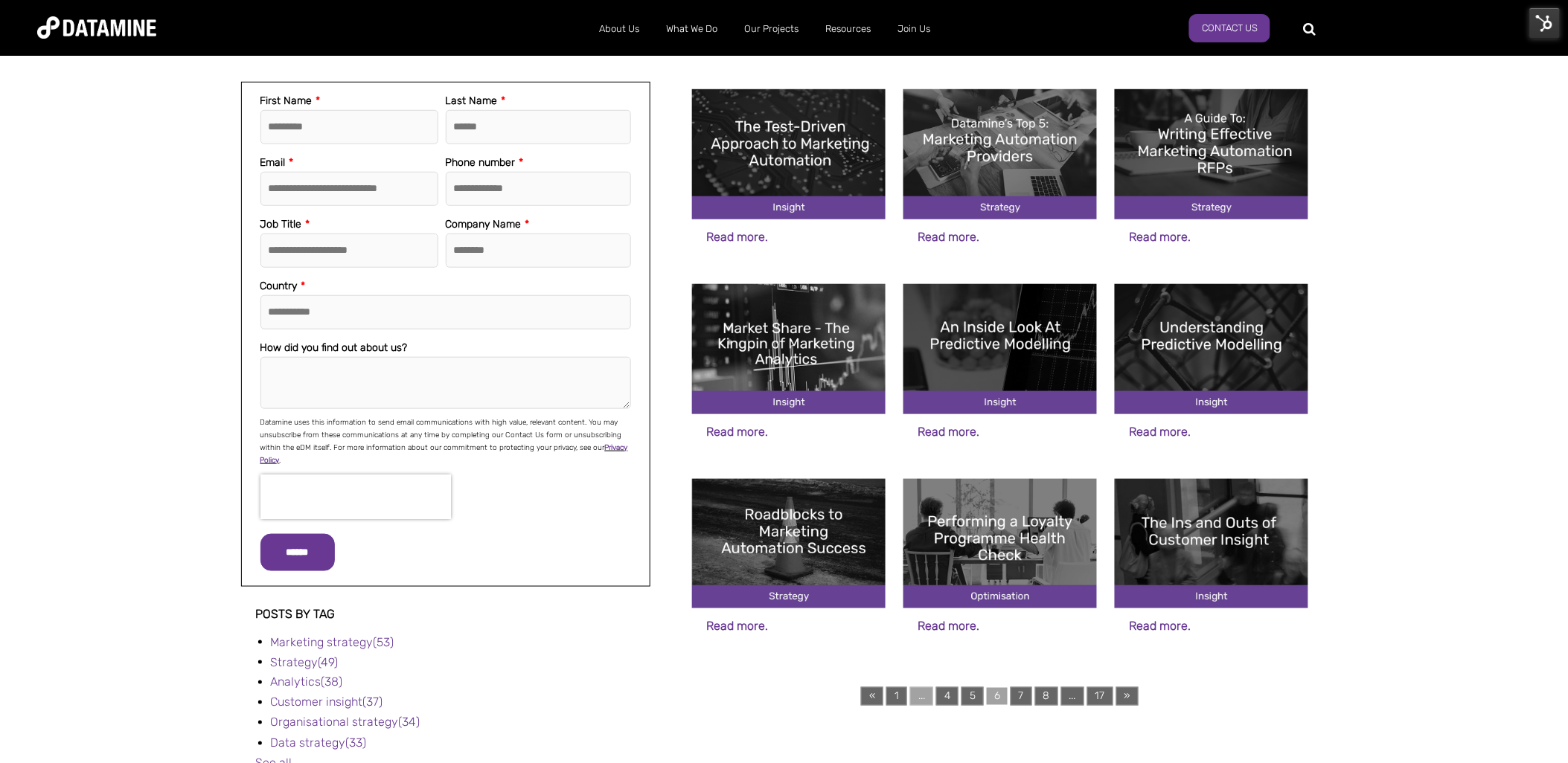
click at [920, 697] on link "..." at bounding box center [921, 696] width 23 height 18
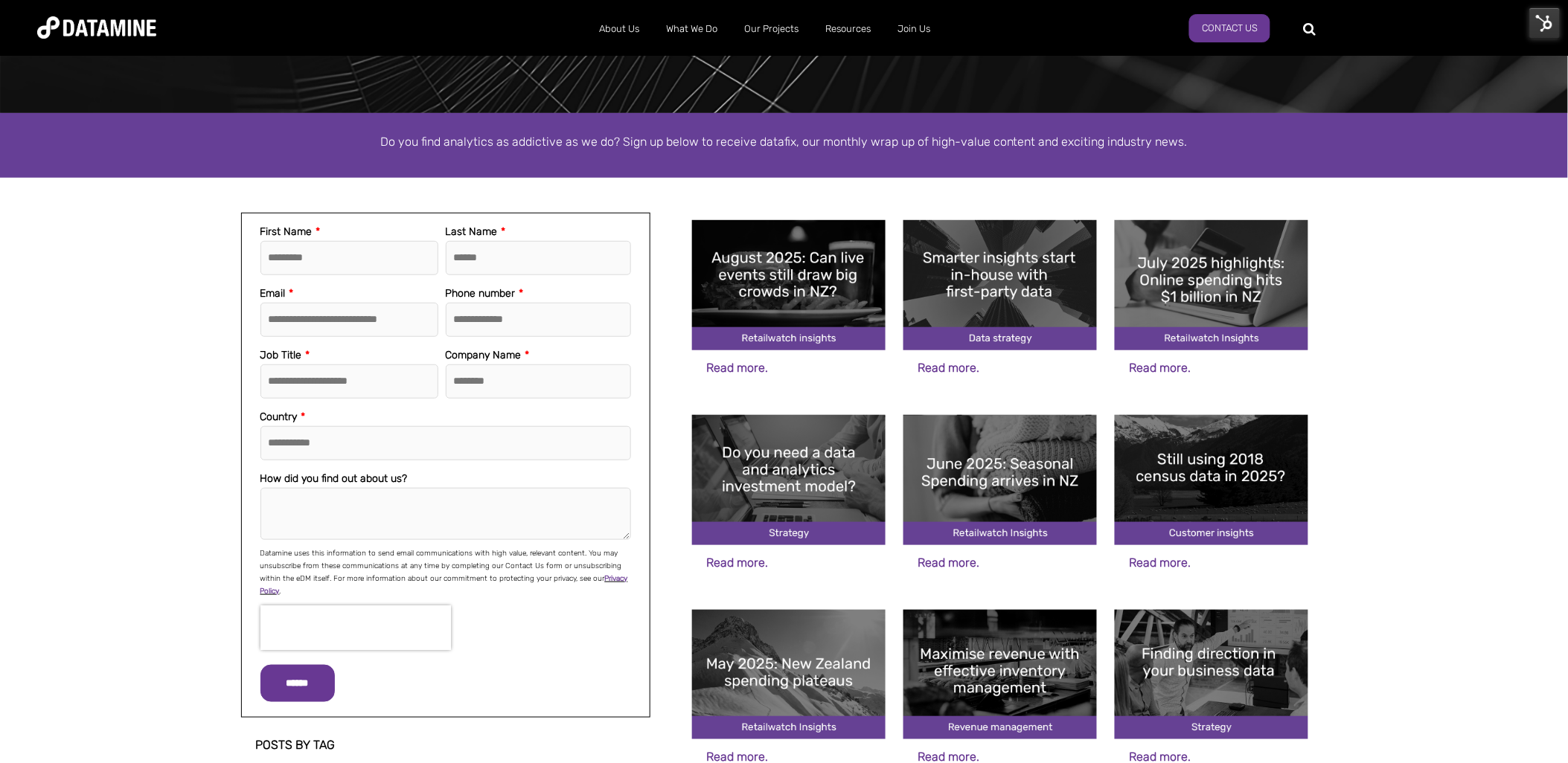
scroll to position [413, 0]
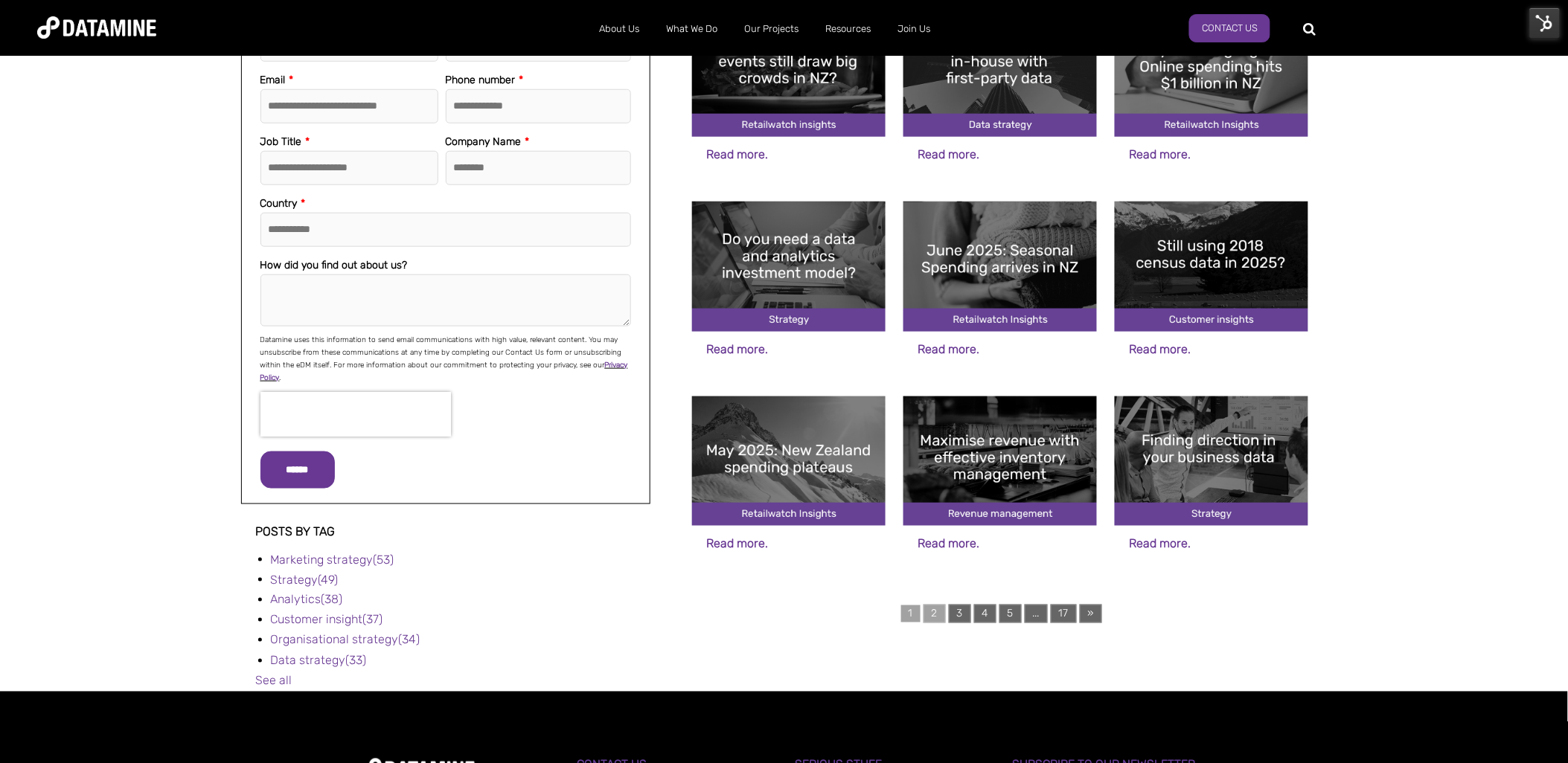
click at [936, 613] on link "2" at bounding box center [935, 614] width 22 height 18
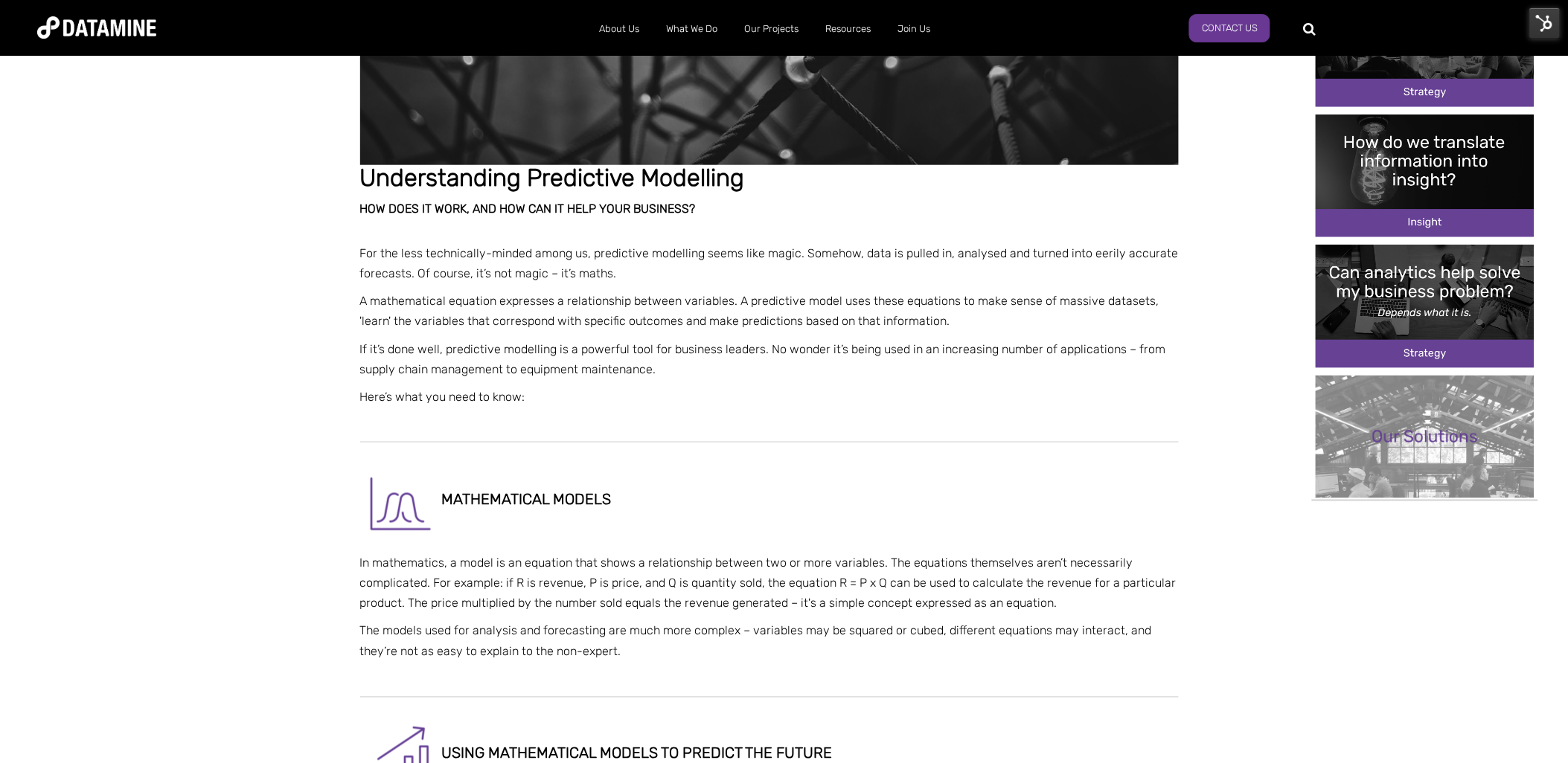
scroll to position [165, 0]
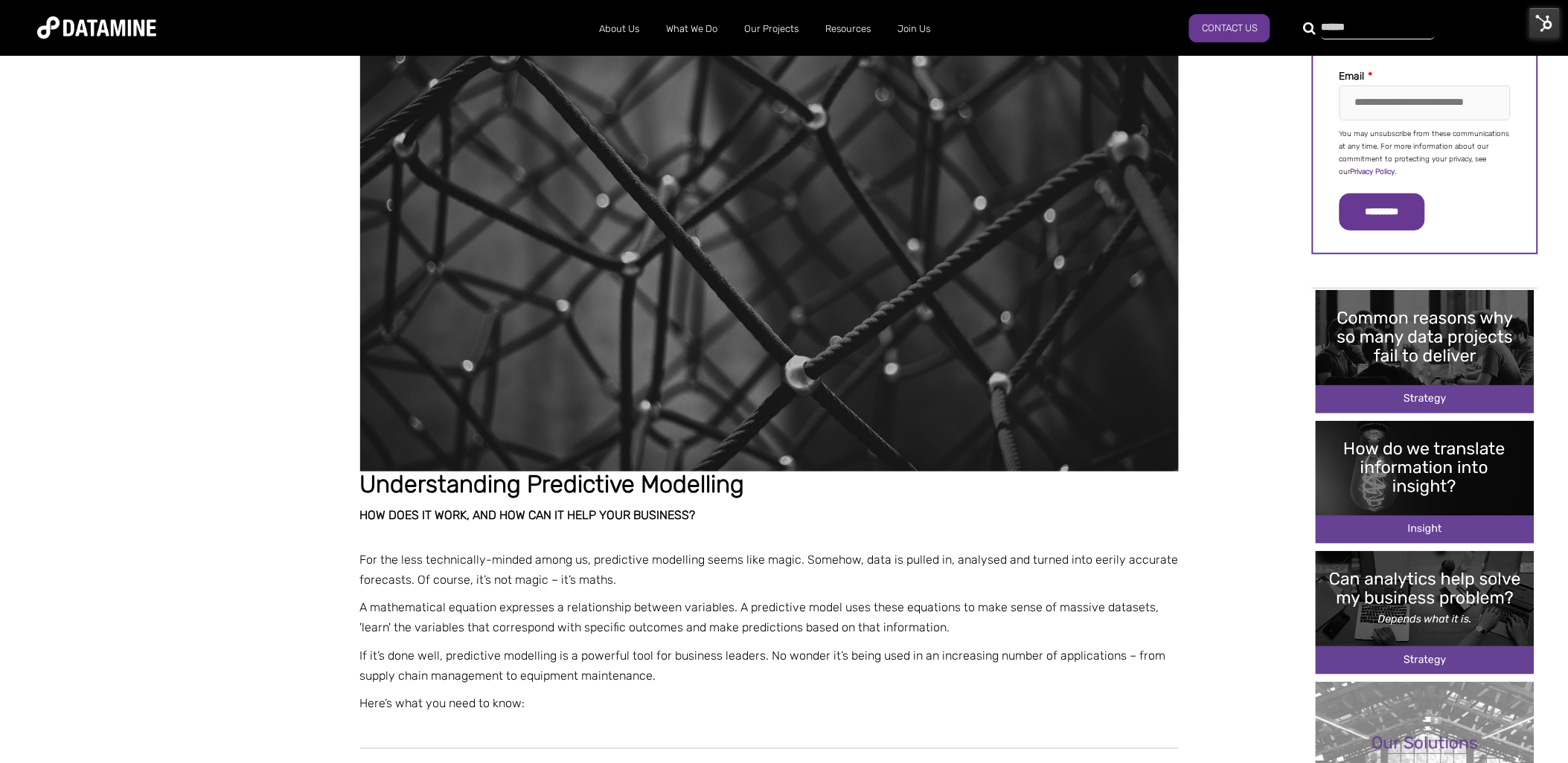
click at [1321, 26] on input "text" at bounding box center [1377, 28] width 113 height 21
type input "**********"
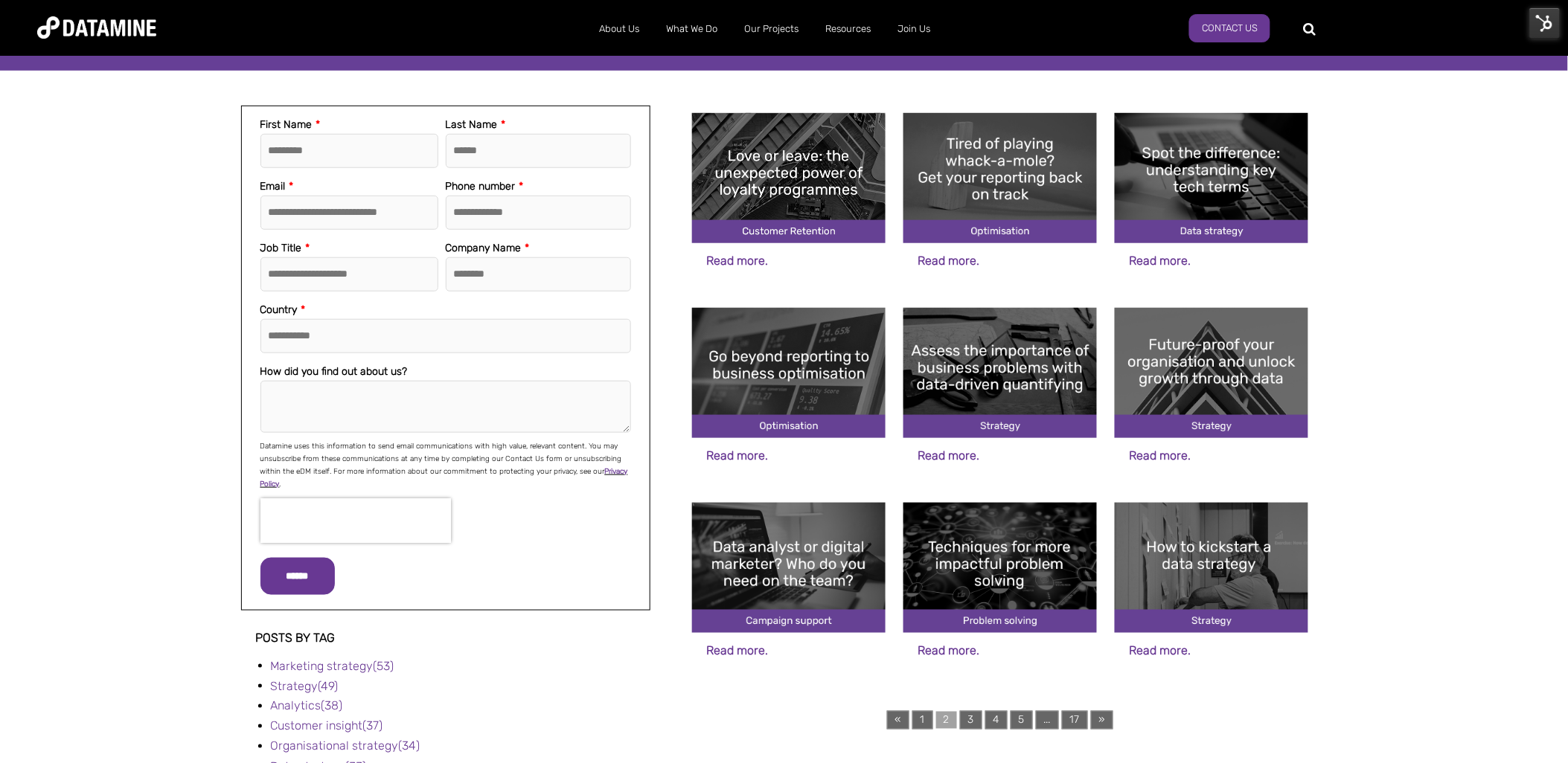
scroll to position [331, 0]
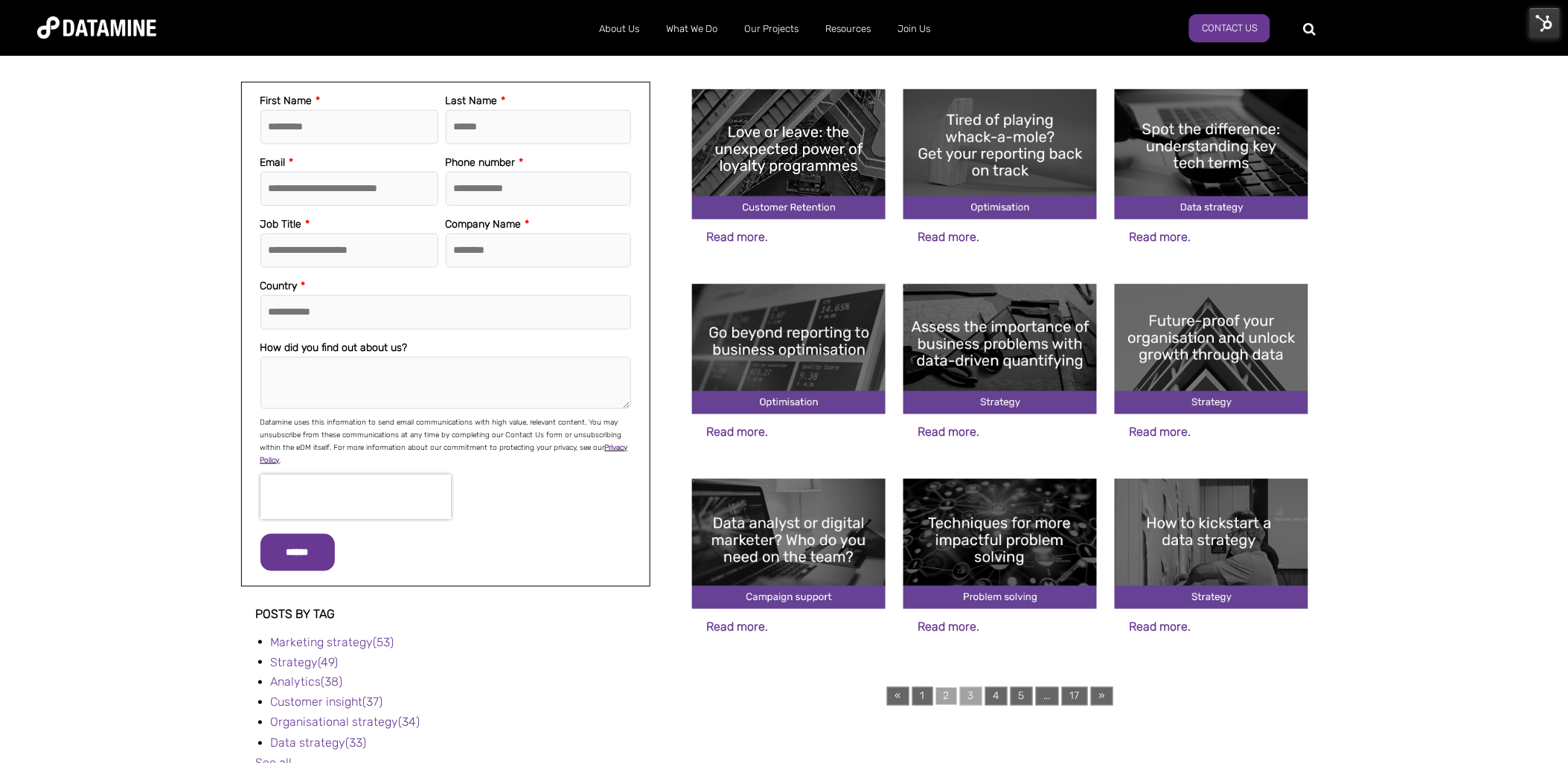
click at [963, 693] on link "3" at bounding box center [970, 696] width 22 height 18
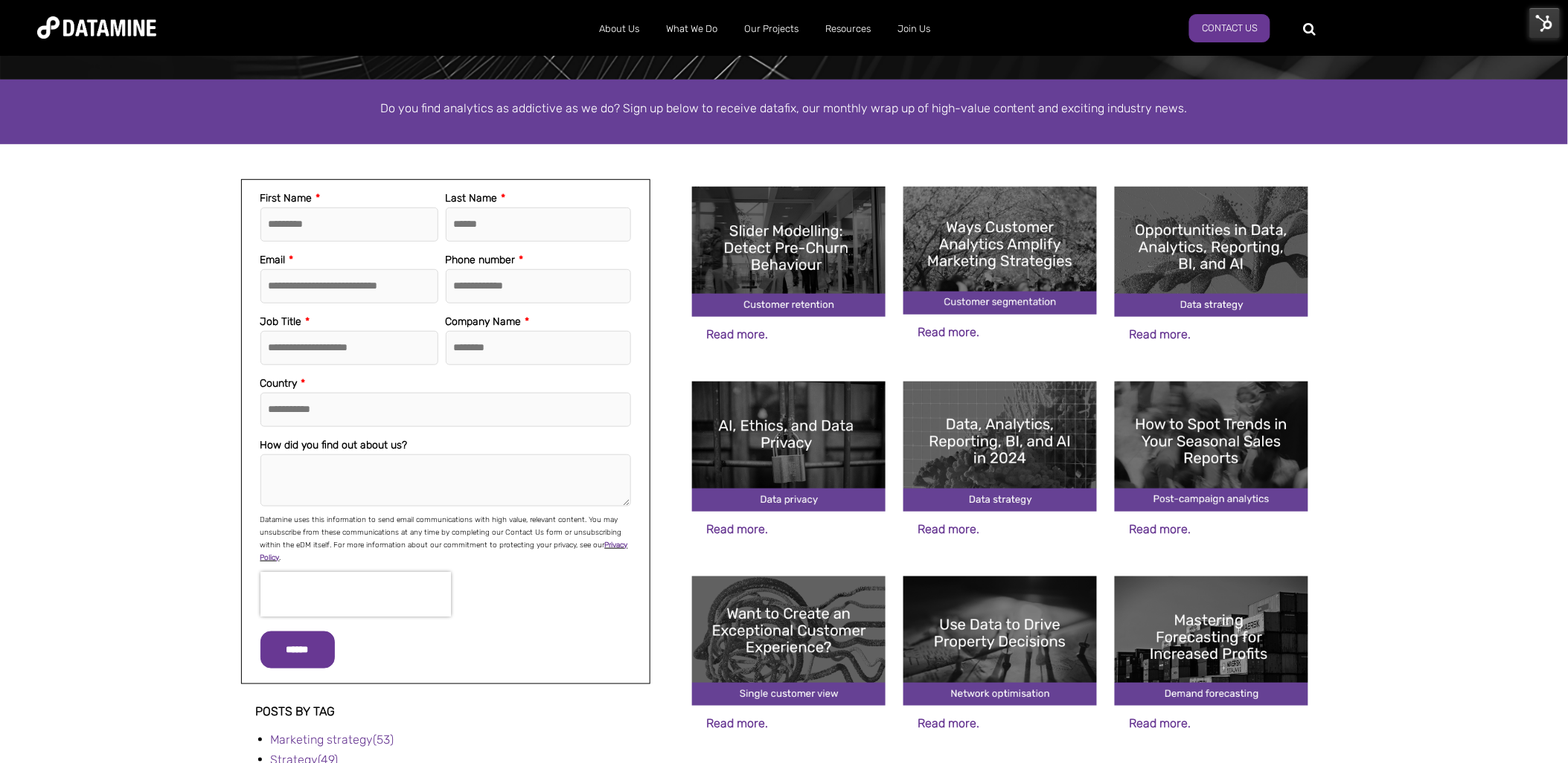
scroll to position [247, 0]
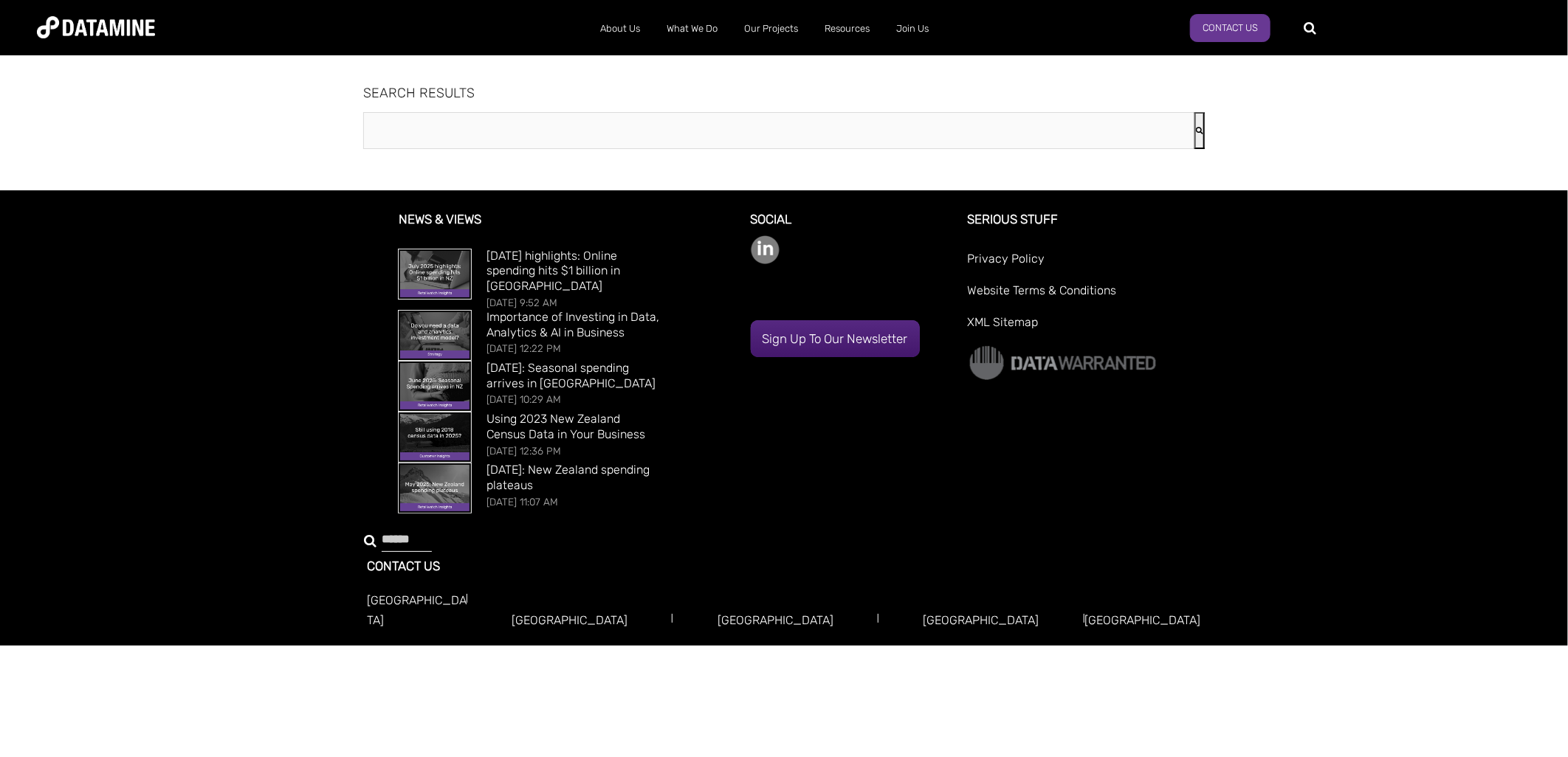
type input "**********"
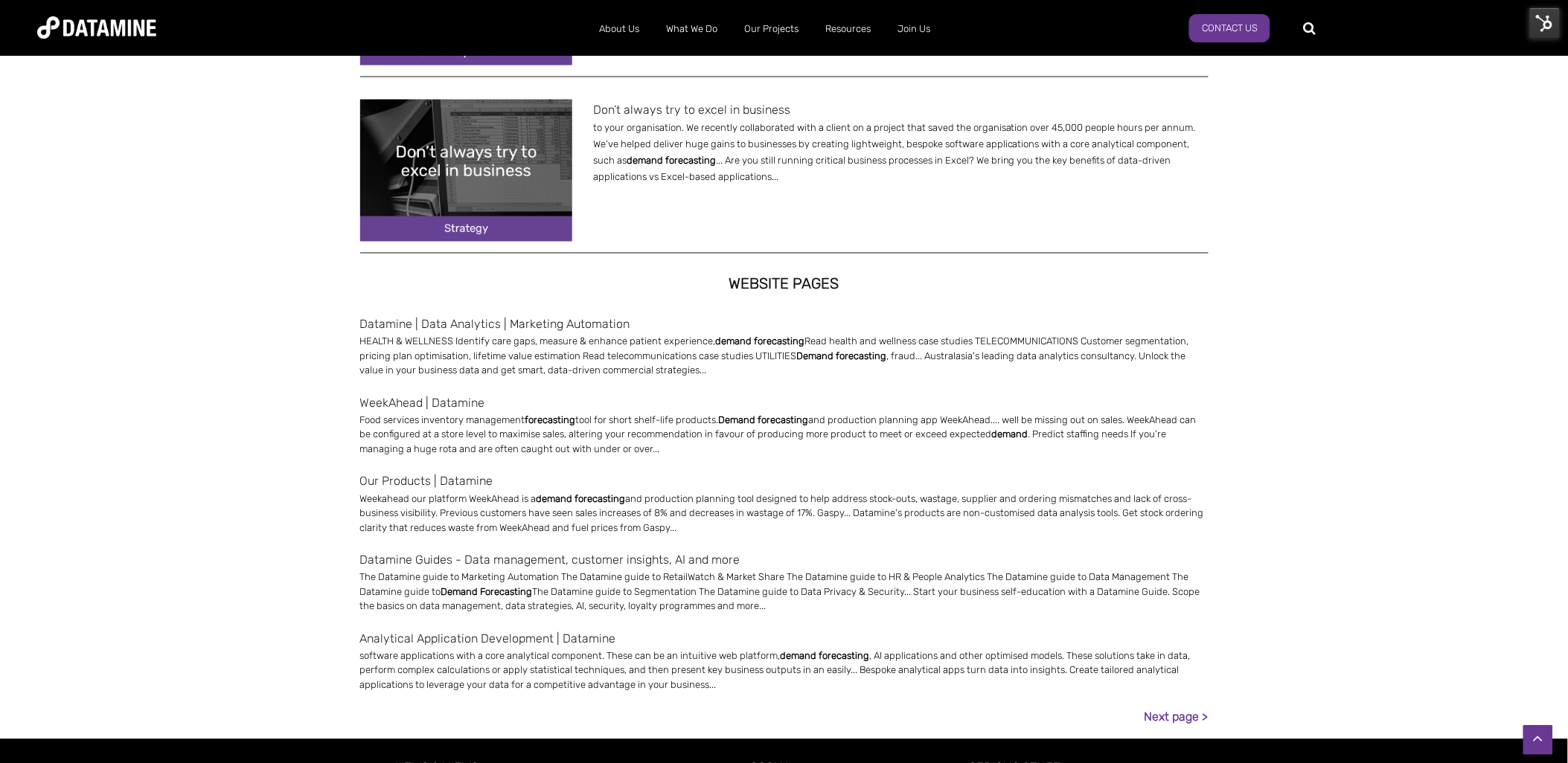
scroll to position [1074, 0]
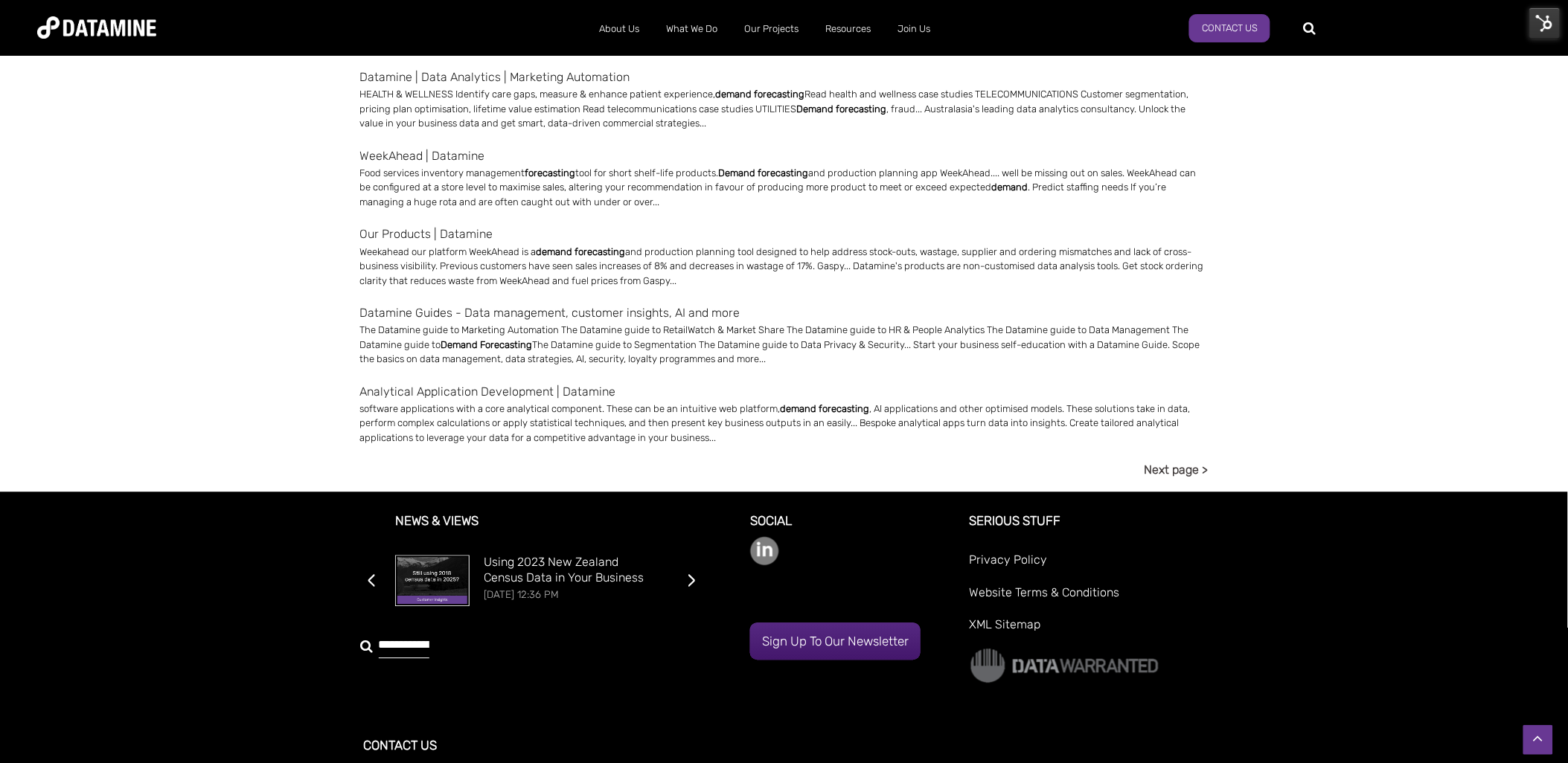
click at [1165, 472] on link "Next page >" at bounding box center [1177, 470] width 64 height 20
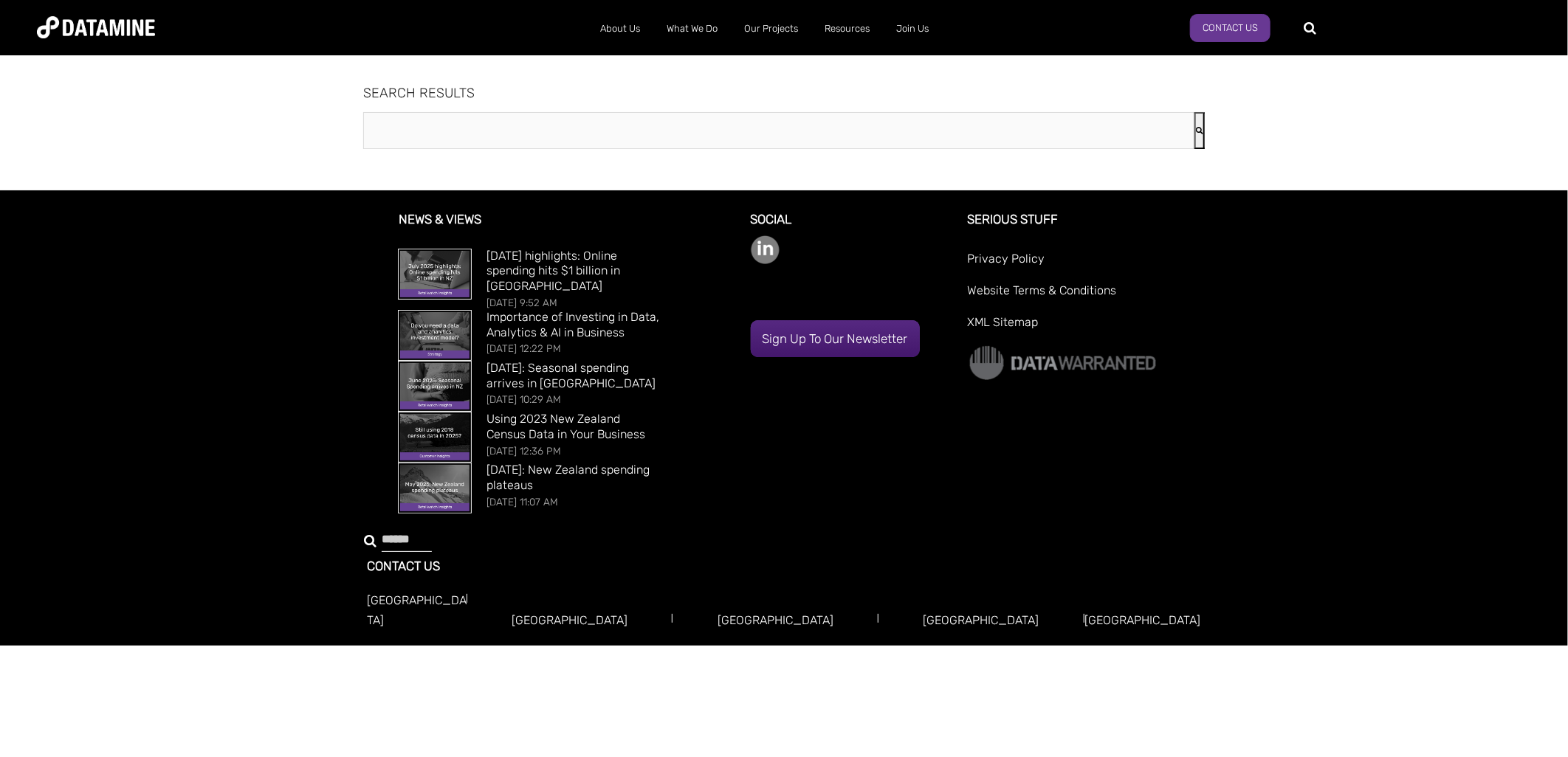
type input "**********"
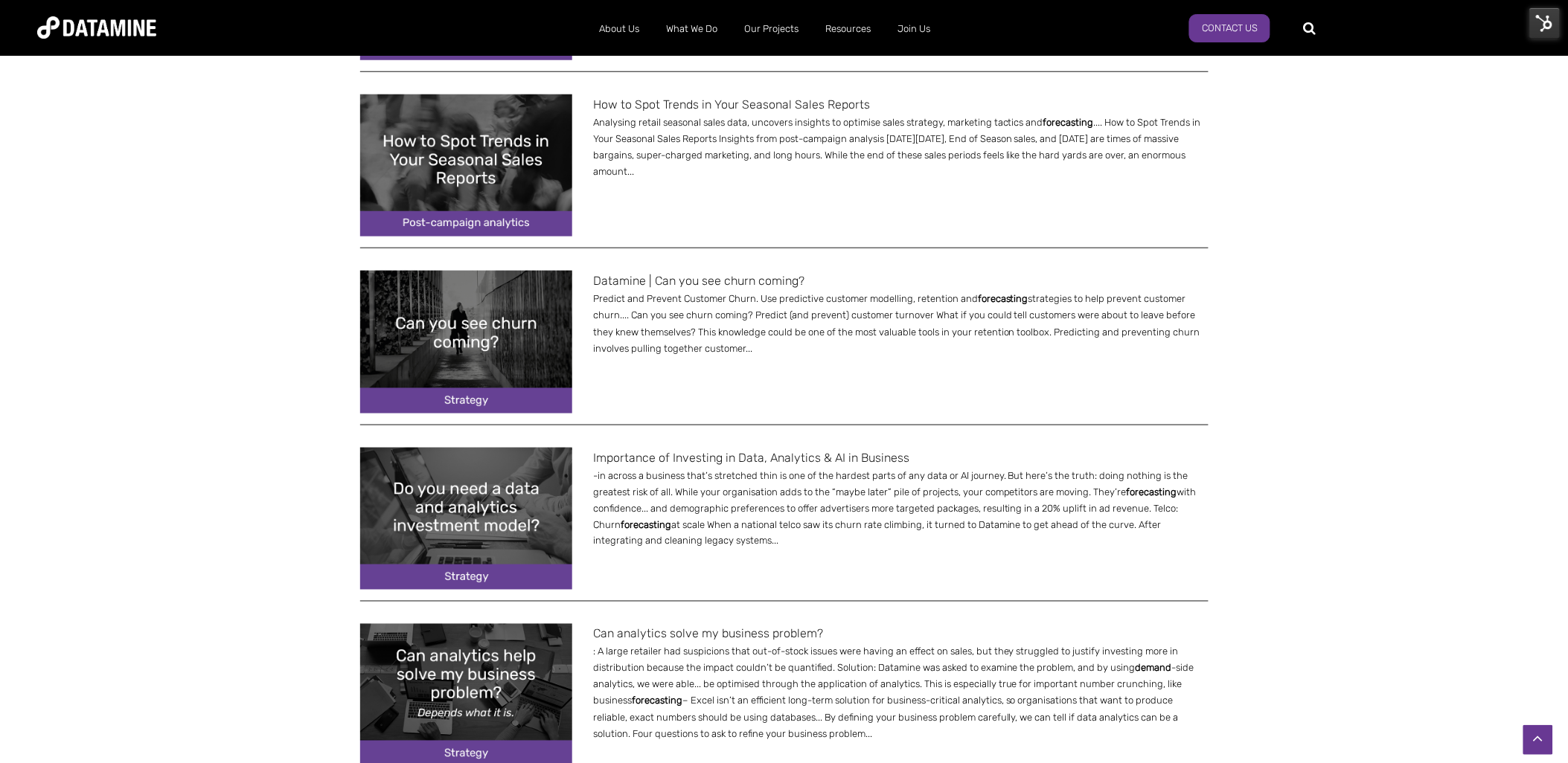
scroll to position [578, 0]
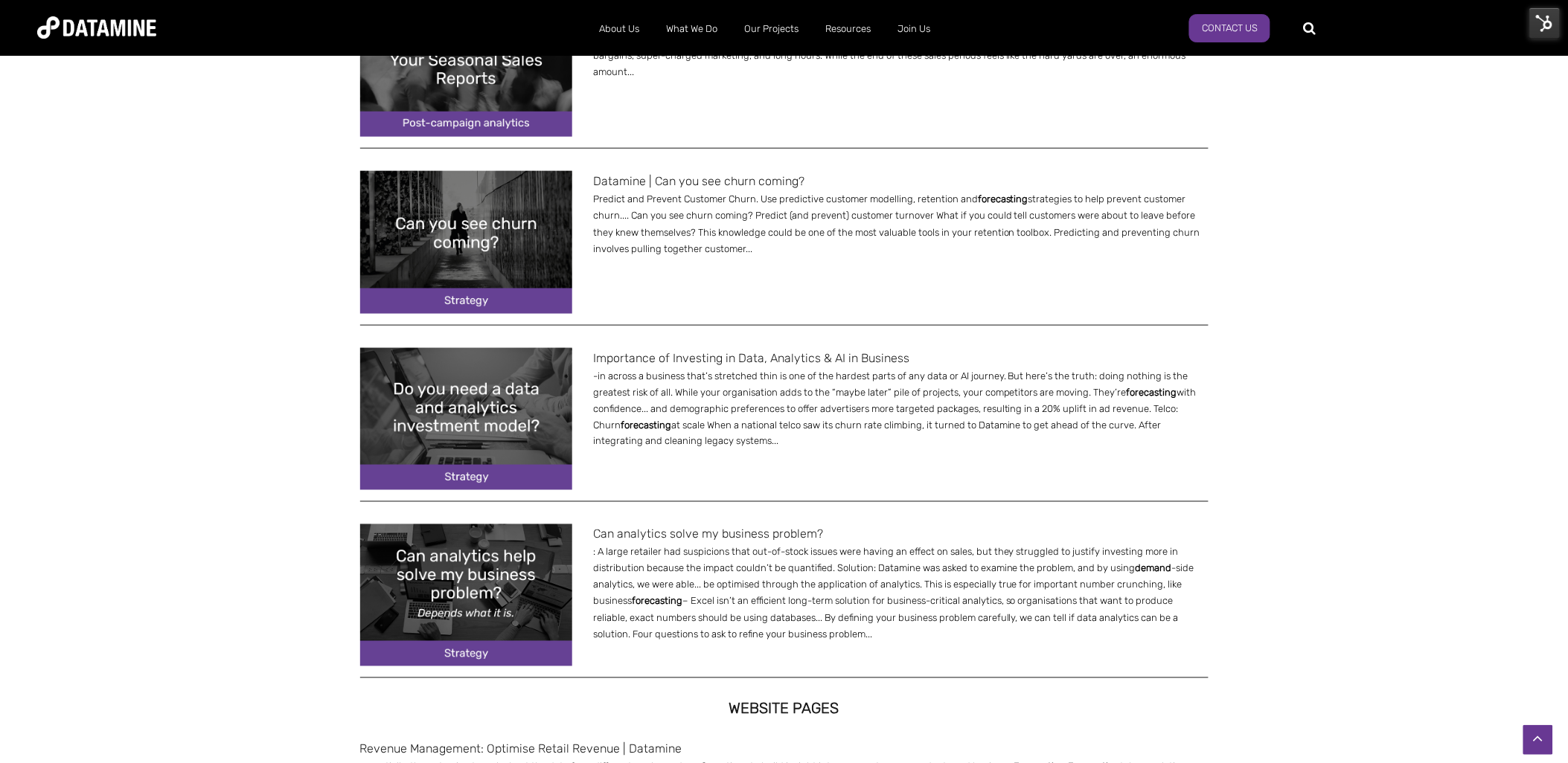
click at [454, 421] on img at bounding box center [466, 419] width 212 height 142
